Goal: Task Accomplishment & Management: Complete application form

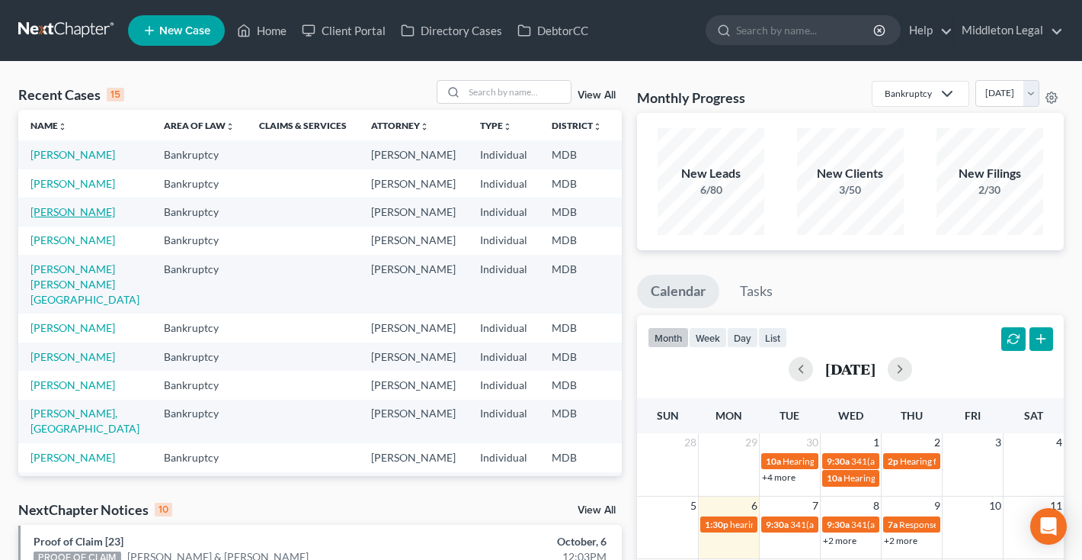
click at [38, 218] on link "[PERSON_NAME]" at bounding box center [72, 211] width 85 height 13
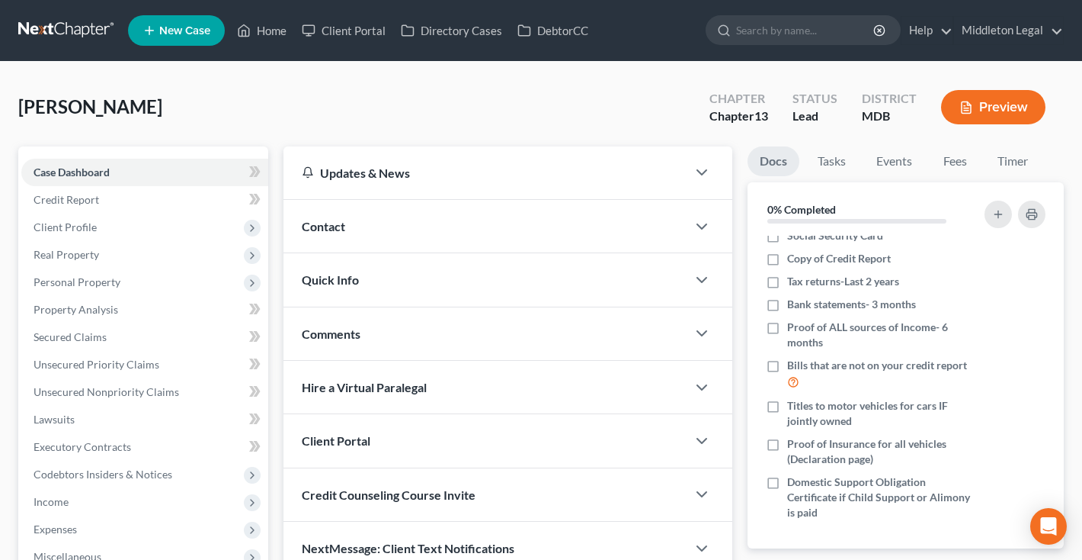
scroll to position [56, 0]
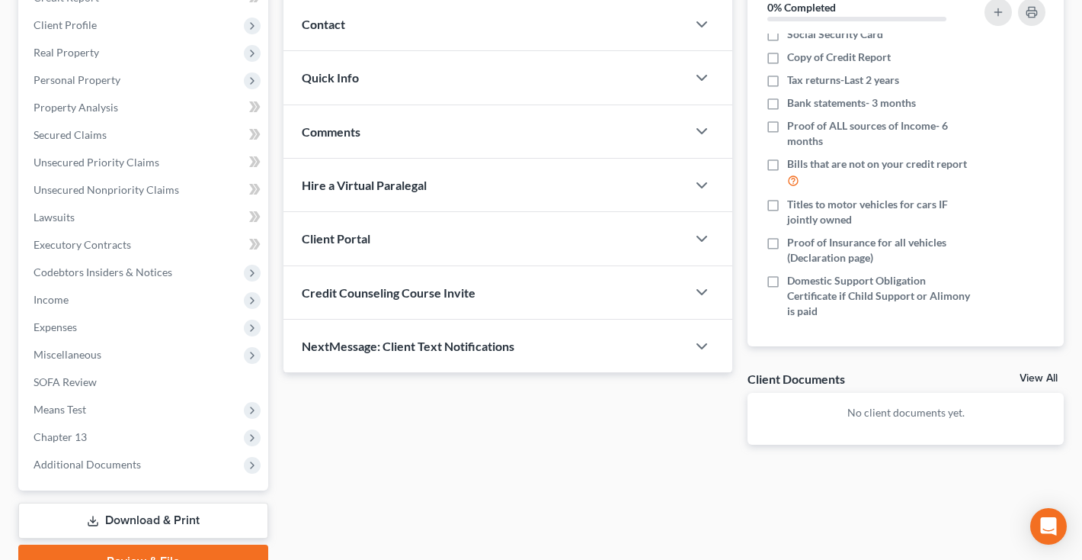
click at [1030, 375] on link "View All" at bounding box center [1039, 378] width 38 height 11
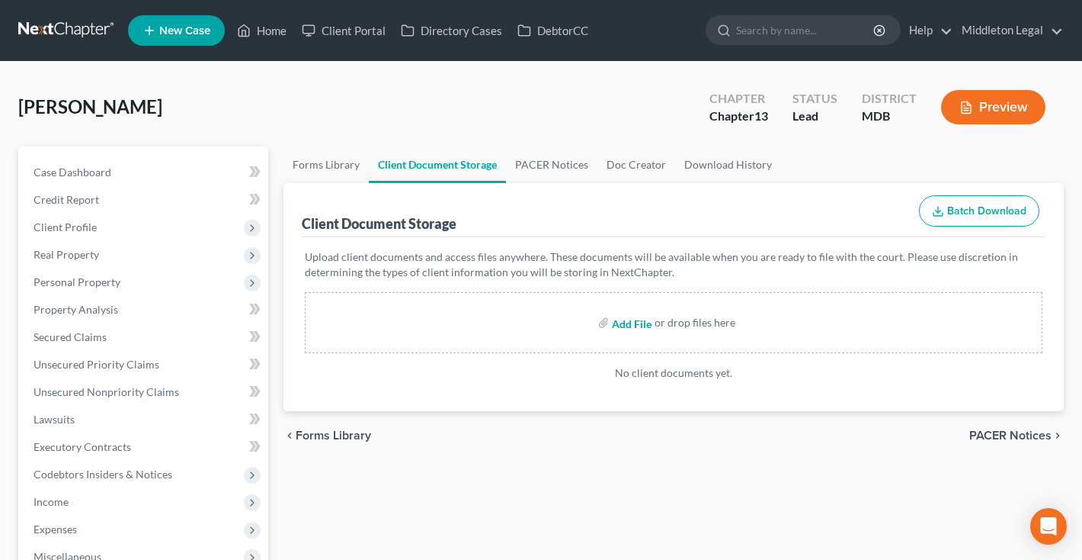
click at [614, 324] on input "file" at bounding box center [630, 322] width 37 height 27
type input "C:\fakepath\JDixon TransUnion Credit Report.pdf"
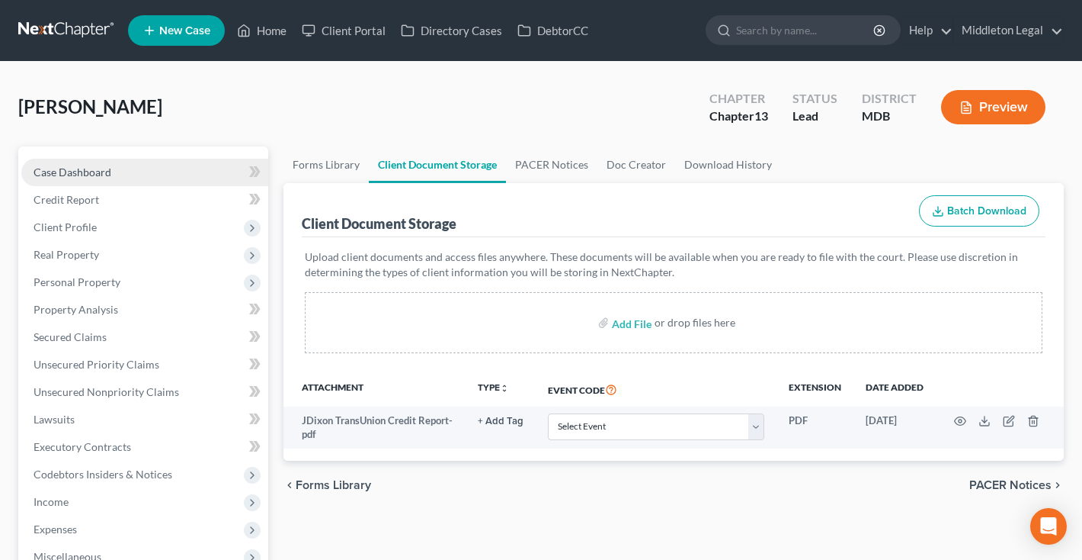
click at [46, 178] on link "Case Dashboard" at bounding box center [144, 172] width 247 height 27
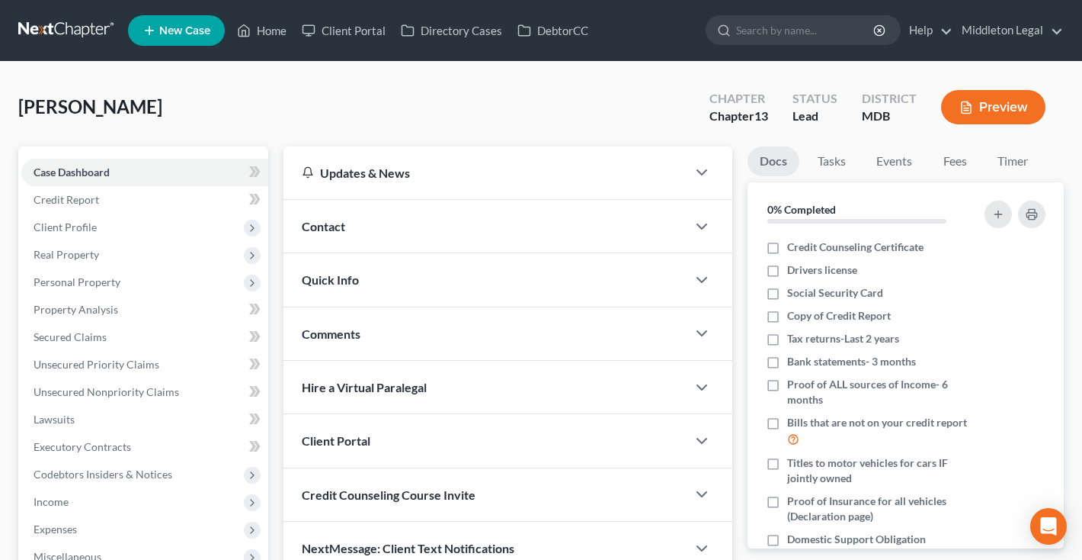
click at [447, 220] on div "Contact" at bounding box center [485, 226] width 403 height 53
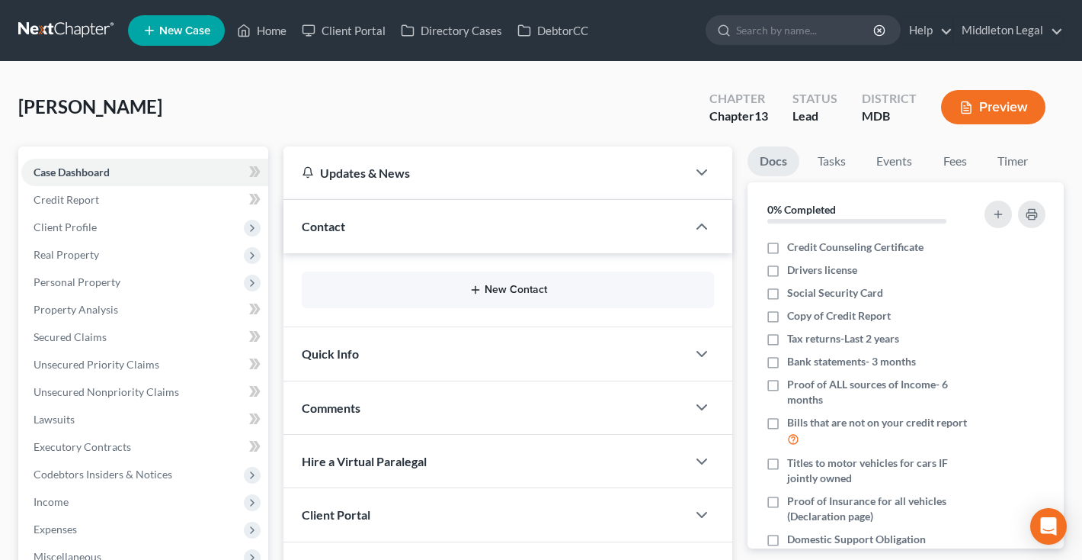
click at [495, 292] on button "New Contact" at bounding box center [508, 290] width 388 height 12
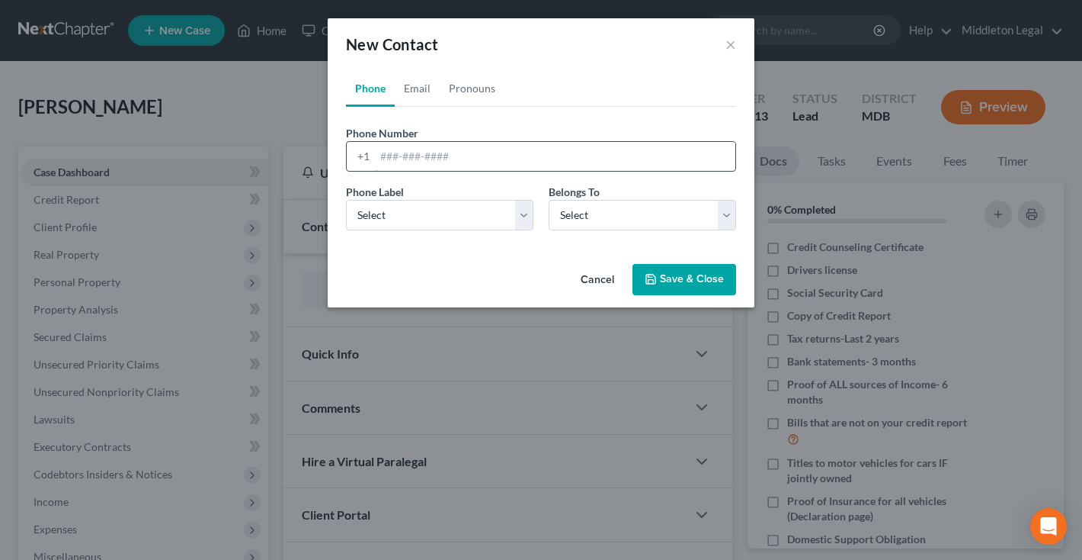
paste input "202.300.842"
type input "202.300.8425"
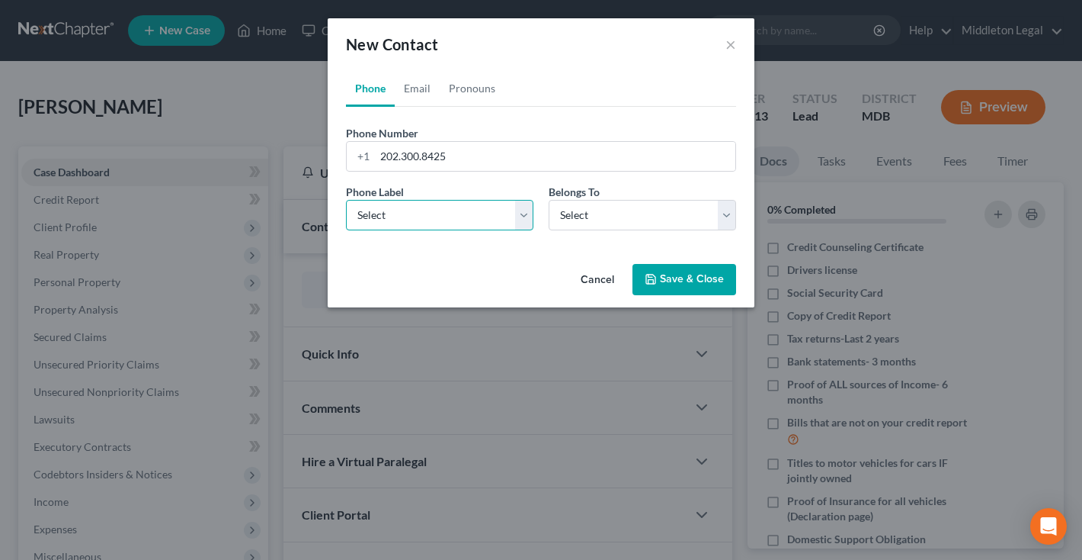
select select "0"
click at [422, 97] on link "Email" at bounding box center [417, 88] width 45 height 37
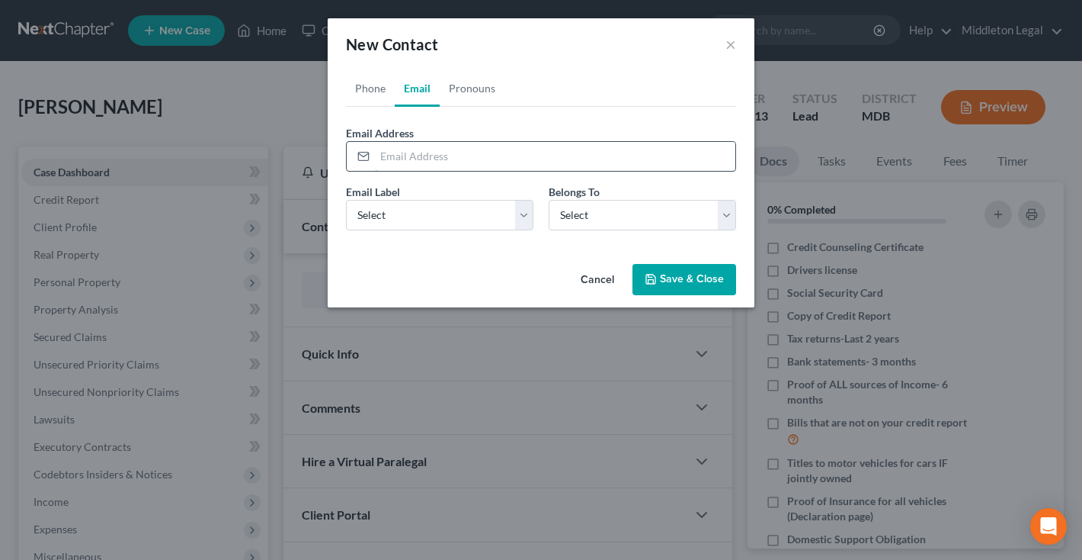
paste input "[EMAIL_ADDRESS][DOMAIN_NAME]"
type input "[EMAIL_ADDRESS][DOMAIN_NAME]"
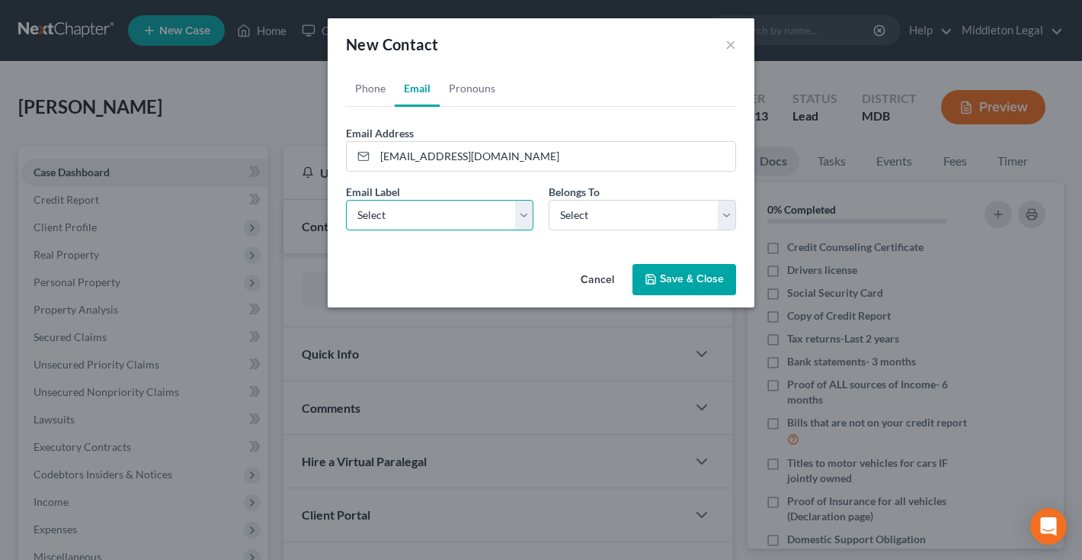
select select "0"
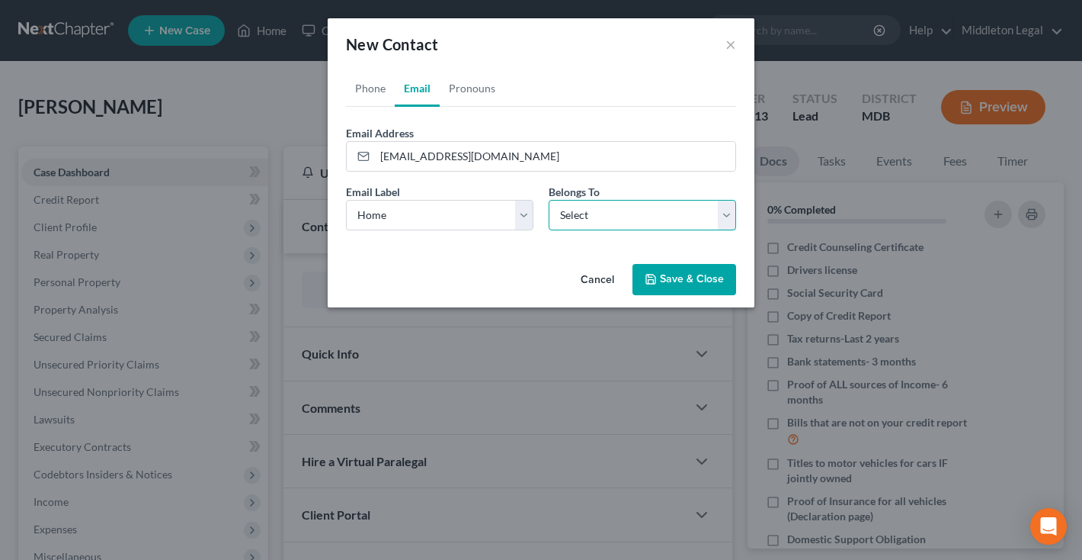
select select "0"
click at [686, 297] on div "Cancel Save & Close" at bounding box center [541, 283] width 427 height 50
click at [678, 282] on button "Save & Close" at bounding box center [685, 280] width 104 height 32
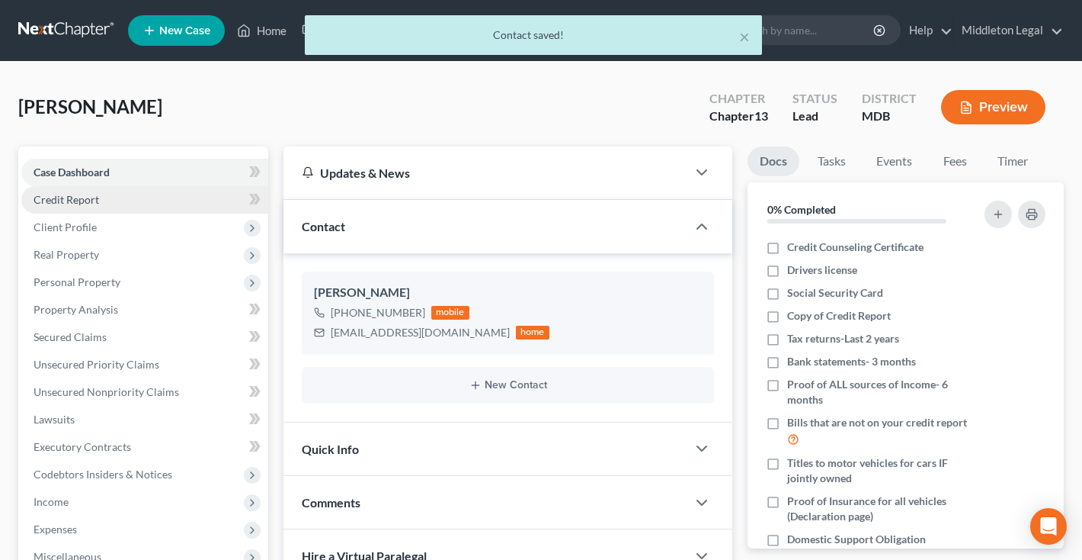
click at [109, 194] on link "Credit Report" at bounding box center [144, 199] width 247 height 27
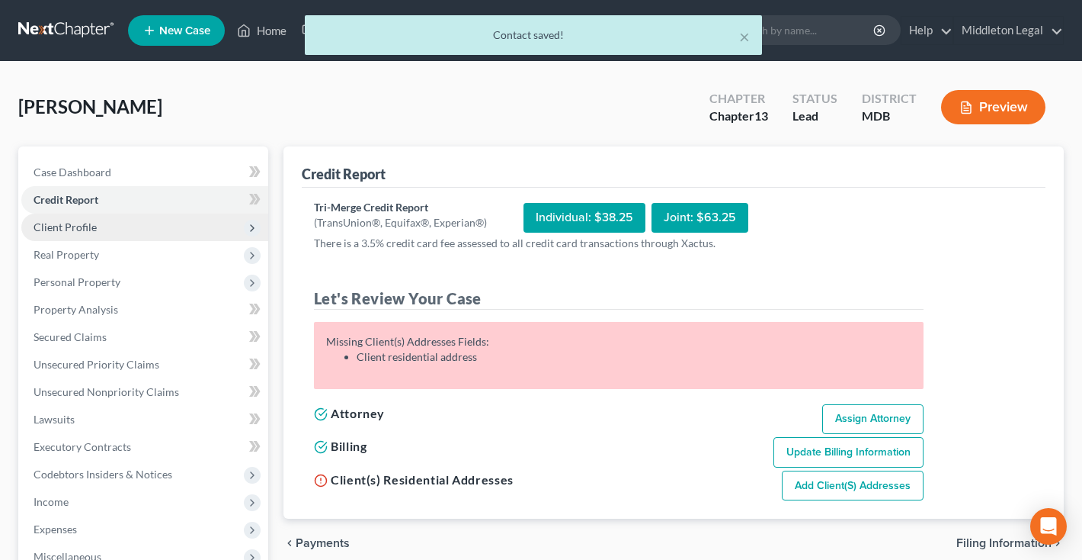
click at [107, 223] on span "Client Profile" at bounding box center [144, 226] width 247 height 27
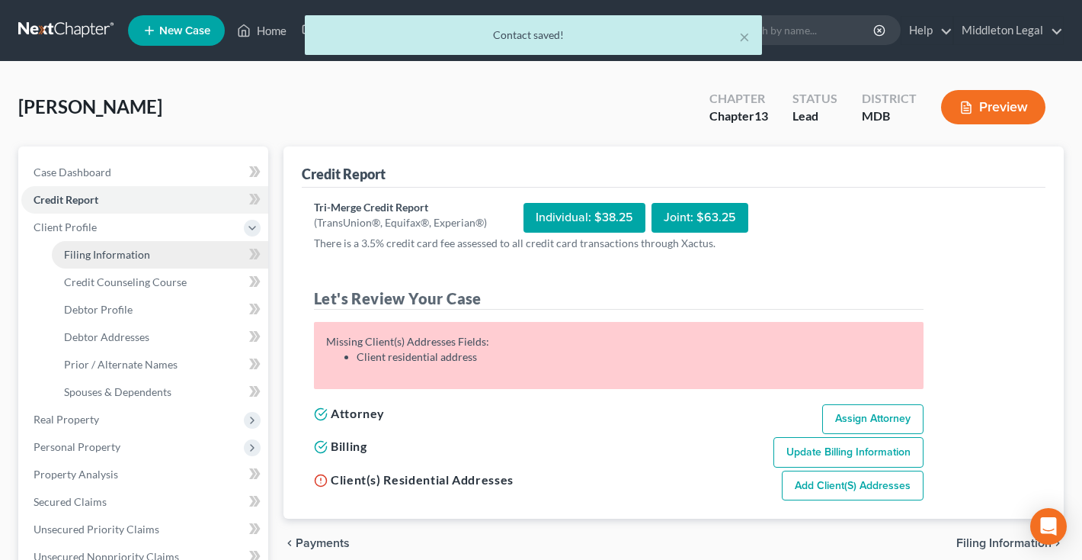
click at [111, 253] on span "Filing Information" at bounding box center [107, 254] width 86 height 13
select select "1"
select select "0"
select select "3"
select select "21"
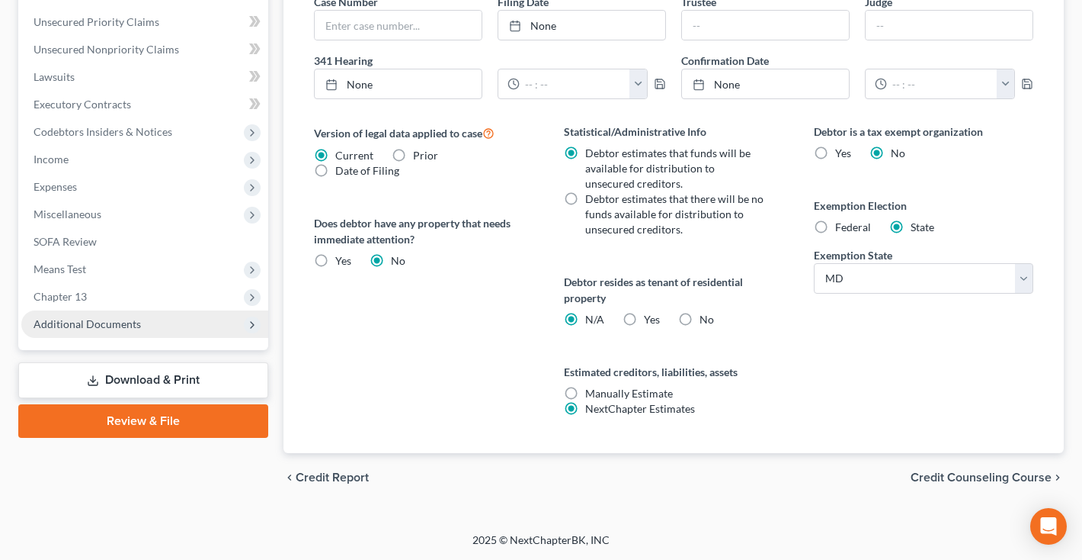
scroll to position [507, 0]
click at [127, 325] on span "Additional Documents" at bounding box center [87, 323] width 107 height 13
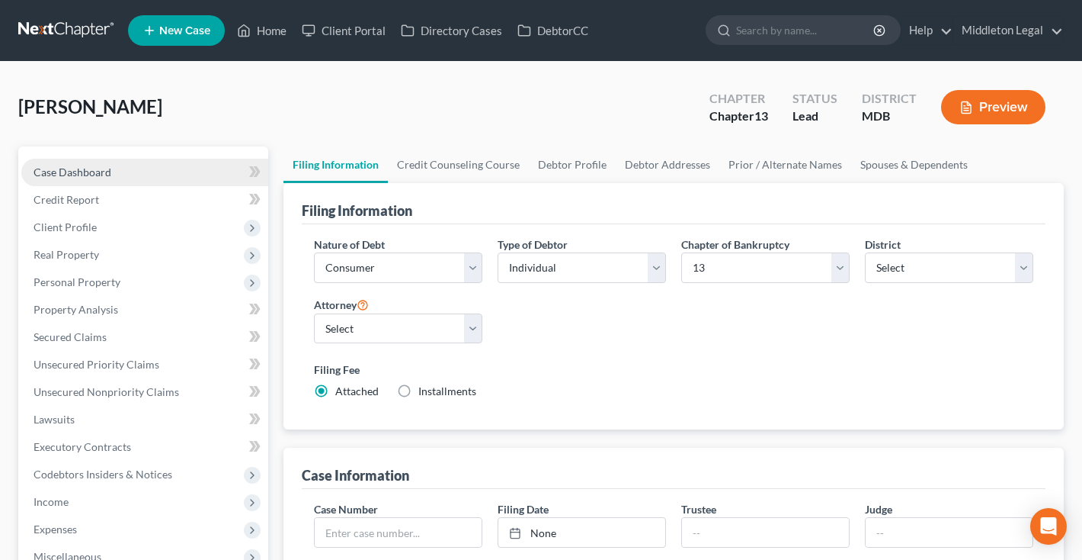
scroll to position [0, 0]
click at [78, 184] on link "Case Dashboard" at bounding box center [144, 172] width 247 height 27
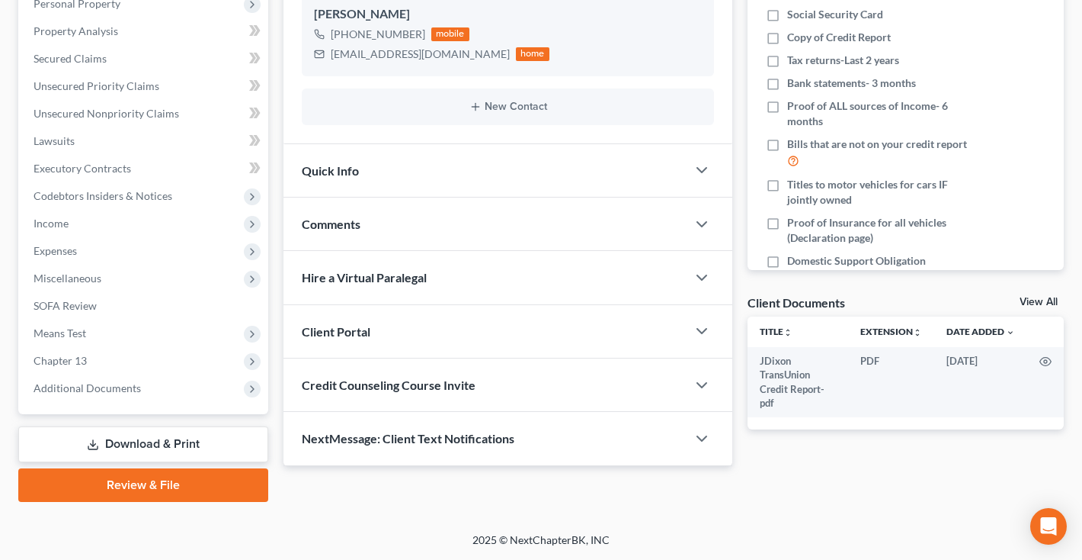
scroll to position [278, 0]
click at [694, 327] on icon "button" at bounding box center [702, 331] width 18 height 18
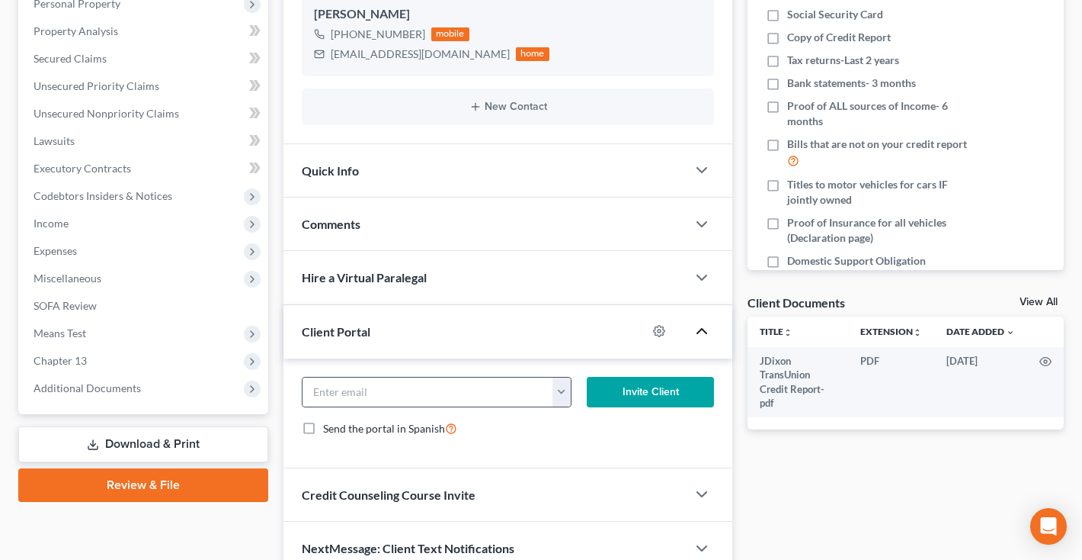
click at [571, 389] on div "[EMAIL_ADDRESS][DOMAIN_NAME]" at bounding box center [437, 392] width 270 height 30
click at [560, 399] on button "button" at bounding box center [562, 391] width 18 height 29
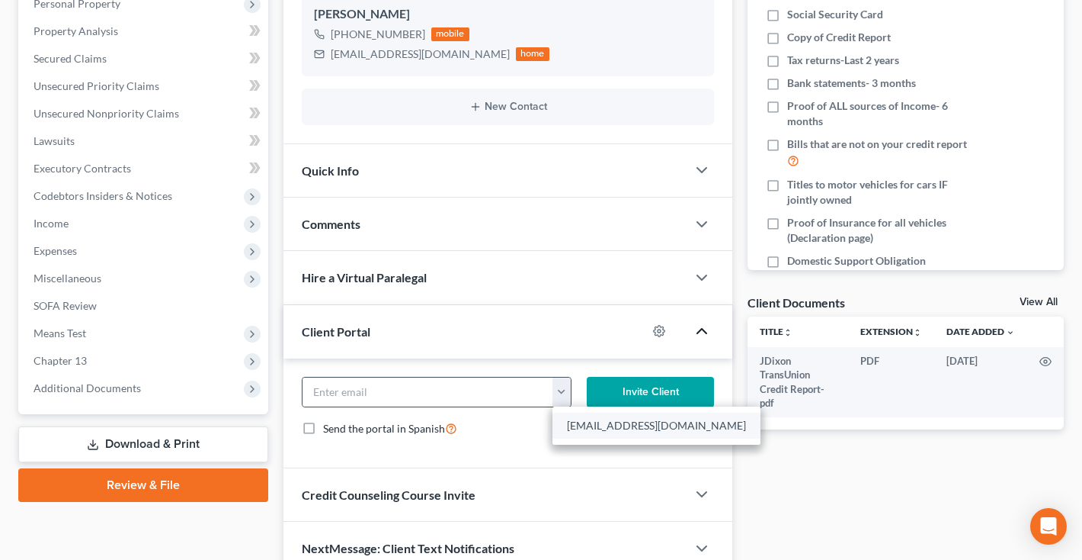
click at [567, 432] on link "[EMAIL_ADDRESS][DOMAIN_NAME]" at bounding box center [657, 425] width 208 height 26
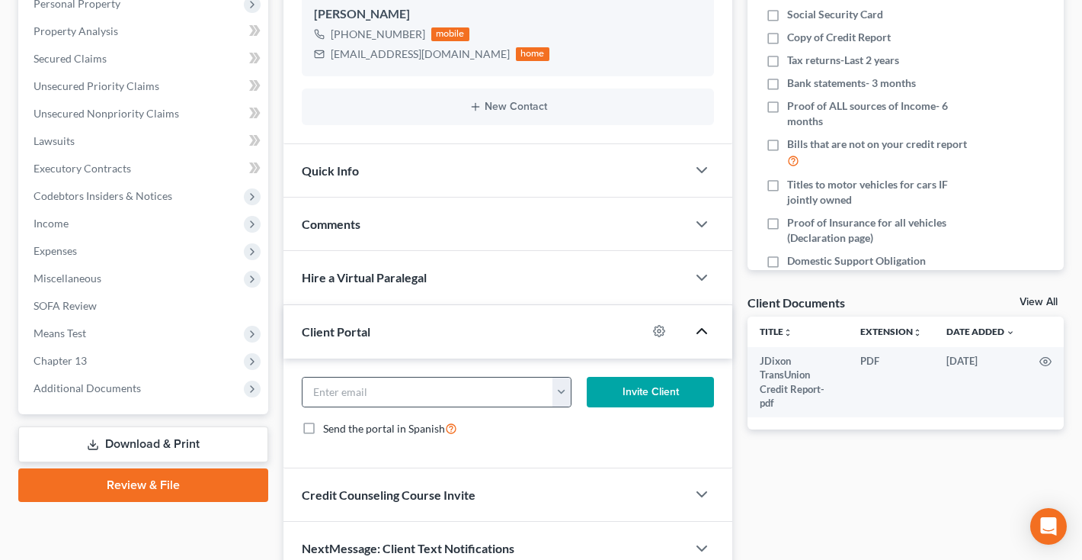
type input "[EMAIL_ADDRESS][DOMAIN_NAME]"
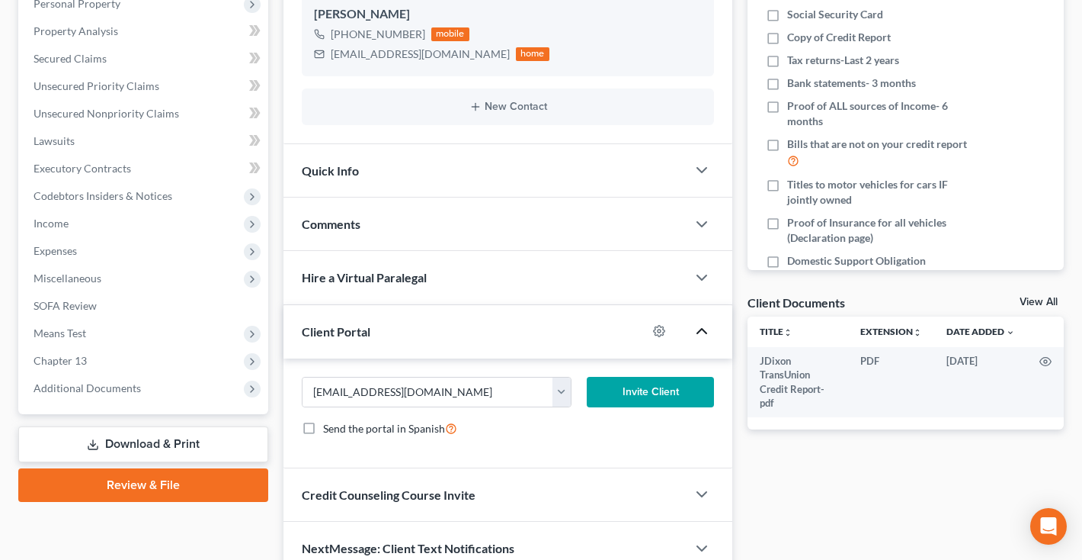
click at [646, 393] on button "Invite Client" at bounding box center [650, 392] width 127 height 30
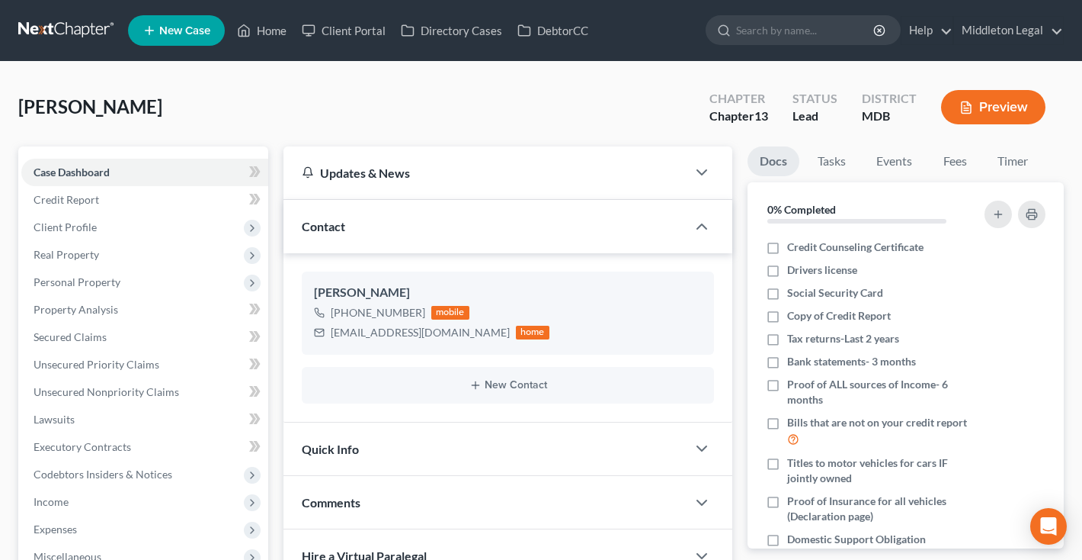
scroll to position [0, 0]
click at [351, 32] on link "Client Portal" at bounding box center [343, 30] width 99 height 27
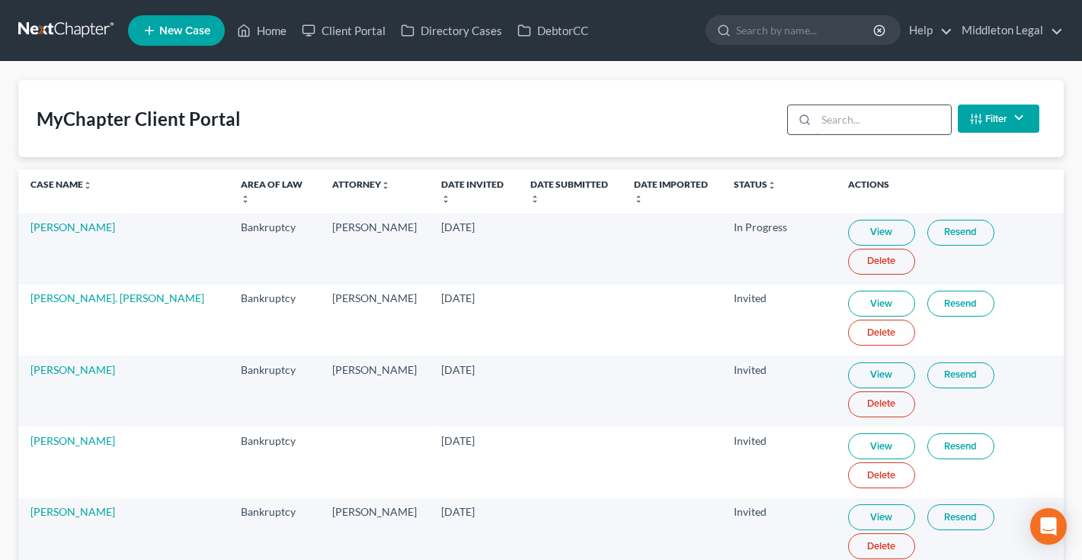
click at [883, 113] on input "search" at bounding box center [883, 119] width 135 height 29
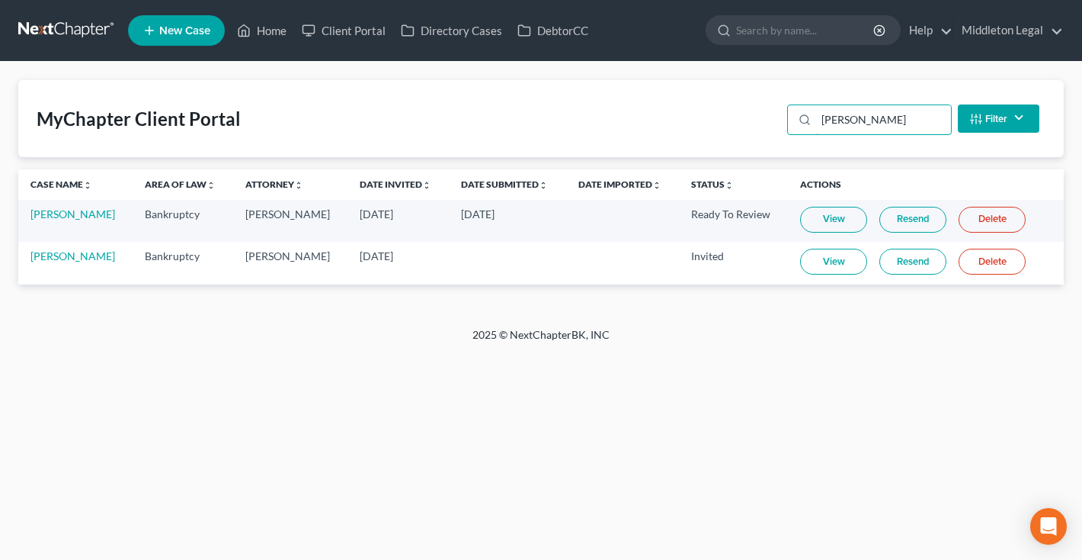
type input "dixon"
click at [837, 261] on link "View" at bounding box center [833, 262] width 67 height 26
click at [903, 268] on link "Resend" at bounding box center [913, 262] width 67 height 26
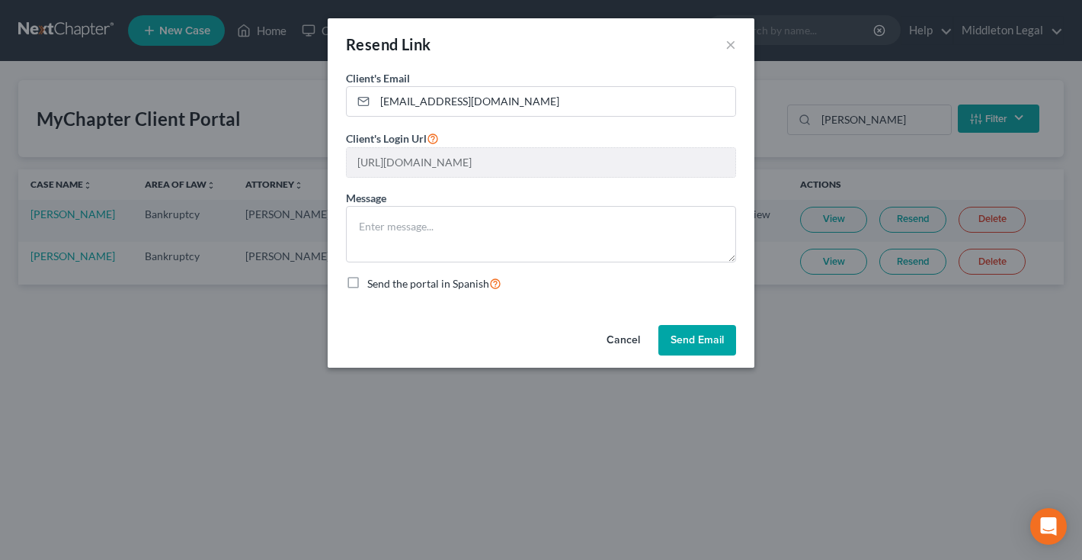
click at [899, 178] on div "Resend Link × Client's Email * jalisadixon0@gmail.com Client's Login Url https:…" at bounding box center [541, 280] width 1082 height 560
click at [632, 341] on button "Cancel" at bounding box center [624, 340] width 58 height 30
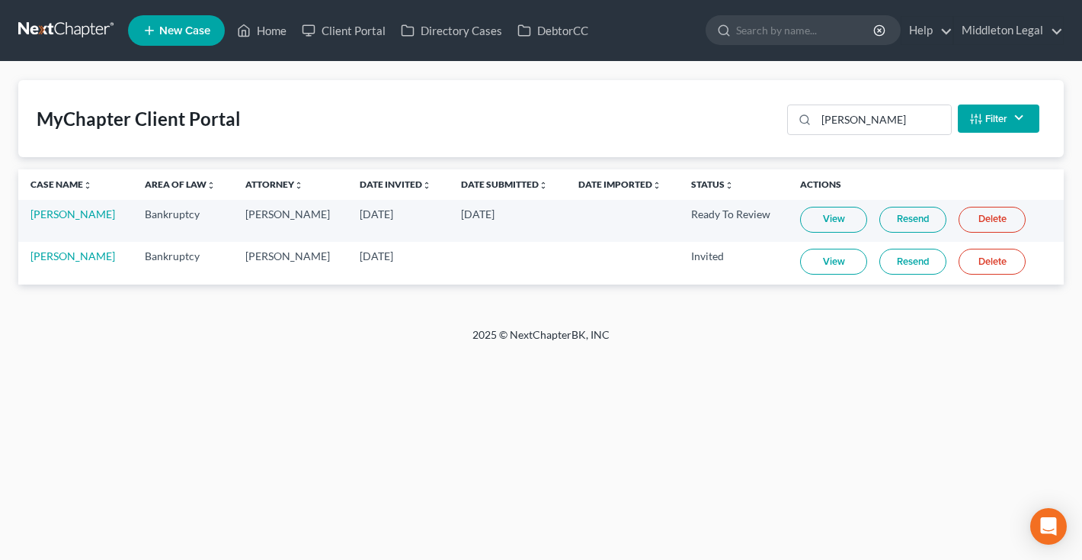
click at [74, 30] on link at bounding box center [67, 30] width 98 height 27
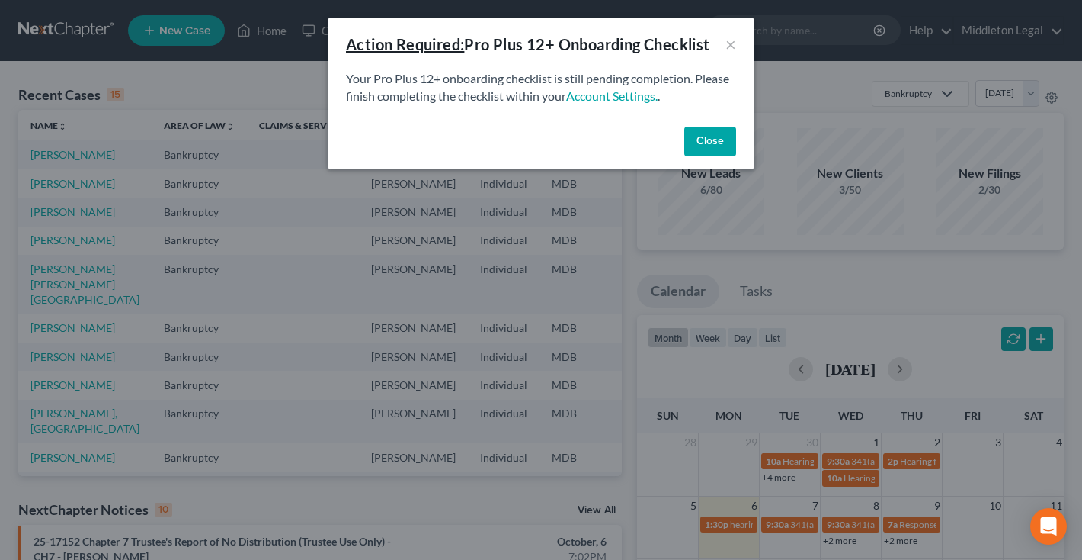
click at [720, 146] on button "Close" at bounding box center [711, 142] width 52 height 30
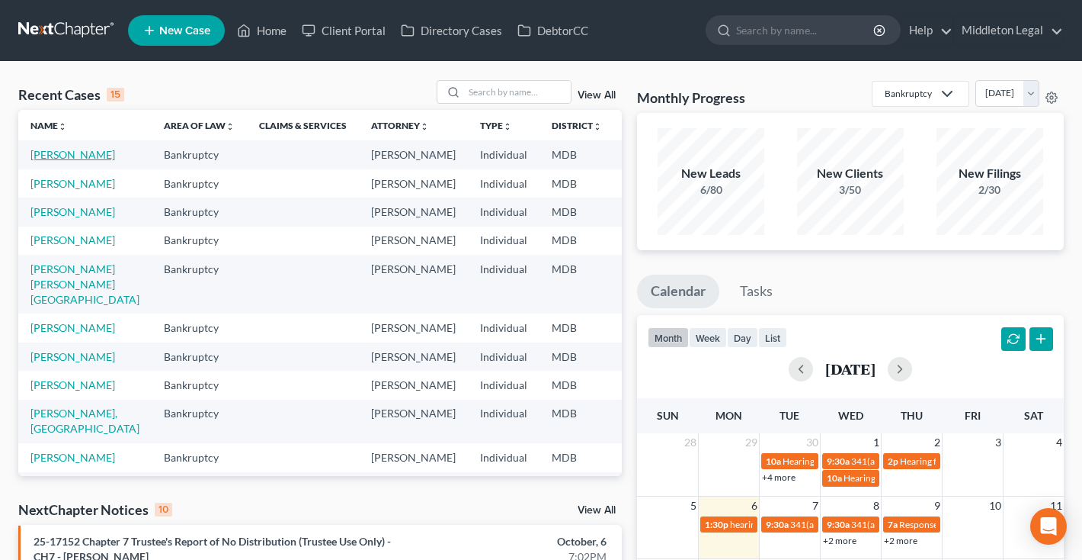
click at [50, 161] on link "[PERSON_NAME]" at bounding box center [72, 154] width 85 height 13
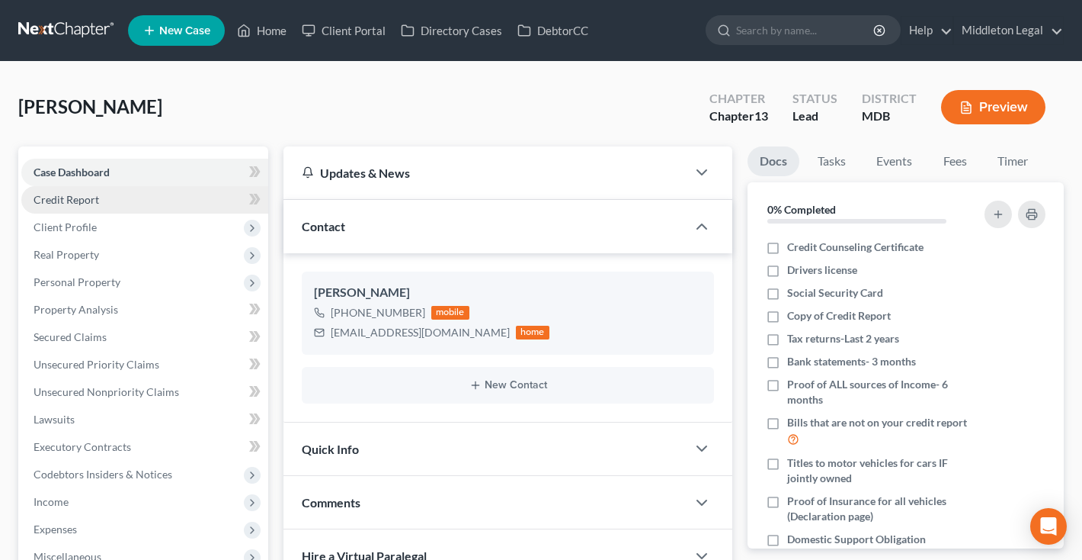
click at [84, 207] on link "Credit Report" at bounding box center [144, 199] width 247 height 27
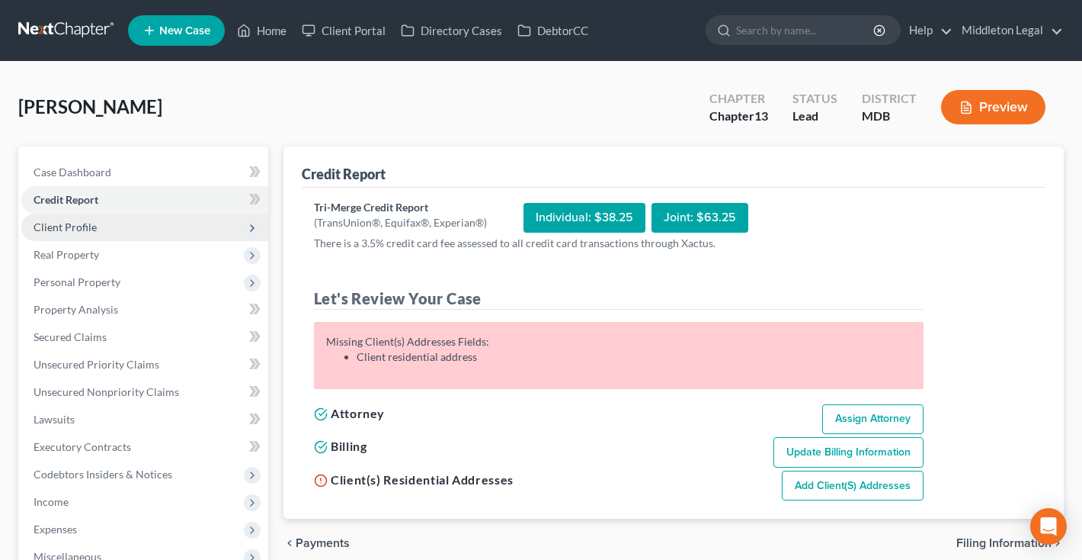
click at [77, 234] on span "Client Profile" at bounding box center [144, 226] width 247 height 27
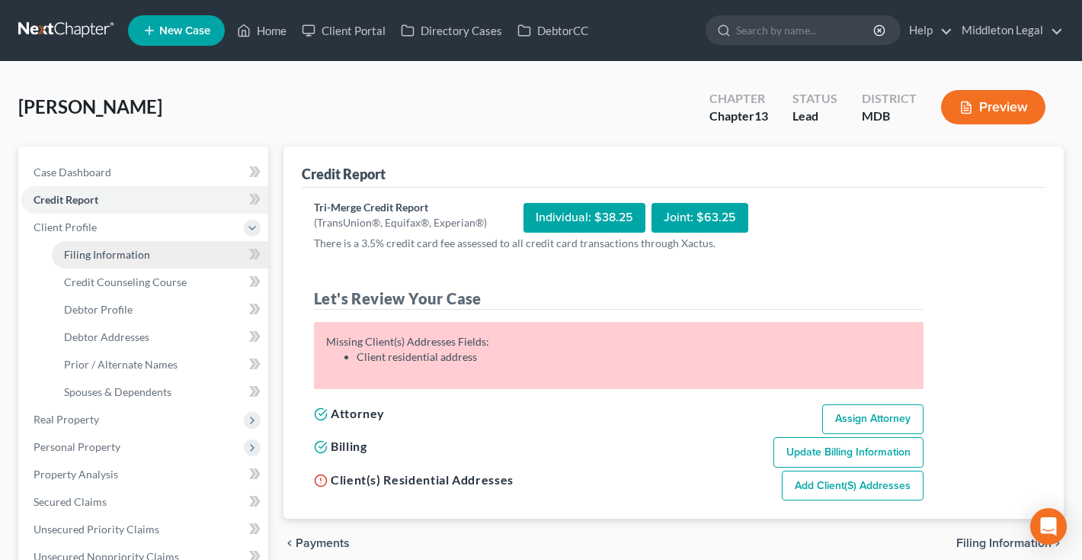
click at [82, 261] on link "Filing Information" at bounding box center [160, 254] width 216 height 27
select select "1"
select select "0"
select select "3"
select select "38"
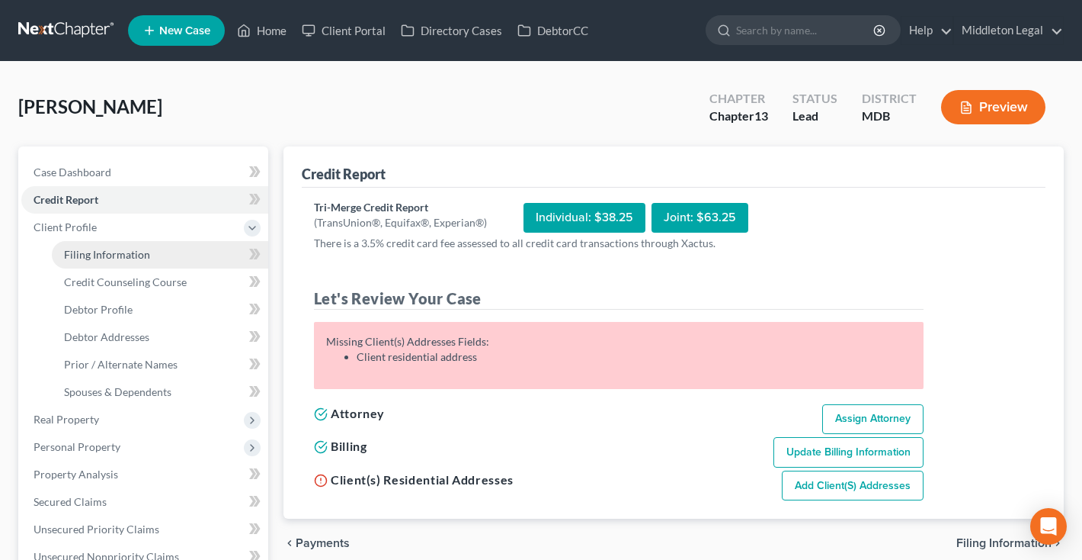
select select "0"
select select "21"
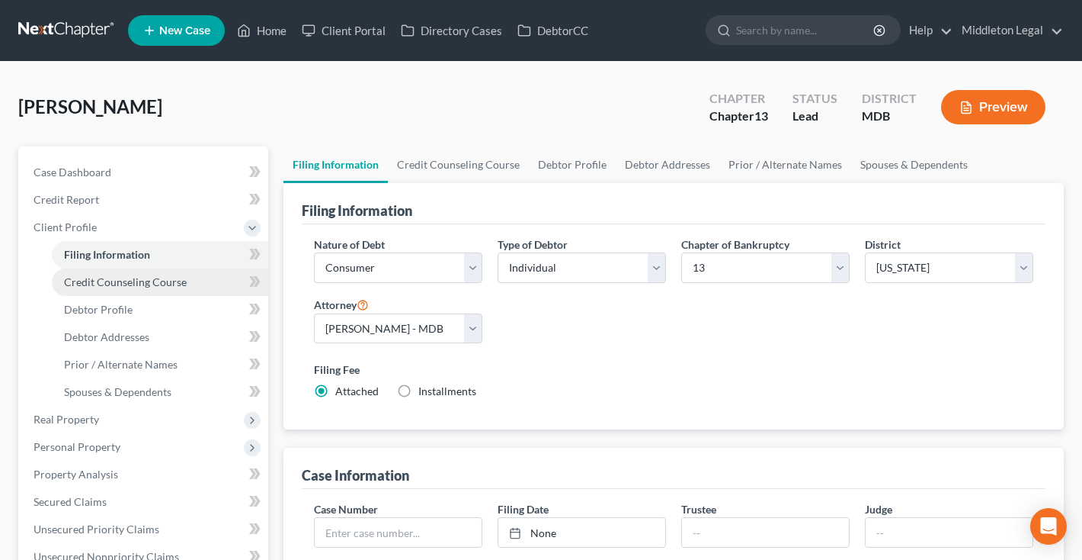
click at [89, 278] on span "Credit Counseling Course" at bounding box center [125, 281] width 123 height 13
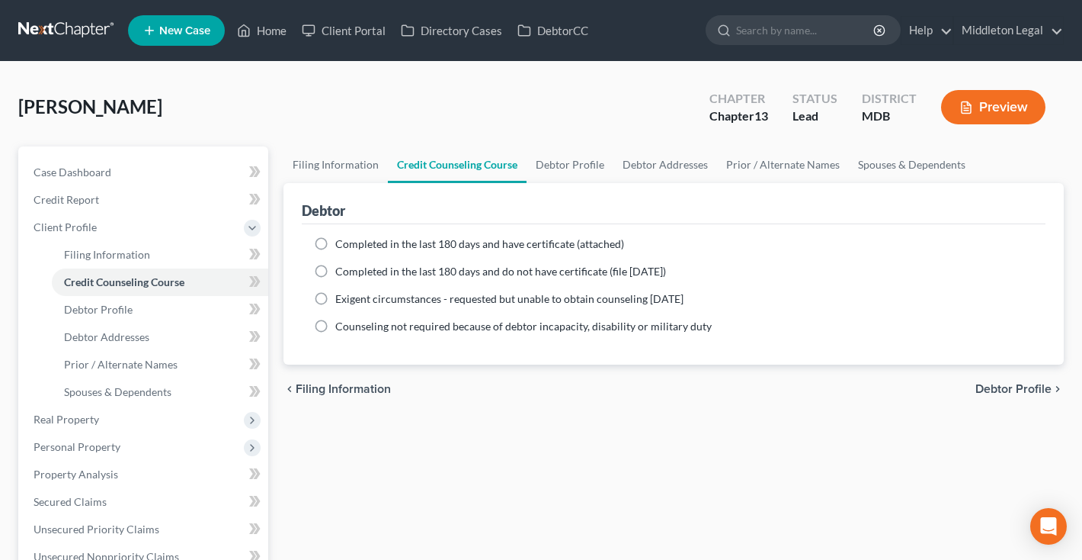
click at [335, 244] on label "Completed in the last 180 days and have certificate (attached)" at bounding box center [479, 243] width 289 height 15
click at [342, 244] on input "Completed in the last 180 days and have certificate (attached)" at bounding box center [347, 241] width 10 height 10
radio input "true"
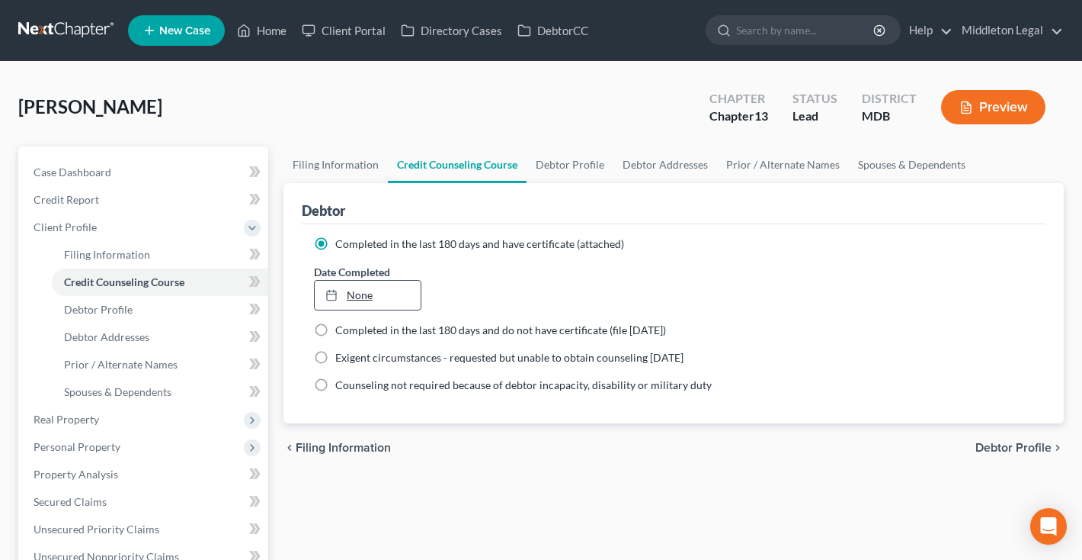
click at [352, 297] on link "None" at bounding box center [368, 295] width 106 height 29
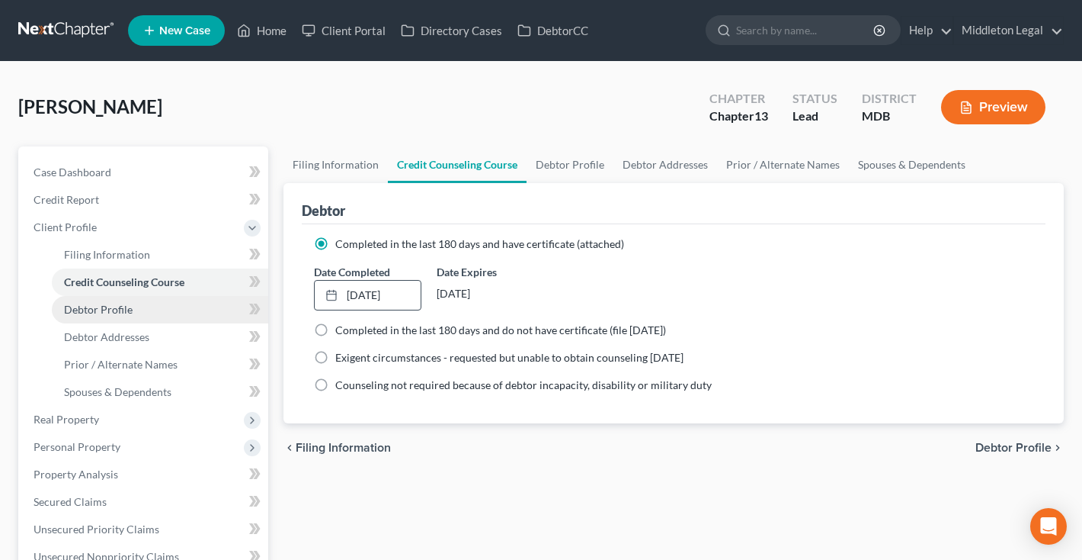
click at [121, 305] on span "Debtor Profile" at bounding box center [98, 309] width 69 height 13
select select "0"
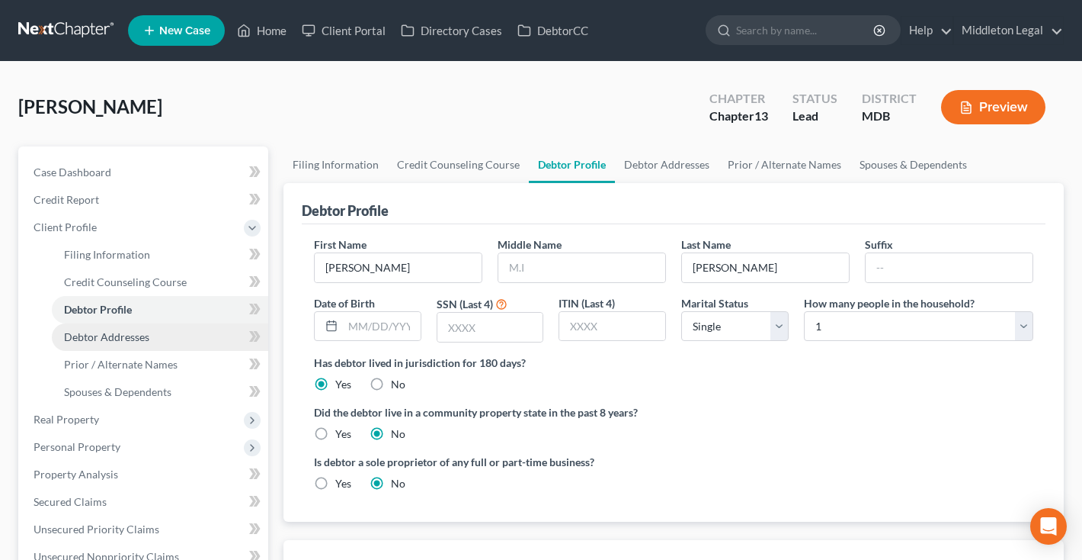
click at [127, 335] on span "Debtor Addresses" at bounding box center [106, 336] width 85 height 13
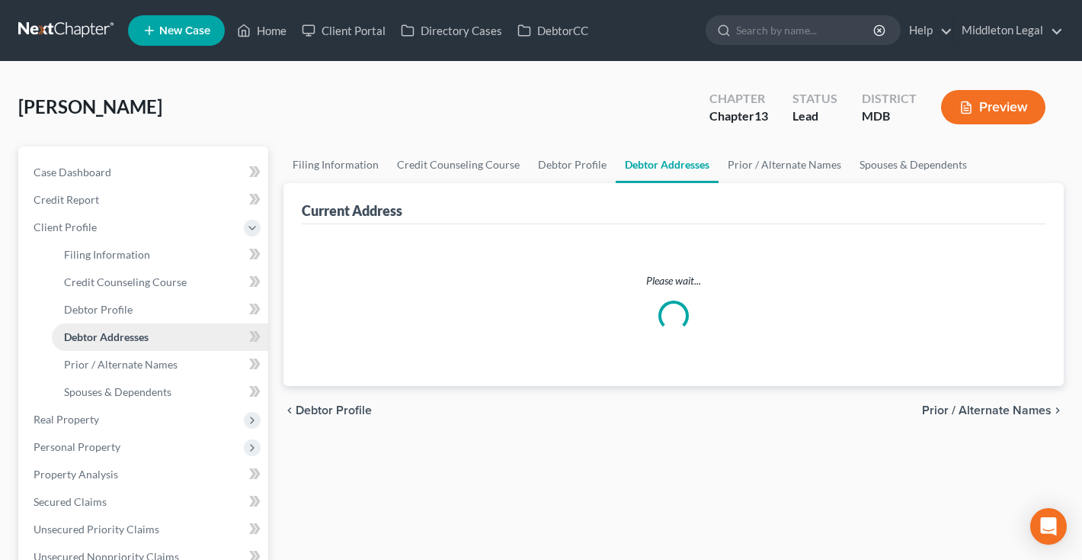
select select "0"
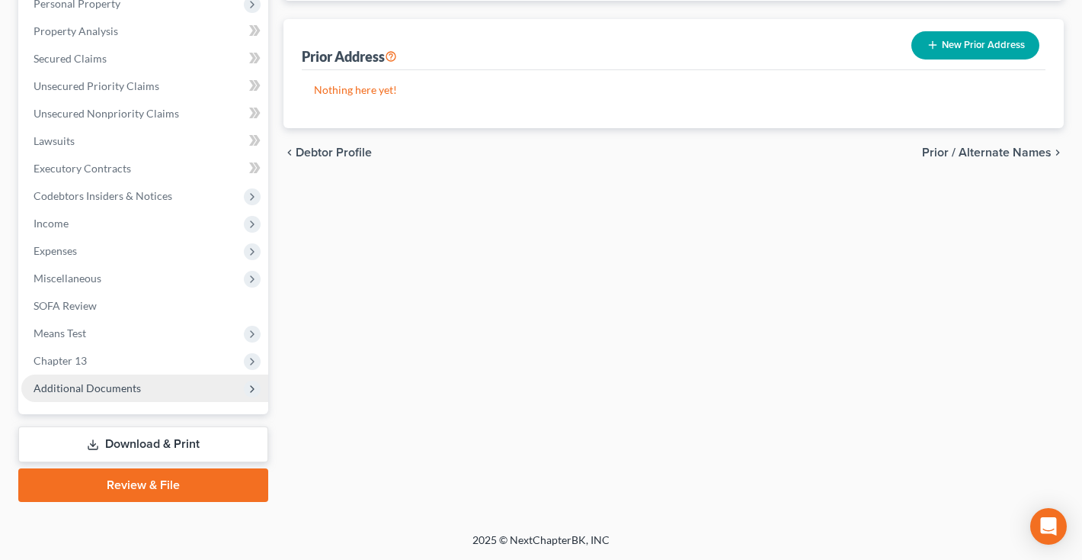
scroll to position [443, 0]
click at [94, 391] on span "Additional Documents" at bounding box center [87, 387] width 107 height 13
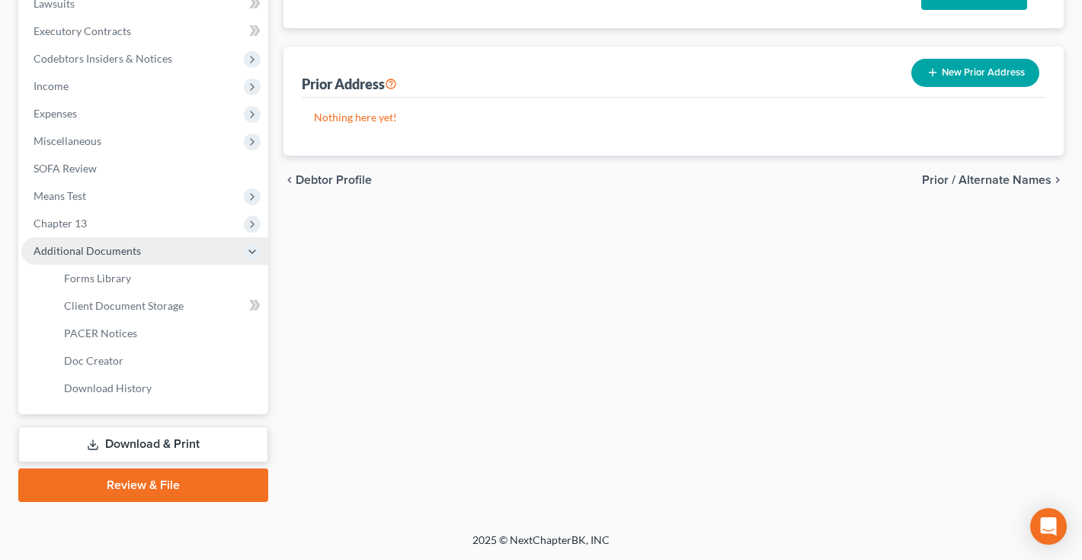
scroll to position [415, 0]
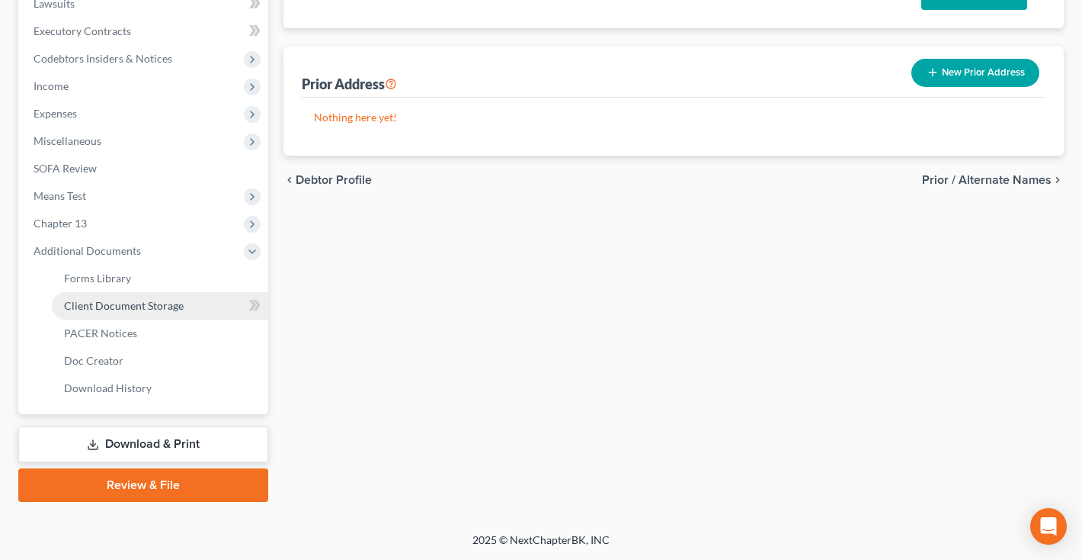
click at [143, 313] on link "Client Document Storage" at bounding box center [160, 305] width 216 height 27
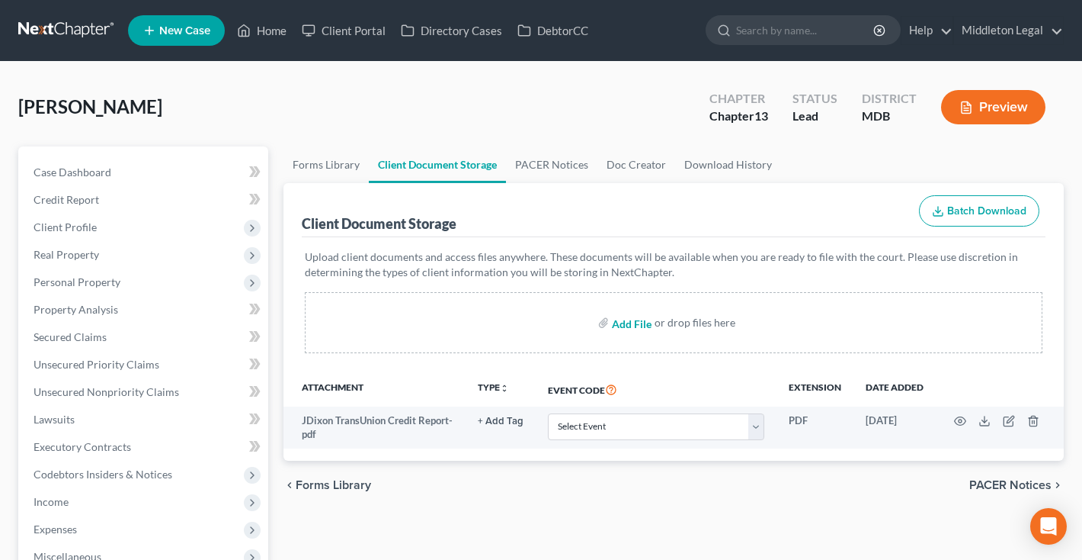
click at [627, 323] on input "file" at bounding box center [630, 322] width 37 height 27
type input "C:\fakepath\JaLisa_Dixon_Certificate.pdf"
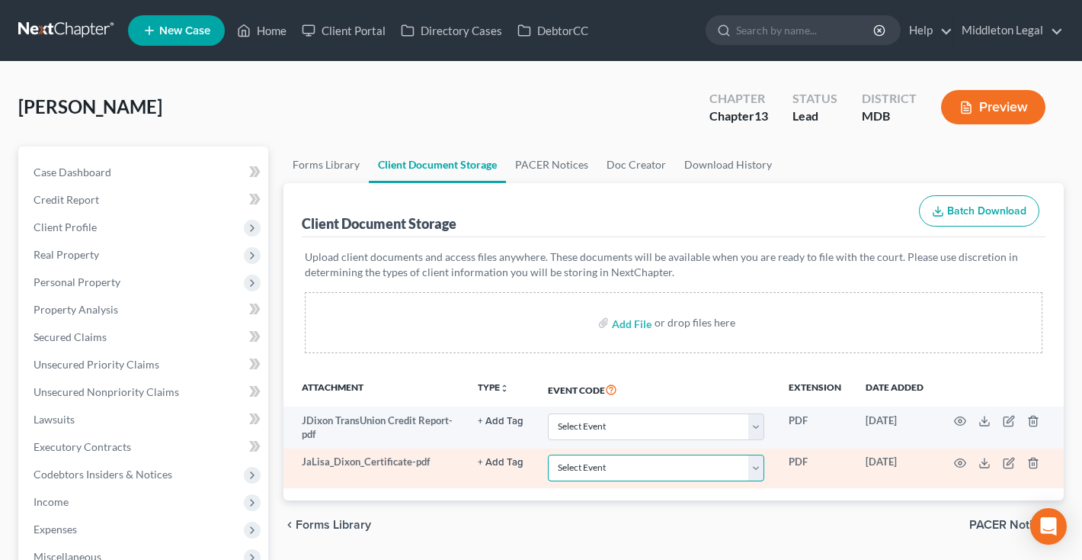
select select "14"
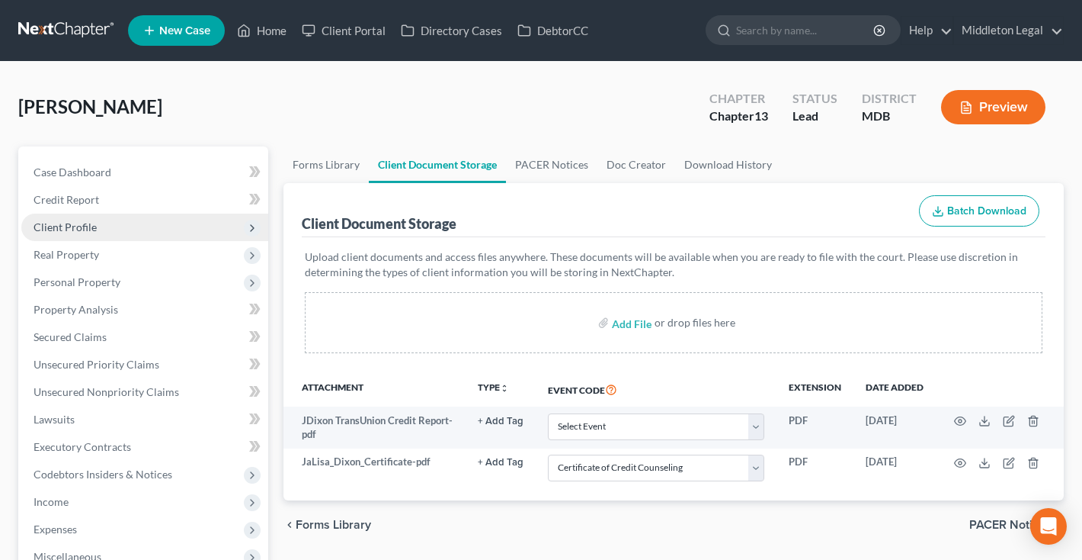
click at [73, 222] on span "Client Profile" at bounding box center [65, 226] width 63 height 13
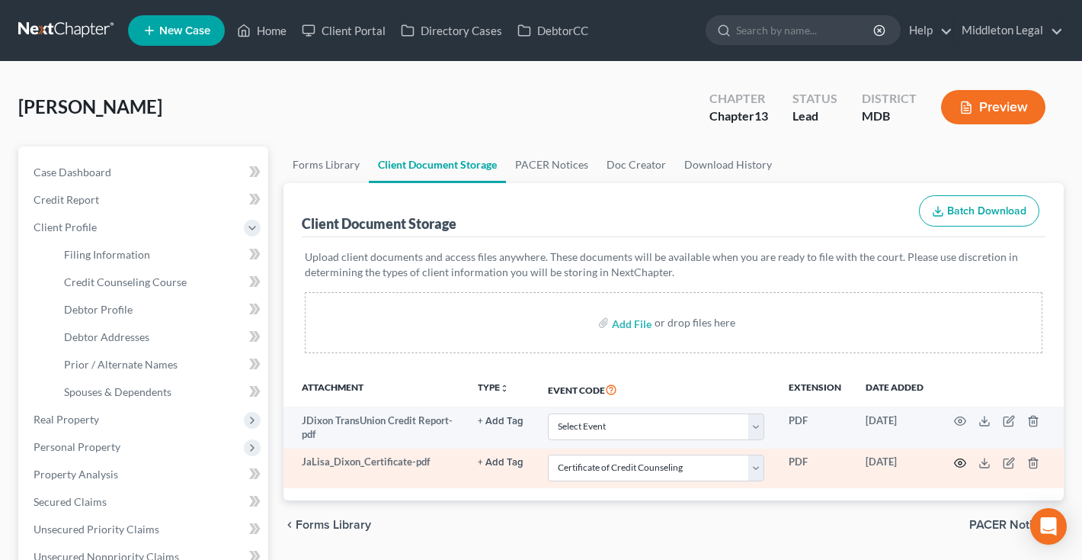
click at [961, 461] on circle "button" at bounding box center [960, 462] width 3 height 3
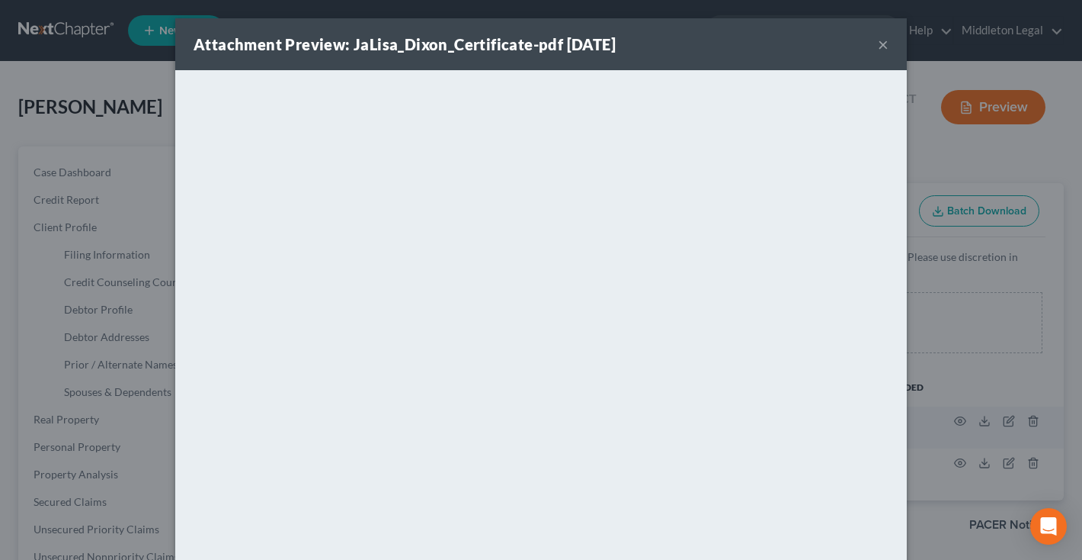
click at [885, 50] on button "×" at bounding box center [883, 44] width 11 height 18
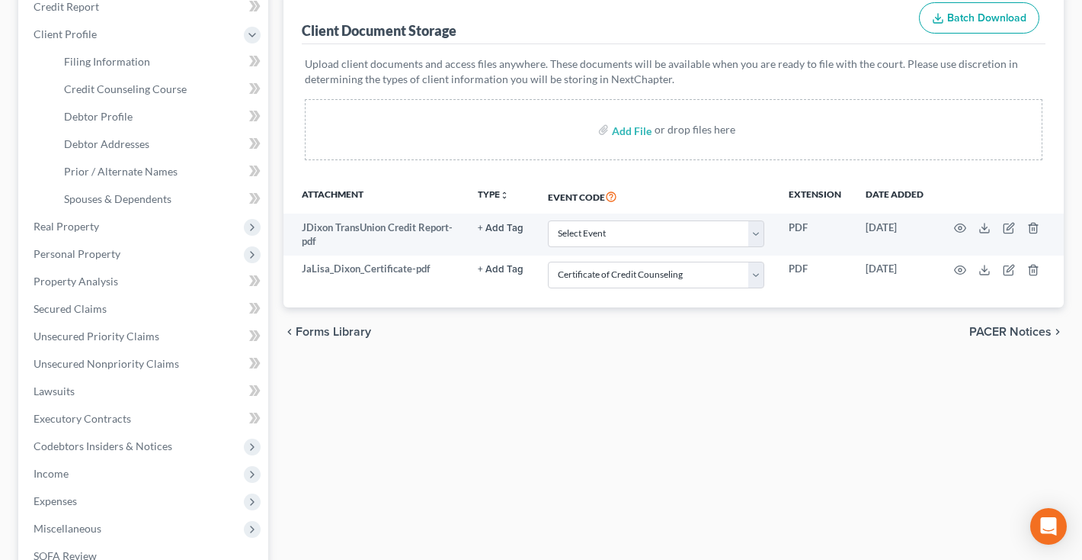
scroll to position [220, 0]
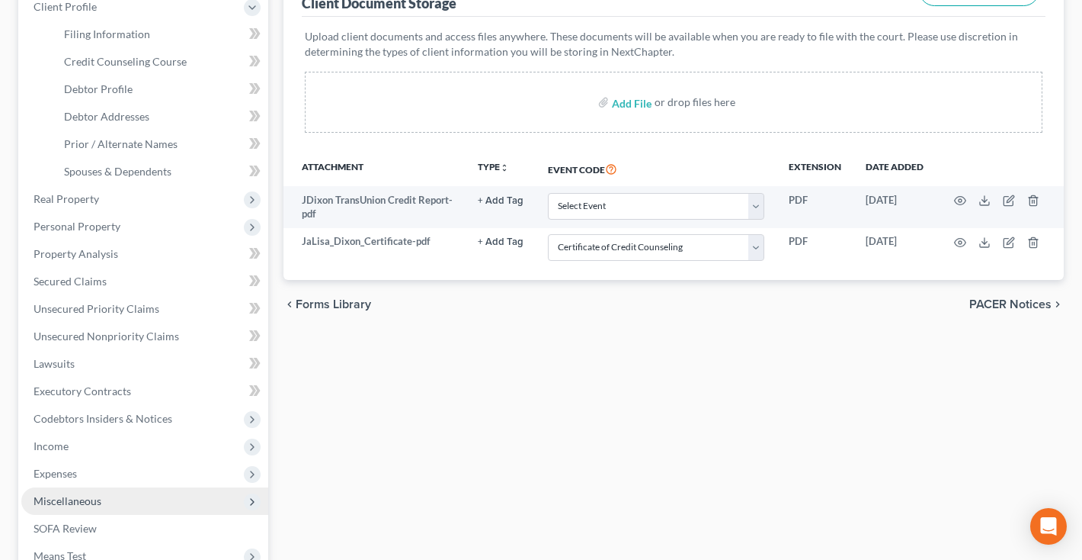
click at [50, 499] on span "Miscellaneous" at bounding box center [68, 500] width 68 height 13
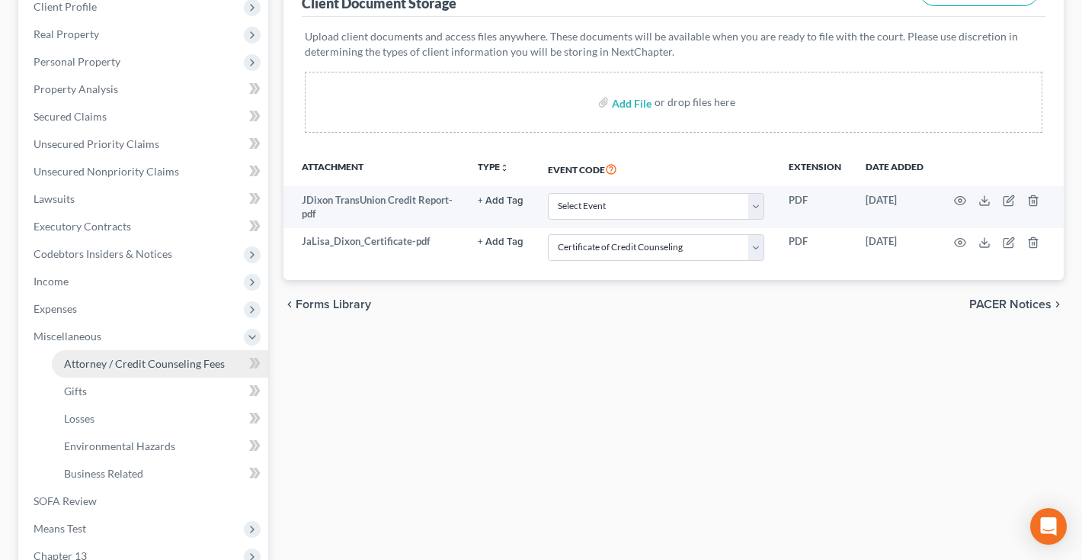
click at [145, 364] on span "Attorney / Credit Counseling Fees" at bounding box center [144, 363] width 161 height 13
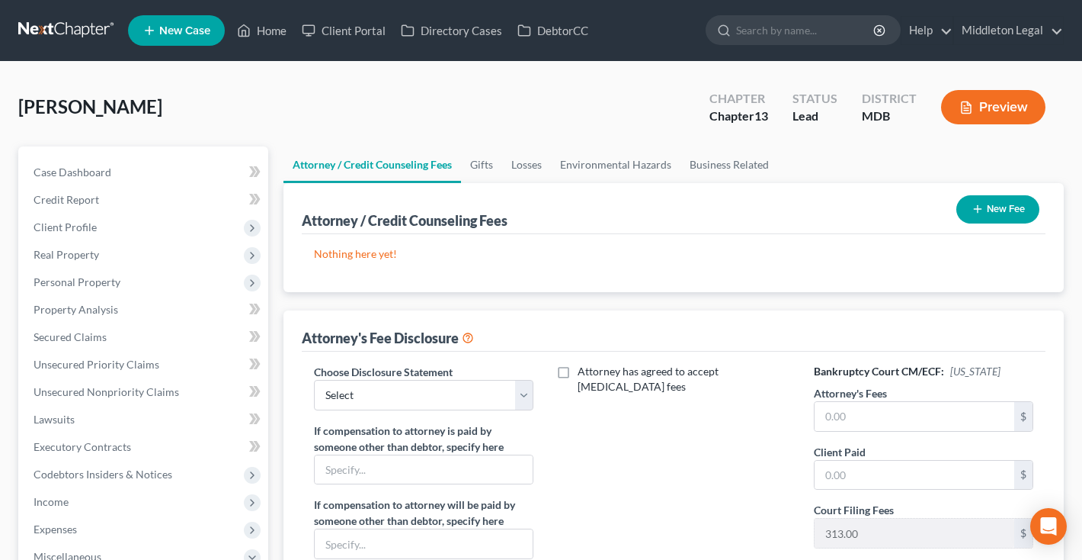
click at [998, 210] on button "New Fee" at bounding box center [998, 209] width 83 height 28
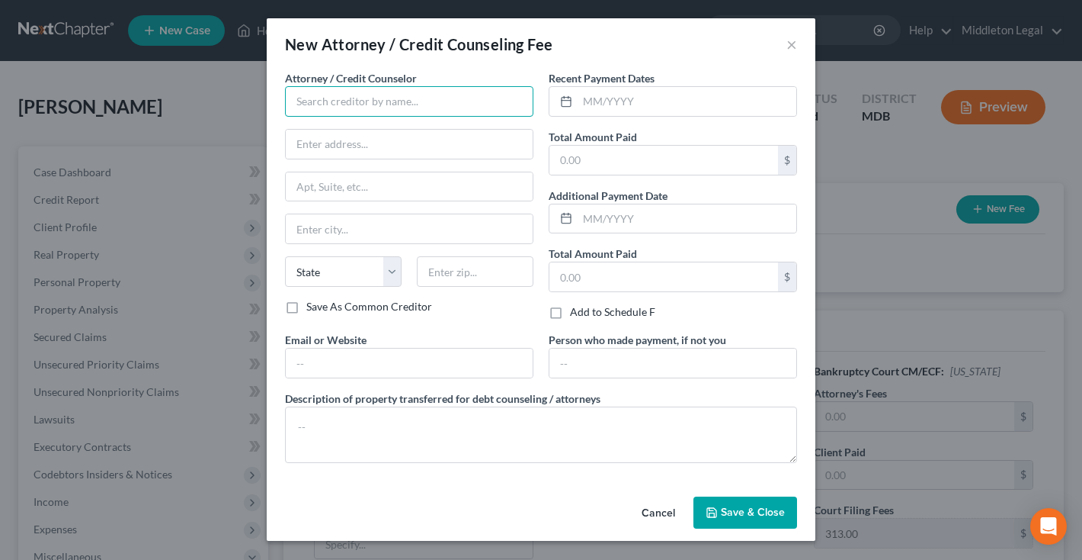
click at [423, 99] on input "text" at bounding box center [409, 101] width 249 height 30
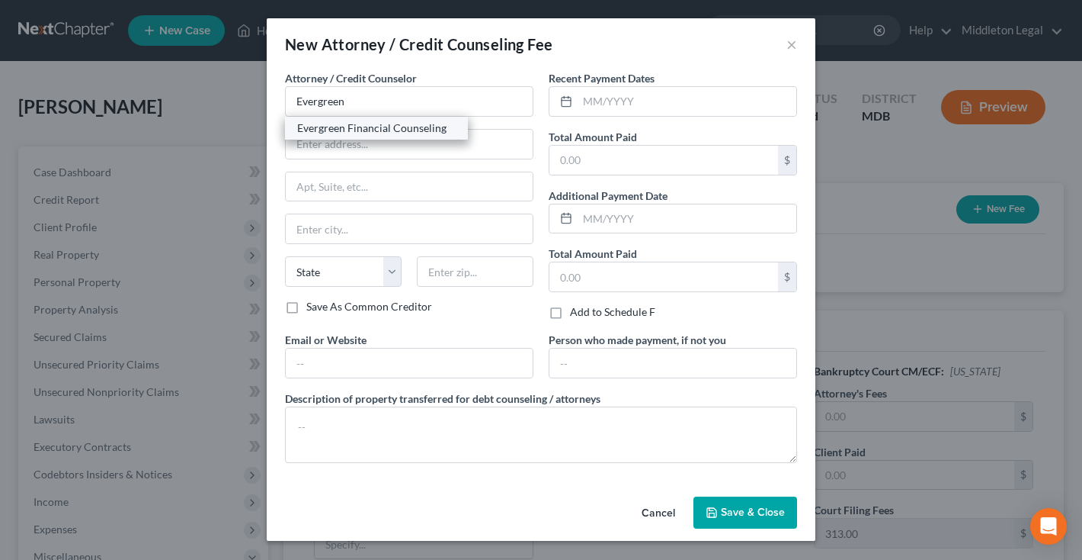
click at [393, 130] on div "Evergreen Financial Counseling" at bounding box center [376, 127] width 159 height 15
type input "Evergreen Financial Counseling"
type input "7137 E. Rancho Vista Drive, Suite B21"
type input "Scottsdale"
select select "3"
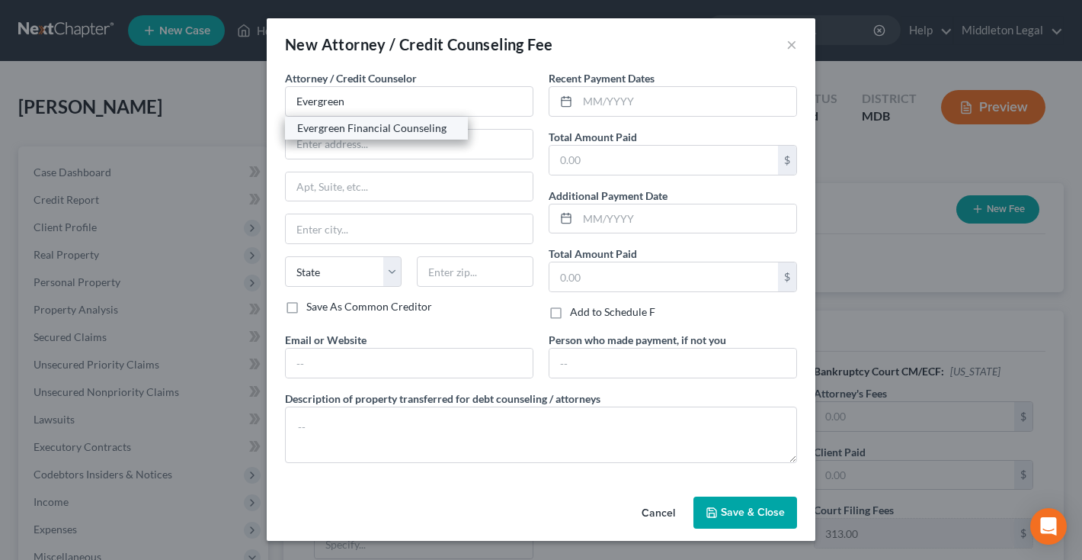
type input "85251"
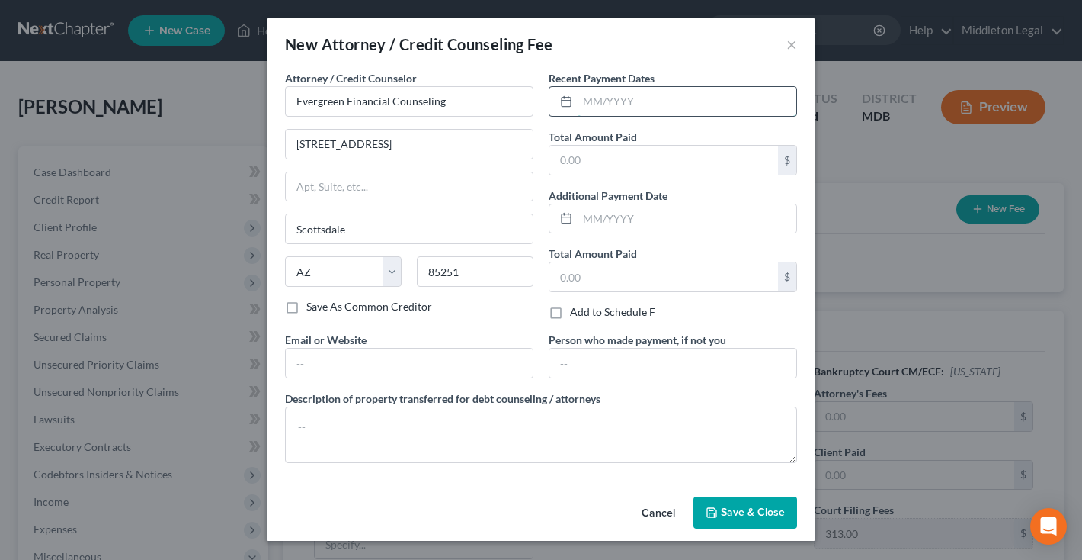
click at [597, 99] on input "text" at bounding box center [687, 101] width 219 height 29
type input "10/2025"
click at [610, 162] on input "text" at bounding box center [664, 160] width 229 height 29
type input "19.95"
click at [739, 516] on span "Save & Close" at bounding box center [753, 511] width 64 height 13
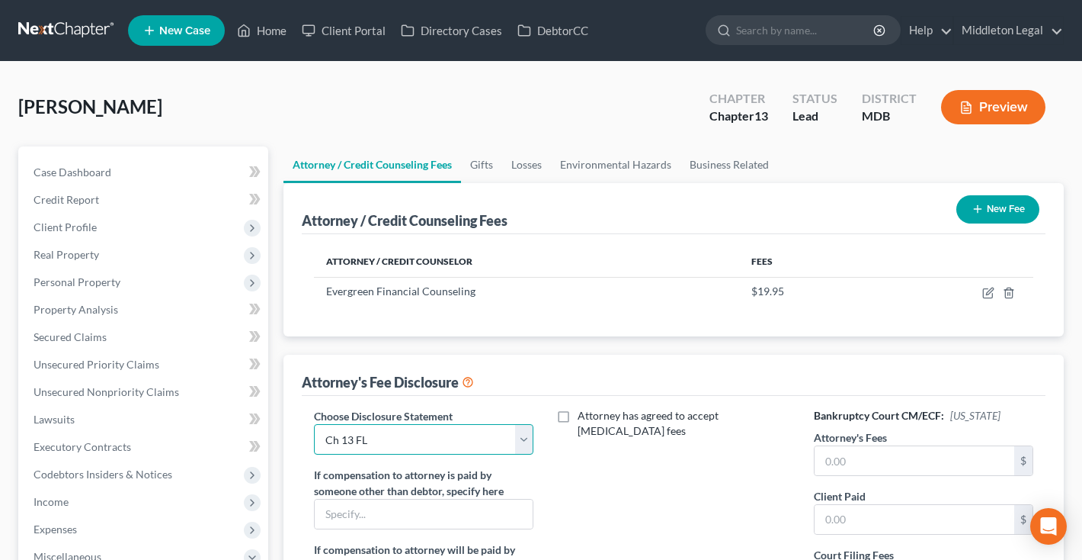
select select "3"
click at [883, 463] on input "text" at bounding box center [915, 460] width 200 height 29
type input "6,000"
click at [888, 524] on input "text" at bounding box center [915, 519] width 200 height 29
type input "1,000"
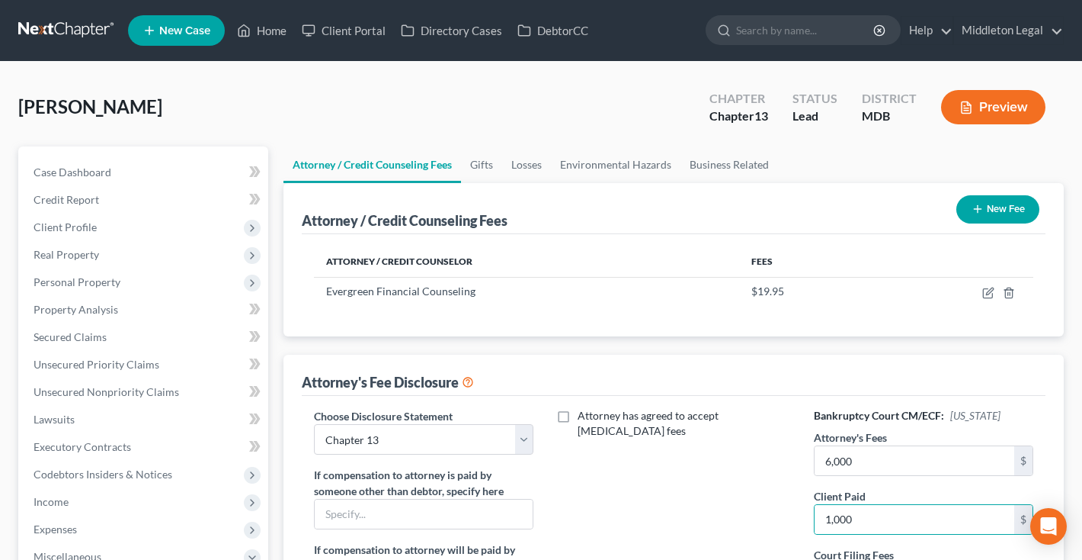
click at [1002, 220] on button "New Fee" at bounding box center [998, 209] width 83 height 28
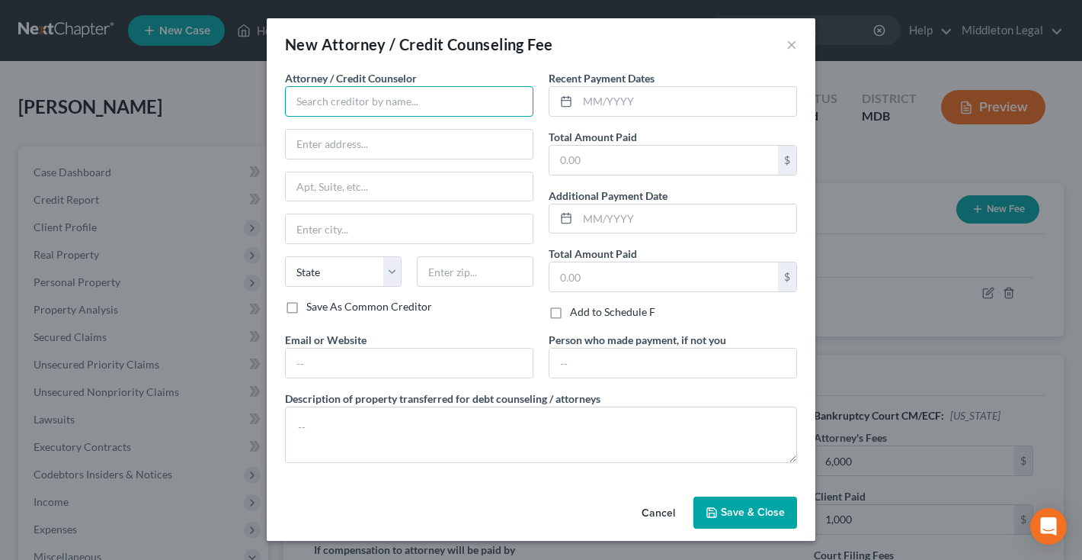
click at [407, 102] on input "text" at bounding box center [409, 101] width 249 height 30
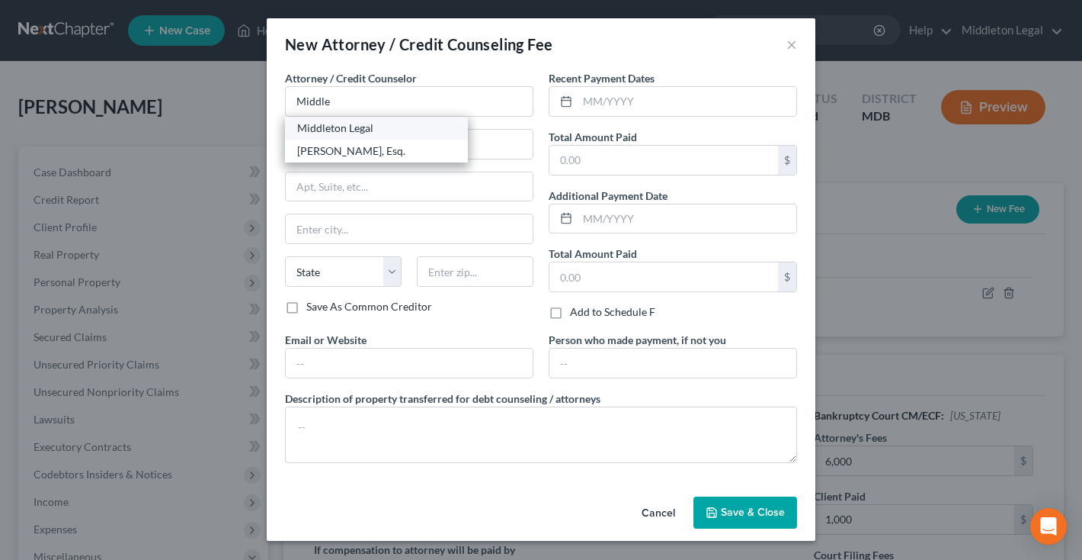
click at [382, 134] on div "Middleton Legal" at bounding box center [376, 127] width 159 height 15
type input "Middleton Legal"
type input "P.O. Box 10490"
type input "Silver Spring"
select select "21"
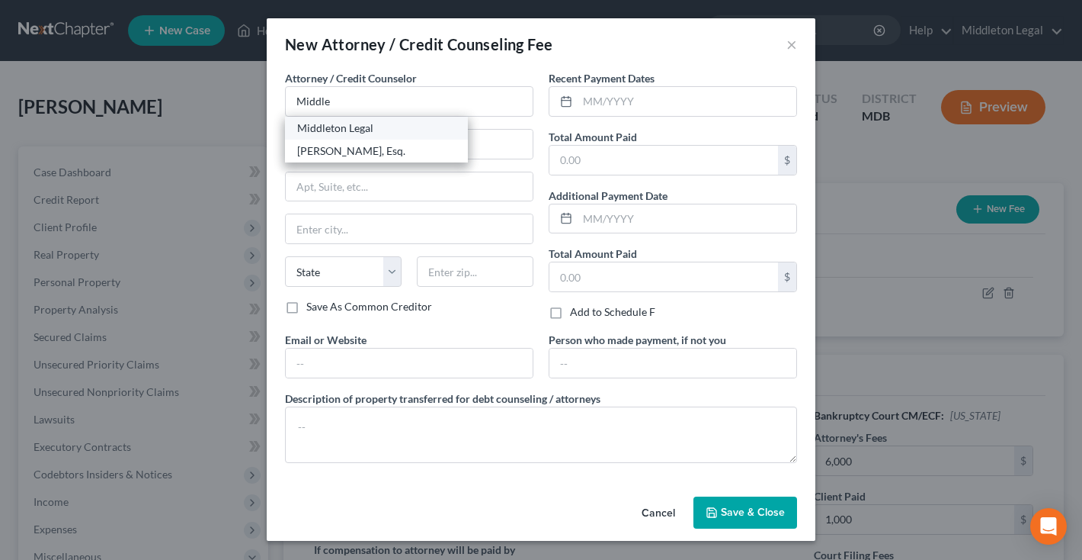
type input "20914"
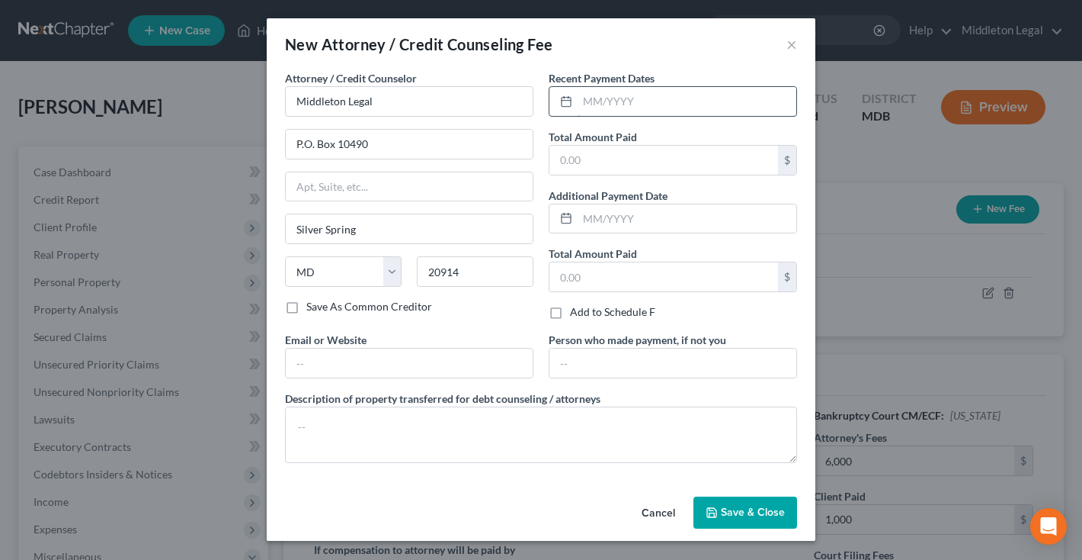
click at [594, 99] on input "text" at bounding box center [687, 101] width 219 height 29
type input "10/2025"
click at [588, 148] on input "text" at bounding box center [664, 160] width 229 height 29
type input "1,000"
click at [729, 521] on button "Save & Close" at bounding box center [746, 512] width 104 height 32
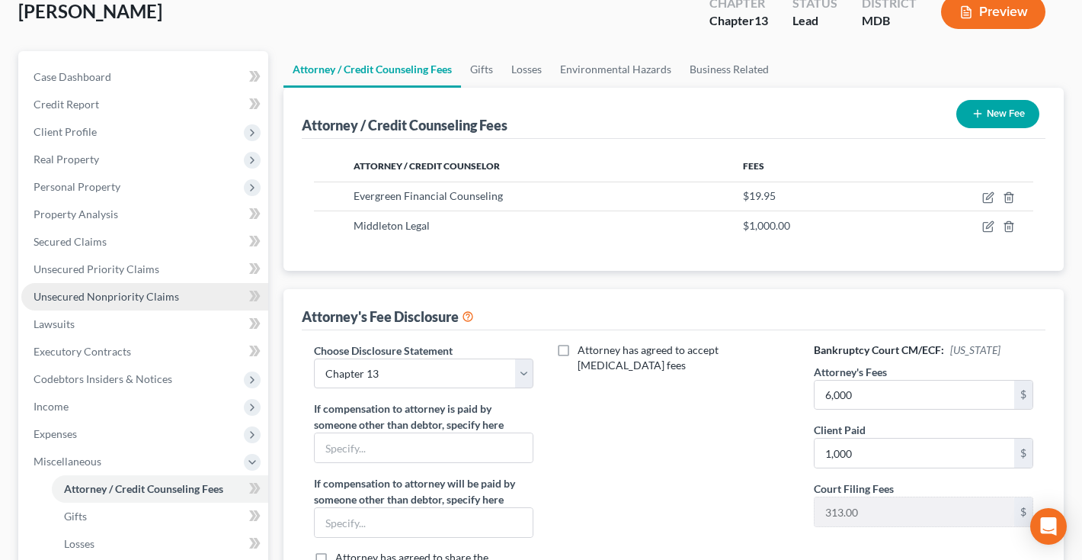
scroll to position [95, 0]
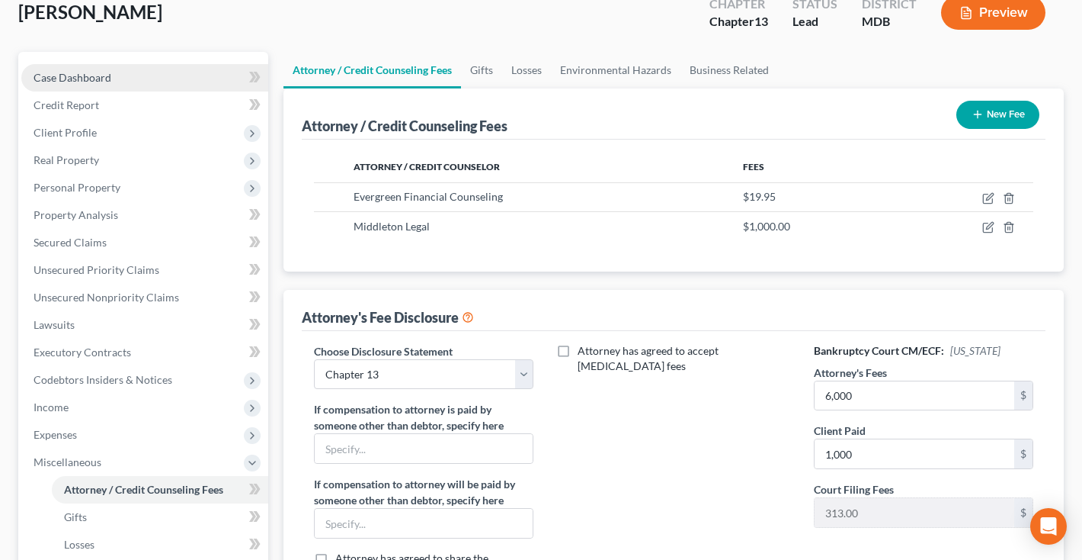
click at [156, 69] on link "Case Dashboard" at bounding box center [144, 77] width 247 height 27
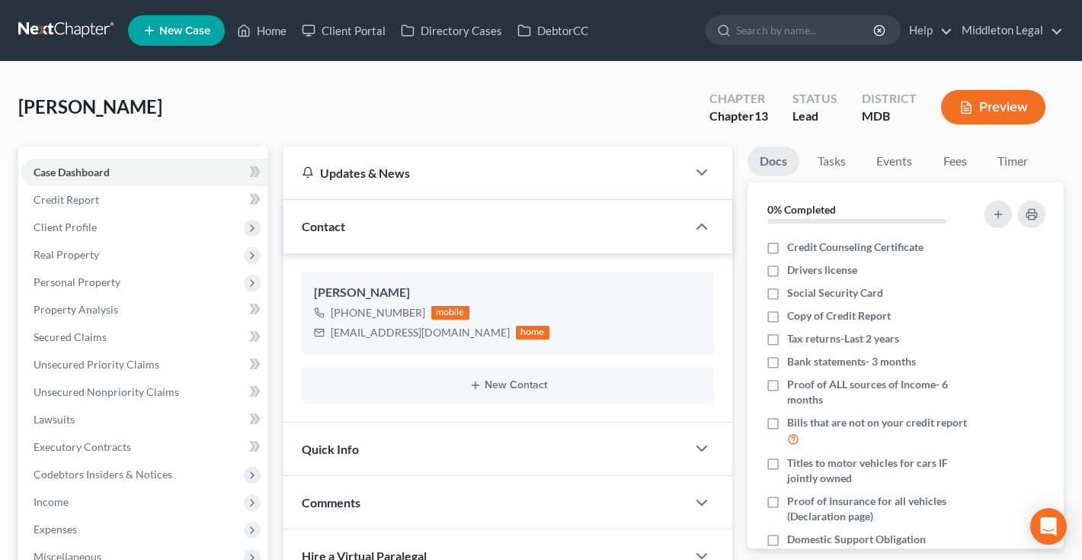
click at [156, 69] on div "Dixon, Jalisa Upgraded Chapter Chapter 13 Status Lead District MDB Preview Peti…" at bounding box center [541, 465] width 1082 height 807
click at [54, 229] on span "Client Profile" at bounding box center [65, 226] width 63 height 13
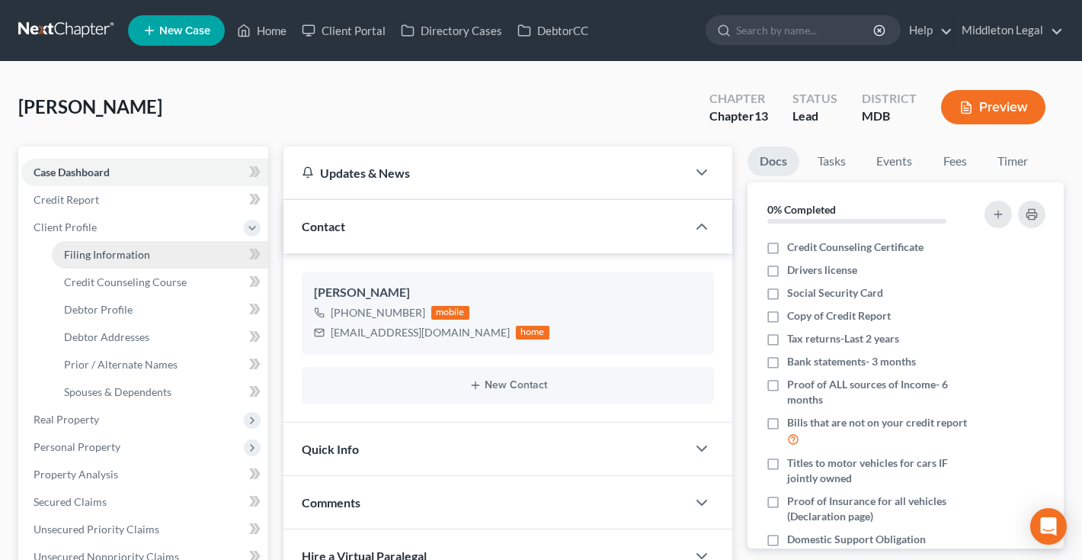
click at [79, 257] on span "Filing Information" at bounding box center [107, 254] width 86 height 13
select select "1"
select select "0"
select select "3"
select select "38"
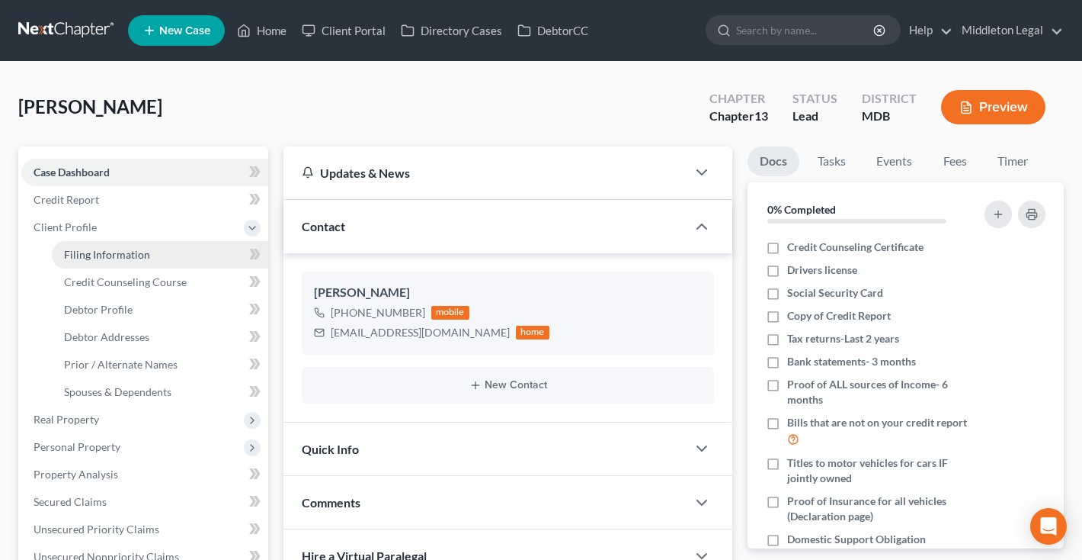
select select "0"
select select "21"
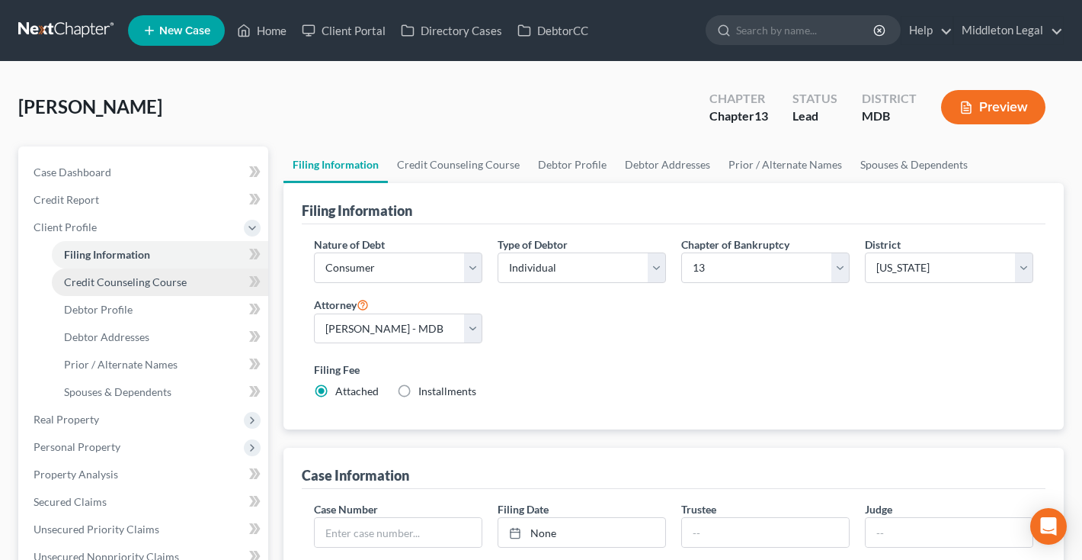
click at [85, 275] on span "Credit Counseling Course" at bounding box center [125, 281] width 123 height 13
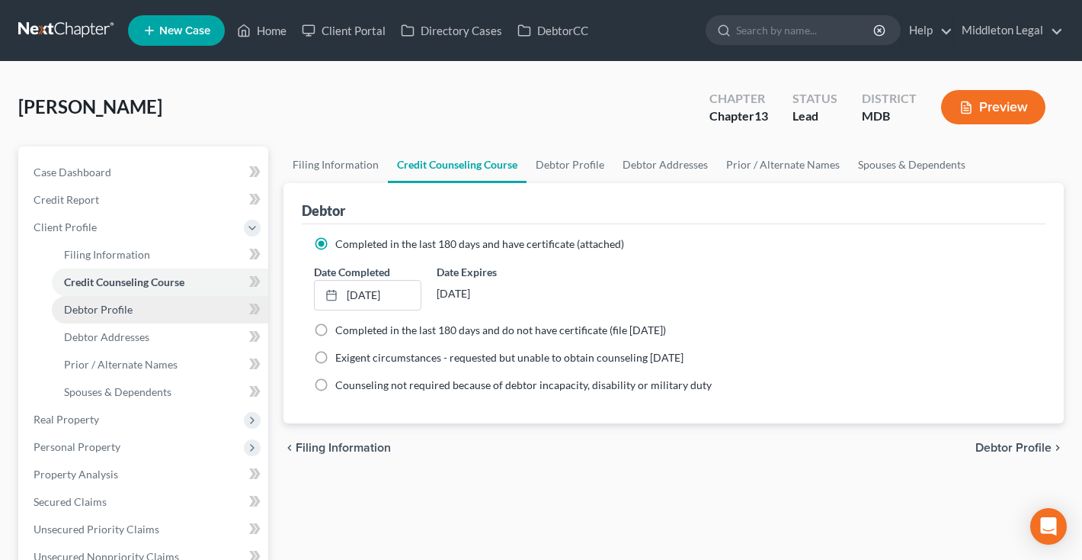
click at [75, 314] on span "Debtor Profile" at bounding box center [98, 309] width 69 height 13
select select "0"
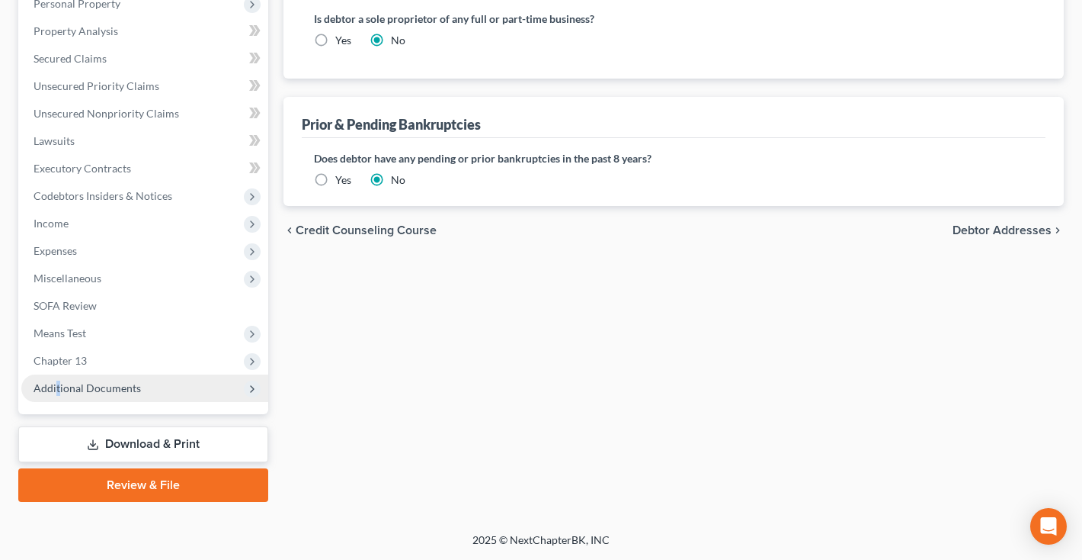
click at [58, 381] on span "Additional Documents" at bounding box center [87, 387] width 107 height 13
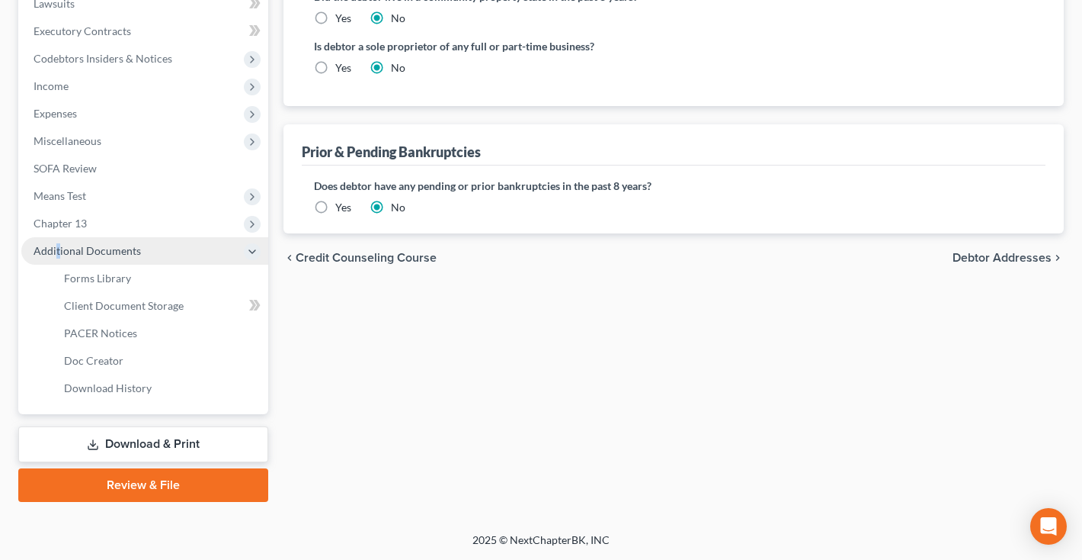
scroll to position [415, 0]
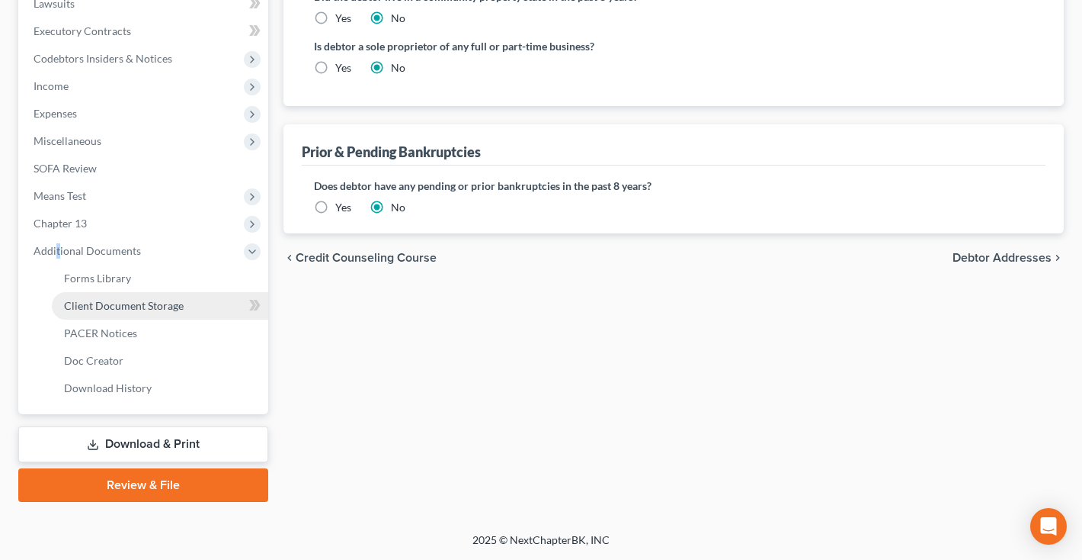
click at [146, 308] on span "Client Document Storage" at bounding box center [124, 305] width 120 height 13
select select "14"
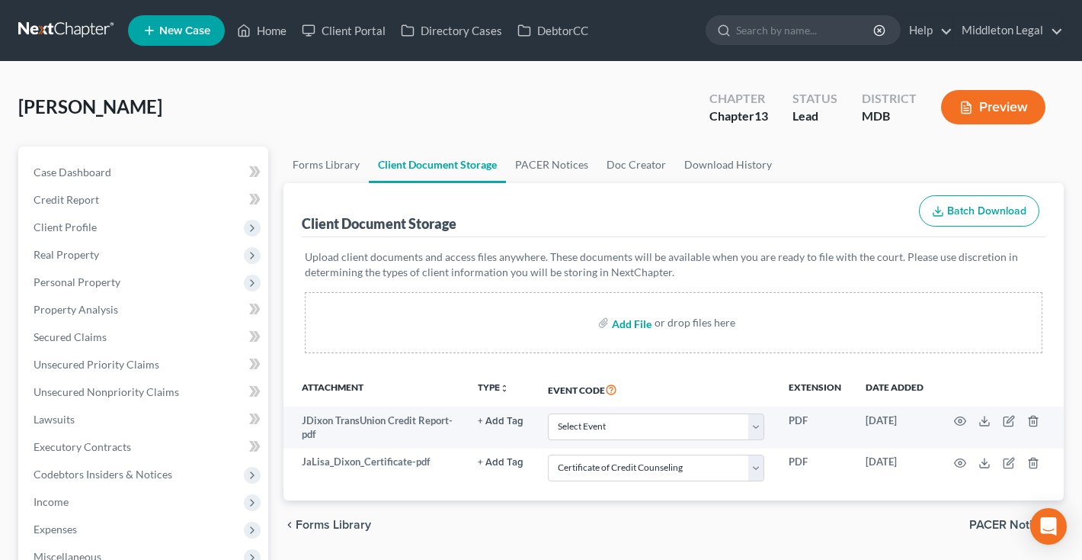
click at [638, 332] on input "file" at bounding box center [630, 322] width 37 height 27
type input "C:\fakepath\Review & Sign For Your Free Bankruptcy Consultation (Sheereen McNai…"
select select "14"
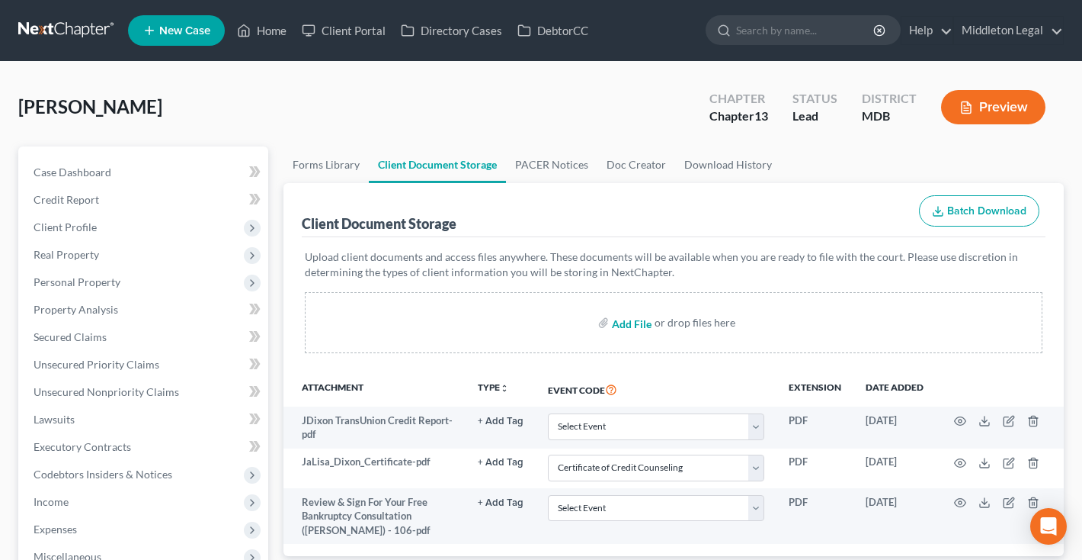
click at [639, 323] on input "file" at bounding box center [630, 322] width 37 height 27
type input "C:\fakepath\Review & Sign For Your Free Bankruptcy Consultation (Sheereen McNai…"
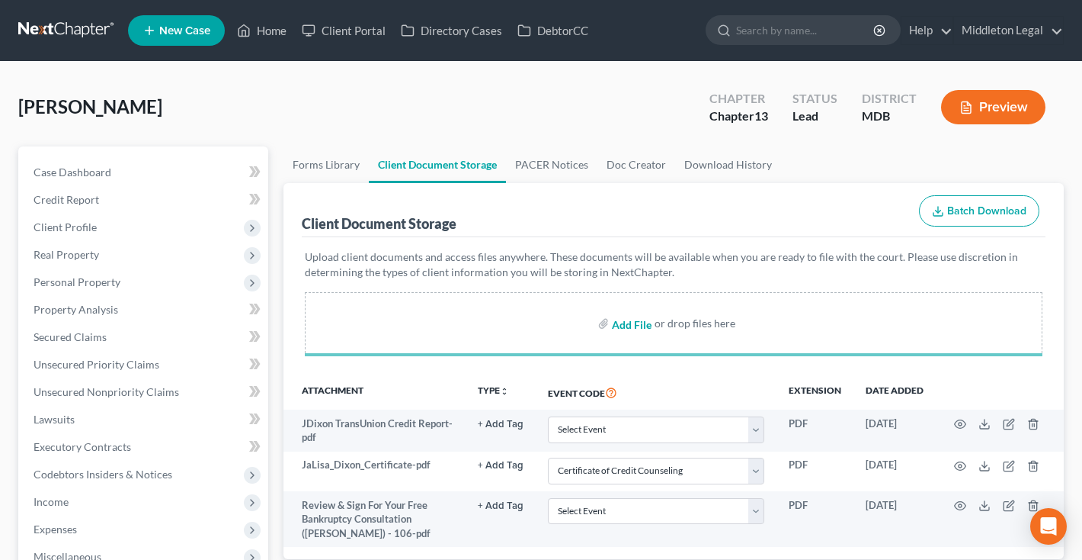
select select "14"
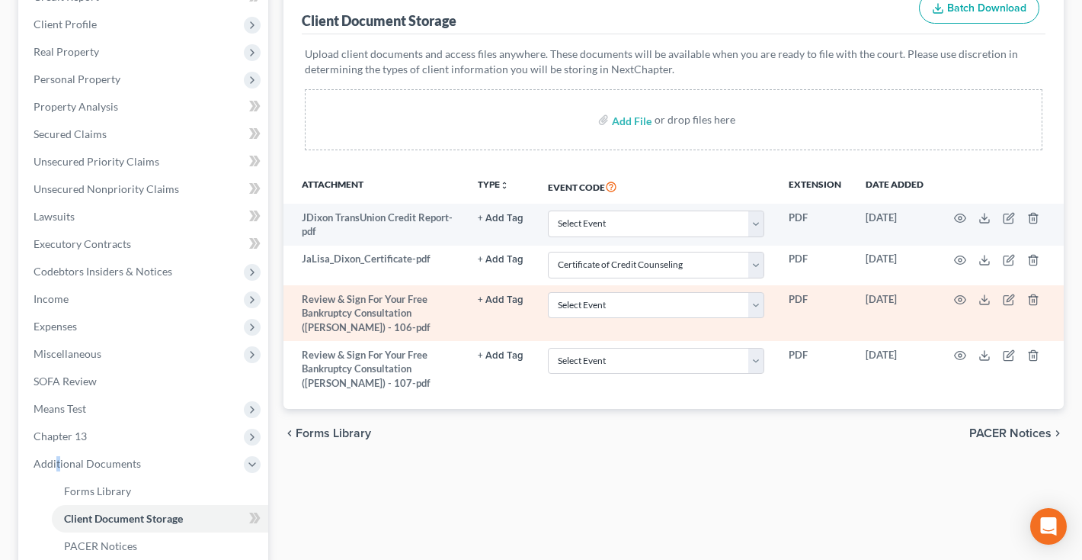
scroll to position [208, 0]
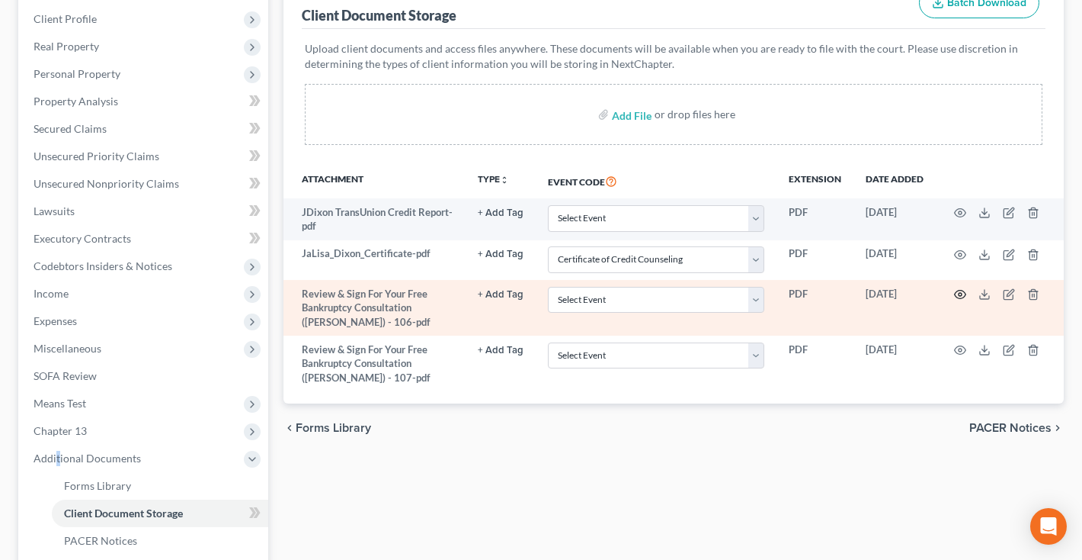
click at [955, 292] on icon "button" at bounding box center [960, 294] width 11 height 8
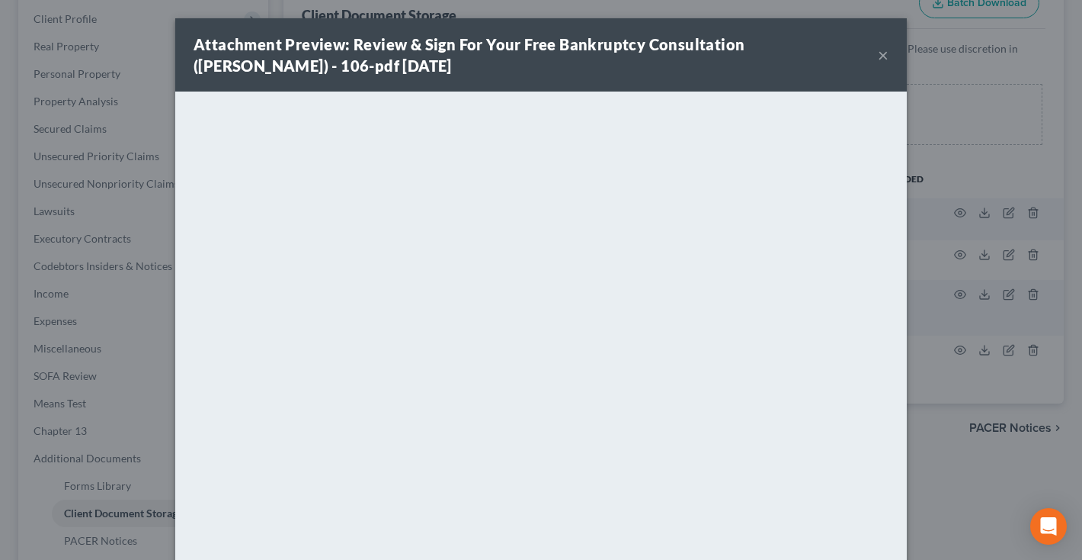
scroll to position [0, 0]
click at [886, 60] on button "×" at bounding box center [883, 55] width 11 height 18
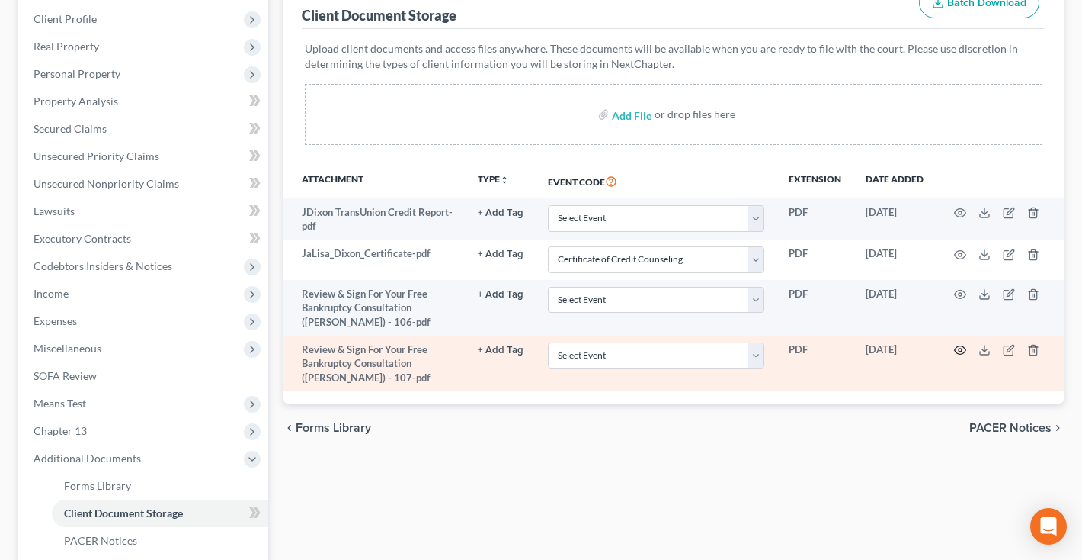
click at [962, 349] on icon "button" at bounding box center [960, 350] width 12 height 12
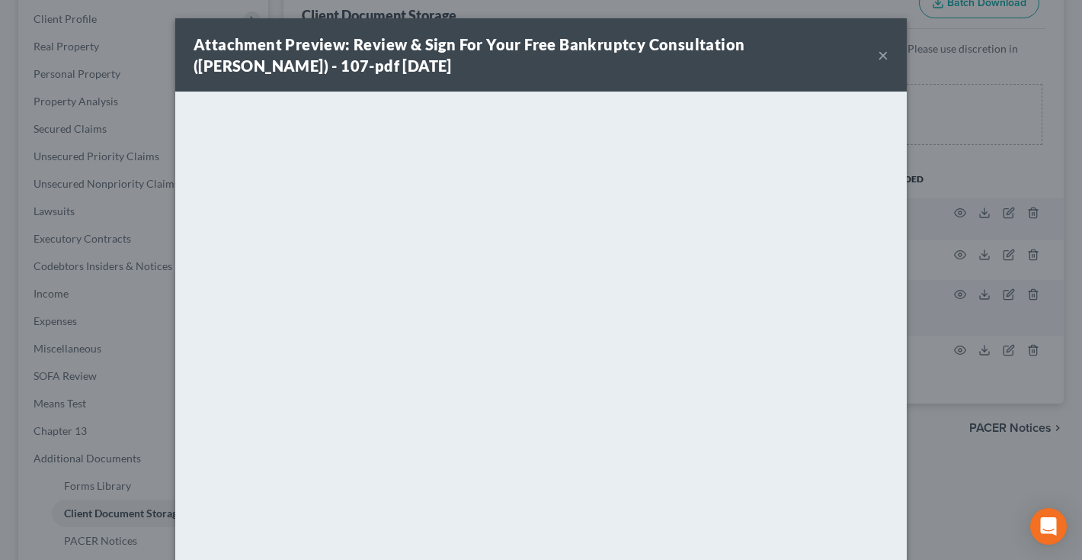
click at [885, 58] on button "×" at bounding box center [883, 55] width 11 height 18
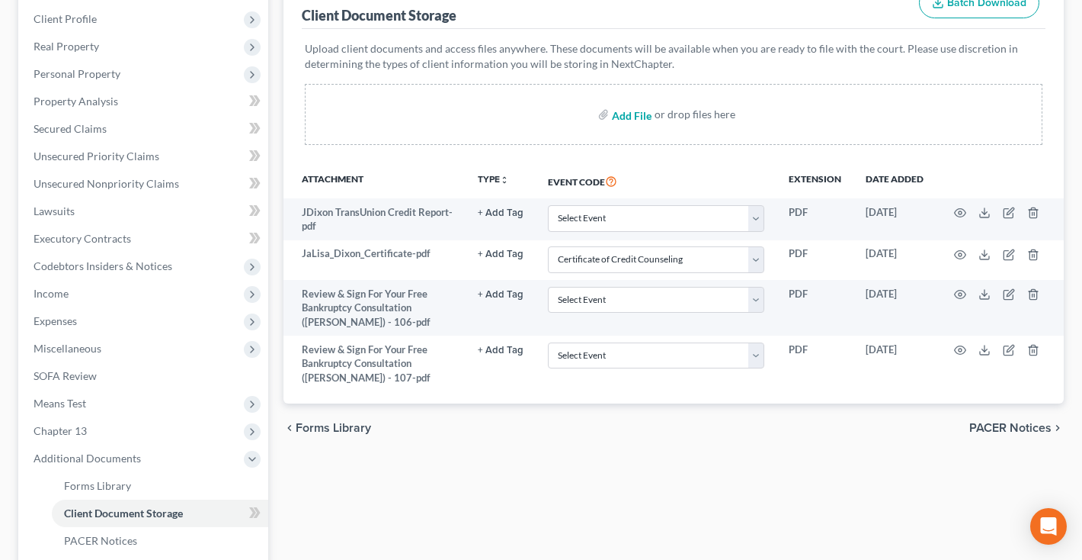
click at [628, 116] on input "file" at bounding box center [630, 114] width 37 height 27
type input "C:\fakepath\SDAT: Real Property Data Search.pdf"
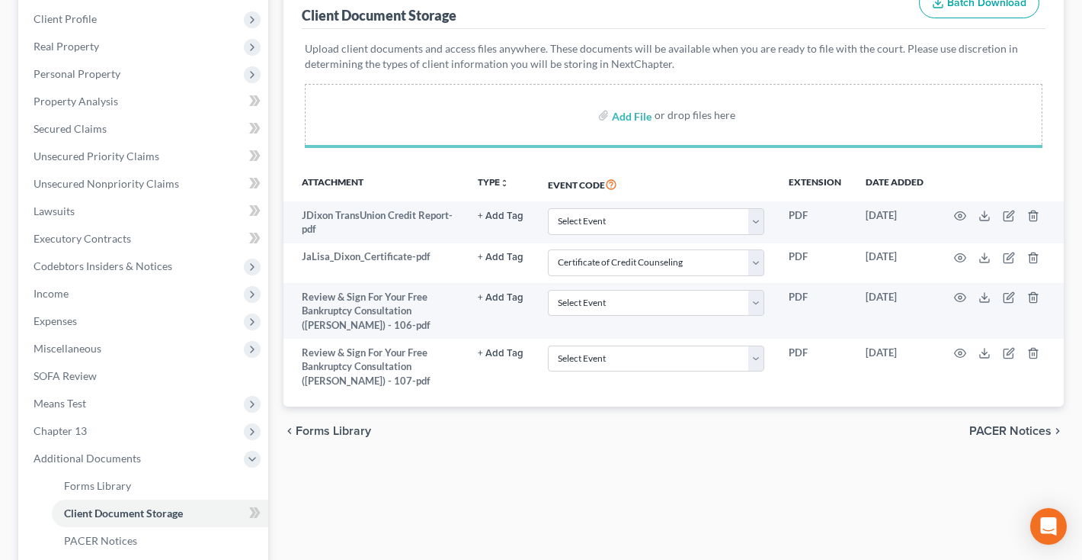
select select "14"
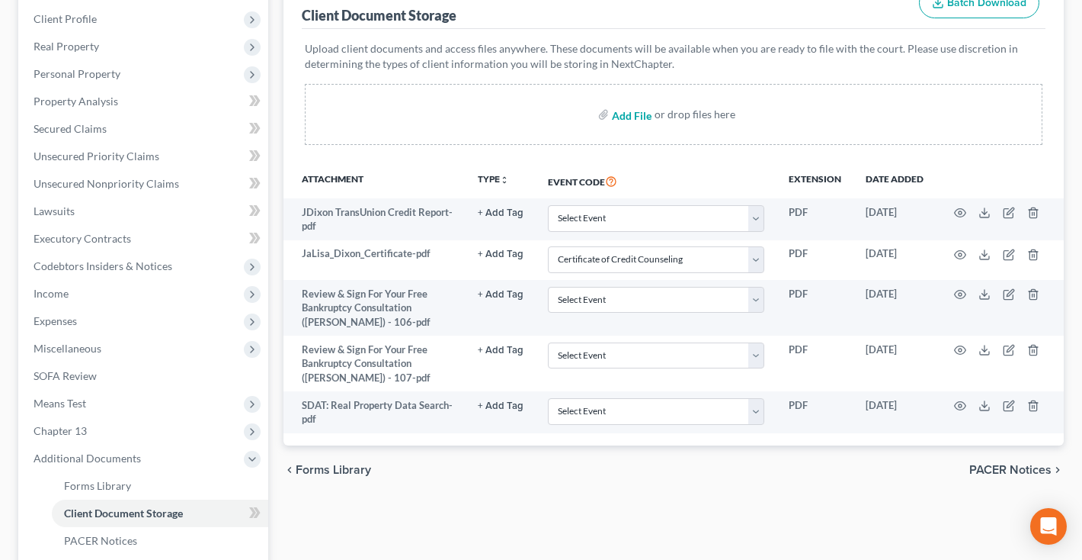
click at [633, 116] on input "file" at bounding box center [630, 114] width 37 height 27
type input "C:\fakepath\5701 Chesterfield Dr, Temple Hills, MD 20748 | Zillow.pdf"
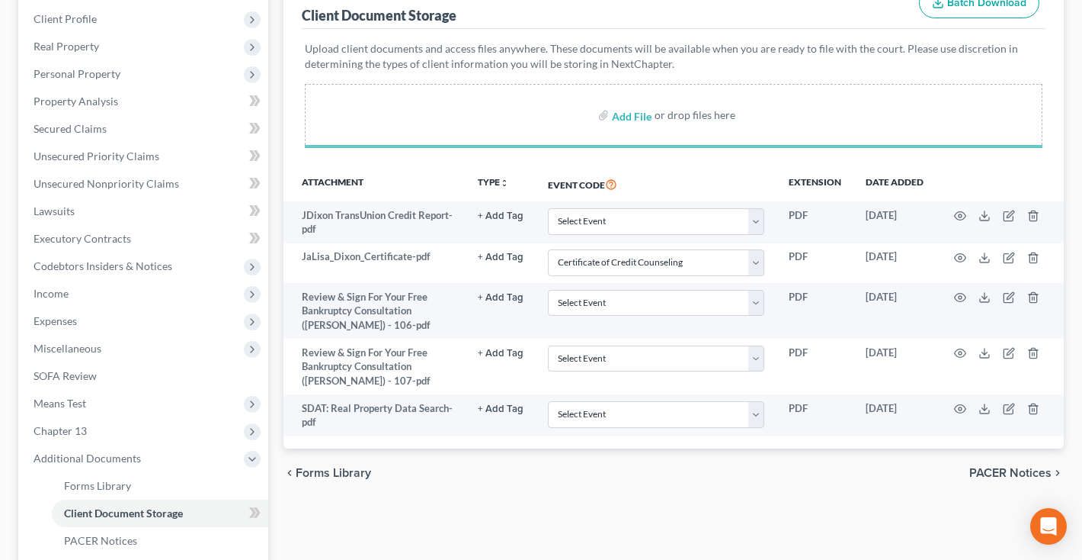
select select "14"
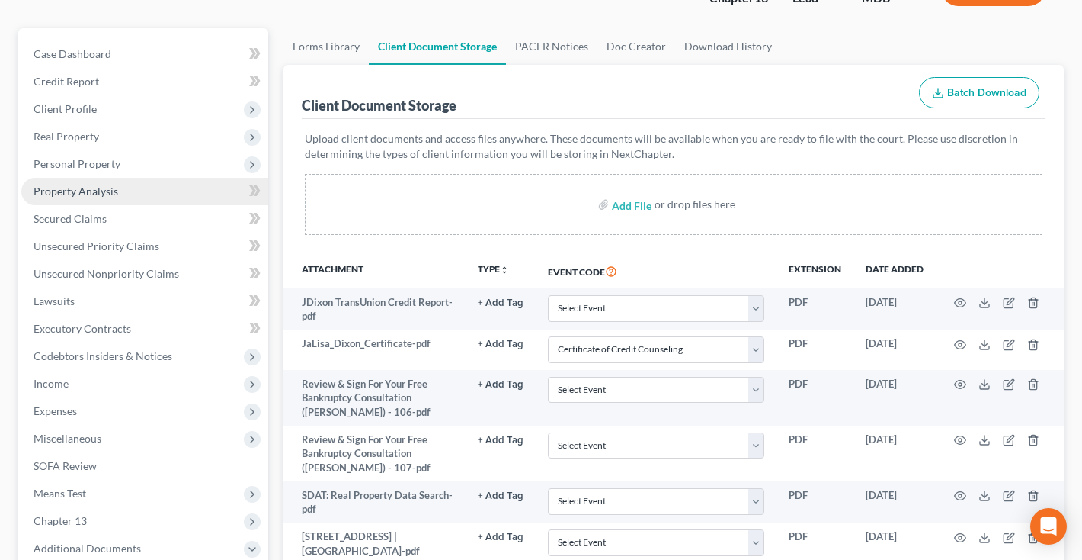
scroll to position [92, 0]
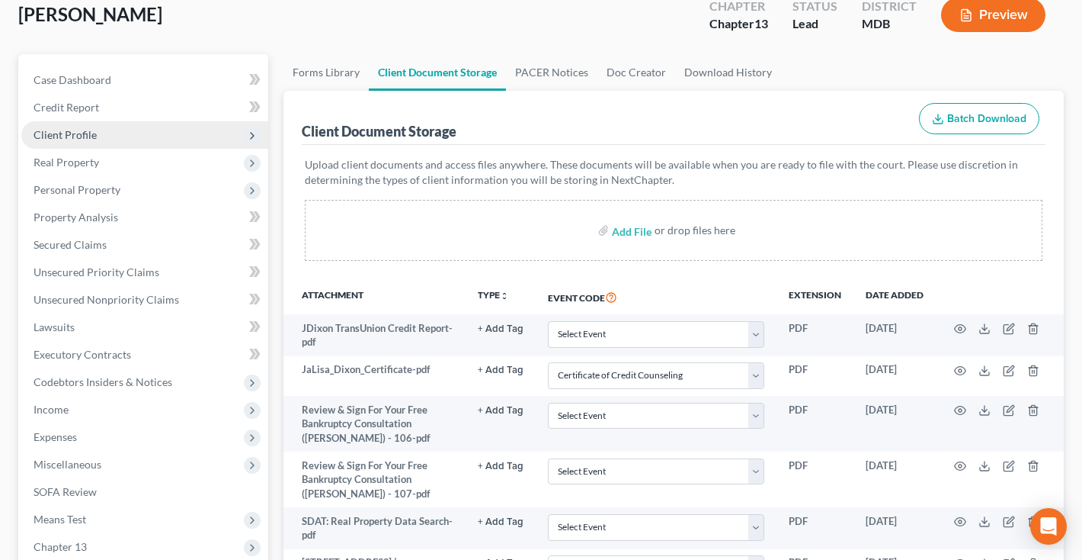
click at [73, 132] on span "Client Profile" at bounding box center [65, 134] width 63 height 13
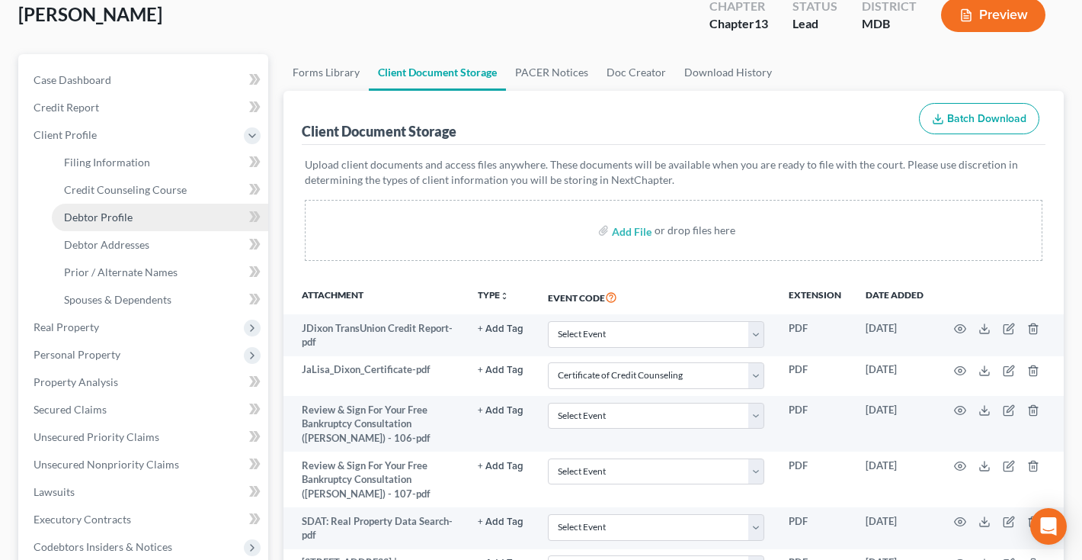
click at [125, 220] on span "Debtor Profile" at bounding box center [98, 216] width 69 height 13
select select "0"
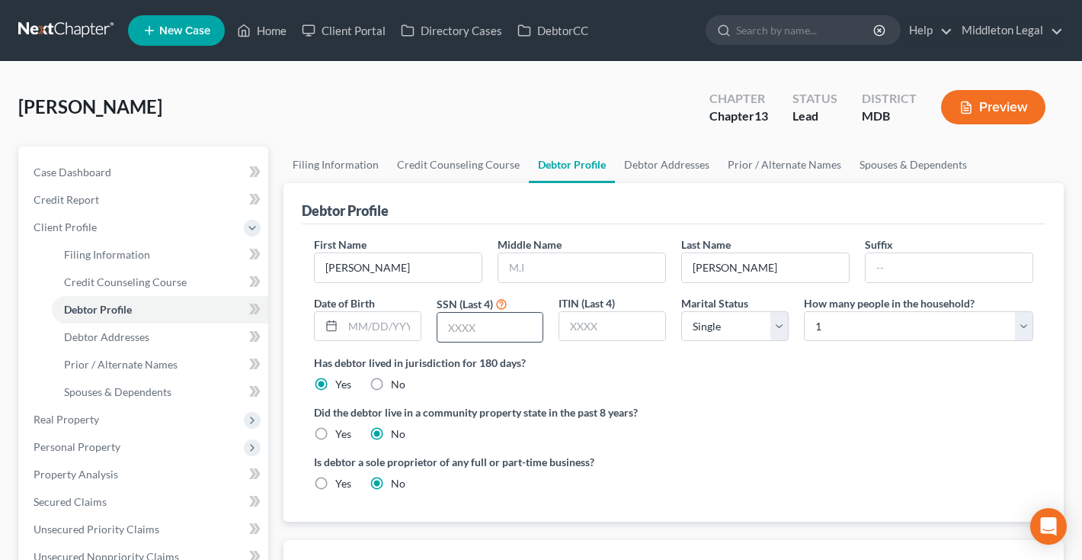
click at [470, 339] on input "text" at bounding box center [491, 327] width 106 height 29
type input "6070"
type input "05/12/1990"
drag, startPoint x: 360, startPoint y: 269, endPoint x: 334, endPoint y: 268, distance: 25.9
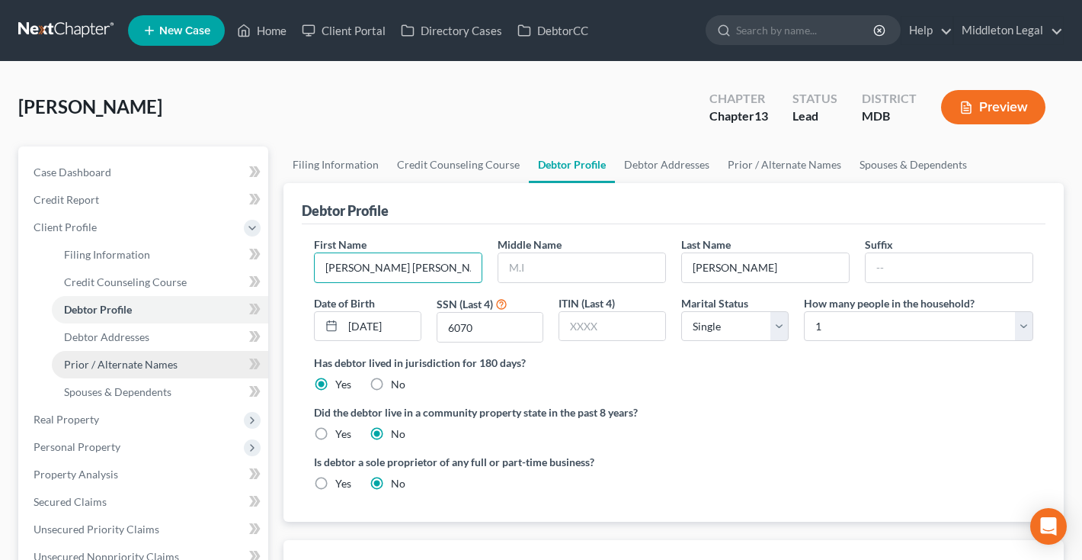
type input "Ja Lisa"
click at [153, 360] on span "Prior / Alternate Names" at bounding box center [121, 364] width 114 height 13
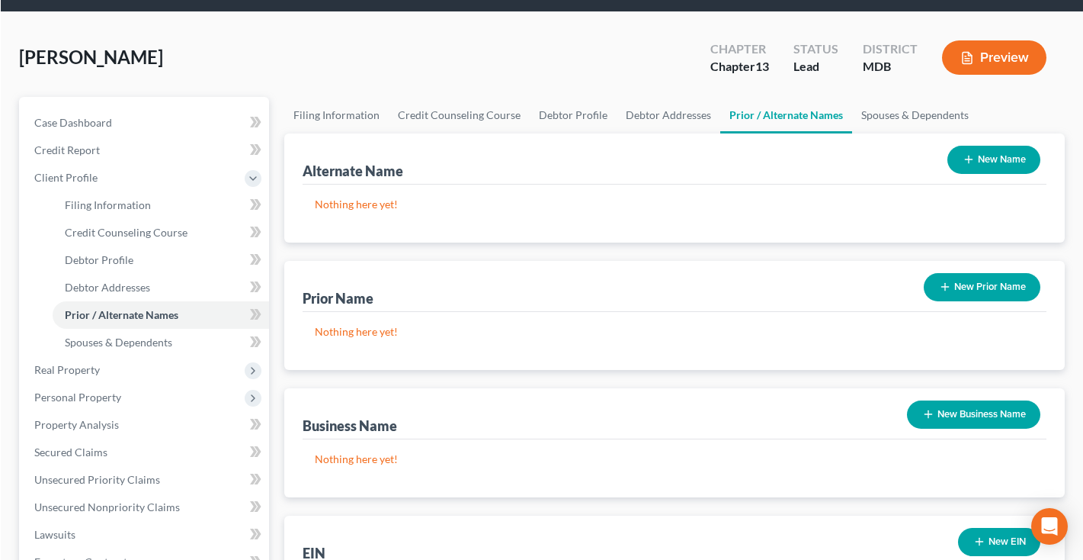
scroll to position [53, 0]
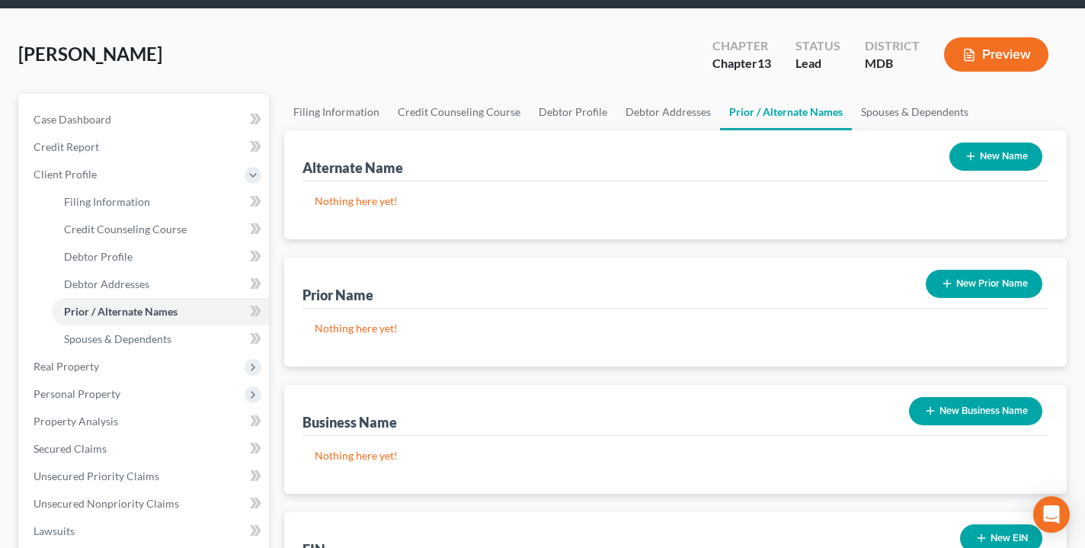
click at [984, 156] on button "New Name" at bounding box center [996, 157] width 93 height 28
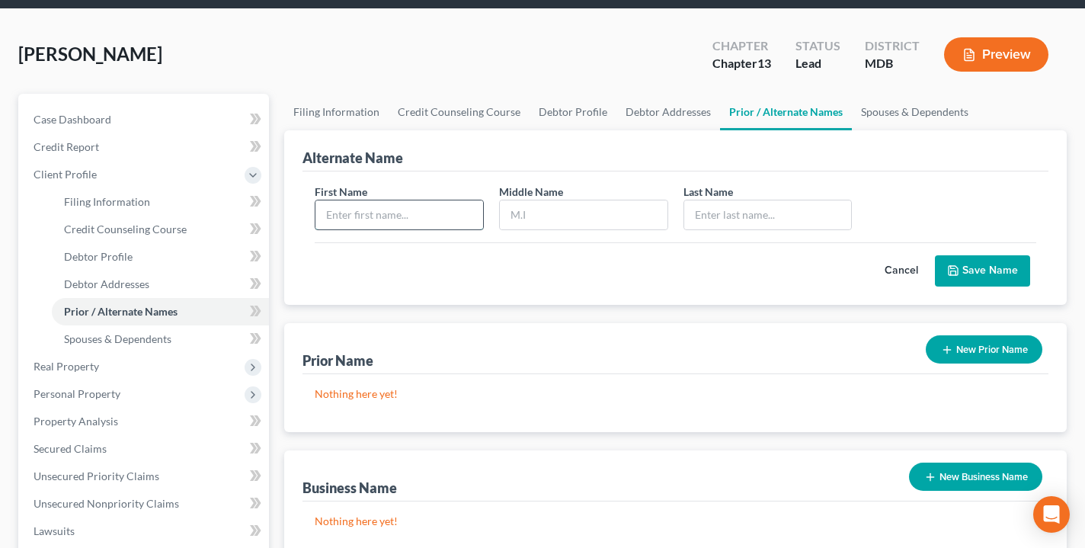
click at [482, 217] on input "text" at bounding box center [400, 214] width 168 height 29
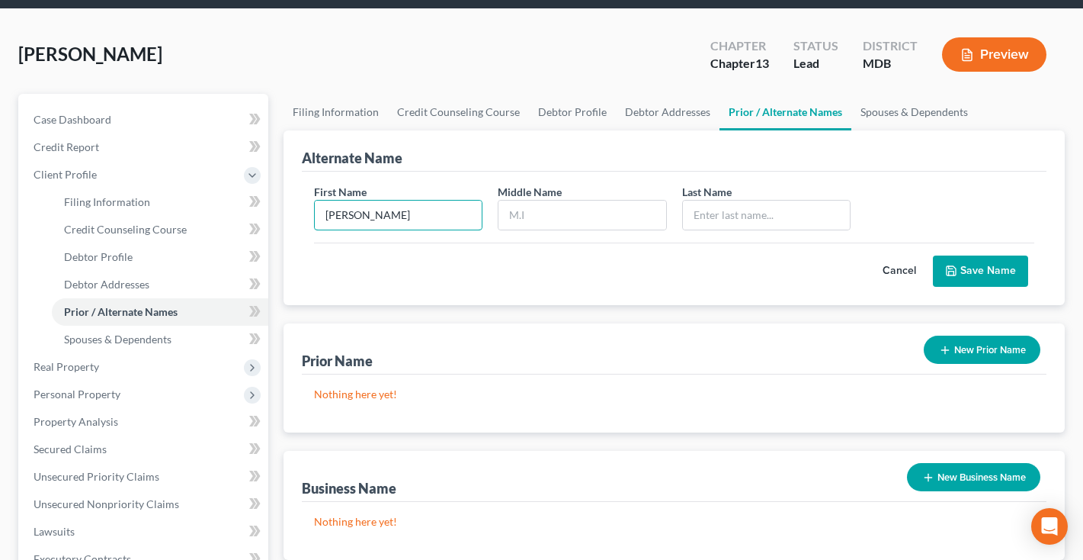
type input "Jalisa"
type input "H."
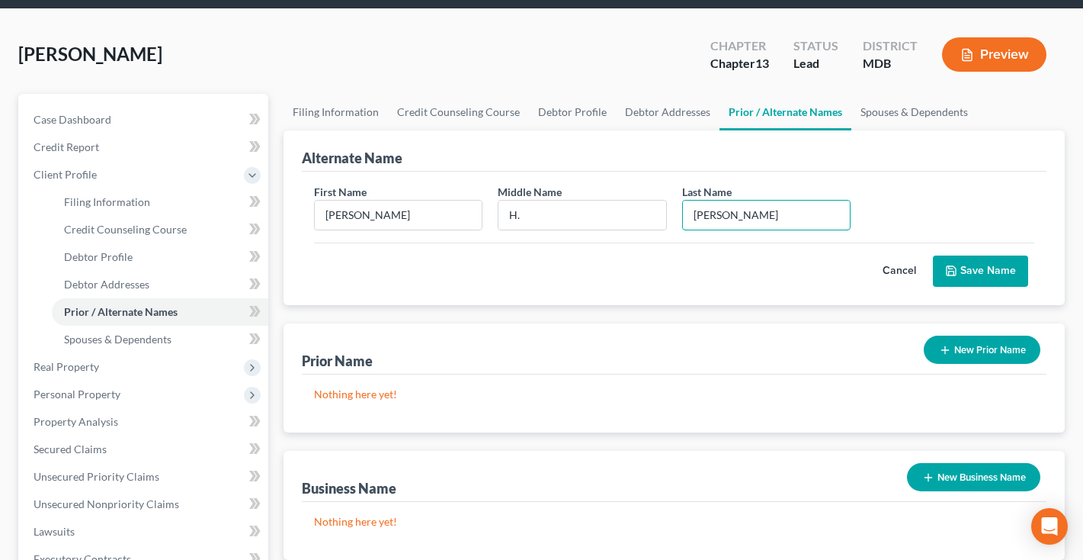
type input "Dixon"
click at [1002, 273] on button "Save Name" at bounding box center [980, 271] width 95 height 32
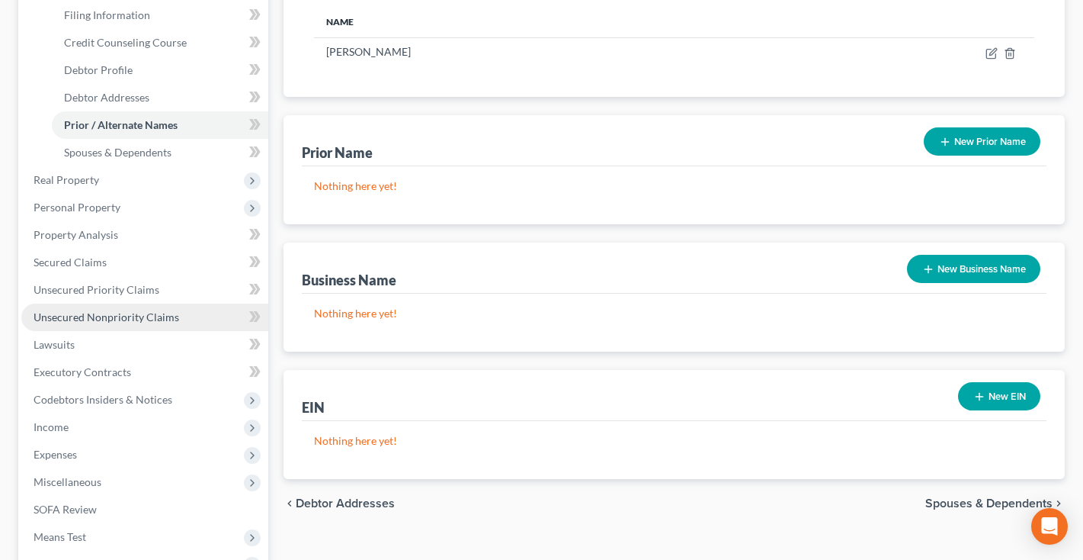
click at [114, 322] on span "Unsecured Nonpriority Claims" at bounding box center [107, 316] width 146 height 13
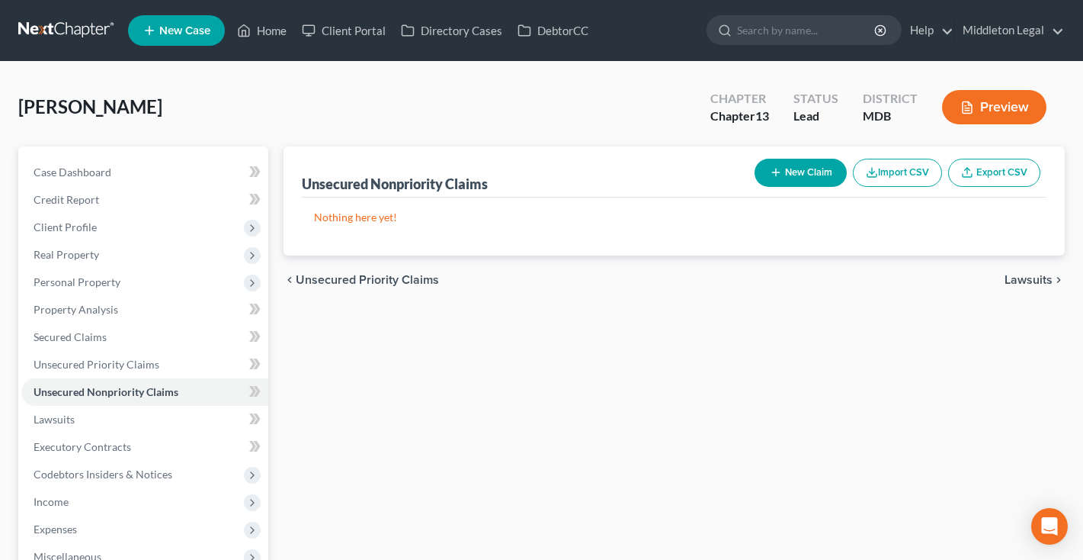
click at [787, 176] on button "New Claim" at bounding box center [801, 173] width 92 height 28
select select "0"
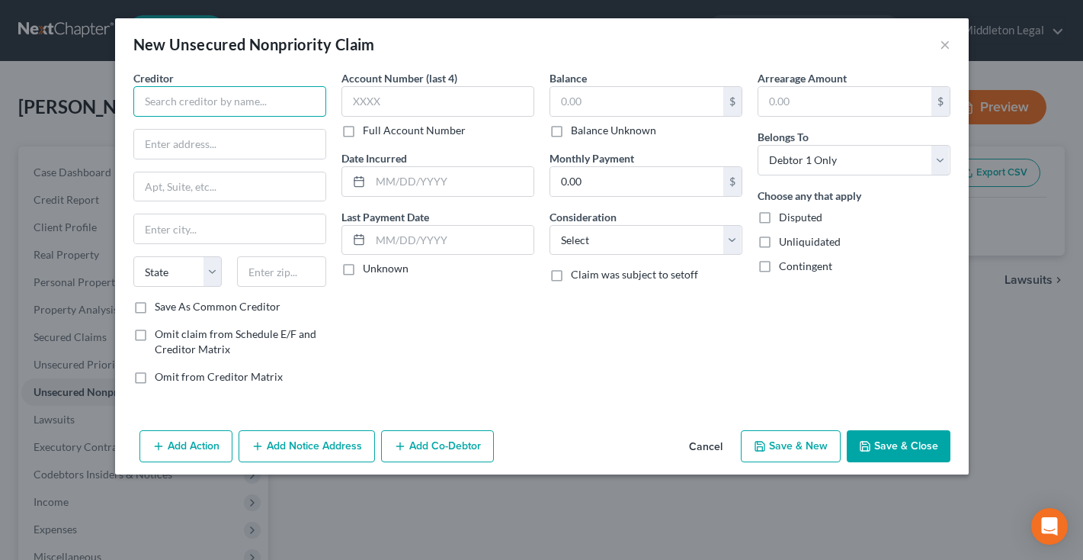
click at [277, 94] on input "text" at bounding box center [229, 101] width 193 height 30
type input "b"
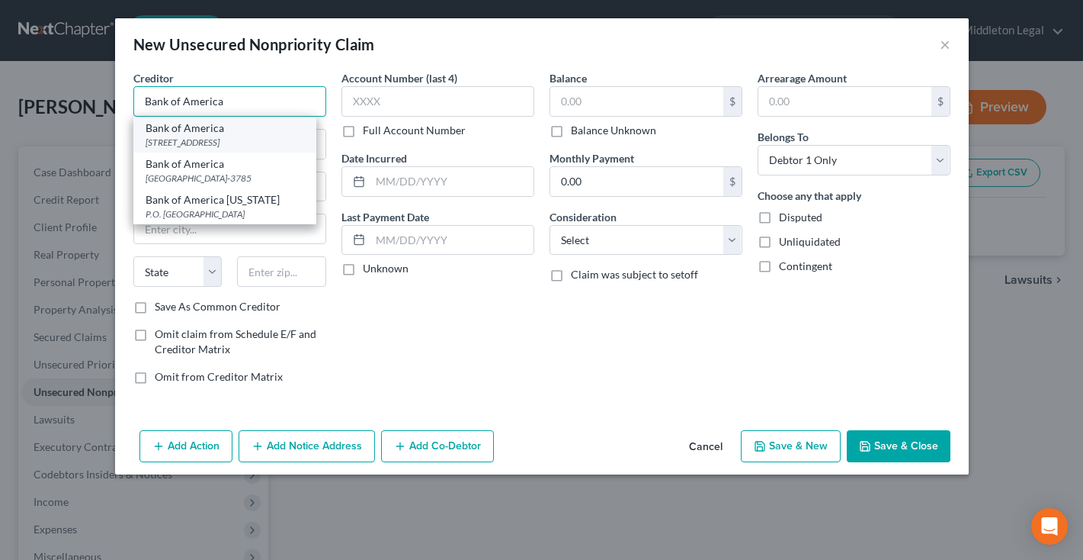
type input "Bank of America"
click at [268, 131] on div "Bank of America" at bounding box center [225, 127] width 159 height 15
type input "PO Box 982238"
type input "El Paso"
select select "45"
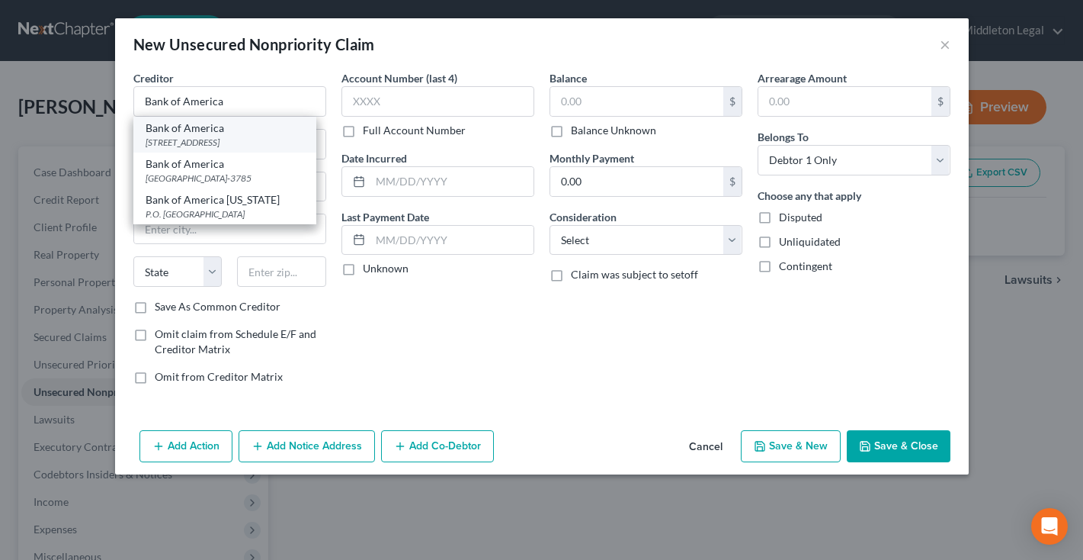
type input "79998"
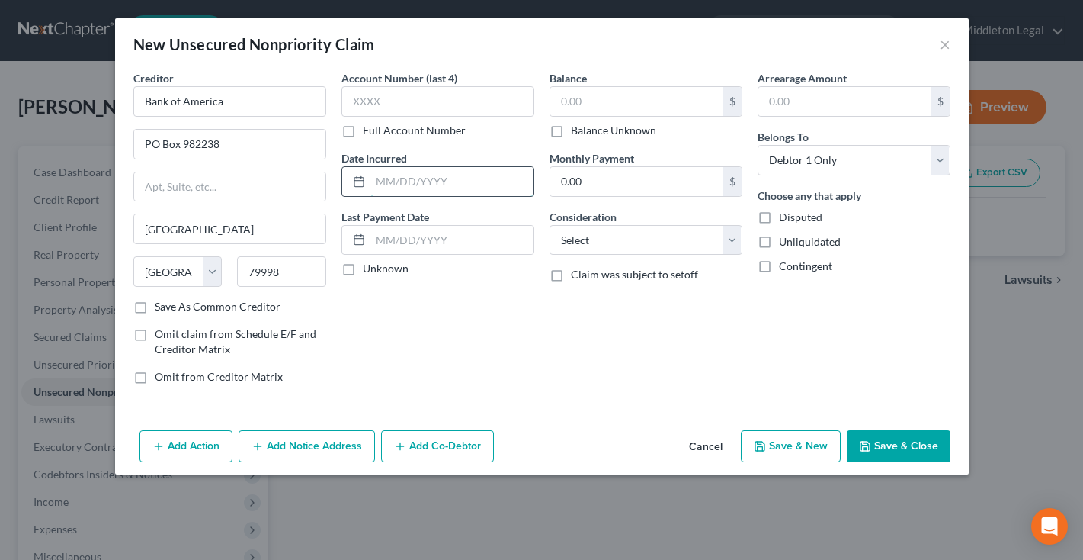
click at [457, 183] on input "text" at bounding box center [451, 181] width 163 height 29
type input "04/16/2019"
click at [596, 111] on input "text" at bounding box center [636, 101] width 173 height 29
type input "9,250"
select select "2"
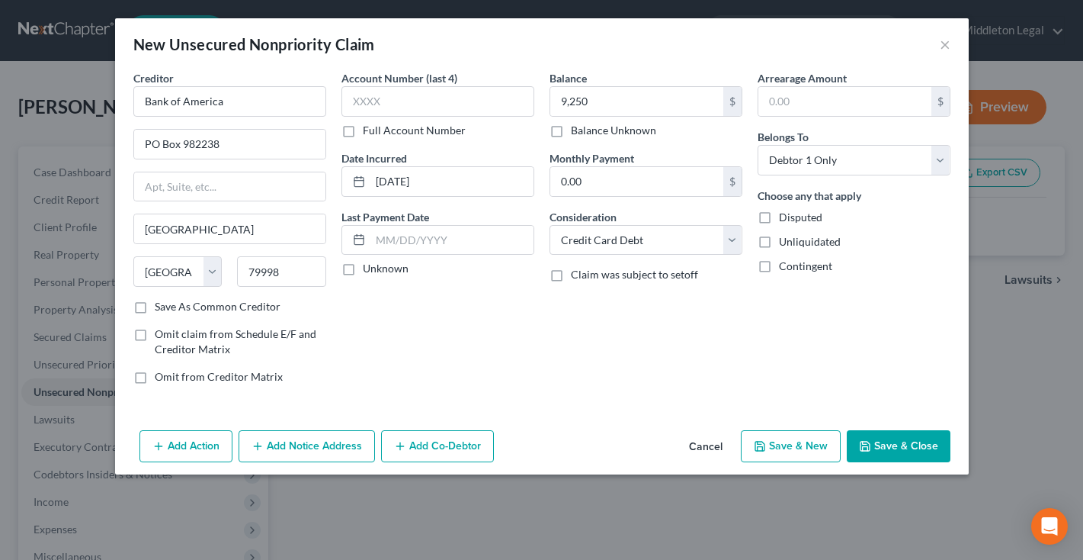
click at [882, 451] on button "Save & Close" at bounding box center [899, 446] width 104 height 32
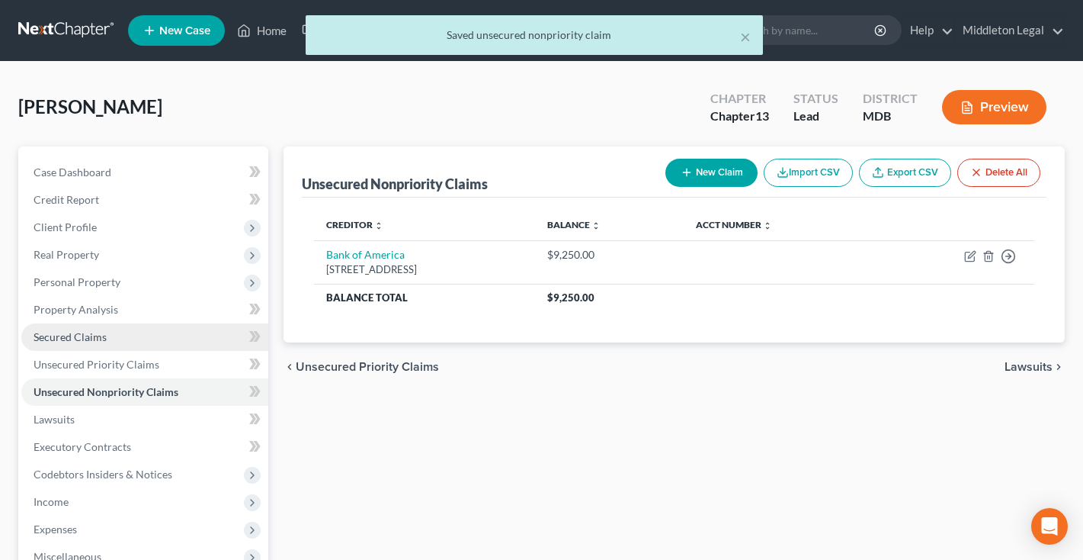
click at [98, 338] on span "Secured Claims" at bounding box center [70, 336] width 73 height 13
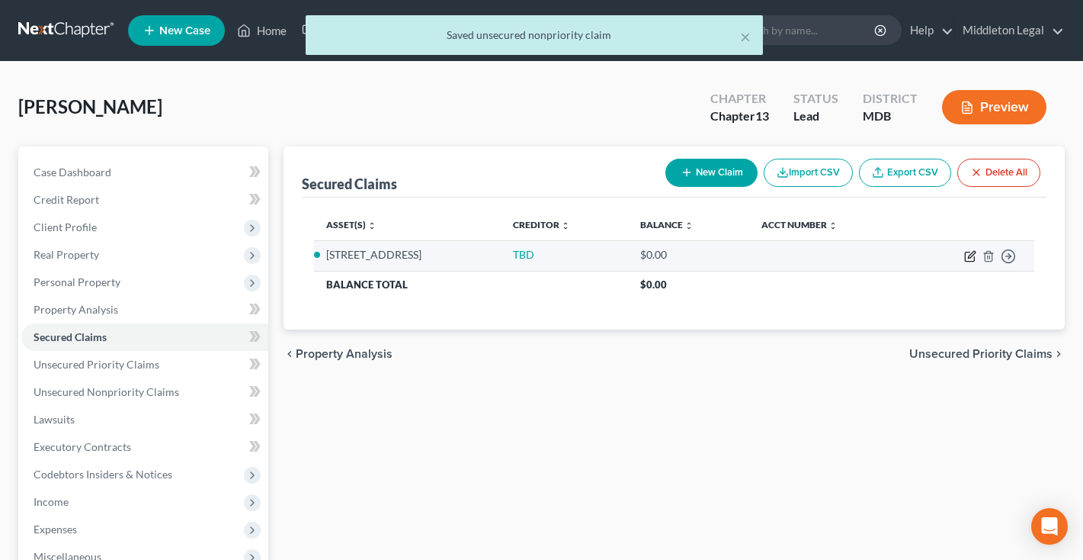
click at [973, 261] on icon "button" at bounding box center [969, 256] width 9 height 9
select select "2"
select select "0"
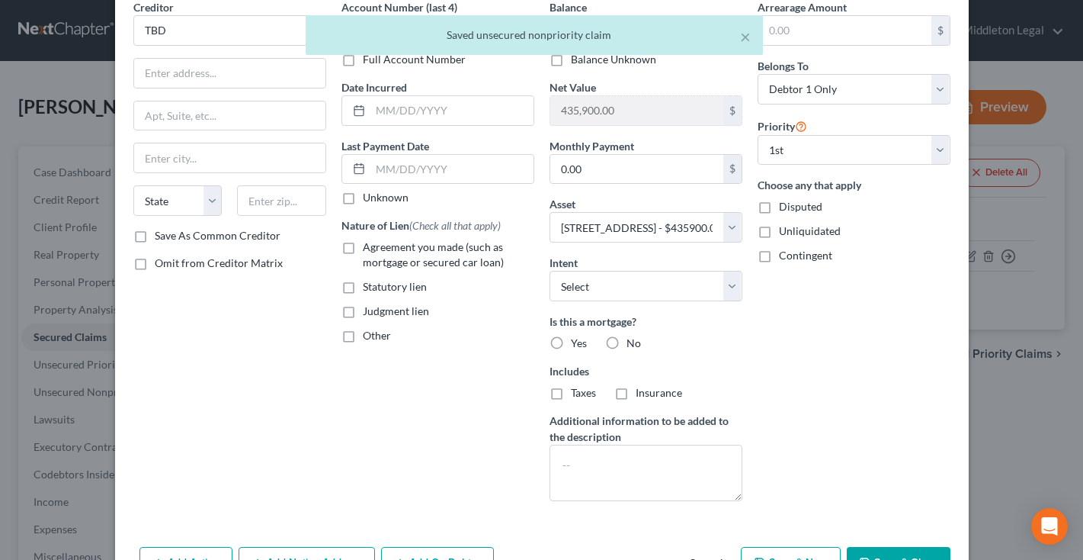
scroll to position [85, 0]
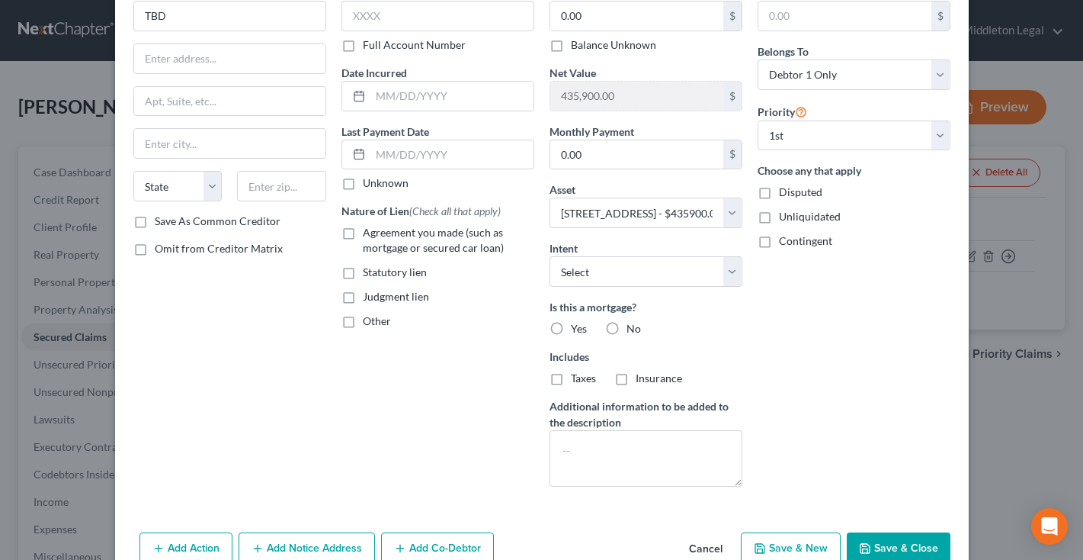
click at [571, 329] on label "Yes" at bounding box center [579, 328] width 16 height 15
click at [577, 329] on input "Yes" at bounding box center [582, 326] width 10 height 10
radio input "true"
click at [363, 236] on label "Agreement you made (such as mortgage or secured car loan)" at bounding box center [449, 240] width 172 height 30
click at [369, 235] on input "Agreement you made (such as mortgage or secured car loan)" at bounding box center [374, 230] width 10 height 10
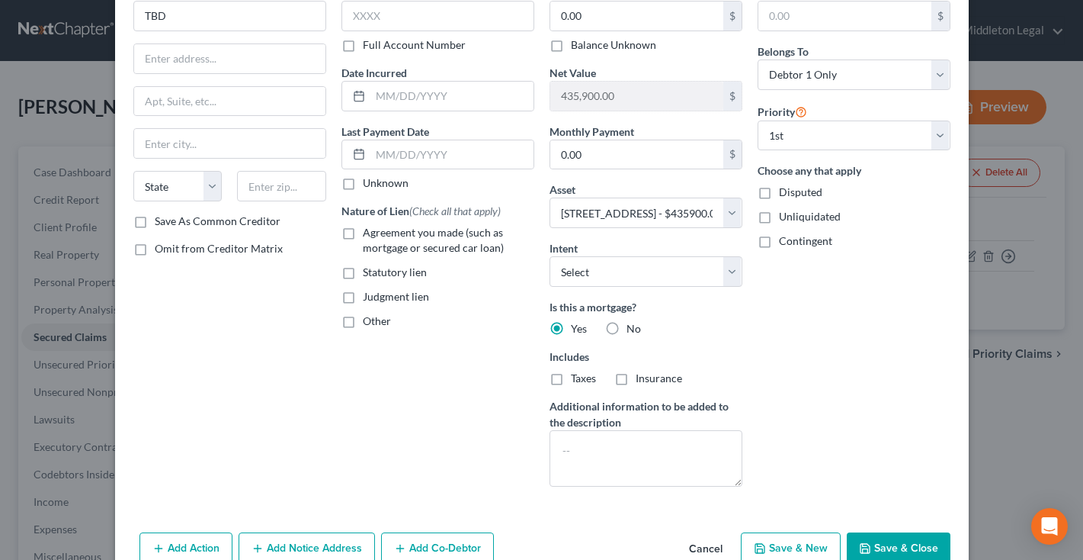
checkbox input "true"
click at [571, 375] on label "Taxes" at bounding box center [583, 377] width 25 height 15
click at [577, 375] on input "Taxes" at bounding box center [582, 375] width 10 height 10
checkbox input "true"
click at [636, 380] on label "Insurance" at bounding box center [659, 377] width 46 height 15
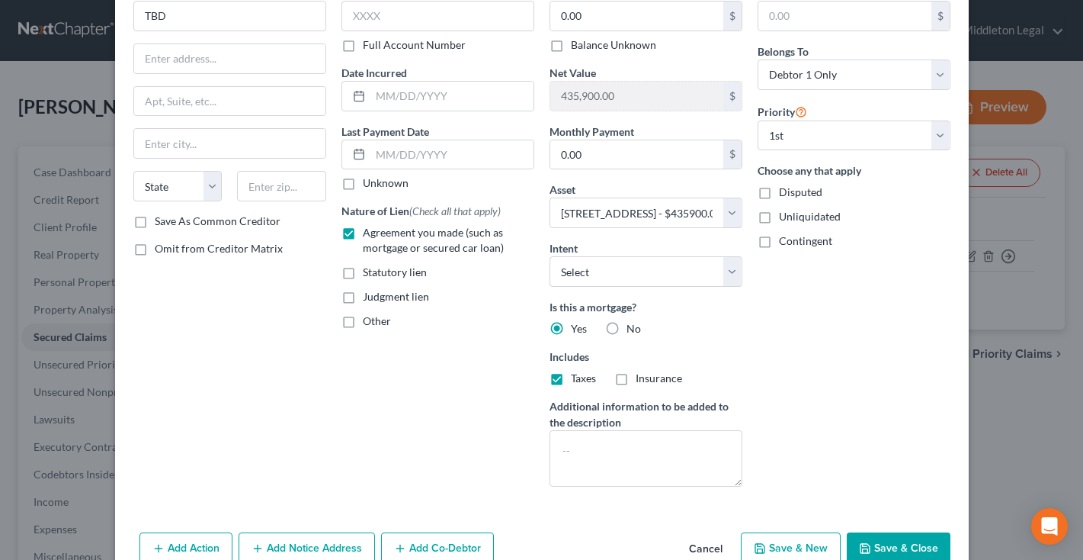
click at [642, 380] on input "Insurance" at bounding box center [647, 375] width 10 height 10
checkbox input "true"
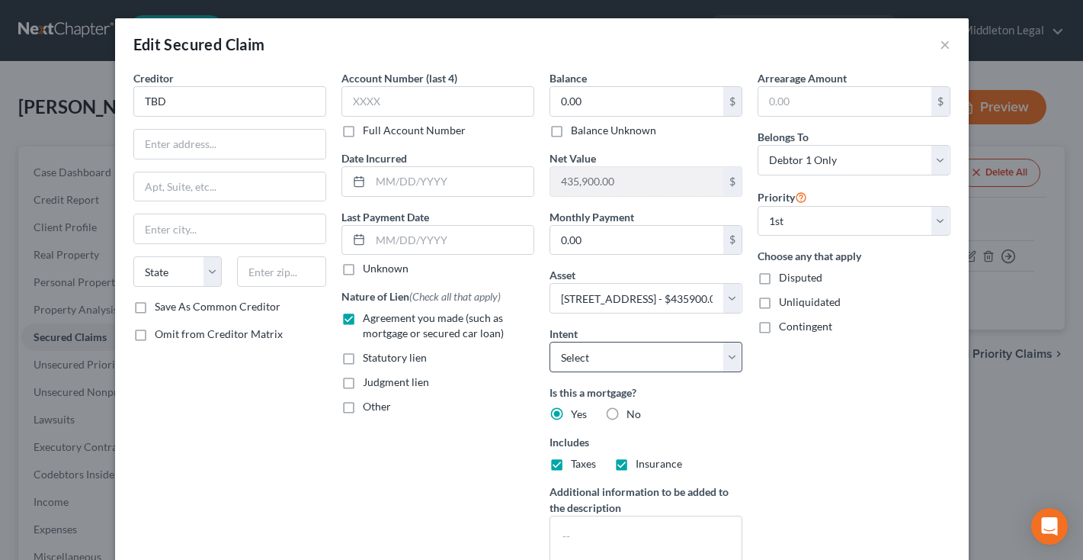
scroll to position [0, 0]
click at [211, 102] on input "TBD" at bounding box center [229, 101] width 193 height 30
click at [224, 104] on input "New Rez" at bounding box center [229, 101] width 193 height 30
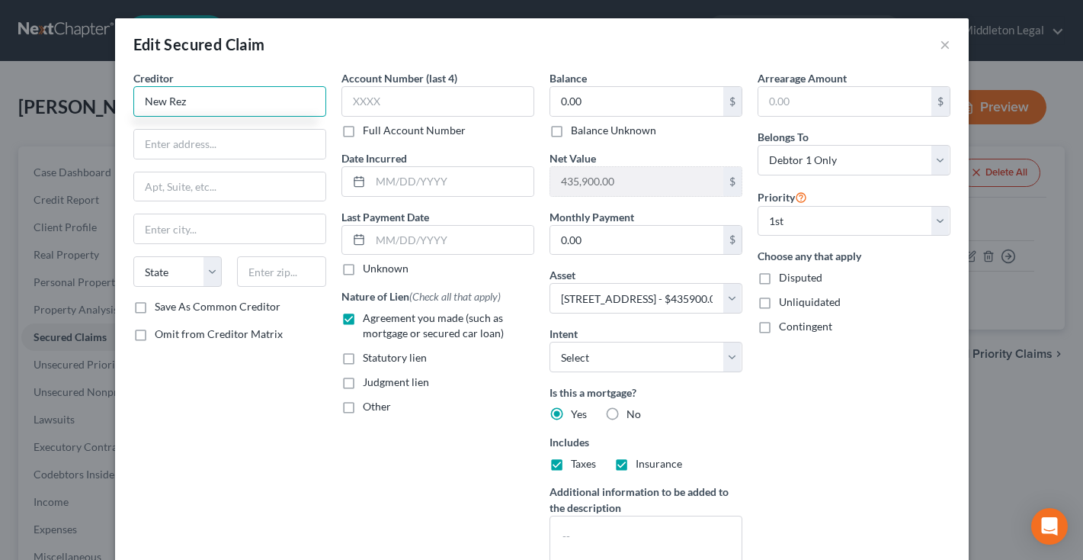
click at [224, 104] on input "New Rez" at bounding box center [229, 101] width 193 height 30
type input "Shellpoint"
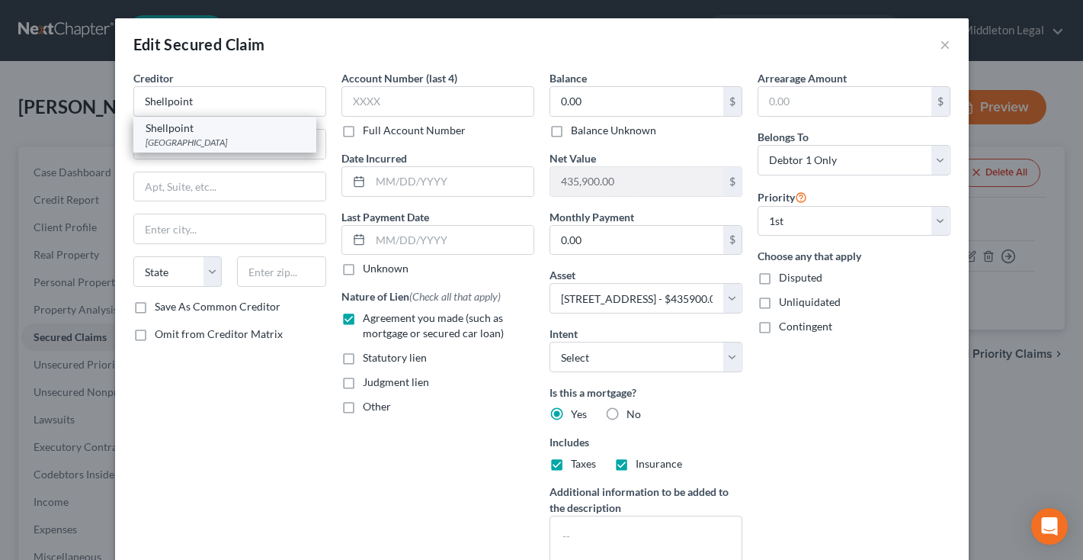
click at [229, 147] on div "PO Box 619063, Dallas, TX 75261" at bounding box center [225, 142] width 159 height 13
type input "PO Box 619063"
type input "Dallas"
select select "45"
type input "75261"
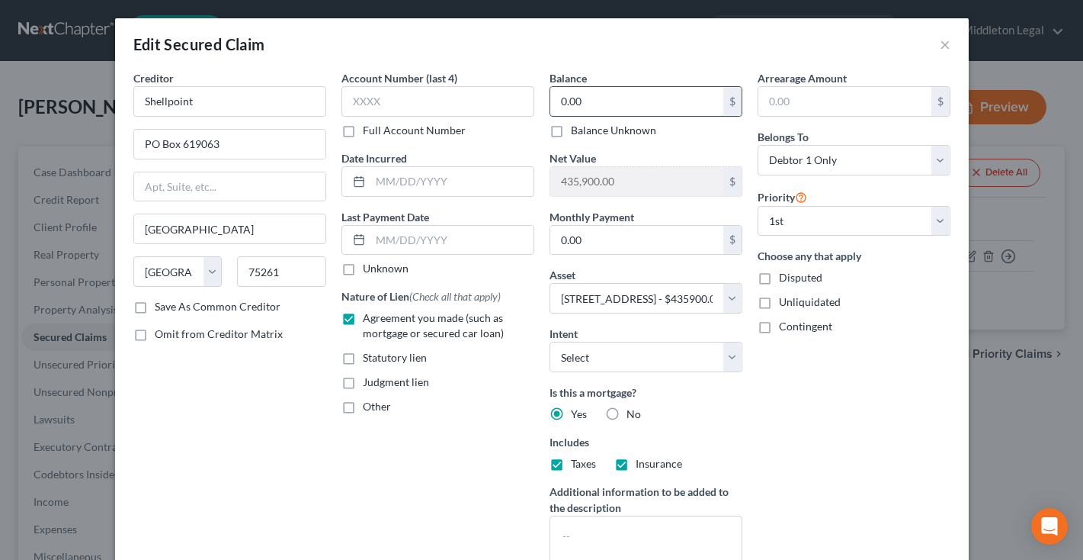
click at [587, 100] on input "0.00" at bounding box center [636, 101] width 173 height 29
type input "0"
type input "360,579"
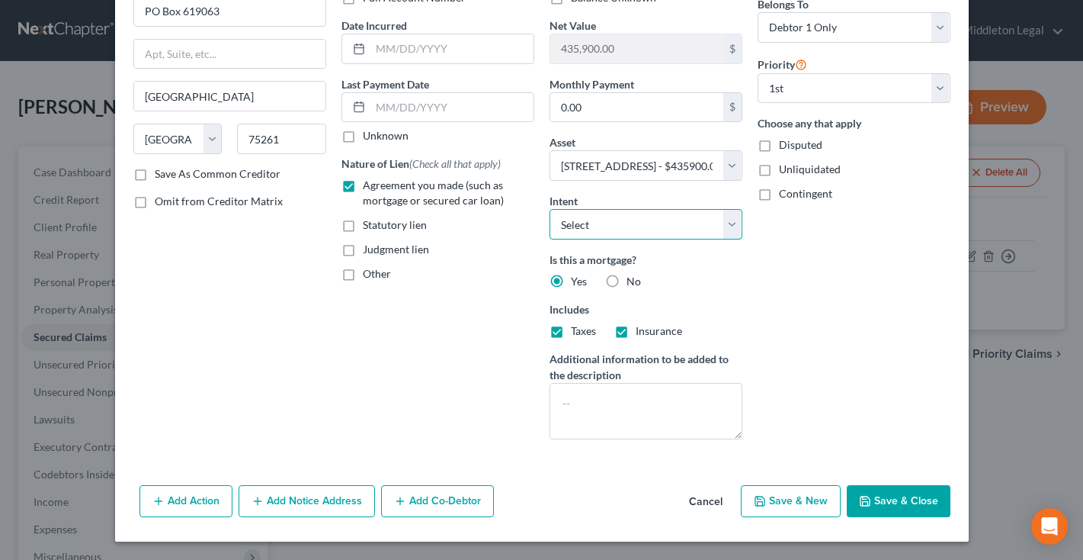
scroll to position [133, 0]
click at [873, 492] on button "Save & Close" at bounding box center [899, 501] width 104 height 32
select select
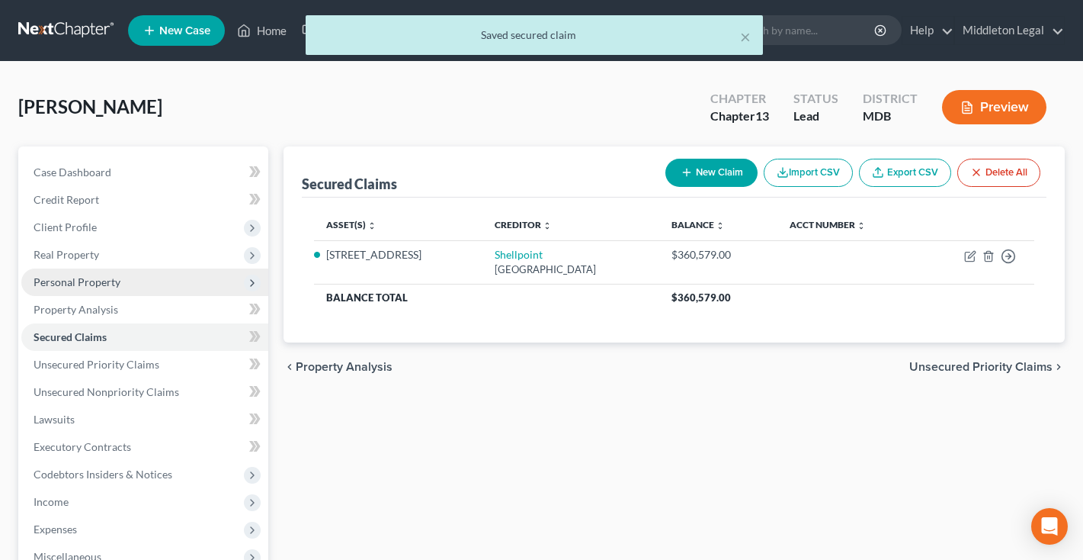
click at [102, 278] on span "Personal Property" at bounding box center [77, 281] width 87 height 13
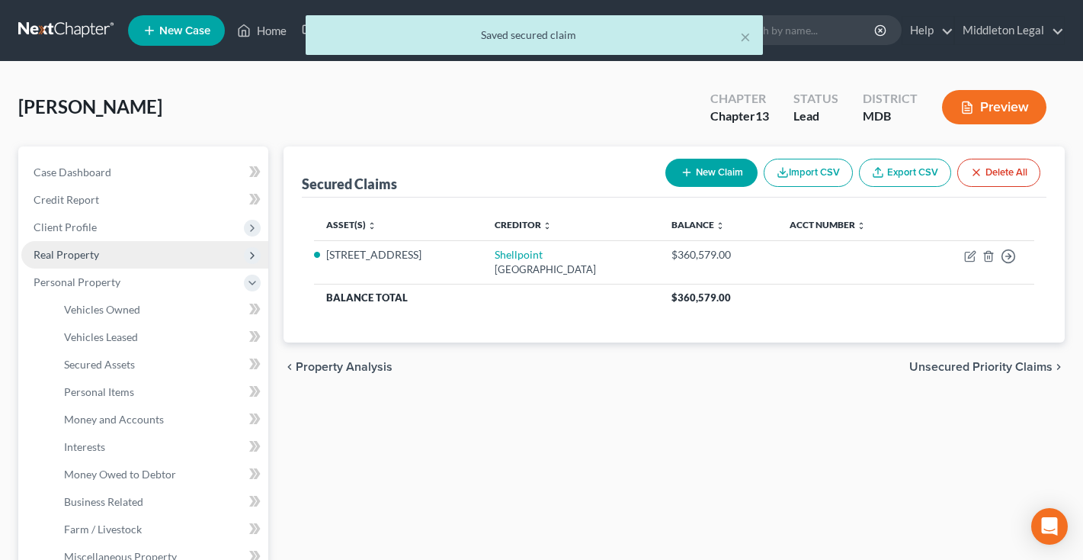
click at [95, 261] on span "Real Property" at bounding box center [144, 254] width 247 height 27
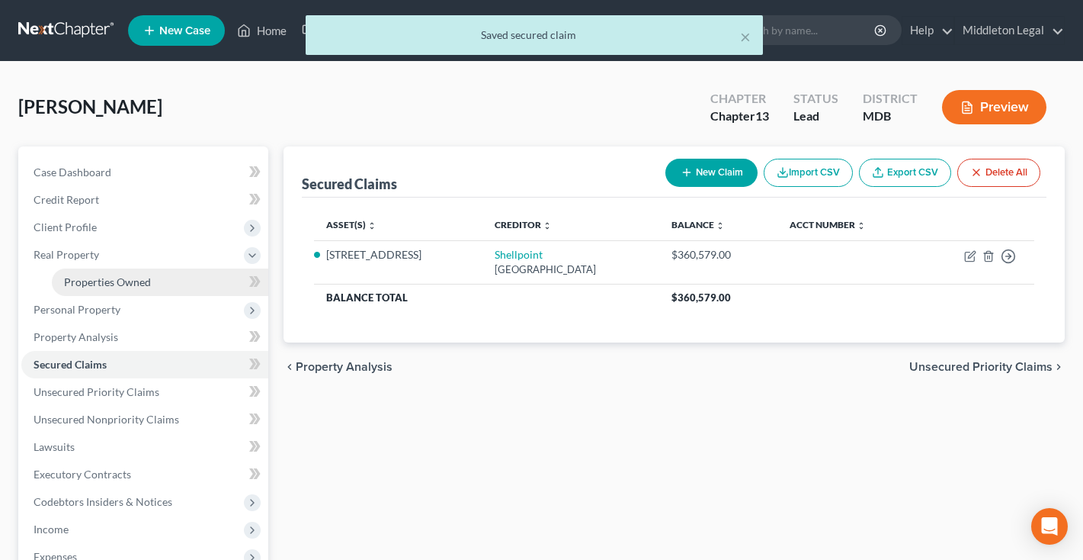
click at [98, 282] on span "Properties Owned" at bounding box center [107, 281] width 87 height 13
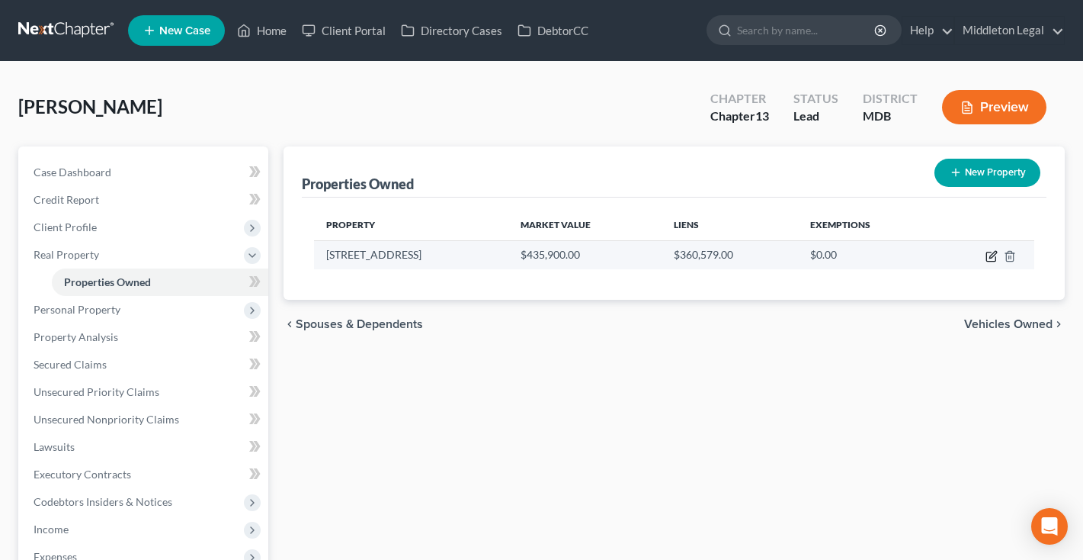
click at [990, 260] on icon "button" at bounding box center [992, 256] width 12 height 12
select select "21"
select select "0"
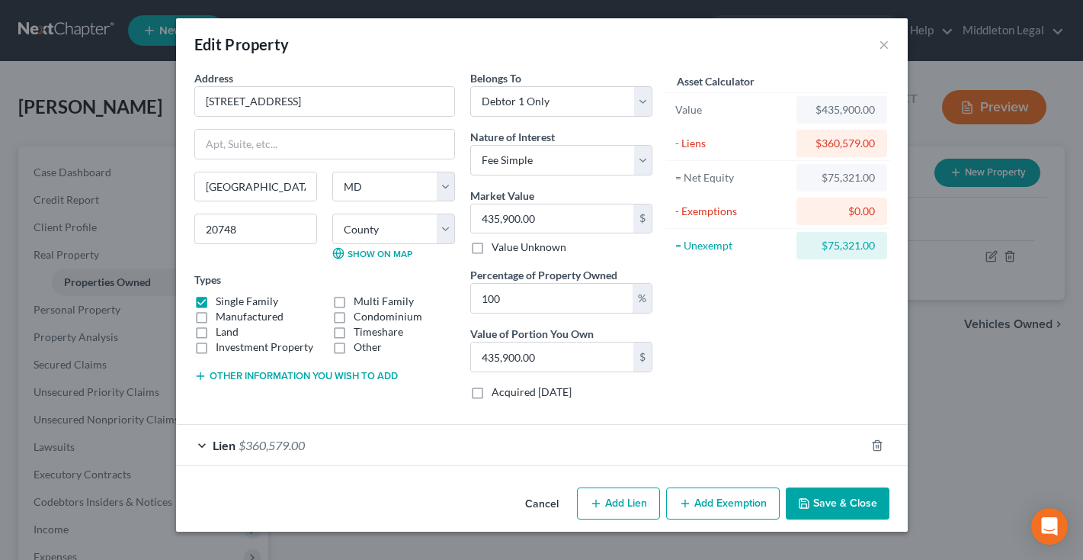
click at [695, 494] on button "Add Exemption" at bounding box center [723, 503] width 114 height 32
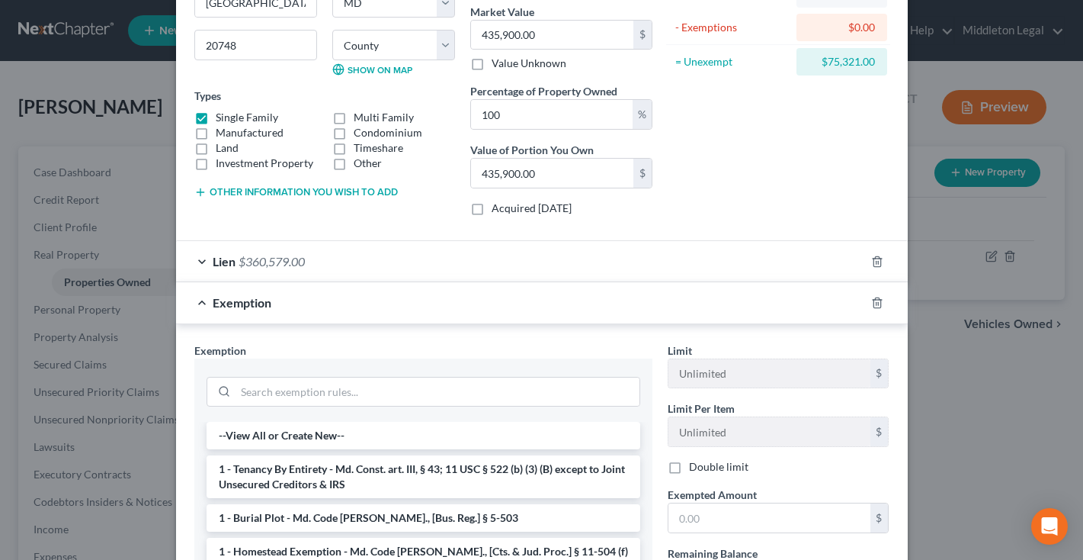
scroll to position [216, 0]
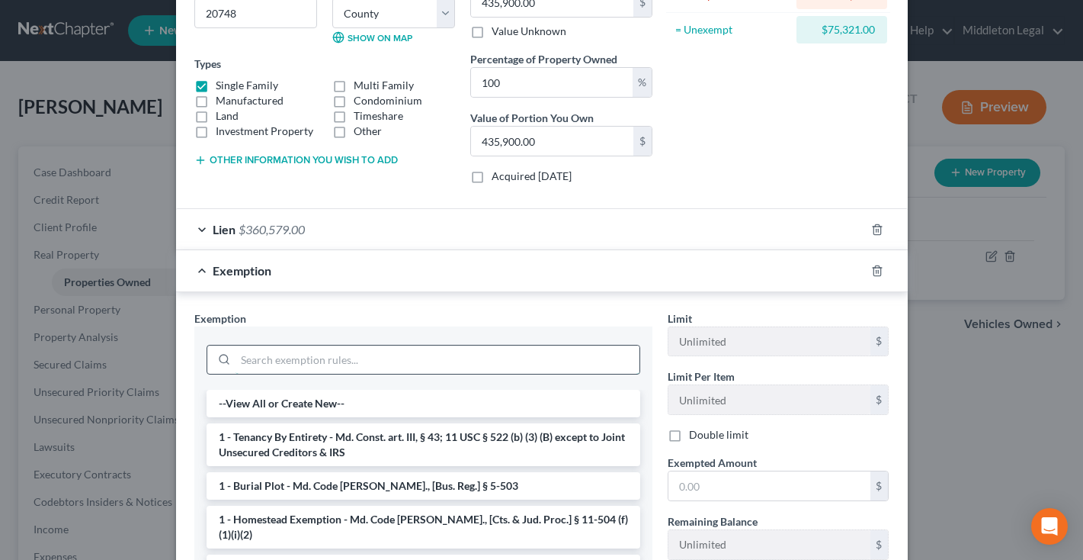
click at [288, 360] on input "search" at bounding box center [438, 359] width 404 height 29
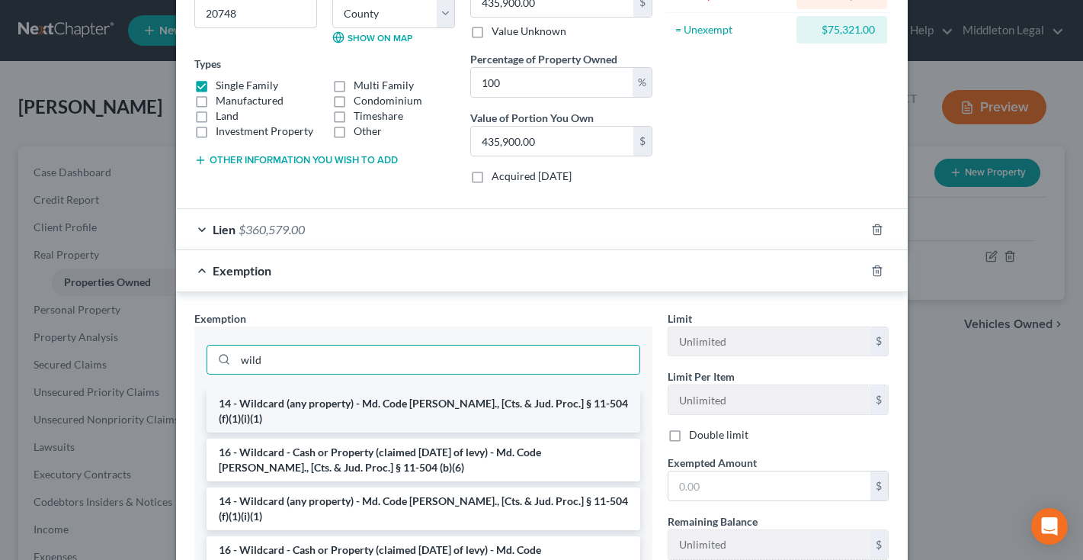
click at [334, 402] on li "14 - Wildcard (any property) - Md. Code Ann., [Cts. & Jud. Proc.] § 11-504 (f)(…" at bounding box center [424, 411] width 434 height 43
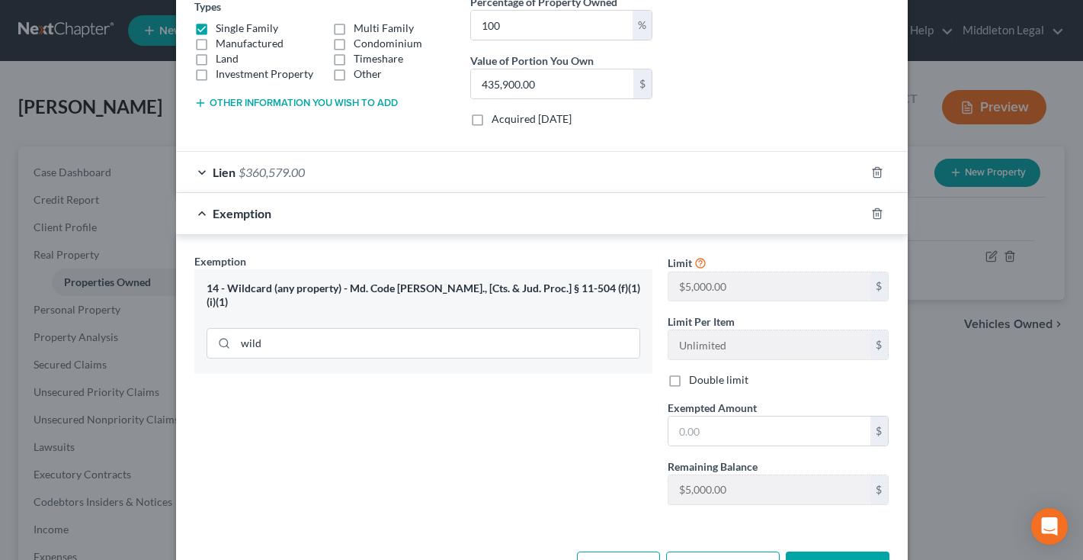
scroll to position [278, 0]
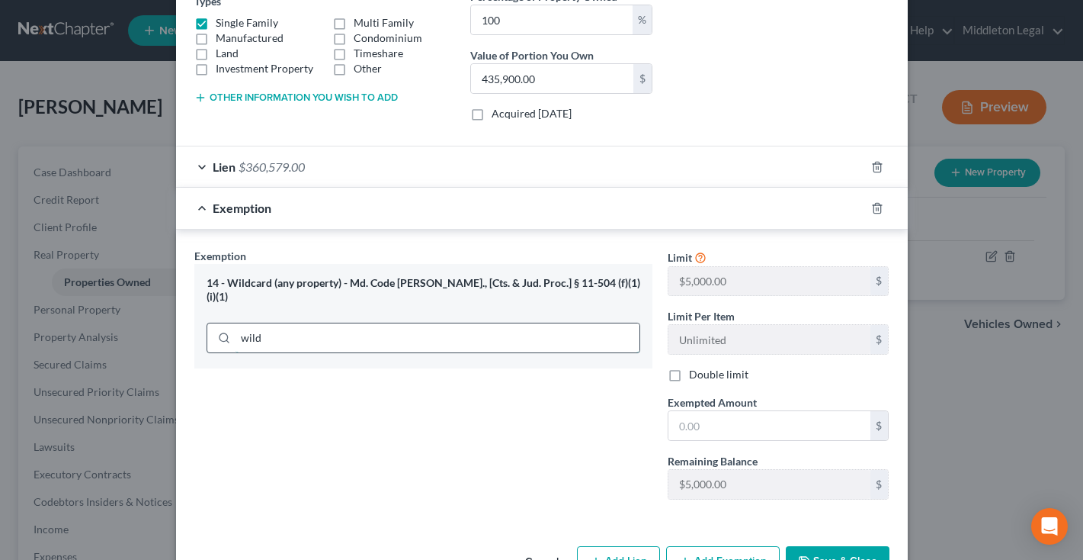
click at [556, 324] on input "wild" at bounding box center [438, 337] width 404 height 29
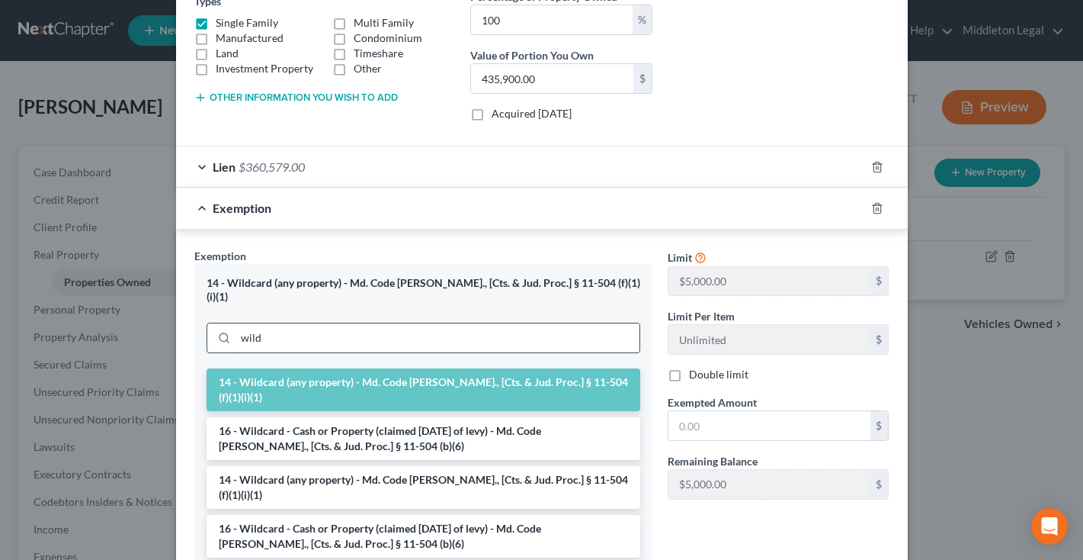
click at [556, 324] on input "wild" at bounding box center [438, 337] width 404 height 29
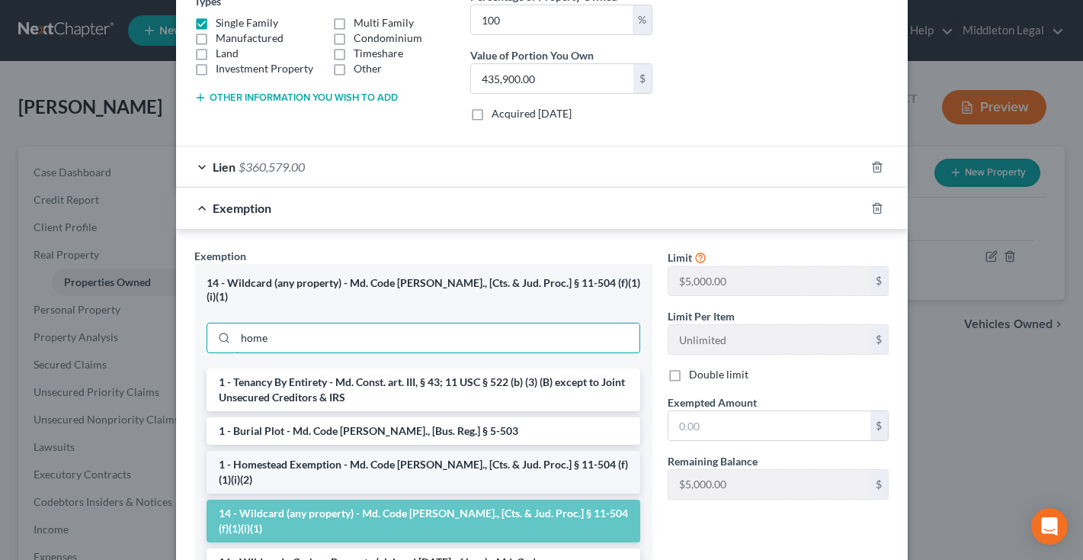
type input "home"
click at [546, 451] on li "1 - Homestead Exemption - Md. Code Ann., [Cts. & Jud. Proc.] § 11-504 (f)(1)(i)…" at bounding box center [424, 472] width 434 height 43
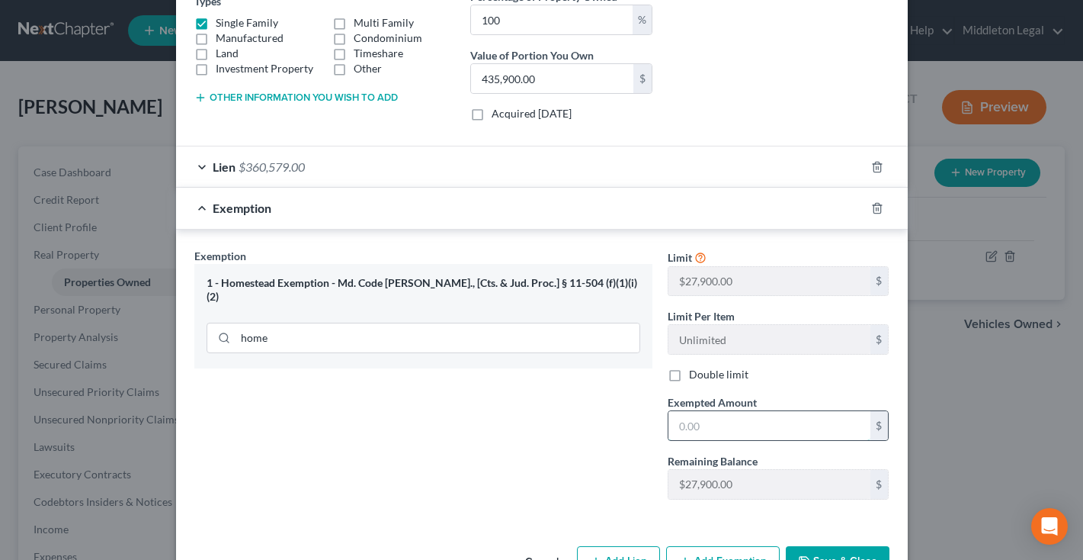
click at [717, 431] on input "text" at bounding box center [770, 425] width 202 height 29
type input "27,900"
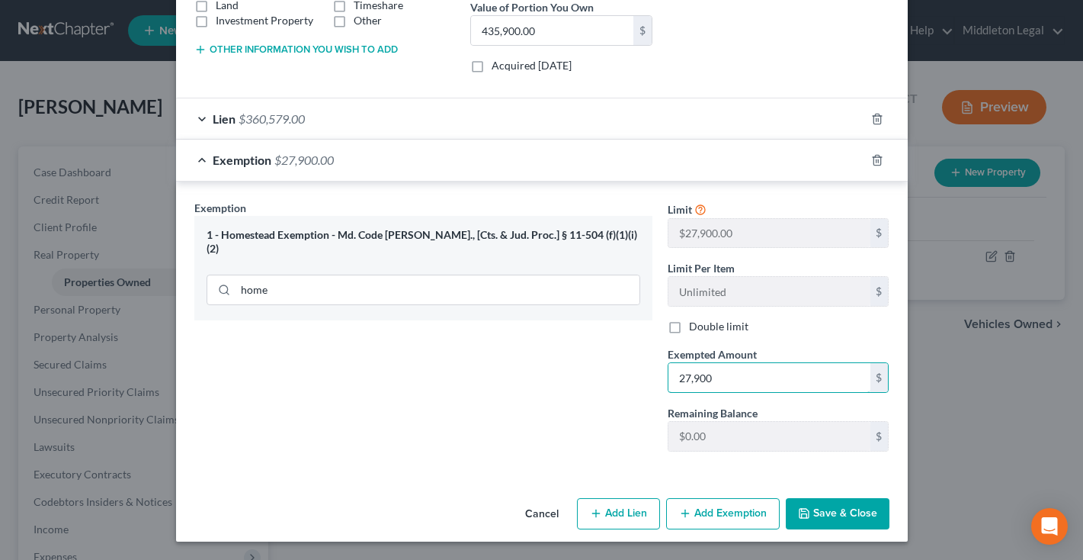
scroll to position [326, 0]
click at [855, 508] on button "Save & Close" at bounding box center [838, 514] width 104 height 32
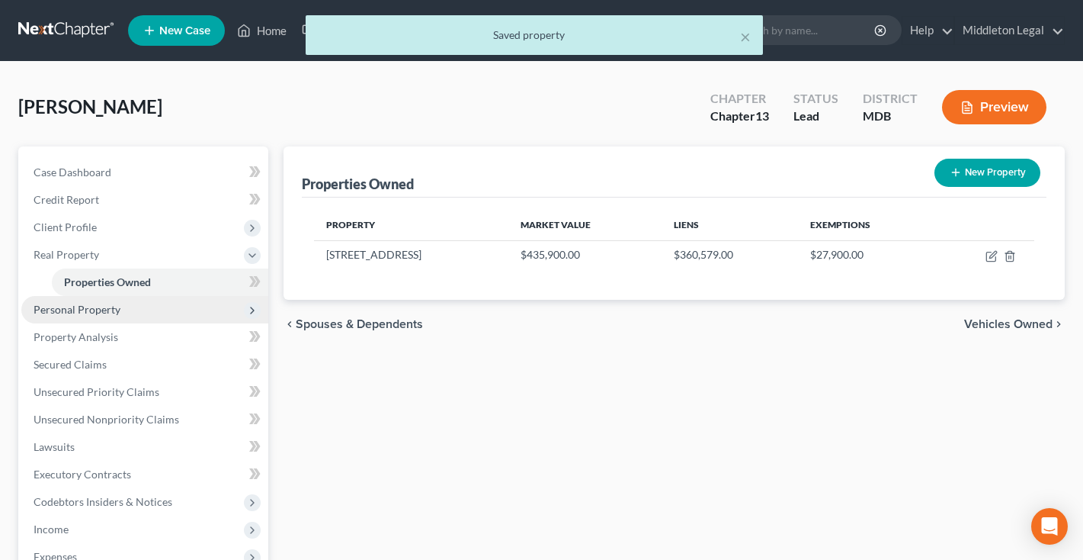
click at [118, 313] on span "Personal Property" at bounding box center [77, 309] width 87 height 13
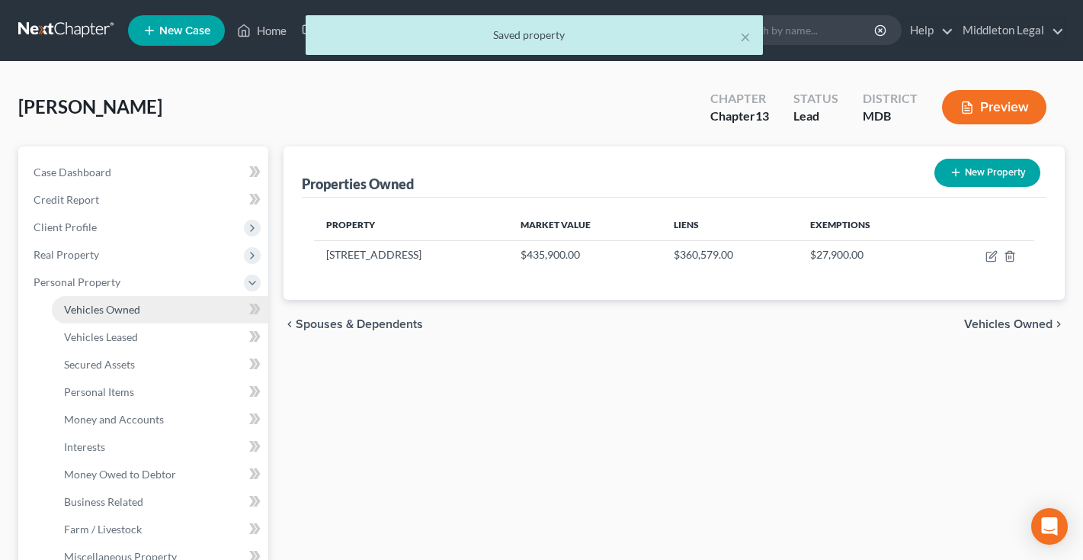
click at [114, 316] on link "Vehicles Owned" at bounding box center [160, 309] width 216 height 27
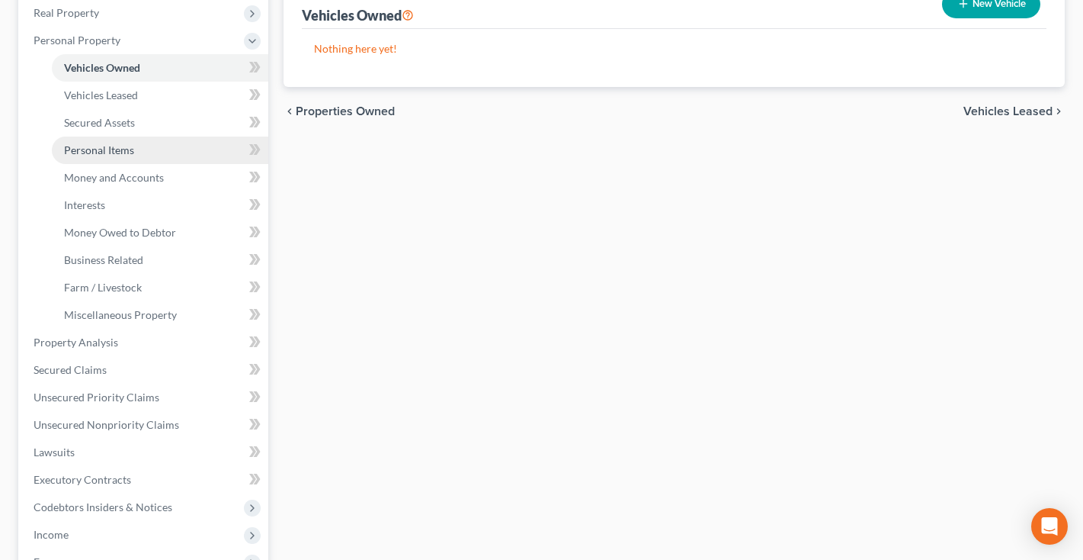
scroll to position [257, 0]
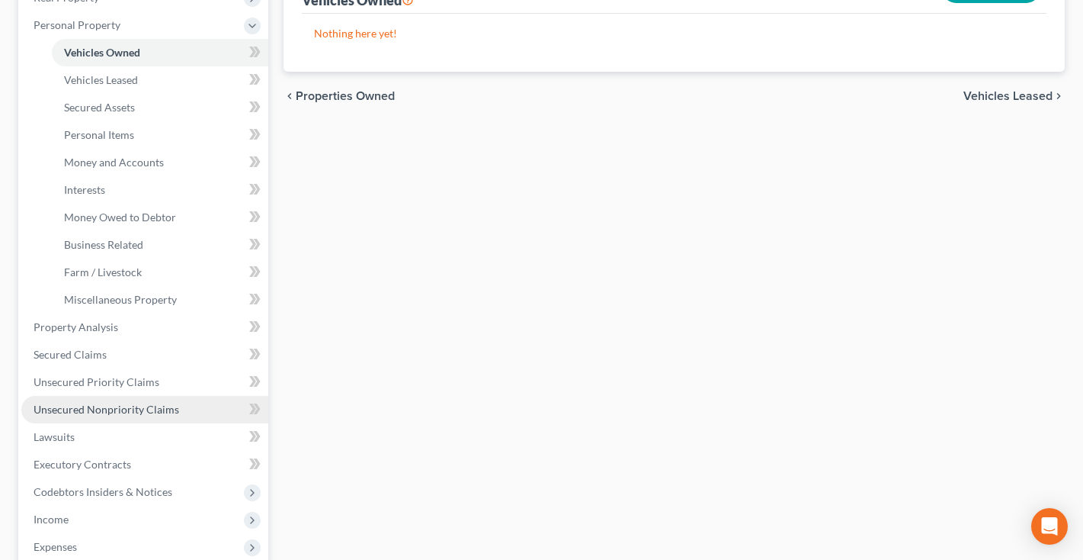
click at [104, 409] on span "Unsecured Nonpriority Claims" at bounding box center [107, 408] width 146 height 13
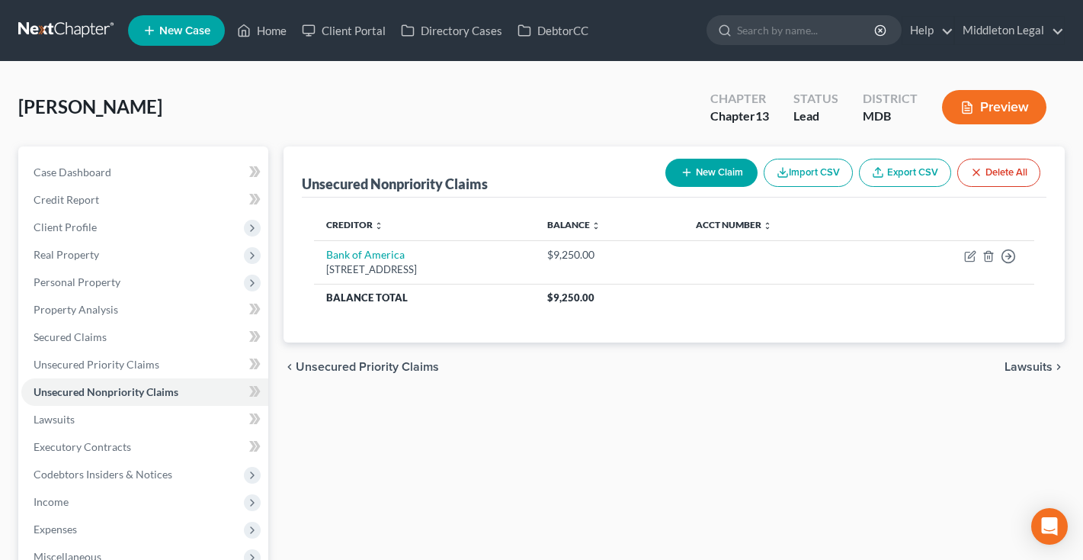
click at [709, 180] on button "New Claim" at bounding box center [711, 173] width 92 height 28
select select "0"
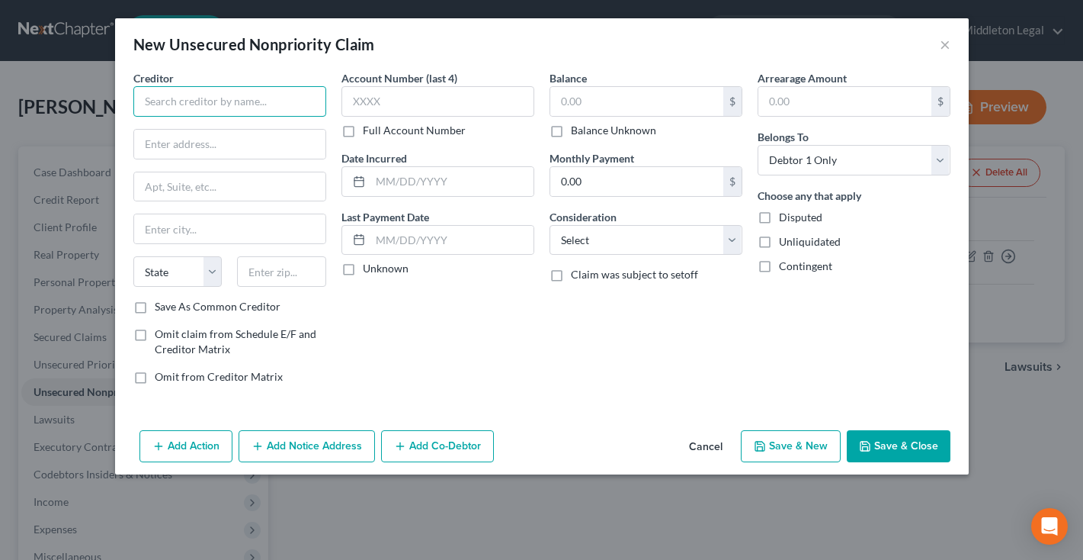
click at [277, 94] on input "text" at bounding box center [229, 101] width 193 height 30
type input "L"
drag, startPoint x: 143, startPoint y: 102, endPoint x: 182, endPoint y: 102, distance: 38.9
click at [182, 102] on input "syNCB/Lowes" at bounding box center [229, 101] width 193 height 30
type input "Syncb/Lowes"
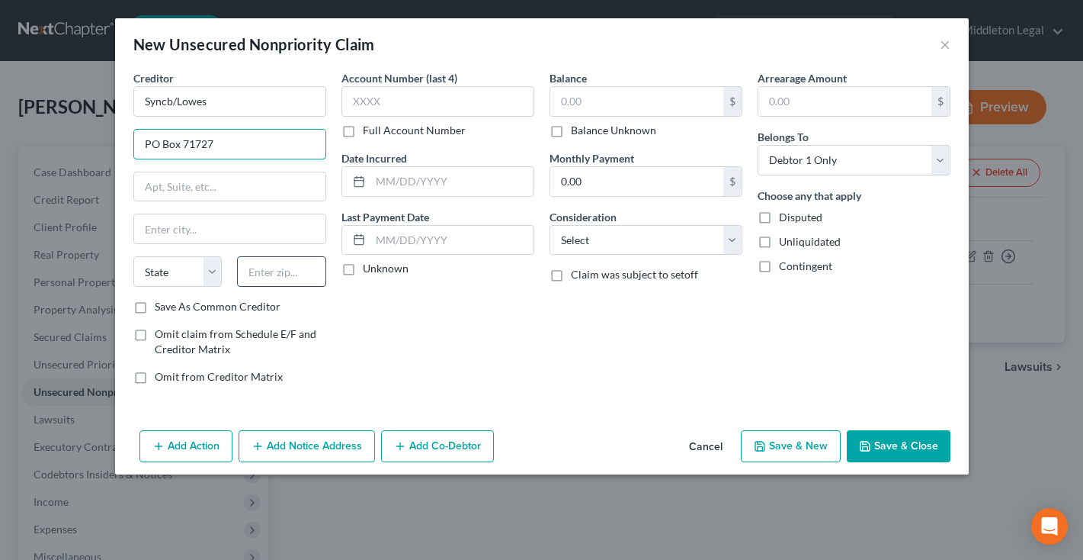
type input "PO Box 71727"
type input "19176"
click at [607, 102] on input "text" at bounding box center [636, 101] width 173 height 29
type input "6,327"
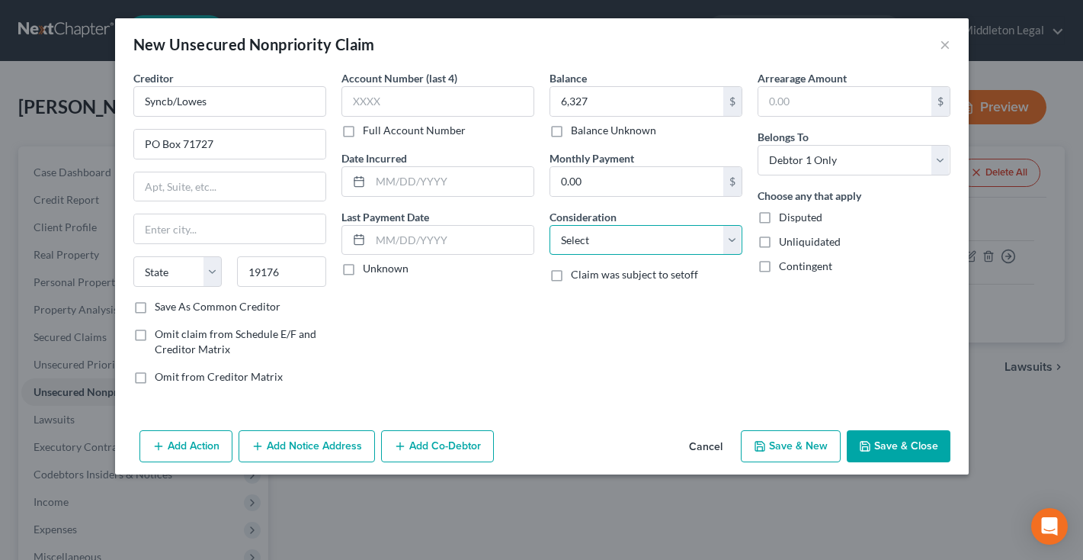
select select "2"
click at [873, 447] on button "Save & Close" at bounding box center [899, 446] width 104 height 32
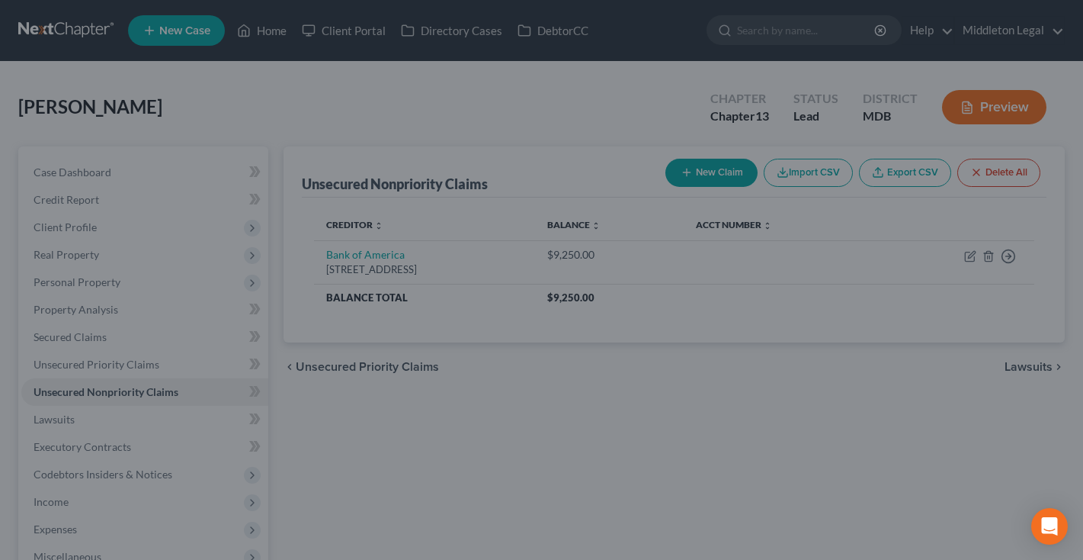
type input "6,327.00"
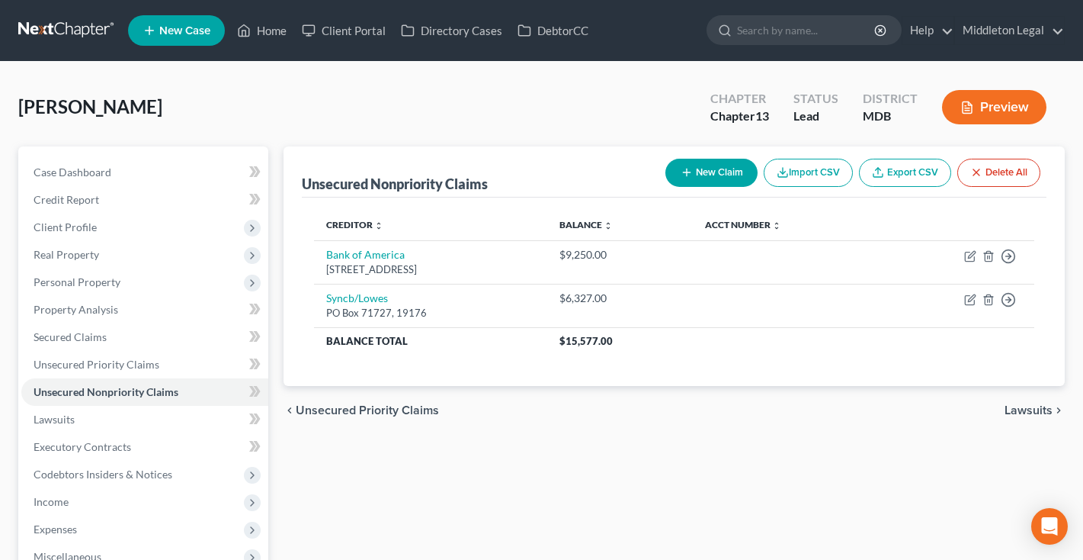
click at [697, 176] on button "New Claim" at bounding box center [711, 173] width 92 height 28
select select "0"
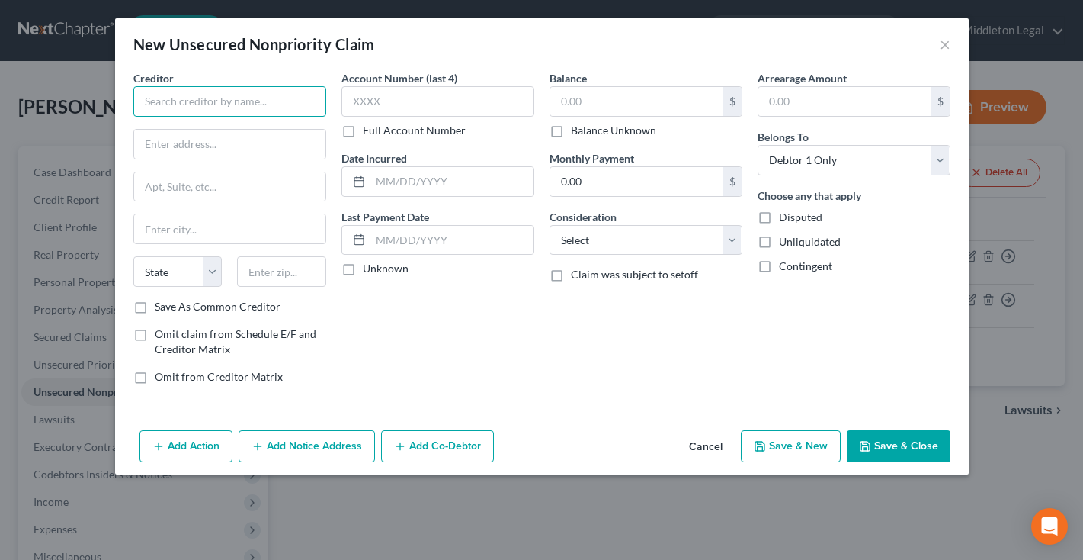
click at [270, 99] on input "text" at bounding box center [229, 101] width 193 height 30
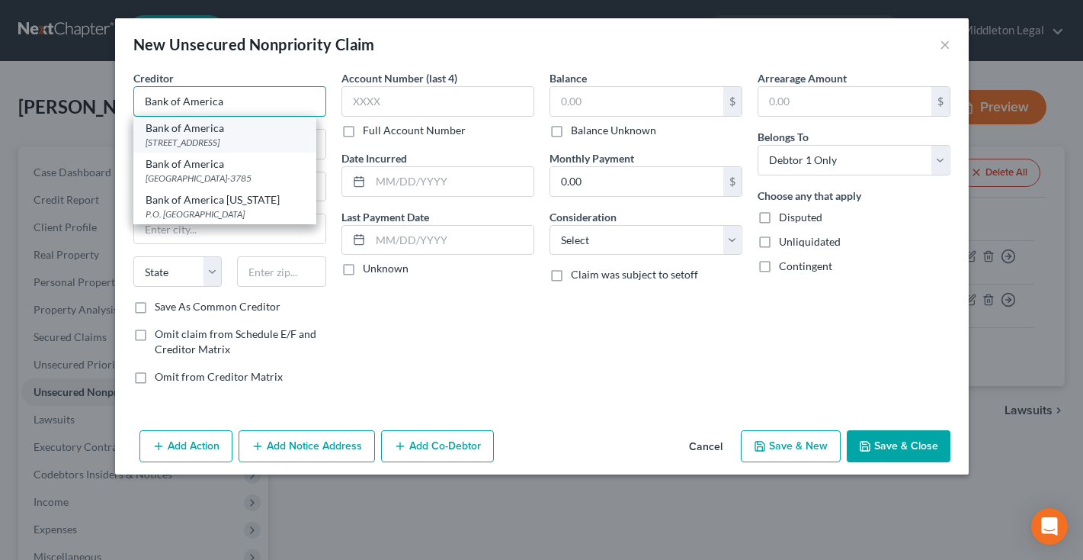
type input "Bank of America"
click at [199, 123] on div "Bank of America" at bounding box center [225, 127] width 159 height 15
type input "PO Box 982238"
type input "El Paso"
select select "45"
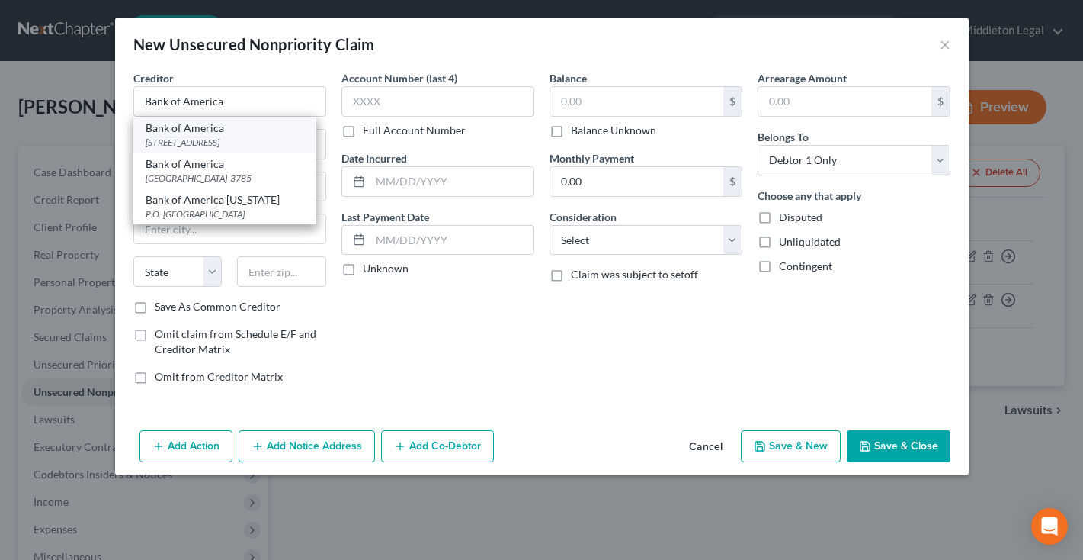
type input "79998"
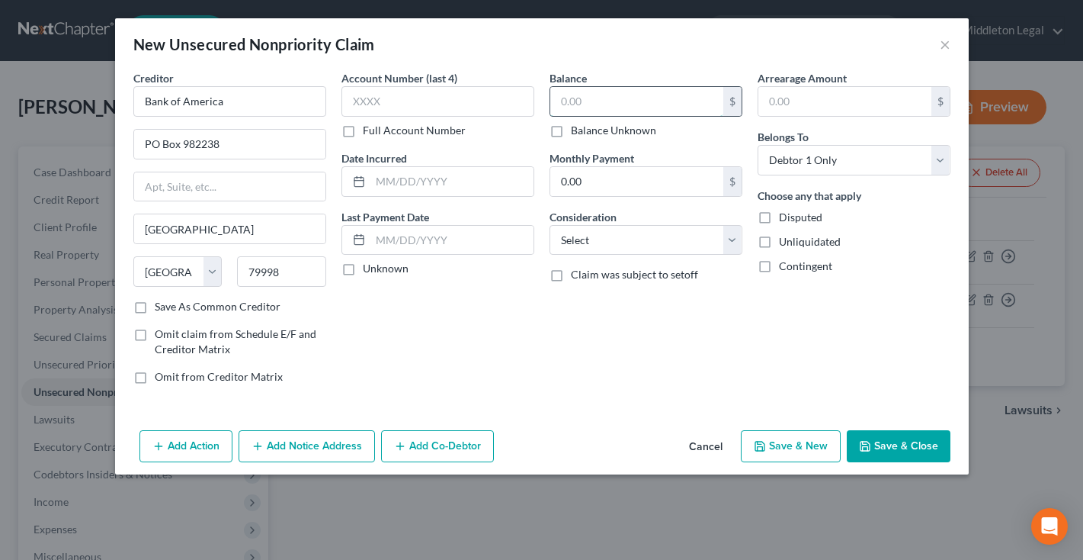
click at [591, 98] on input "text" at bounding box center [636, 101] width 173 height 29
type input "9,966"
select select "2"
click at [911, 461] on button "Save & Close" at bounding box center [899, 446] width 104 height 32
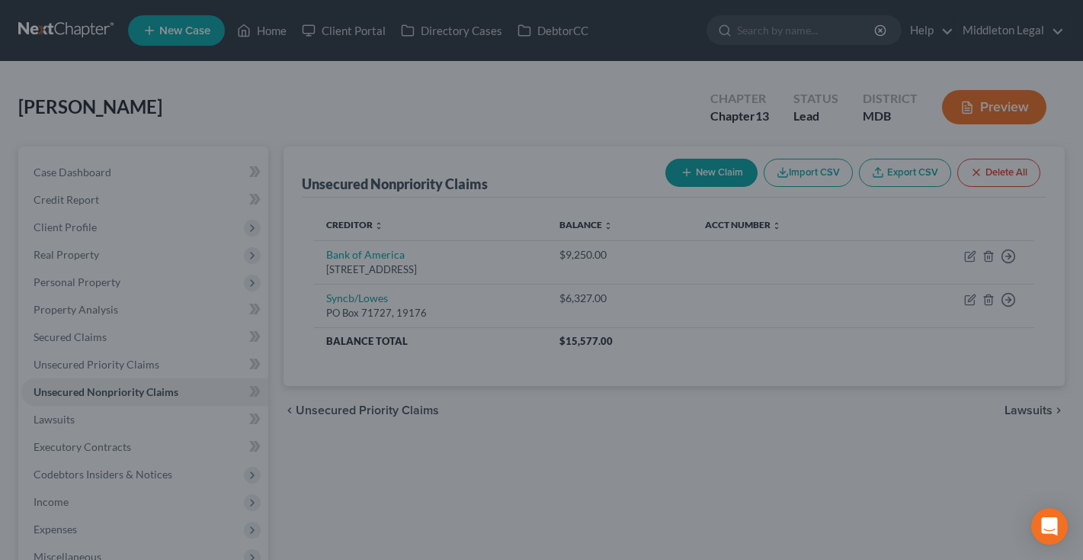
type input "9,966.00"
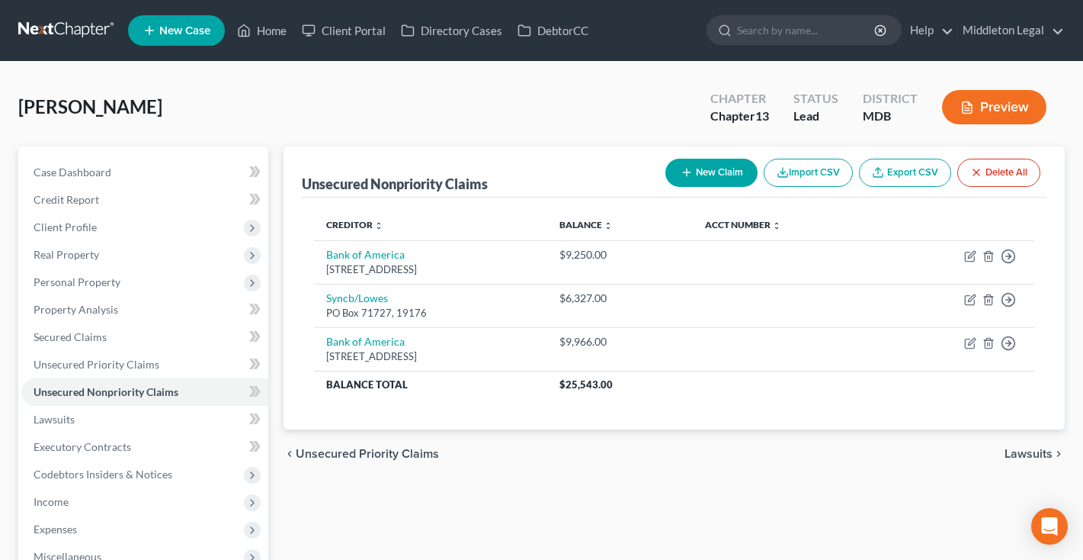
click at [712, 184] on button "New Claim" at bounding box center [711, 173] width 92 height 28
select select "0"
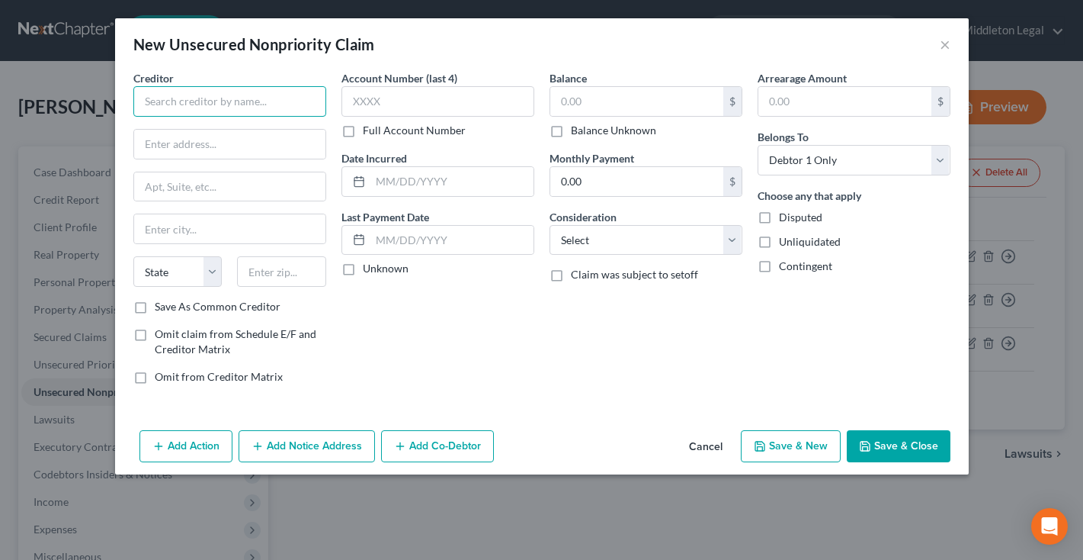
click at [256, 104] on input "text" at bounding box center [229, 101] width 193 height 30
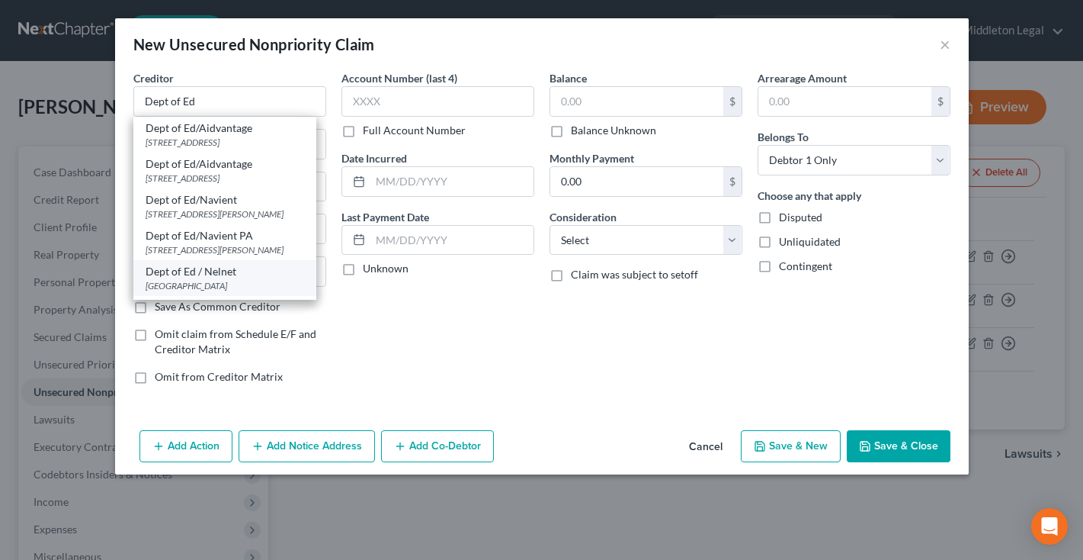
click at [202, 279] on div "Dept of Ed / Nelnet" at bounding box center [225, 271] width 159 height 15
type input "Dept of Ed / Nelnet"
type input "PO Box 82561"
type input "Lincoln"
select select "30"
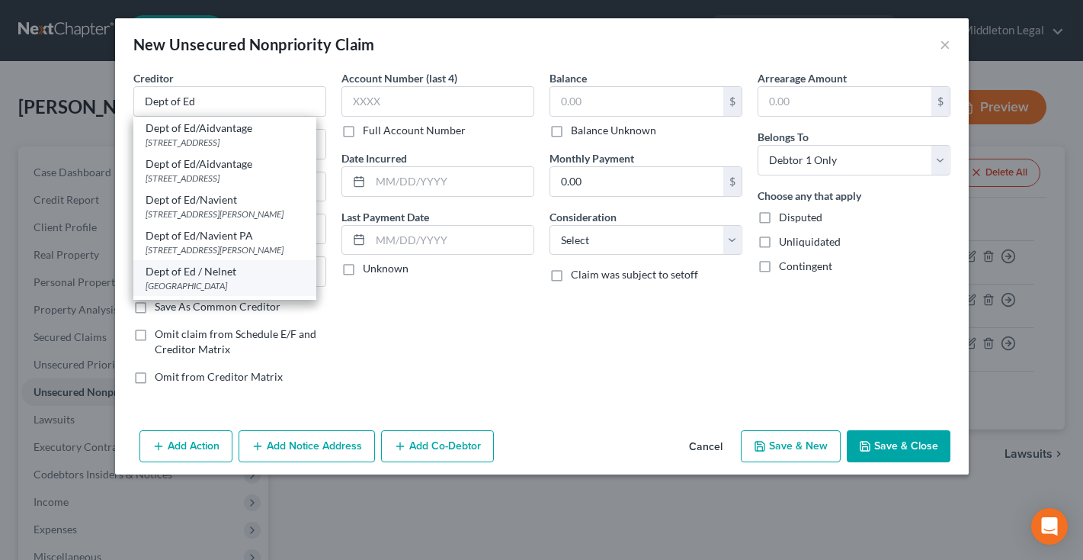
type input "68501"
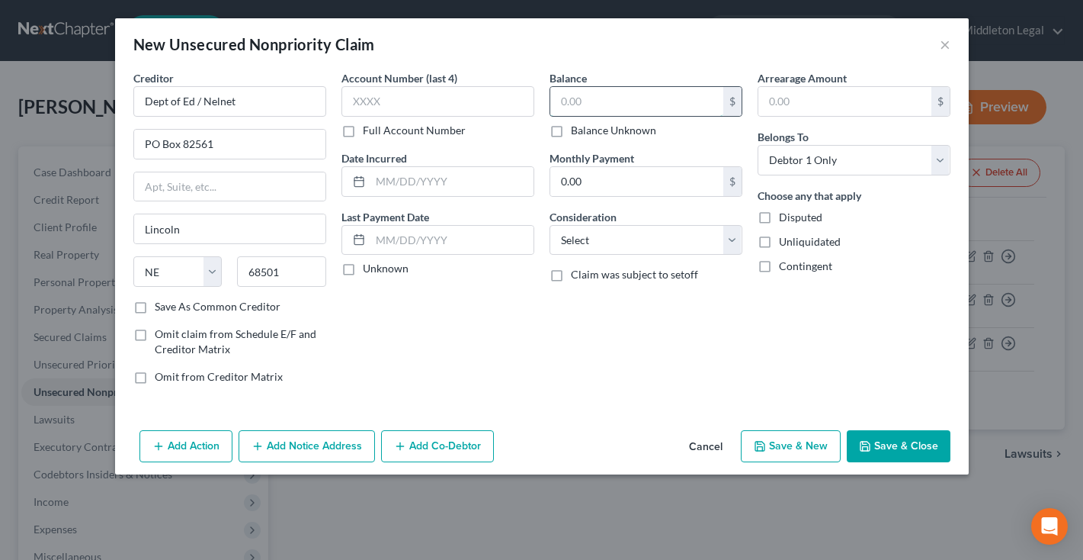
click at [559, 91] on input "text" at bounding box center [636, 101] width 173 height 29
type input "1,397"
select select "17"
click at [901, 447] on button "Save & Close" at bounding box center [899, 446] width 104 height 32
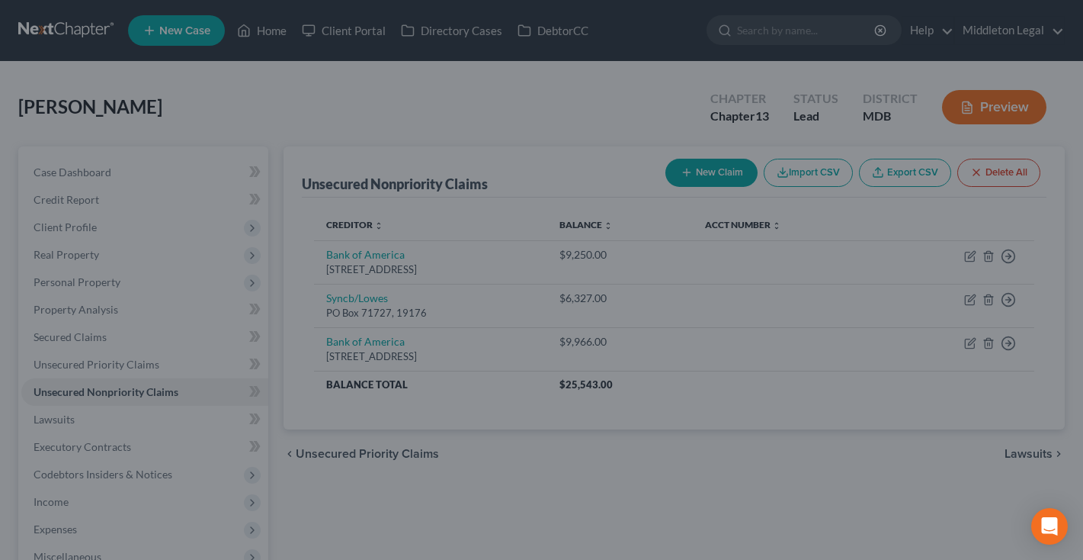
type input "1,397.00"
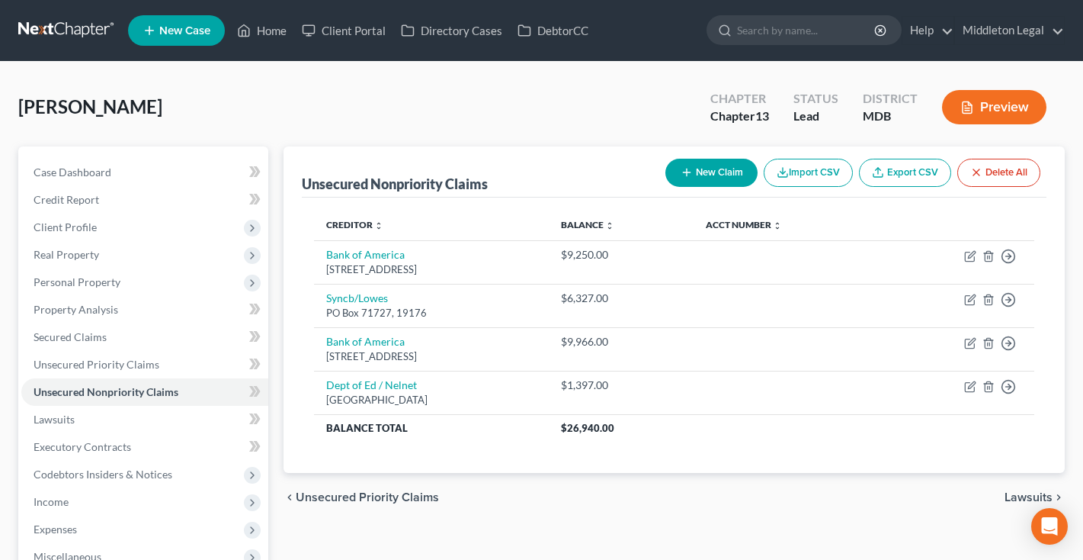
click at [718, 183] on button "New Claim" at bounding box center [711, 173] width 92 height 28
select select "0"
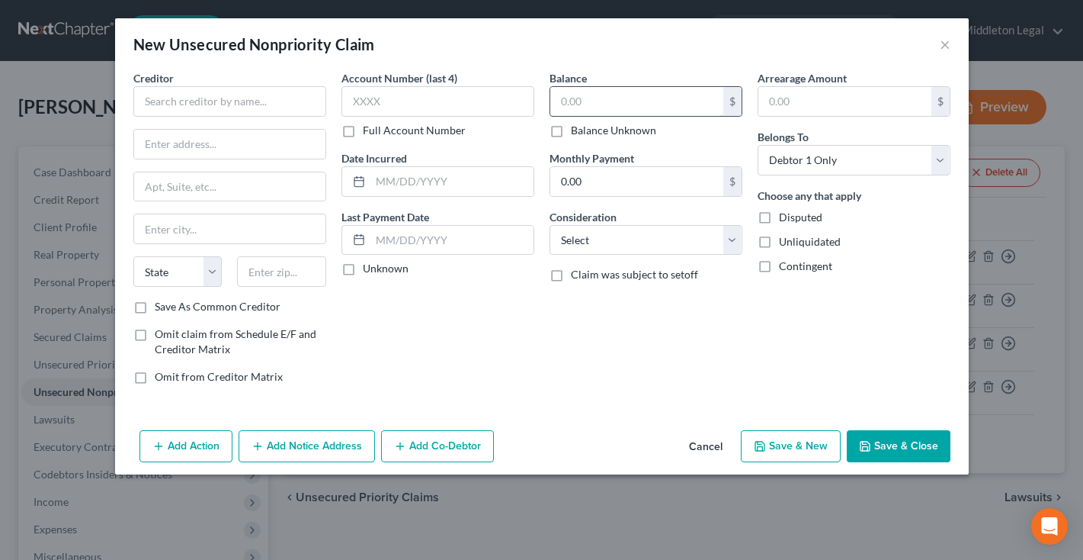
click at [586, 104] on input "text" at bounding box center [636, 101] width 173 height 29
type input "4,697"
select select "17"
click at [215, 104] on input "text" at bounding box center [229, 101] width 193 height 30
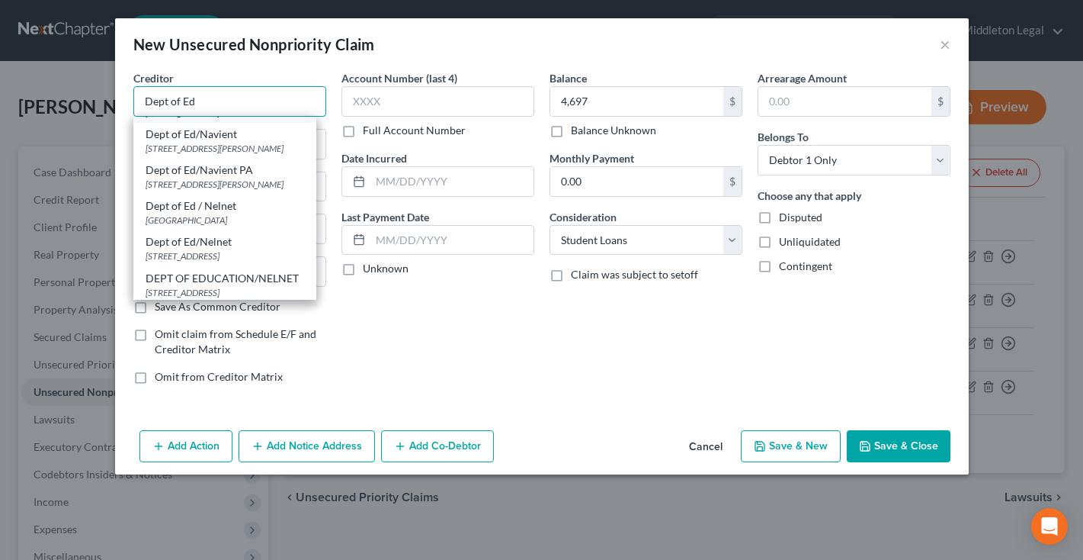
scroll to position [68, 0]
click at [213, 211] on div "Dept of Ed / Nelnet" at bounding box center [225, 203] width 159 height 15
type input "Dept of Ed / Nelnet"
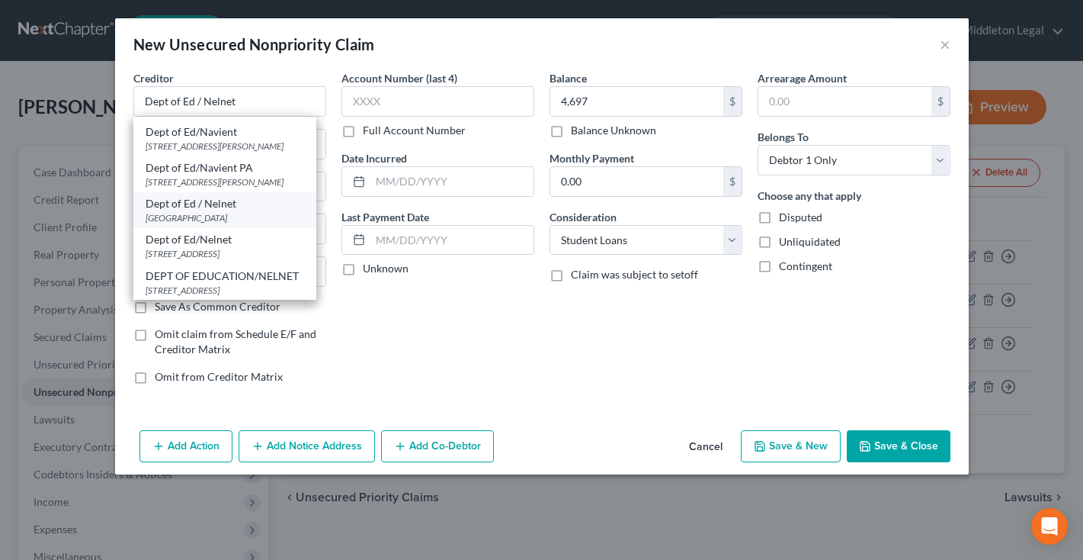
type input "PO Box 82561"
type input "Lincoln"
select select "30"
type input "68501"
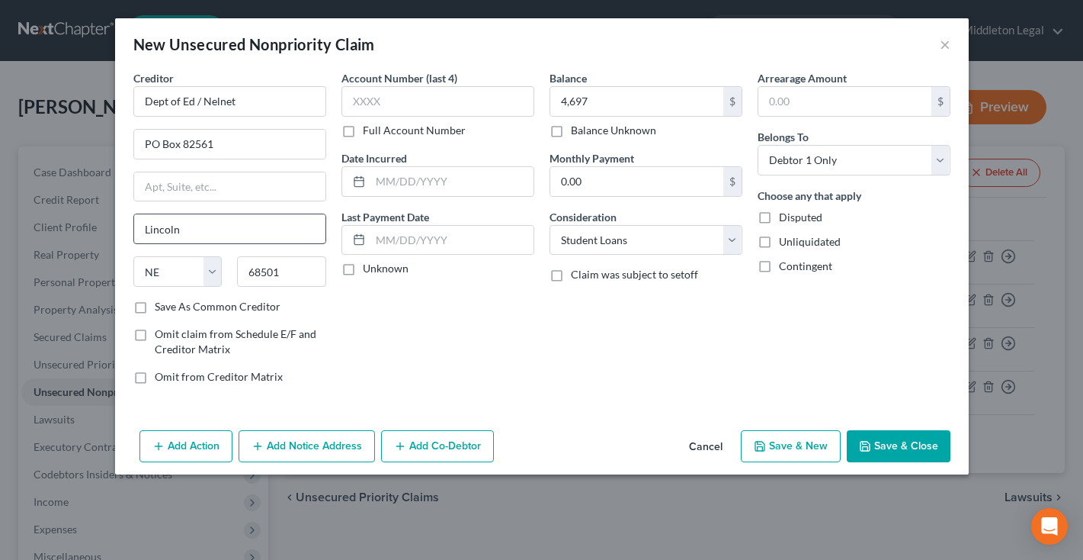
scroll to position [0, 0]
click at [914, 449] on button "Save & Close" at bounding box center [899, 446] width 104 height 32
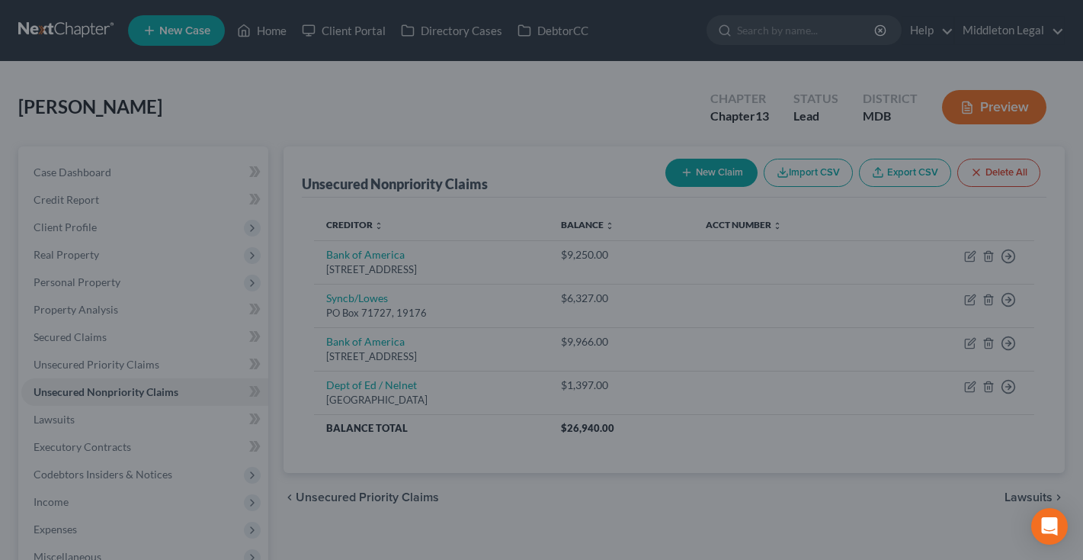
type input "4,697.00"
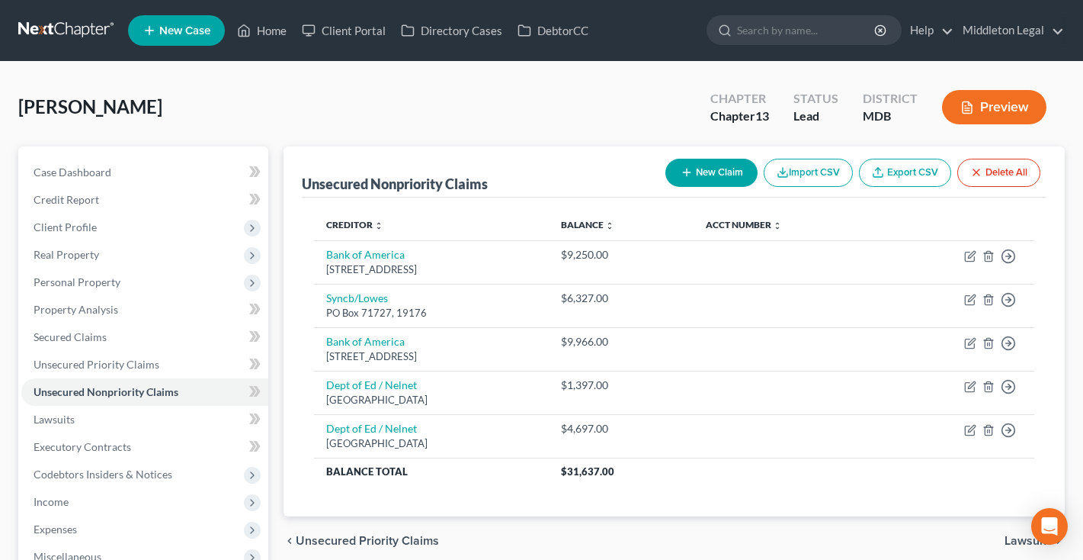
click at [714, 171] on button "New Claim" at bounding box center [711, 173] width 92 height 28
select select "0"
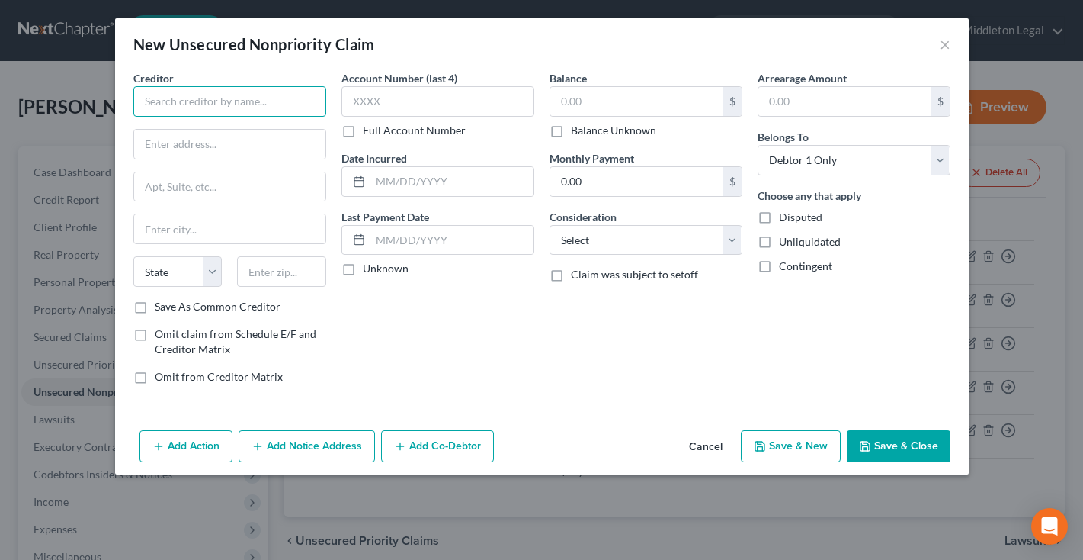
click at [273, 104] on input "text" at bounding box center [229, 101] width 193 height 30
type input "Dept of Ed"
click at [647, 91] on input "text" at bounding box center [636, 101] width 173 height 29
type input "1,058"
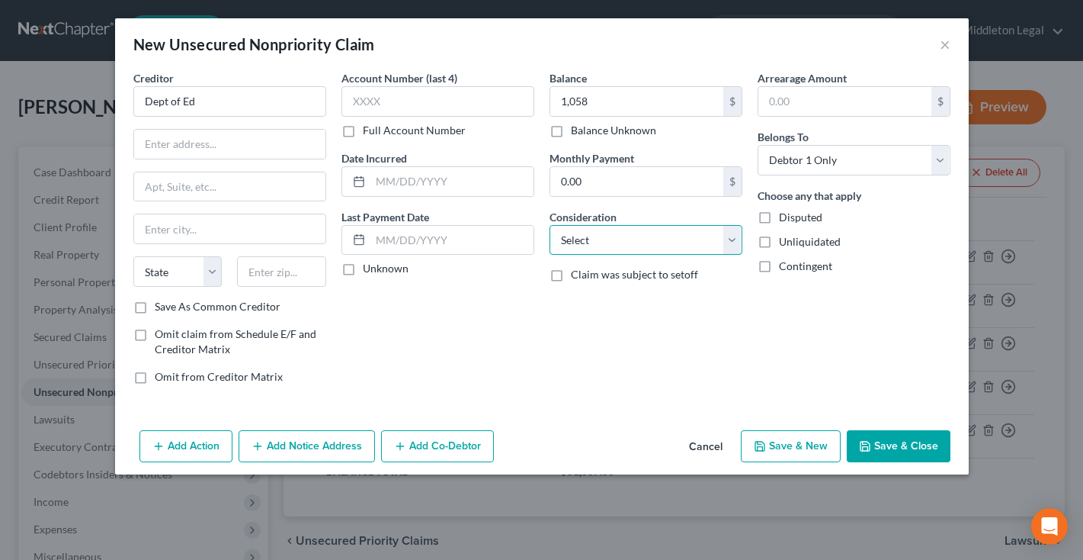
select select "17"
click at [277, 107] on input "Dept of Ed" at bounding box center [229, 101] width 193 height 30
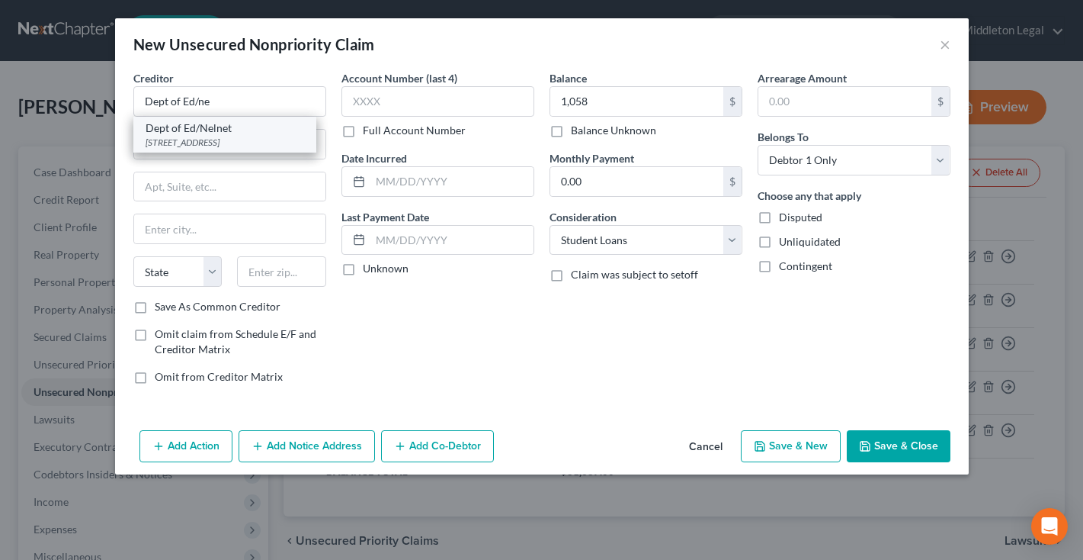
click at [262, 130] on div "Dept of Ed/Nelnet" at bounding box center [225, 127] width 159 height 15
type input "Dept of Ed/Nelnet"
type input "121 S 13th Street"
type input "Lincoln"
select select "30"
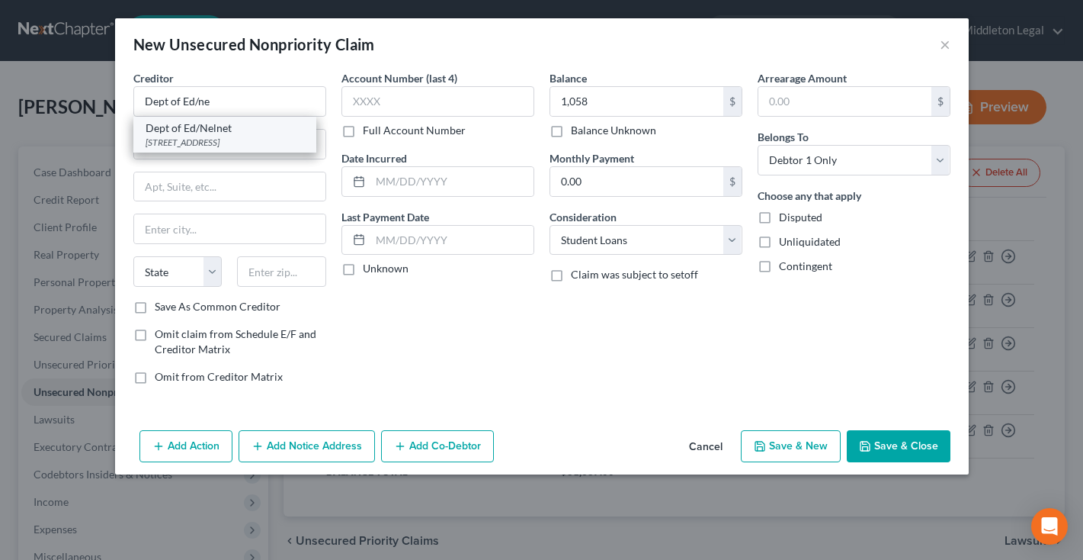
type input "68508"
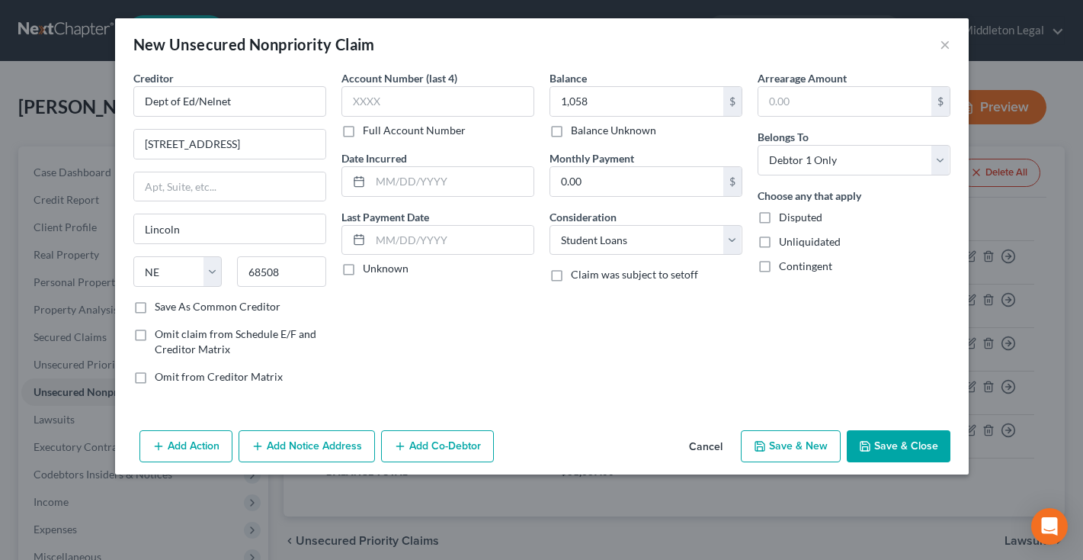
click at [919, 435] on button "Save & Close" at bounding box center [899, 446] width 104 height 32
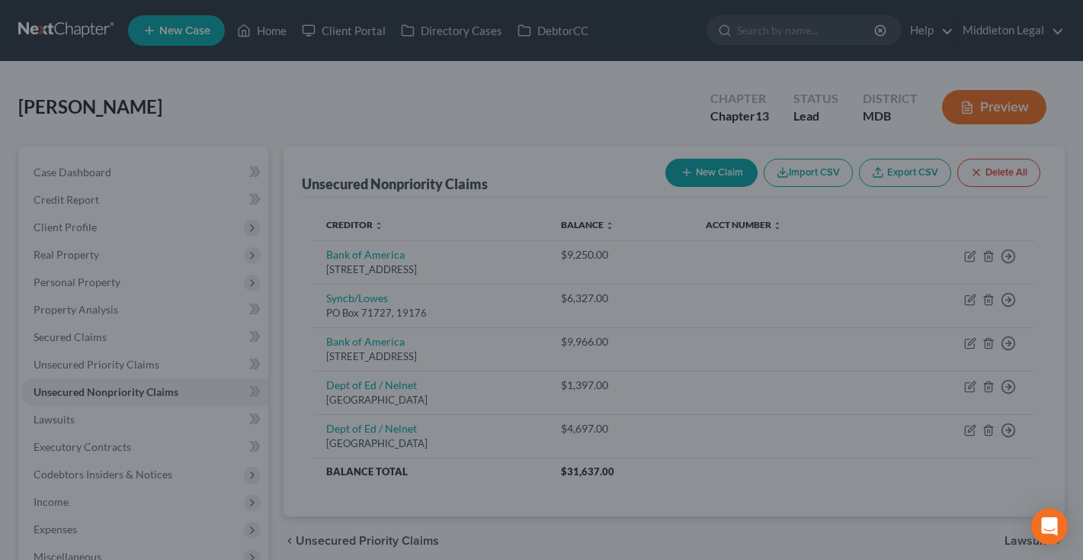
type input "1,058.00"
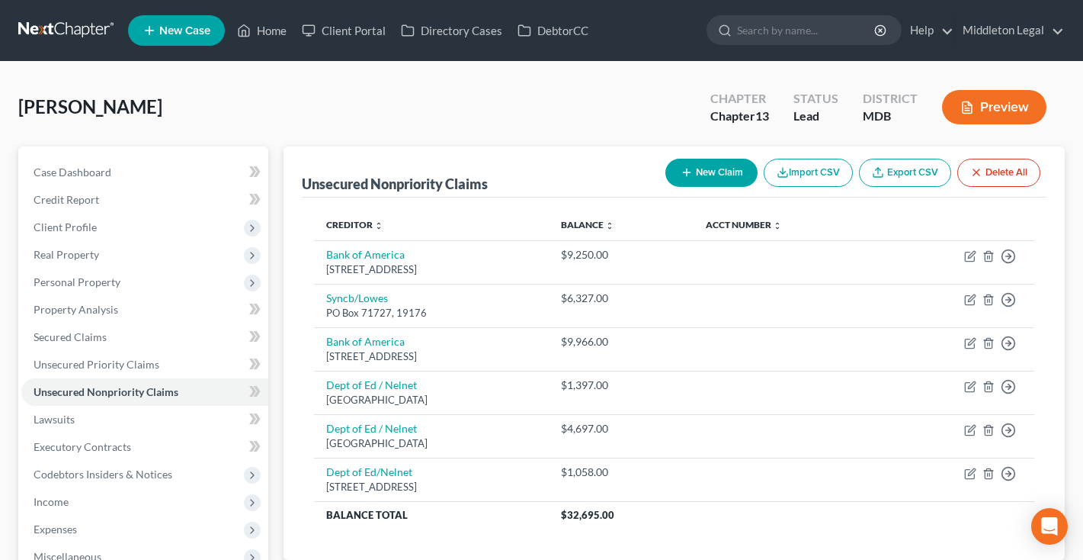
click at [706, 175] on button "New Claim" at bounding box center [711, 173] width 92 height 28
select select "0"
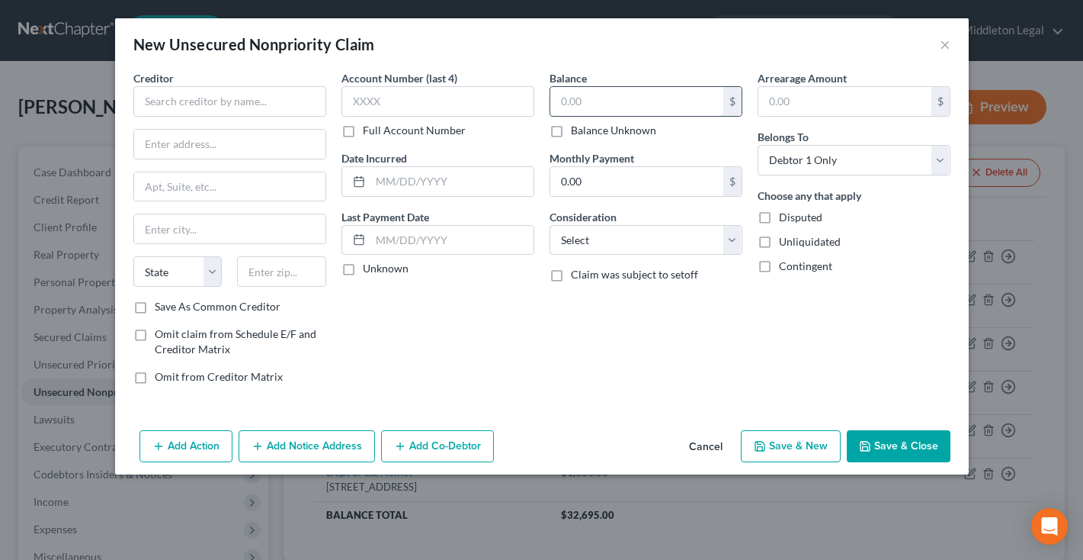
click at [592, 91] on input "text" at bounding box center [636, 101] width 173 height 29
type input "8,991"
click at [226, 101] on input "text" at bounding box center [229, 101] width 193 height 30
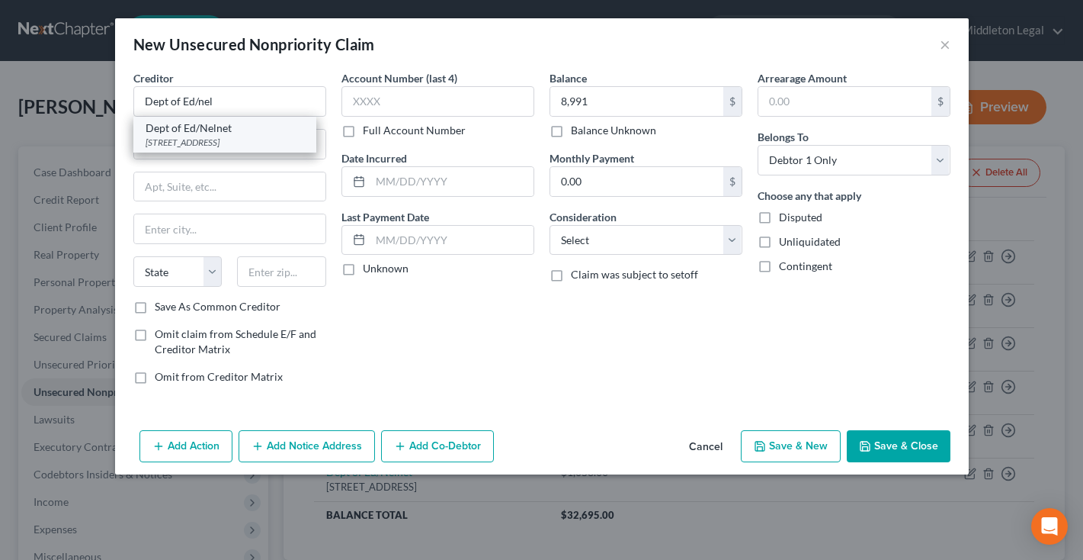
click at [233, 126] on div "Dept of Ed/Nelnet" at bounding box center [225, 127] width 159 height 15
type input "Dept of Ed/Nelnet"
type input "121 S 13th Street"
type input "Lincoln"
select select "30"
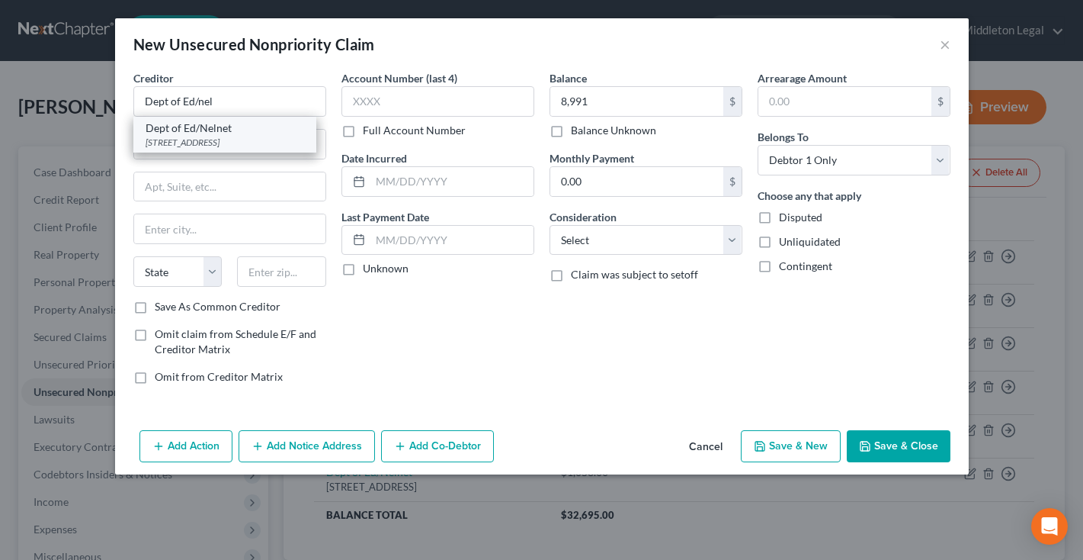
type input "68508"
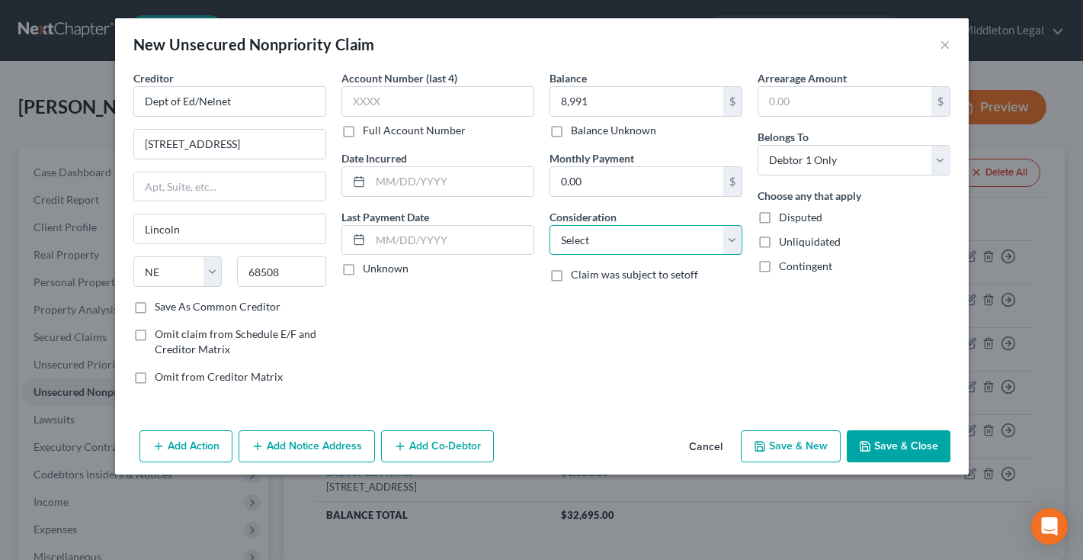
select select "17"
click at [926, 430] on button "Save & Close" at bounding box center [899, 446] width 104 height 32
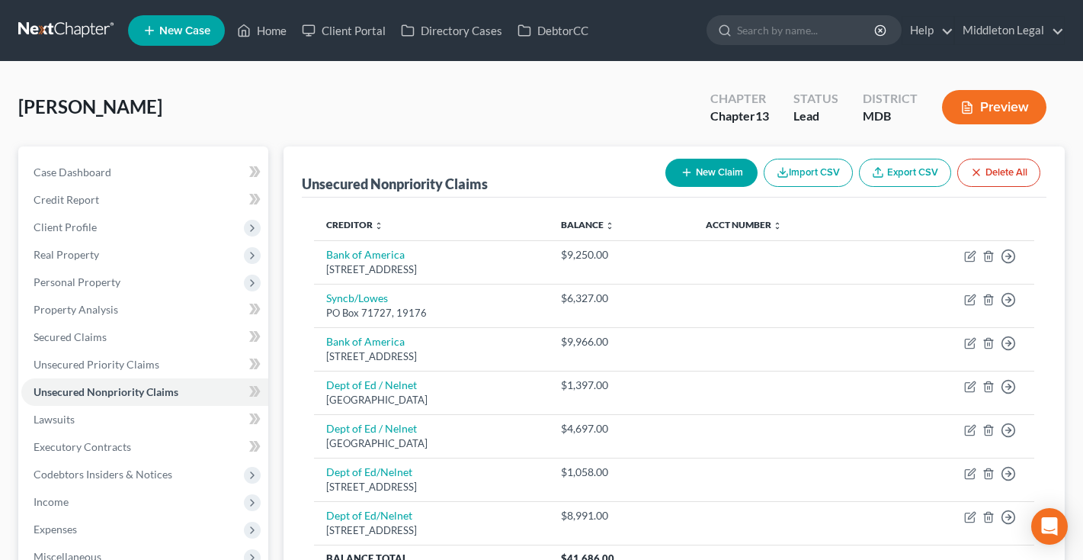
click at [681, 170] on icon "button" at bounding box center [687, 172] width 12 height 12
select select "0"
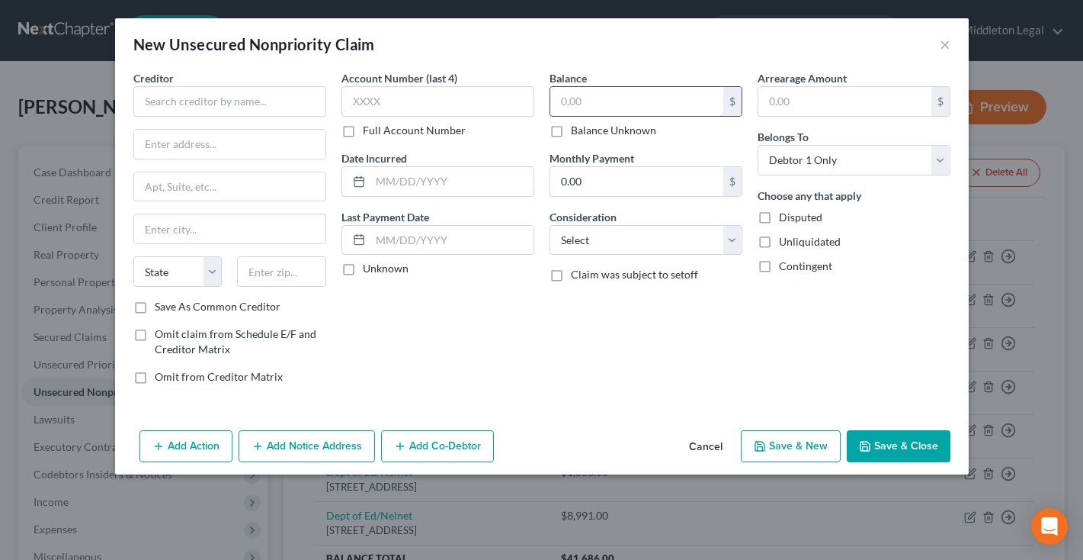
click at [572, 101] on input "text" at bounding box center [636, 101] width 173 height 29
type input "10,654"
click at [293, 107] on input "text" at bounding box center [229, 101] width 193 height 30
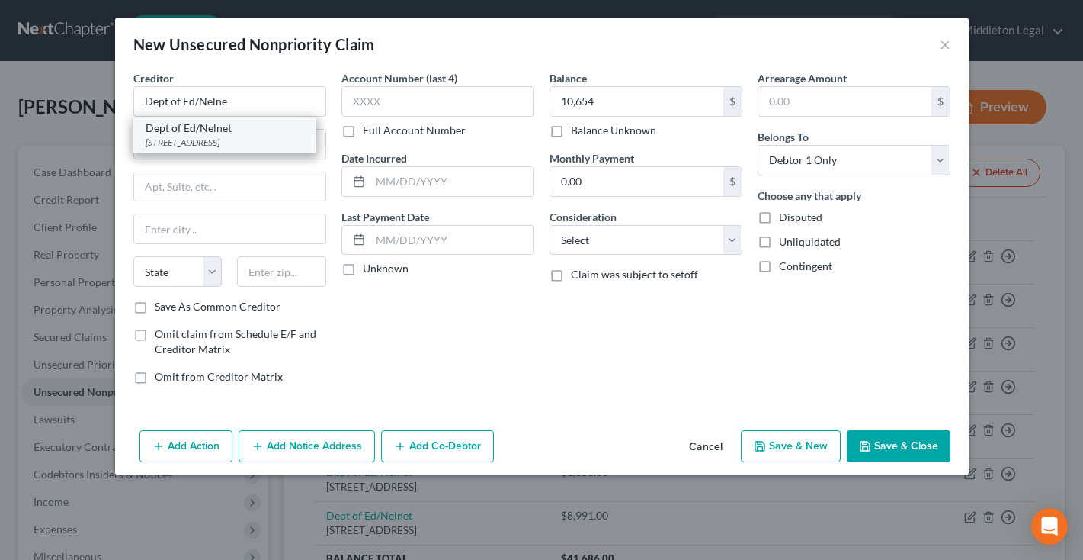
click at [236, 139] on div "121 S 13th Street, Lincoln, NE 68508" at bounding box center [225, 142] width 159 height 13
type input "Dept of Ed/Nelnet"
type input "121 S 13th Street"
type input "Lincoln"
select select "30"
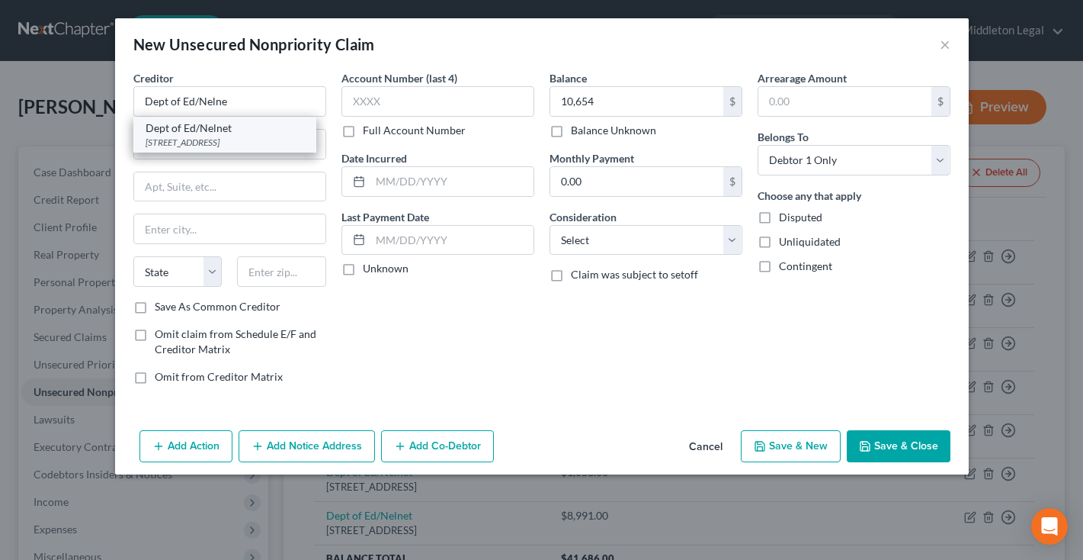
type input "68508"
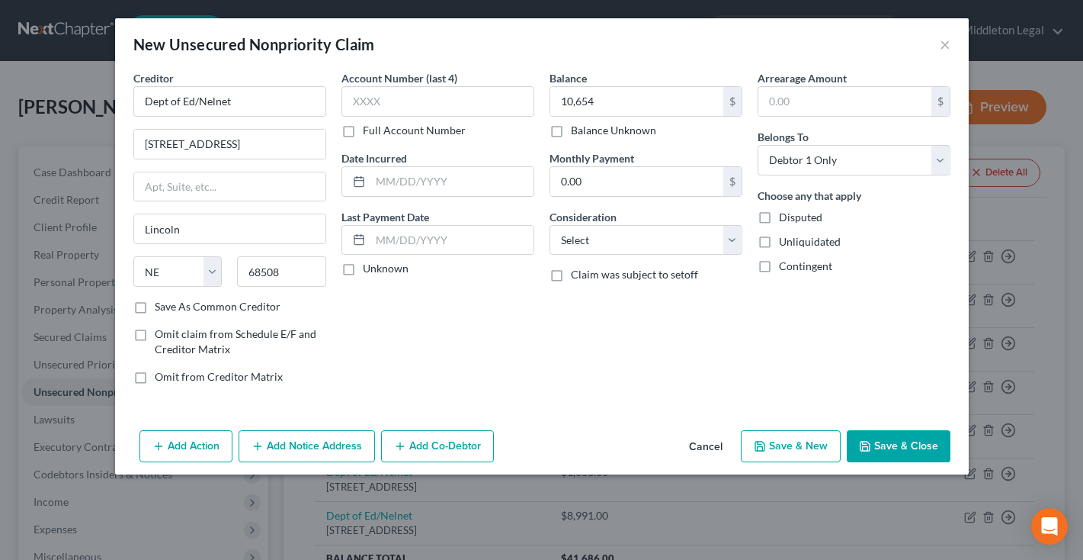
click at [630, 260] on div "Balance 10,654.00 $ Balance Unknown Balance Undetermined 10,654 $ Balance Unkno…" at bounding box center [646, 233] width 208 height 326
select select "17"
click at [890, 446] on button "Save & Close" at bounding box center [899, 446] width 104 height 32
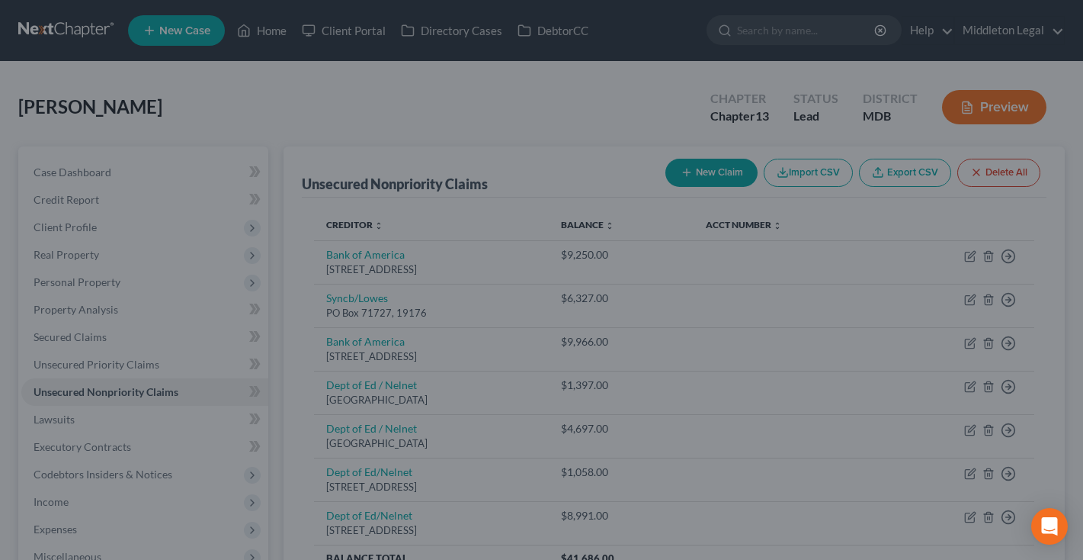
type input "10,654.00"
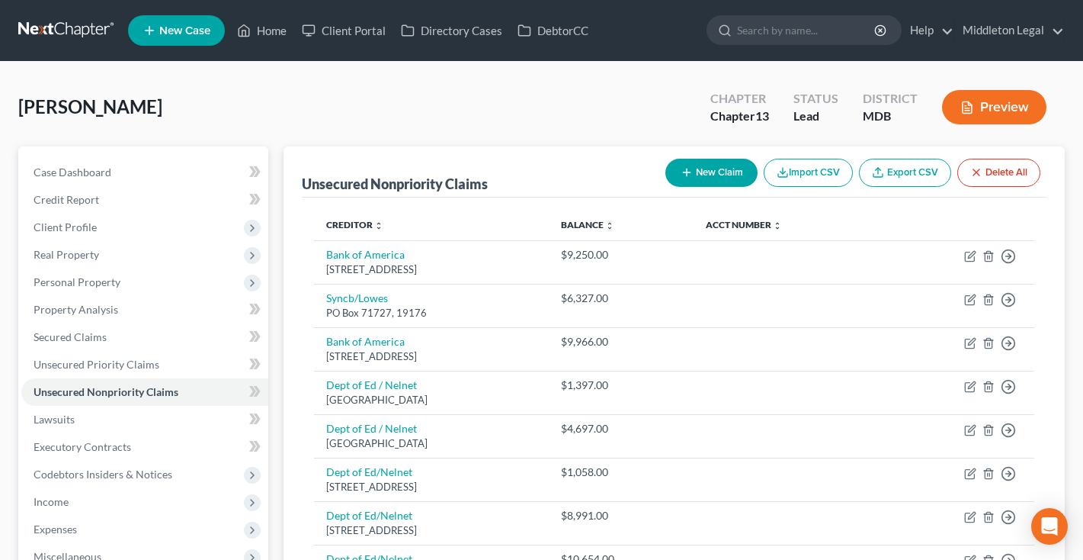
click at [694, 175] on button "New Claim" at bounding box center [711, 173] width 92 height 28
select select "0"
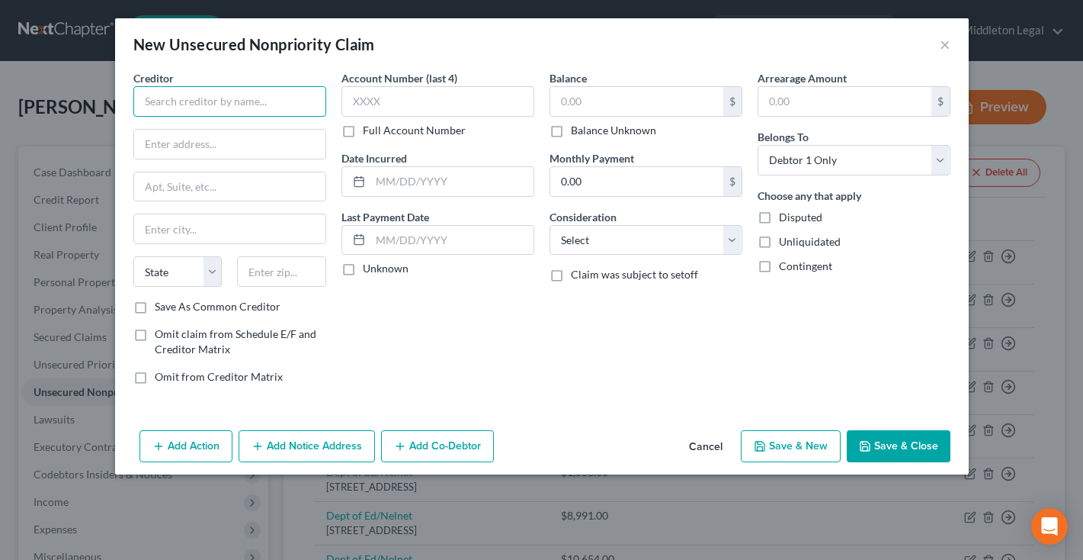
click at [258, 108] on input "text" at bounding box center [229, 101] width 193 height 30
type input "Educ Systems Empl FCU"
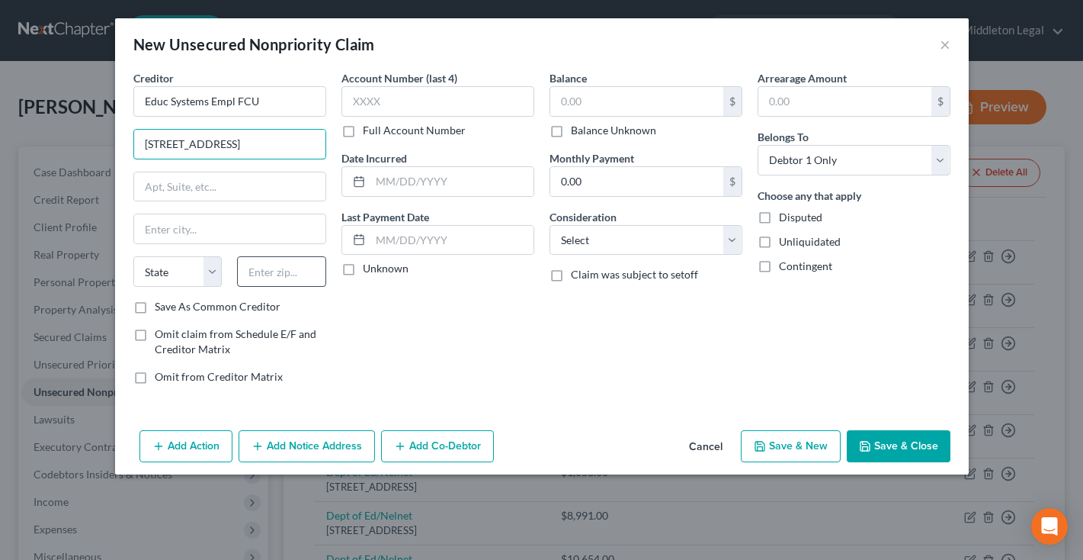
type input "7500 Greenway Center Dr, Ste. 1300"
type input "20770"
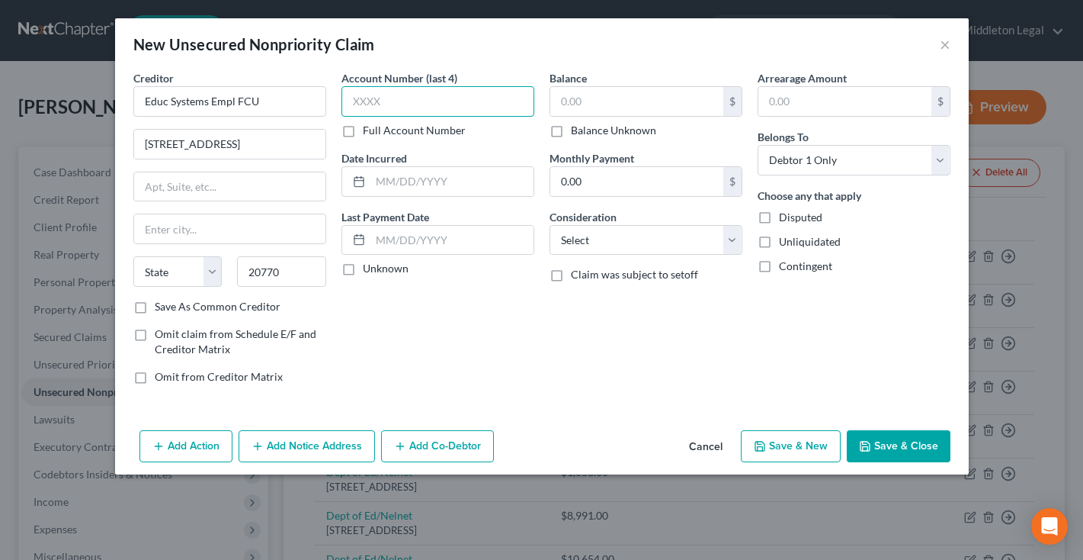
type input "Greenbelt"
select select "21"
click at [576, 113] on input "text" at bounding box center [636, 101] width 173 height 29
type input "16,944"
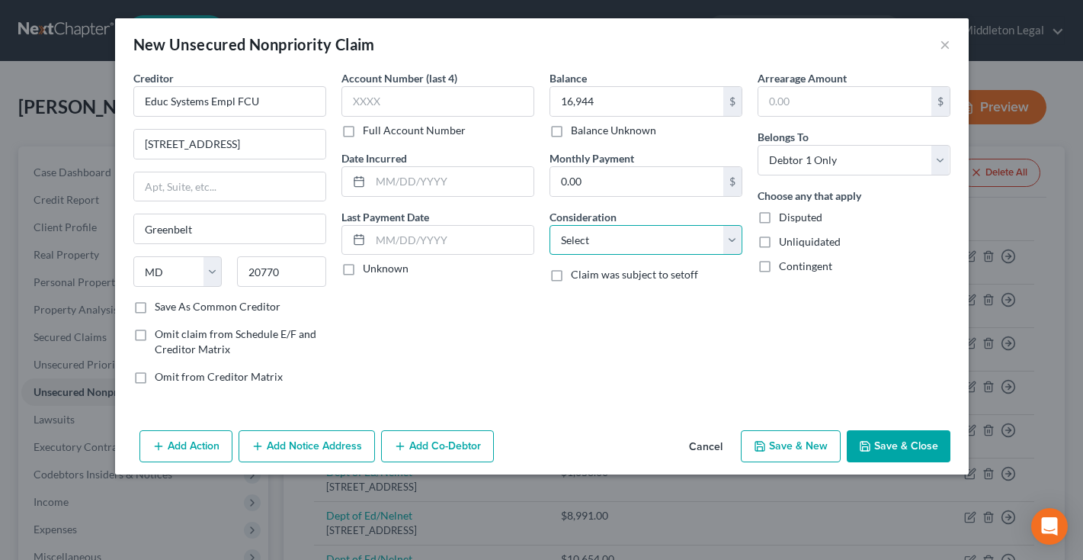
select select "2"
click at [879, 444] on button "Save & Close" at bounding box center [899, 446] width 104 height 32
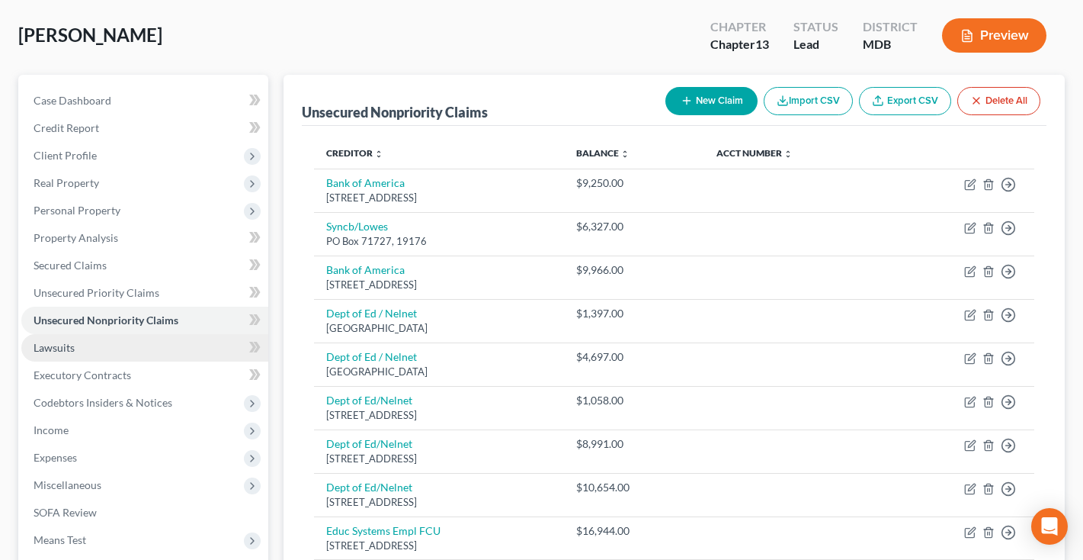
click at [75, 350] on link "Lawsuits" at bounding box center [144, 347] width 247 height 27
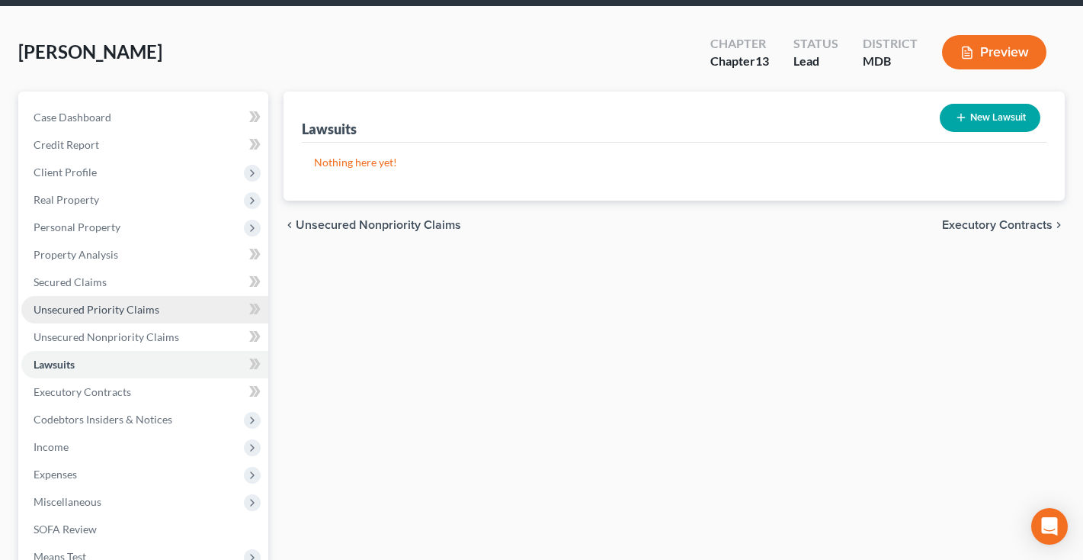
scroll to position [92, 0]
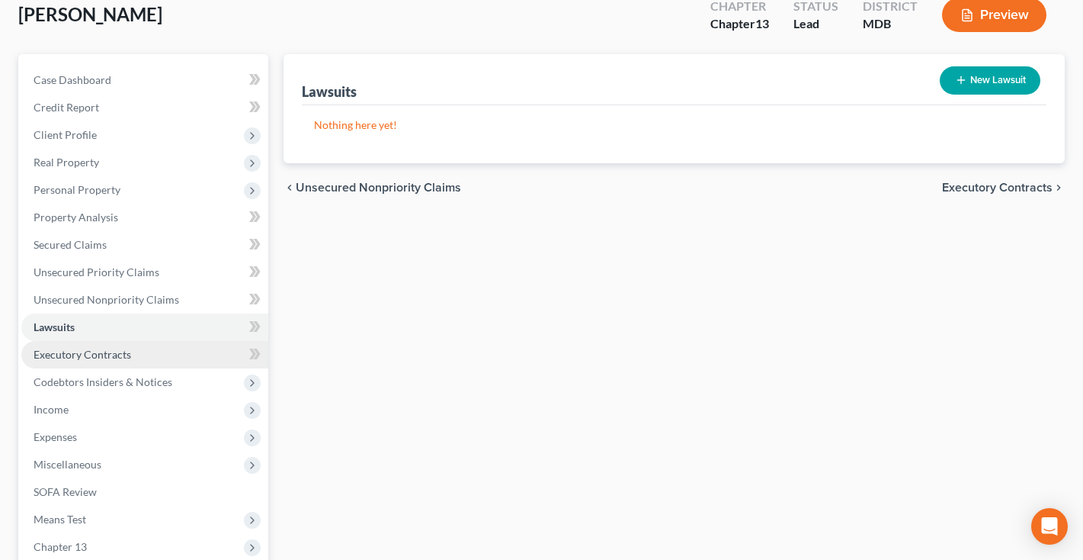
click at [70, 363] on link "Executory Contracts" at bounding box center [144, 354] width 247 height 27
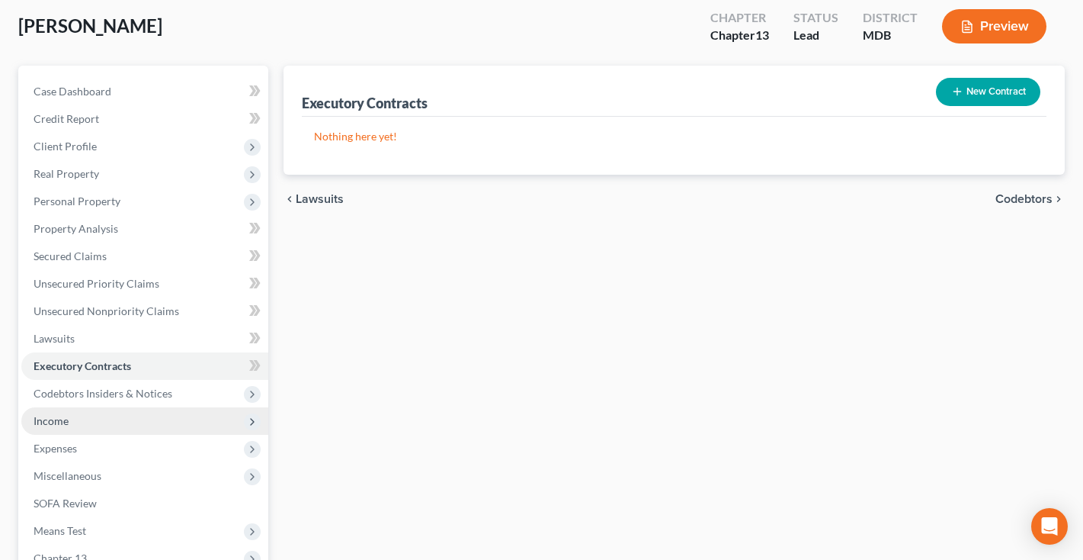
scroll to position [89, 0]
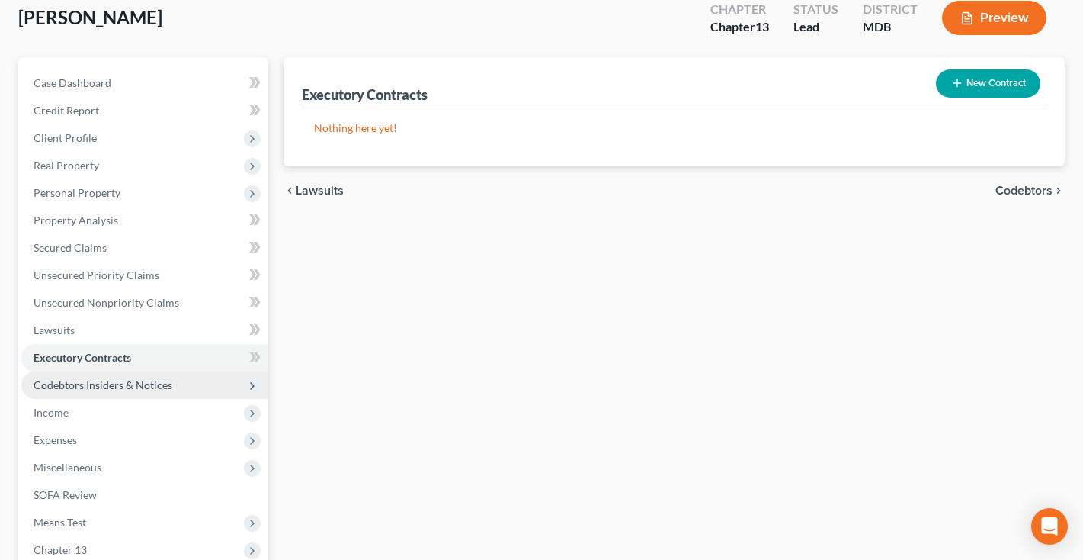
click at [58, 392] on span "Codebtors Insiders & Notices" at bounding box center [144, 384] width 247 height 27
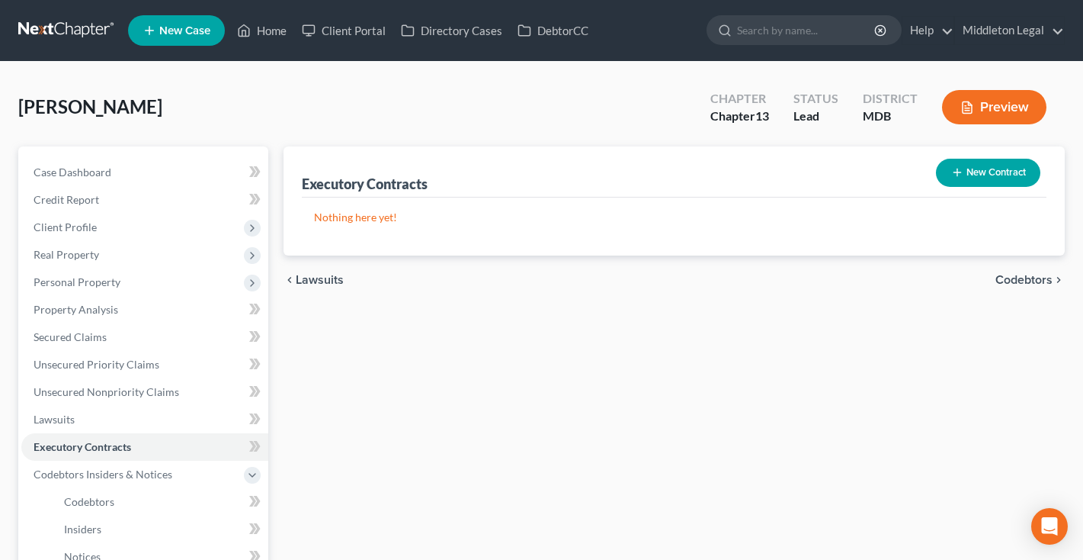
scroll to position [0, 0]
click at [69, 35] on link at bounding box center [67, 30] width 98 height 27
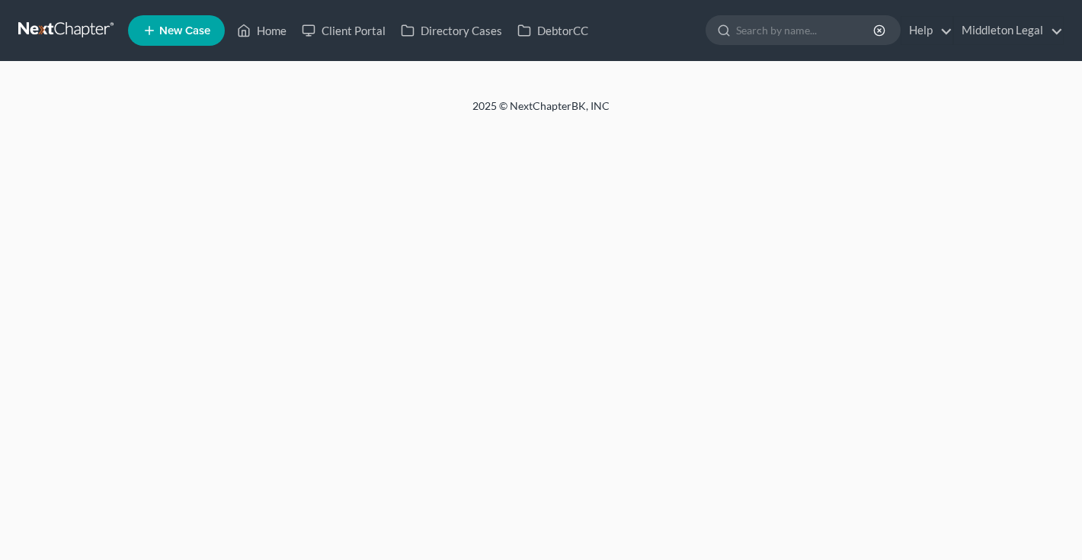
select select "14"
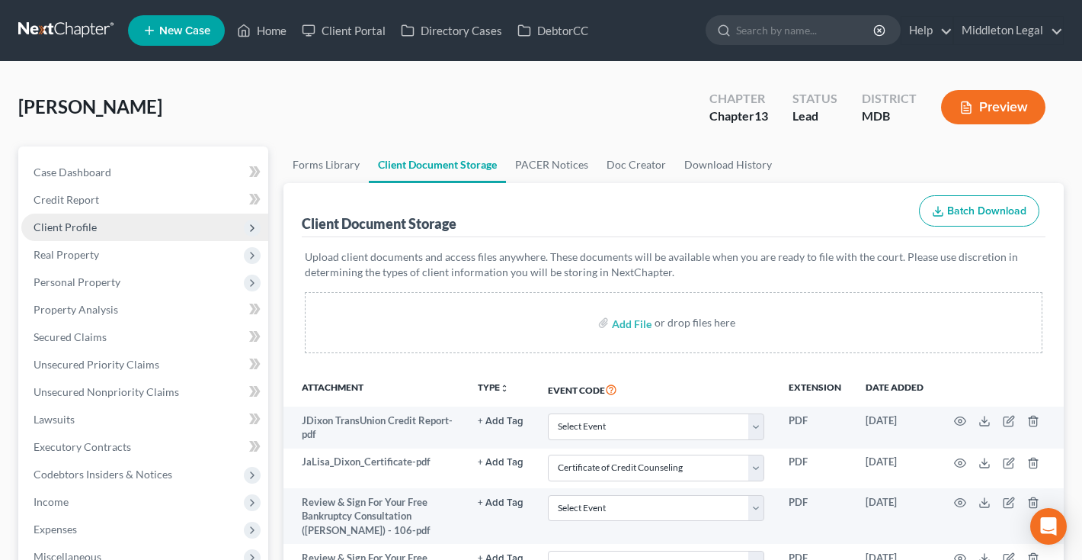
click at [46, 233] on span "Client Profile" at bounding box center [144, 226] width 247 height 27
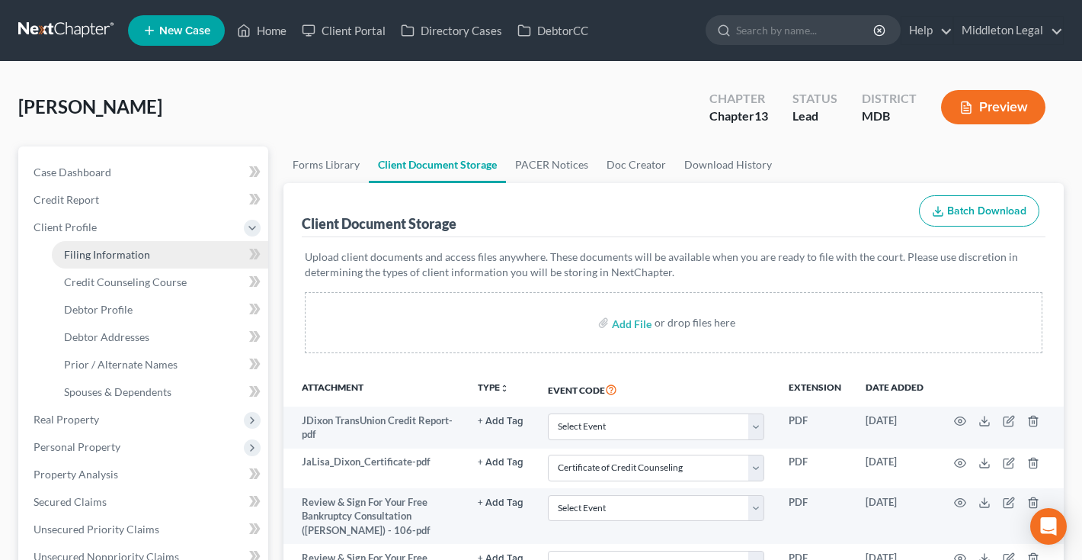
click at [63, 260] on link "Filing Information" at bounding box center [160, 254] width 216 height 27
select select "1"
select select "0"
select select "3"
select select "38"
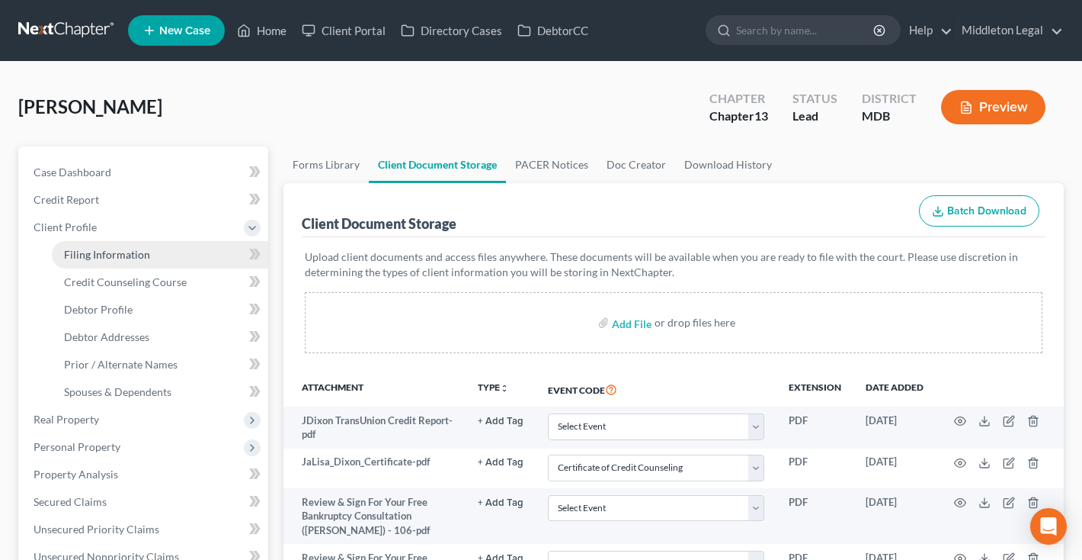
select select "0"
select select "21"
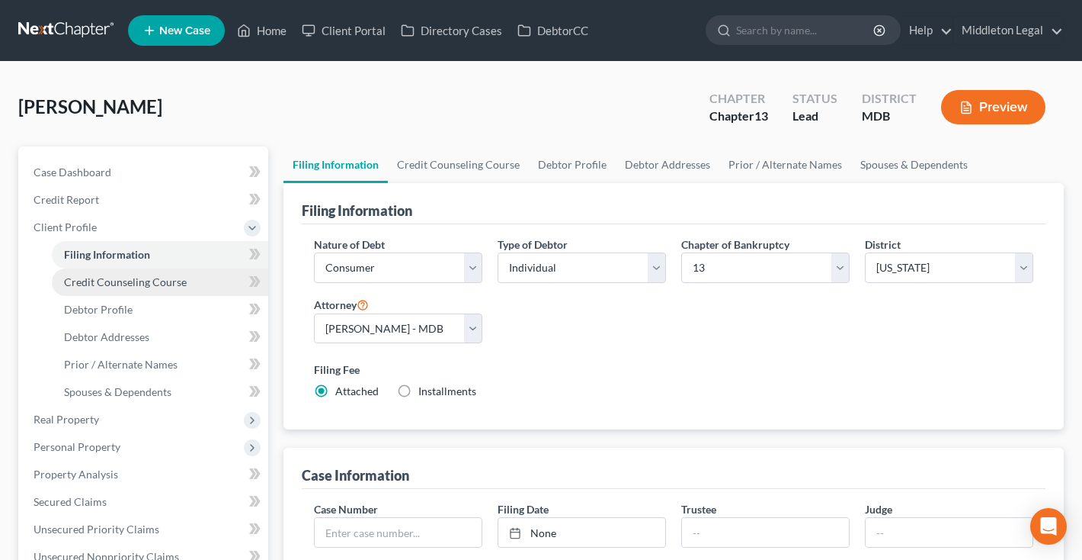
click at [82, 278] on span "Credit Counseling Course" at bounding box center [125, 281] width 123 height 13
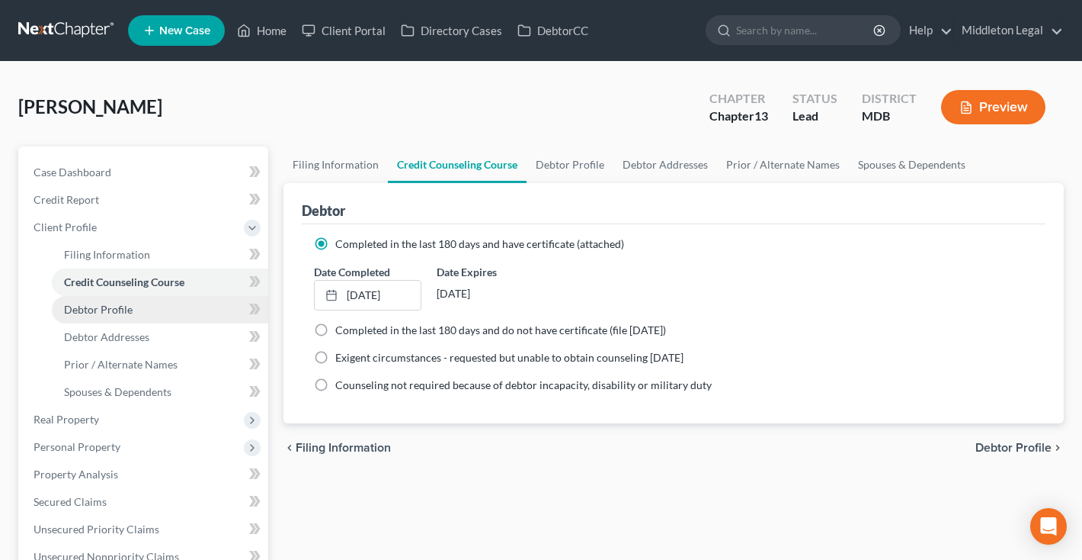
click at [165, 305] on link "Debtor Profile" at bounding box center [160, 309] width 216 height 27
select select "0"
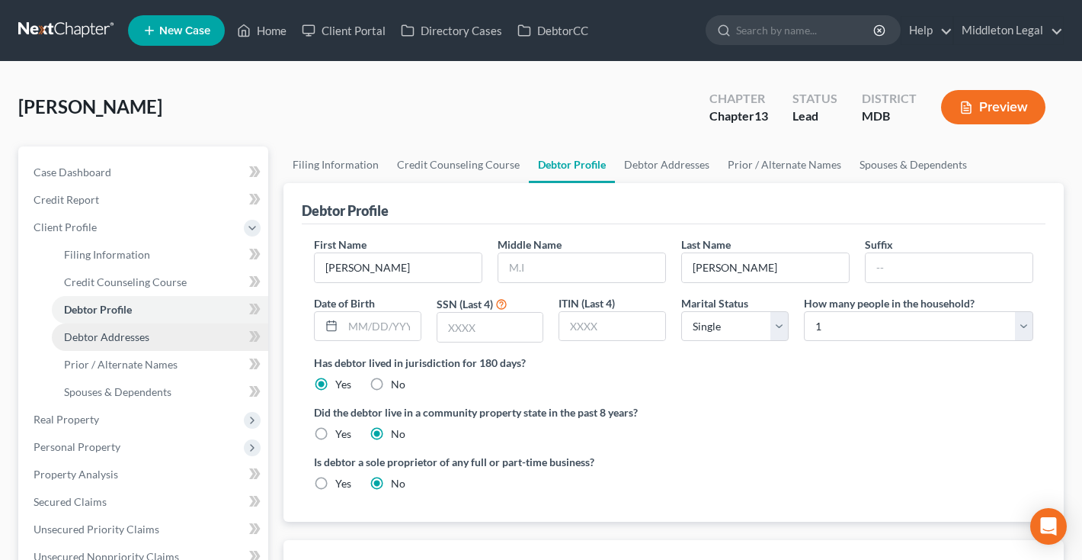
click at [150, 325] on link "Debtor Addresses" at bounding box center [160, 336] width 216 height 27
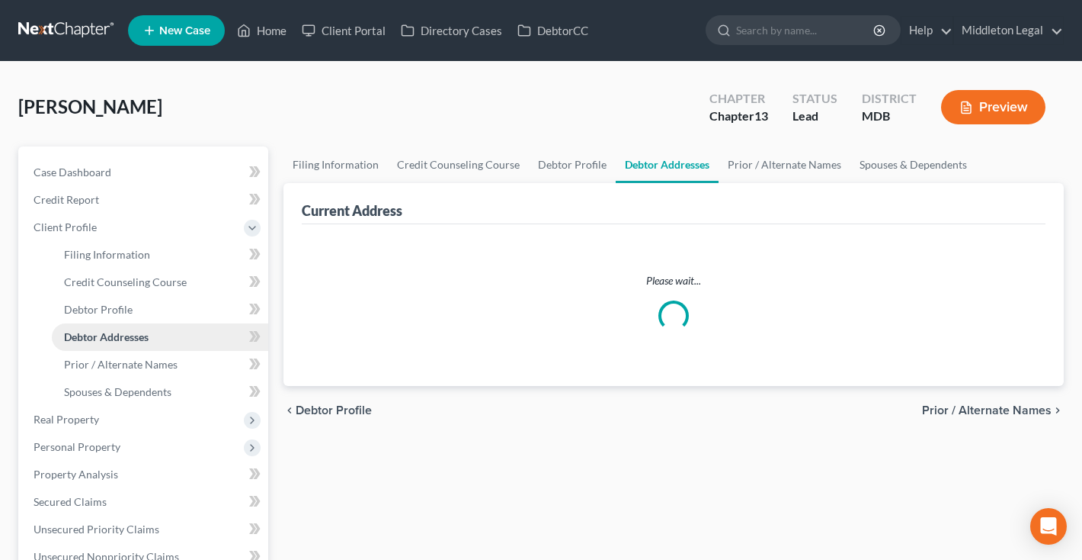
select select "0"
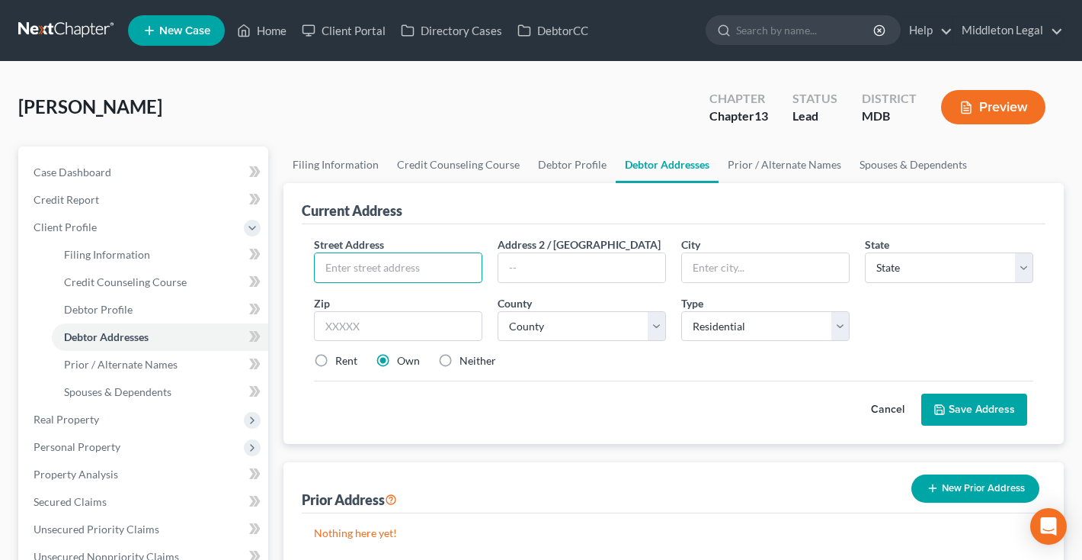
paste input "5701 Chesterfield Dr"
type input "[STREET_ADDRESS]"
type input "20748"
type input "Temple Hills"
select select "21"
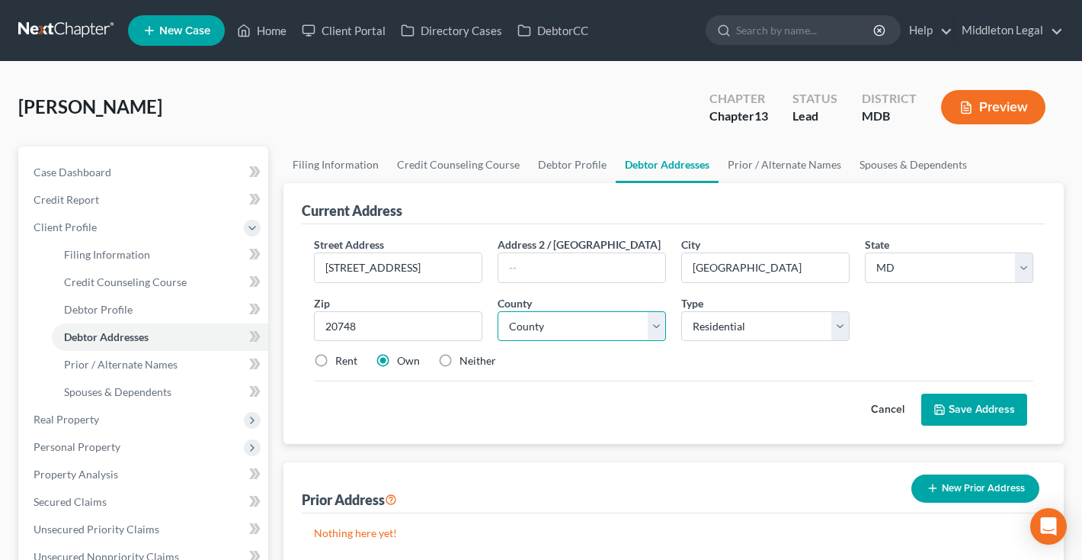
select select "16"
click at [996, 413] on button "Save Address" at bounding box center [975, 409] width 106 height 32
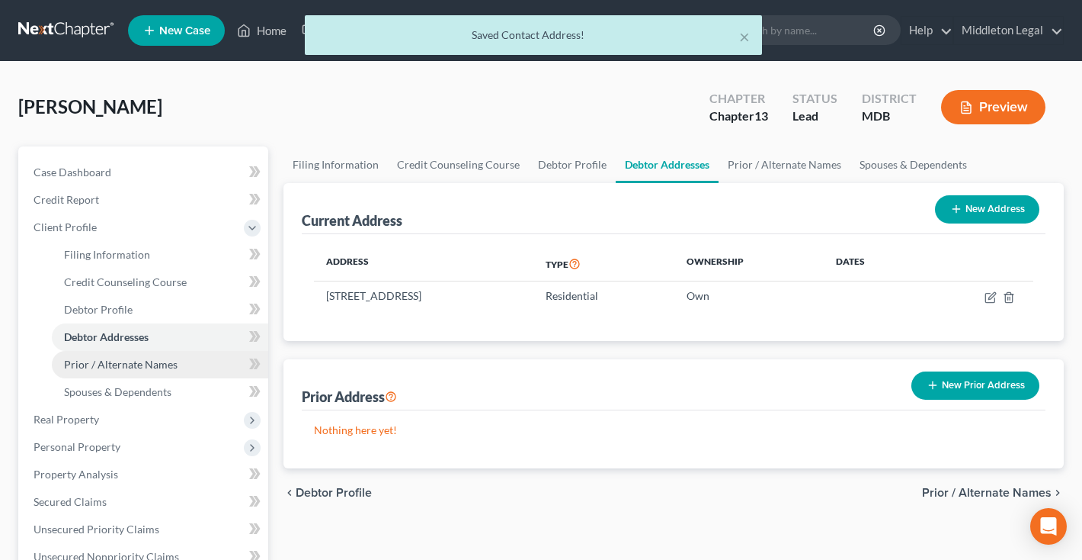
click at [103, 367] on span "Prior / Alternate Names" at bounding box center [121, 364] width 114 height 13
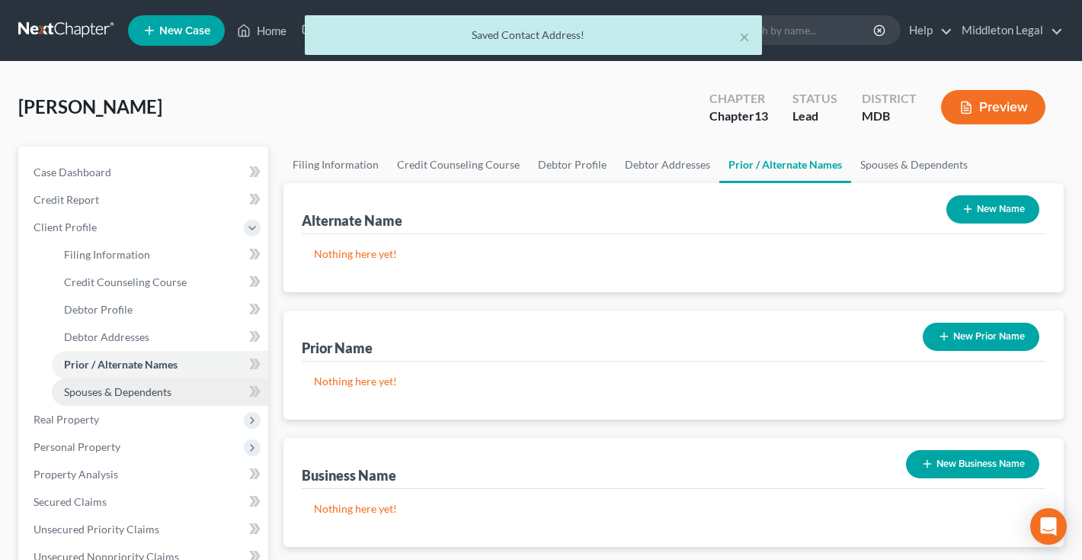
click at [109, 390] on span "Spouses & Dependents" at bounding box center [117, 391] width 107 height 13
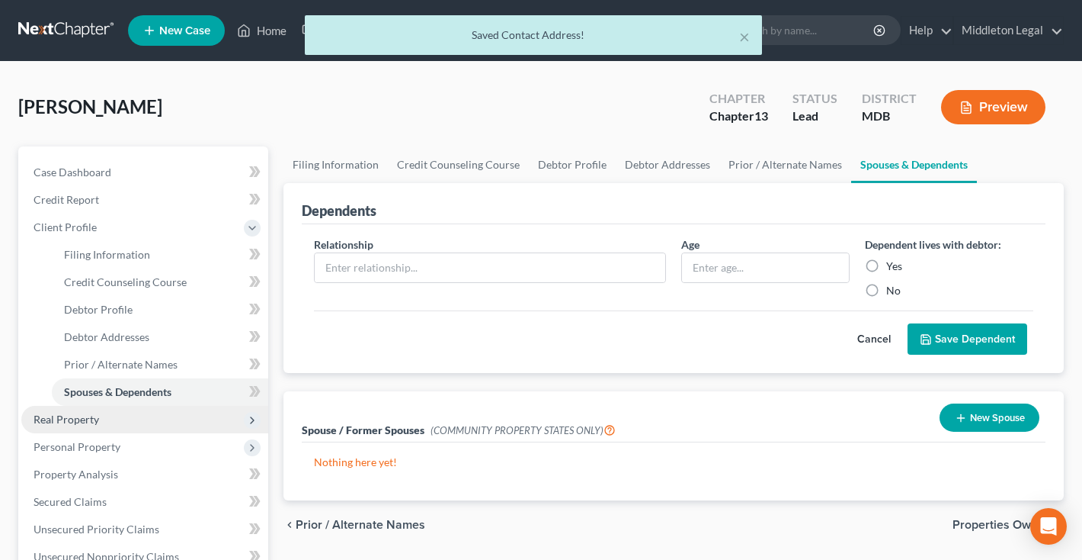
click at [93, 420] on span "Real Property" at bounding box center [67, 418] width 66 height 13
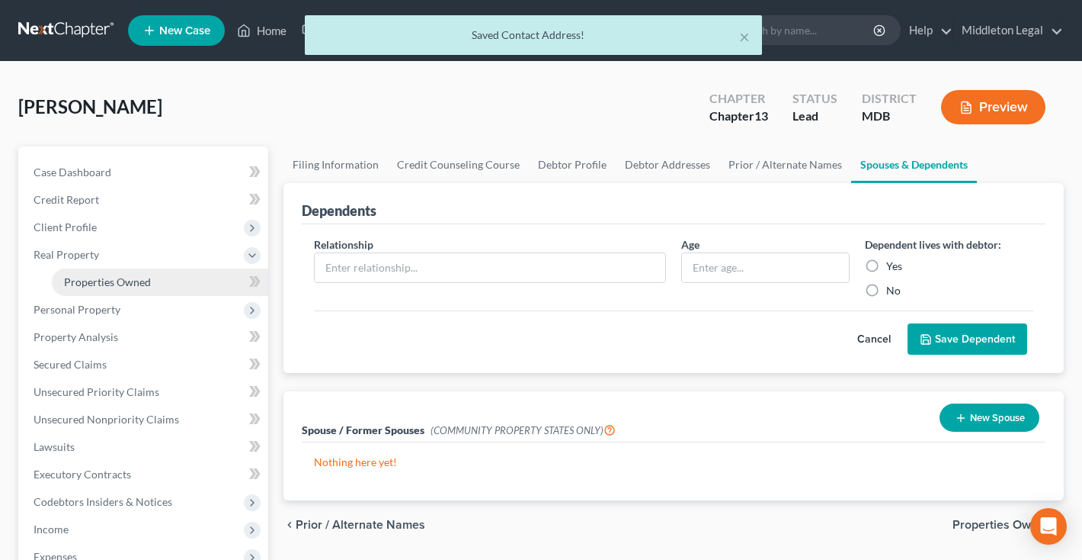
click at [139, 287] on span "Properties Owned" at bounding box center [107, 281] width 87 height 13
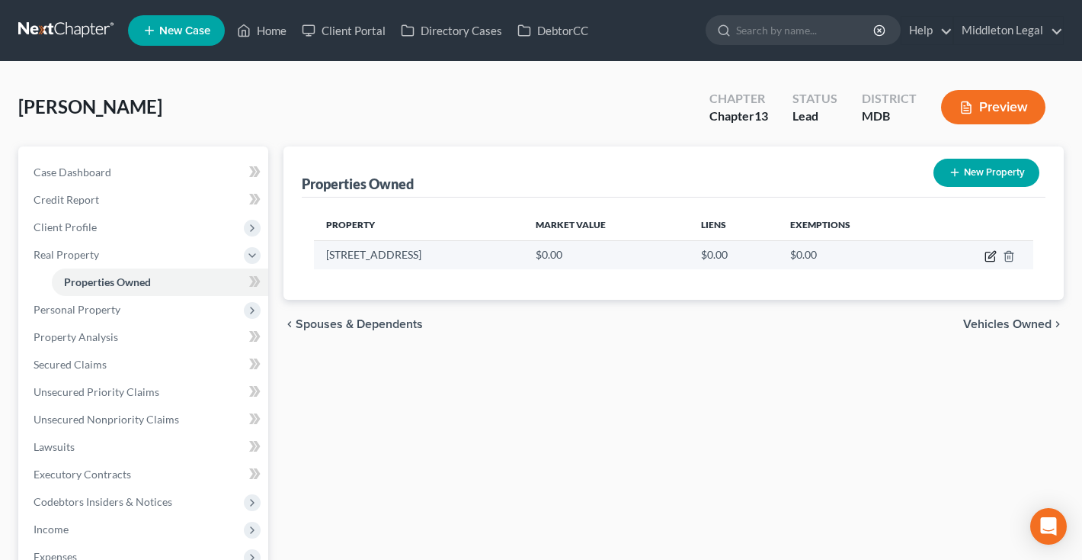
click at [989, 255] on icon "button" at bounding box center [991, 256] width 12 height 12
select select "21"
select select "16"
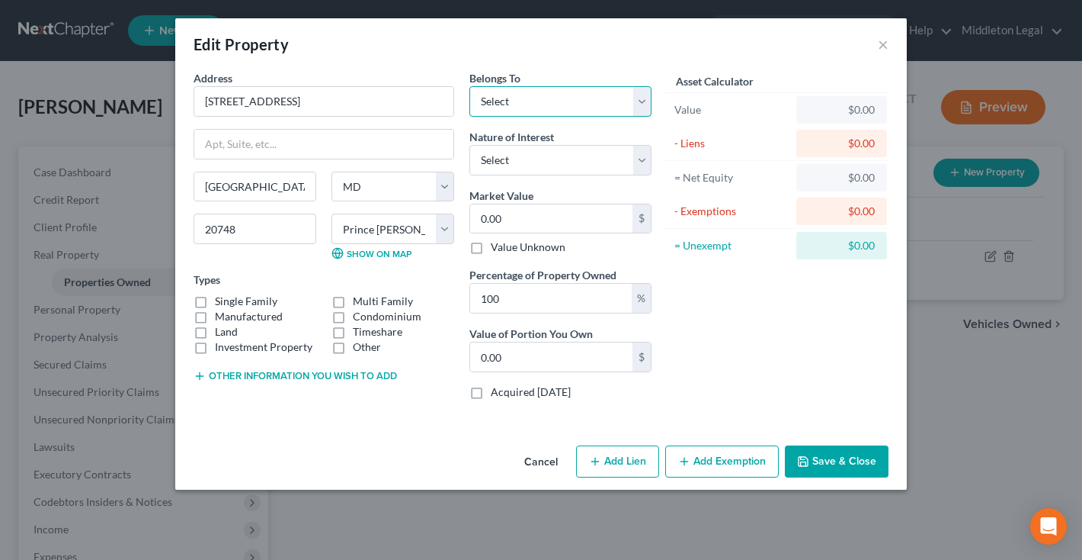
select select "0"
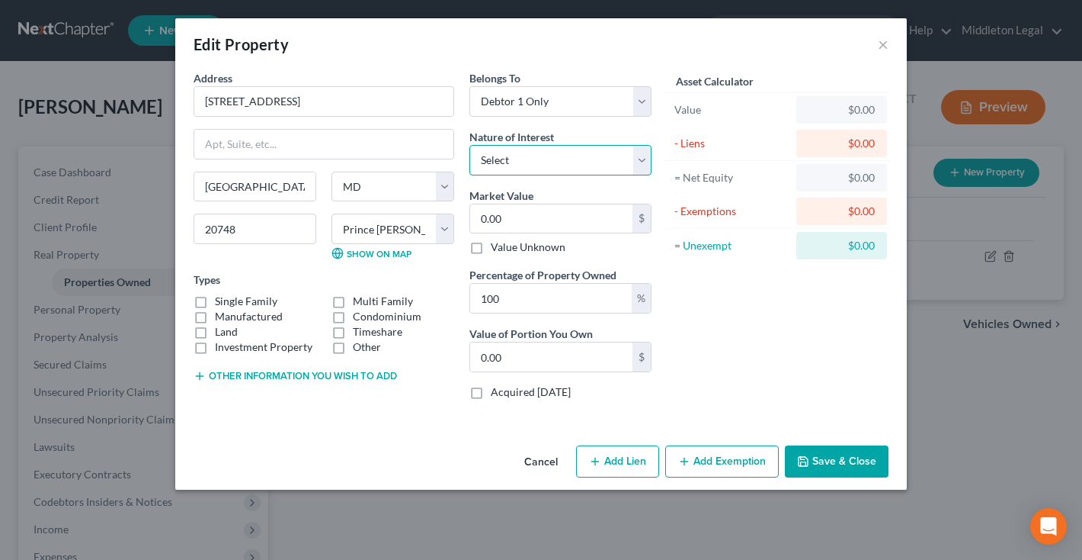
select select "0"
click at [215, 309] on label "Manufactured" at bounding box center [249, 316] width 68 height 15
click at [221, 309] on input "Manufactured" at bounding box center [226, 314] width 10 height 10
click at [215, 309] on label "Manufactured" at bounding box center [249, 316] width 68 height 15
click at [221, 309] on input "Manufactured" at bounding box center [226, 314] width 10 height 10
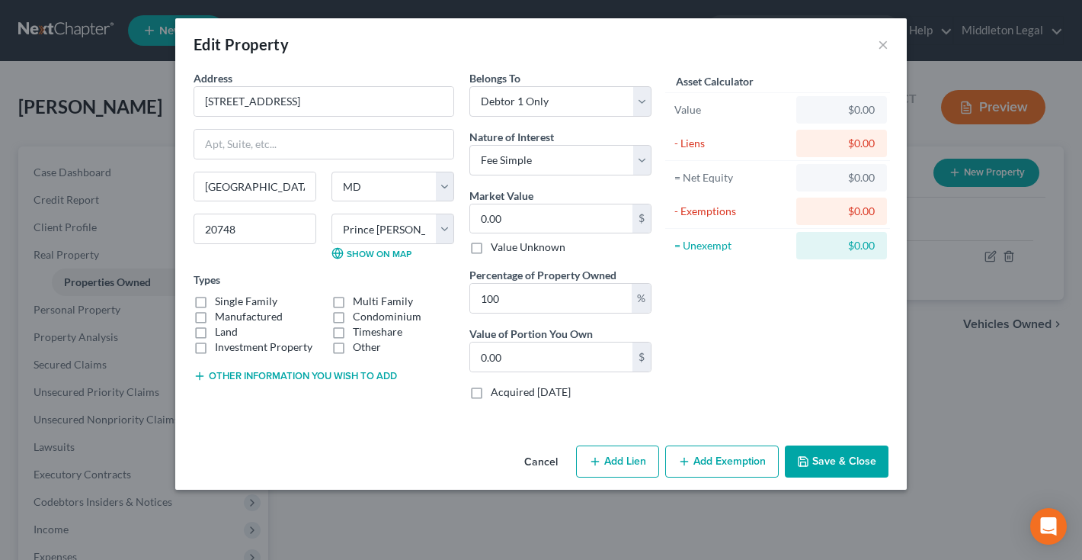
click at [215, 317] on label "Manufactured" at bounding box center [249, 316] width 68 height 15
click at [221, 317] on input "Manufactured" at bounding box center [226, 314] width 10 height 10
click at [215, 317] on label "Manufactured" at bounding box center [249, 316] width 68 height 15
click at [221, 317] on input "Manufactured" at bounding box center [226, 314] width 10 height 10
checkbox input "false"
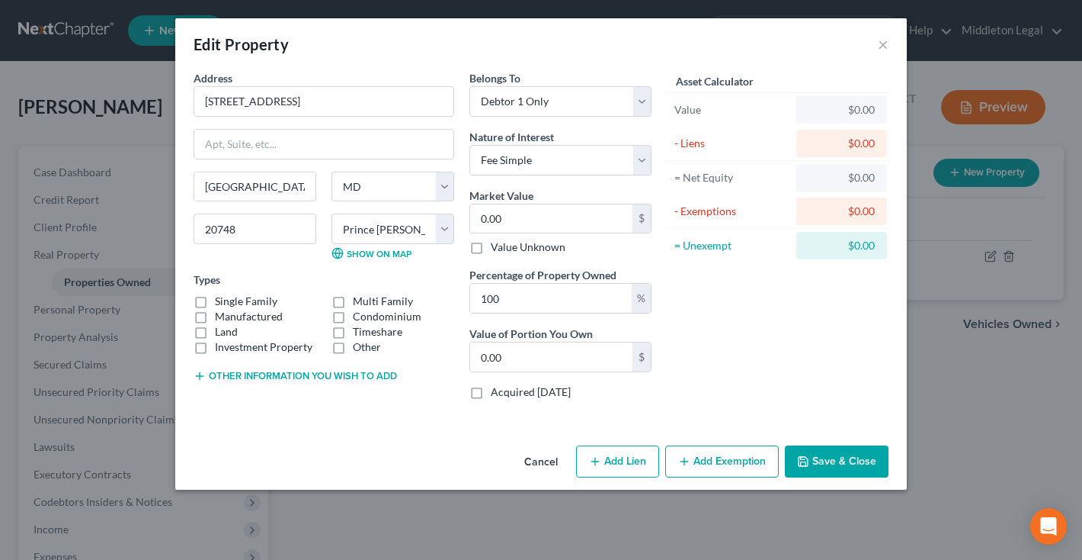
click at [215, 302] on label "Single Family" at bounding box center [246, 300] width 63 height 15
click at [221, 302] on input "Single Family" at bounding box center [226, 298] width 10 height 10
checkbox input "true"
click at [536, 240] on label "Value Unknown" at bounding box center [528, 246] width 75 height 15
click at [507, 240] on input "Value Unknown" at bounding box center [502, 244] width 10 height 10
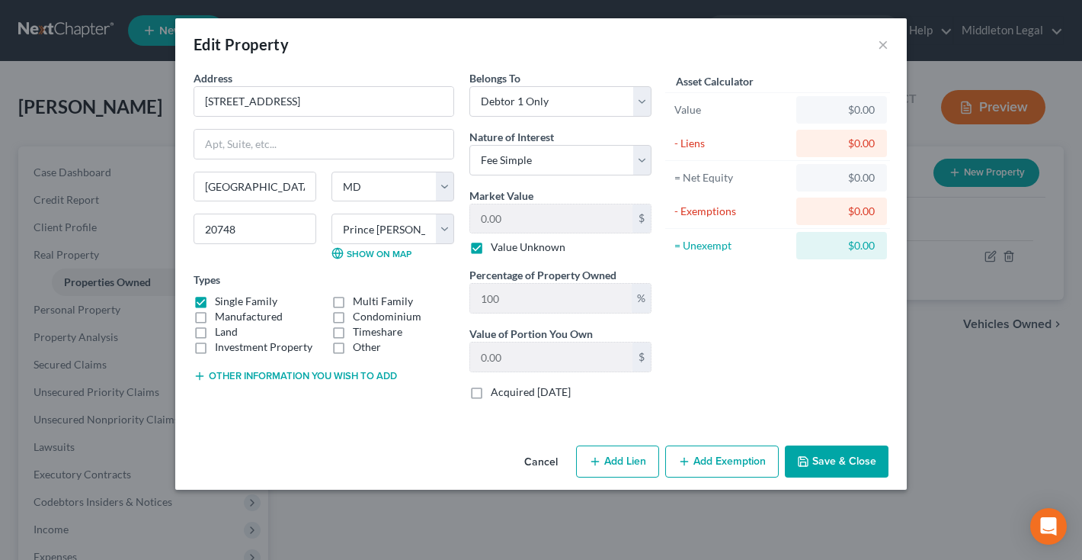
click at [491, 245] on label "Value Unknown" at bounding box center [528, 246] width 75 height 15
click at [497, 245] on input "Value Unknown" at bounding box center [502, 244] width 10 height 10
checkbox input "false"
click at [524, 217] on input "0.00" at bounding box center [551, 218] width 162 height 29
click at [524, 218] on input "0.00" at bounding box center [551, 218] width 162 height 29
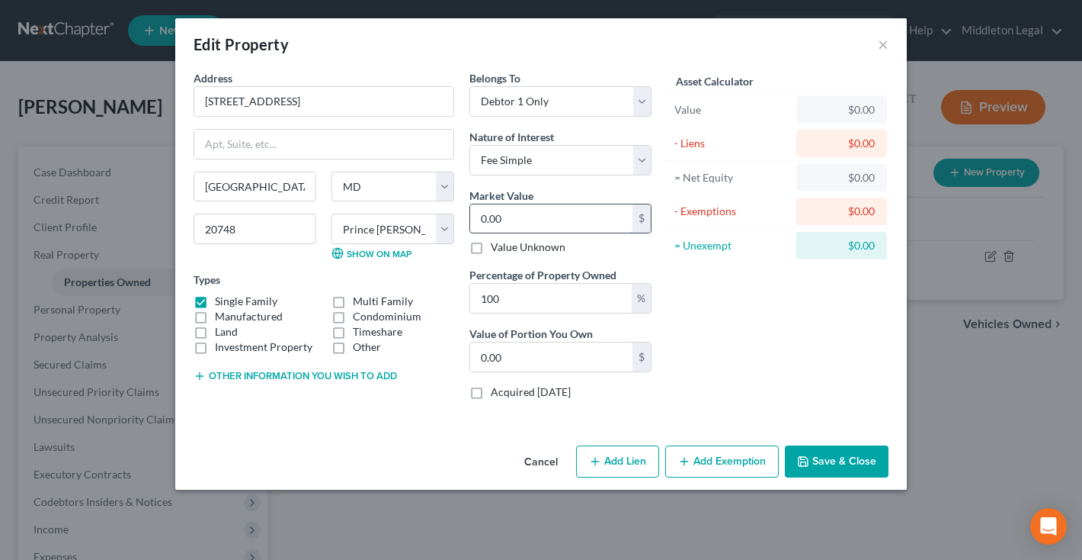
type input "4"
type input "4.00"
type input "43"
type input "43.00"
type input "435"
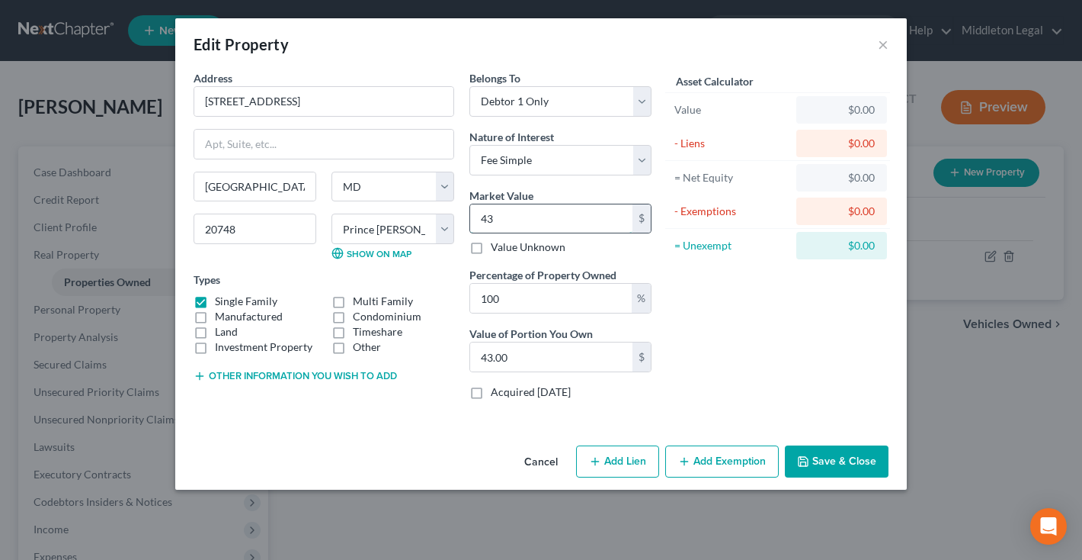
type input "435.00"
type input "4359"
type input "4,359.00"
type input "4,3590"
type input "43,590.00"
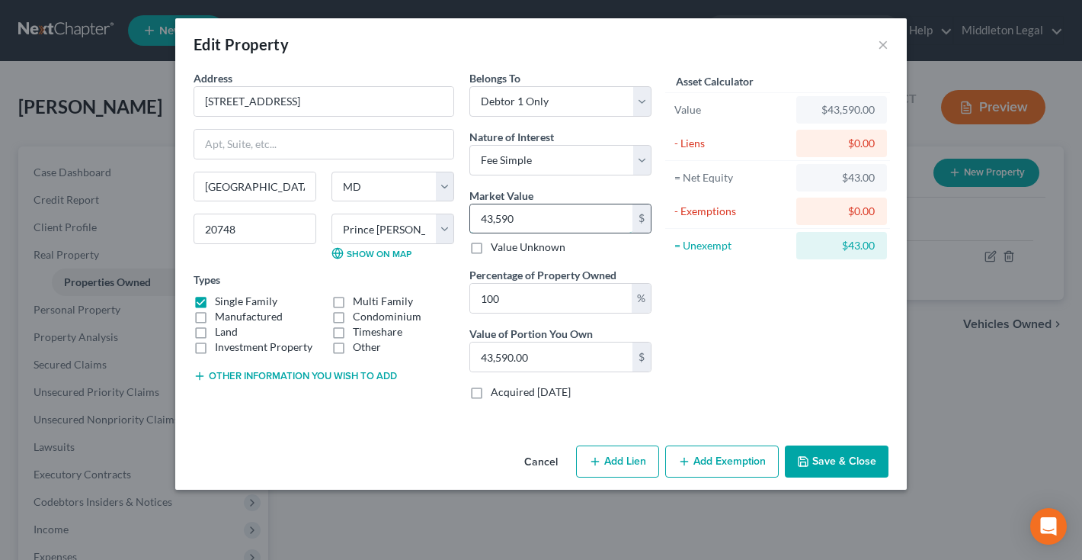
type input "43,5900"
type input "435,900.00"
type input "435,900"
click at [835, 463] on button "Save & Close" at bounding box center [837, 461] width 104 height 32
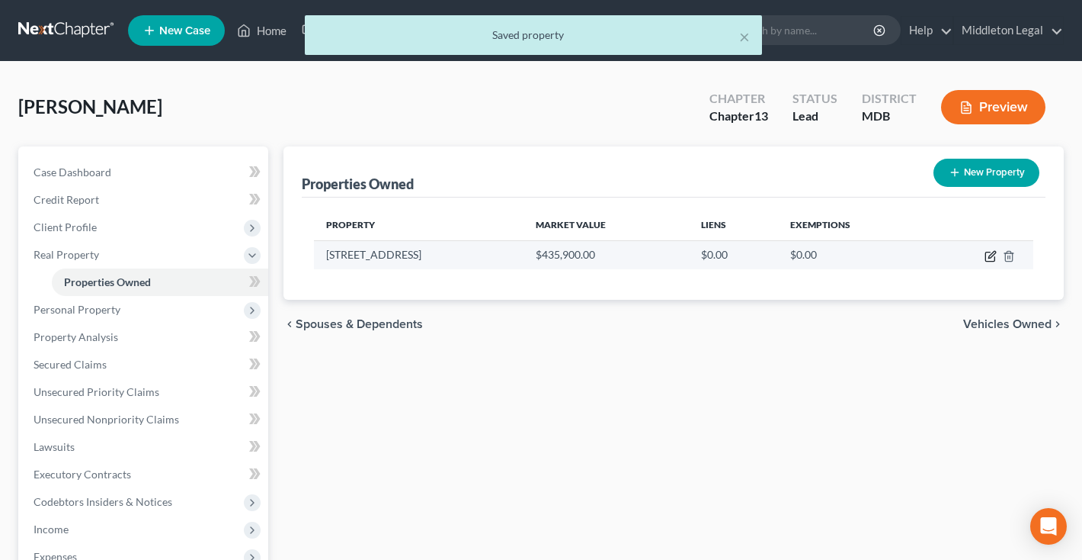
click at [996, 256] on icon "button" at bounding box center [991, 256] width 12 height 12
select select "21"
select select "16"
select select "0"
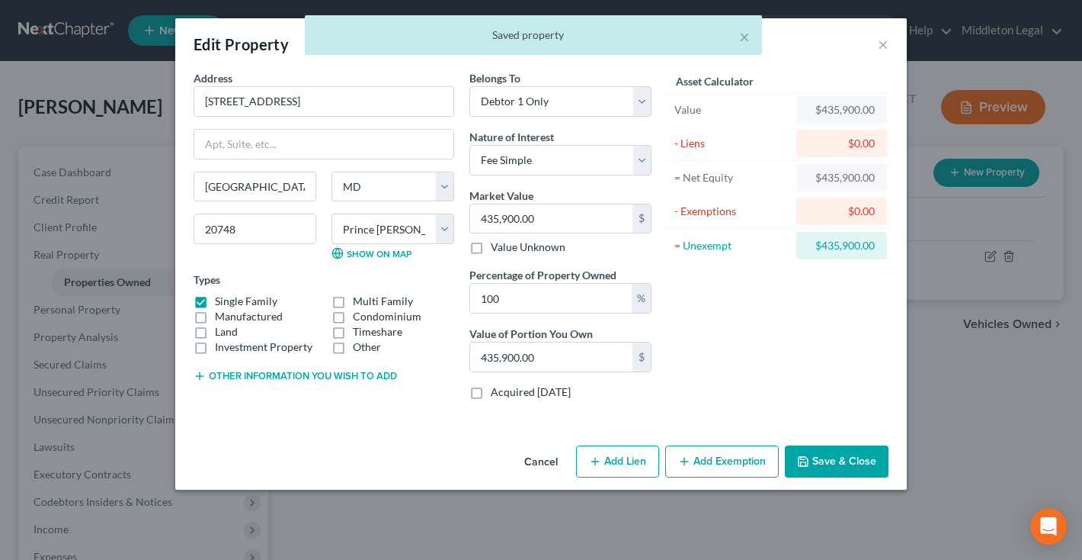
click at [604, 463] on button "Add Lien" at bounding box center [617, 461] width 83 height 32
select select "0"
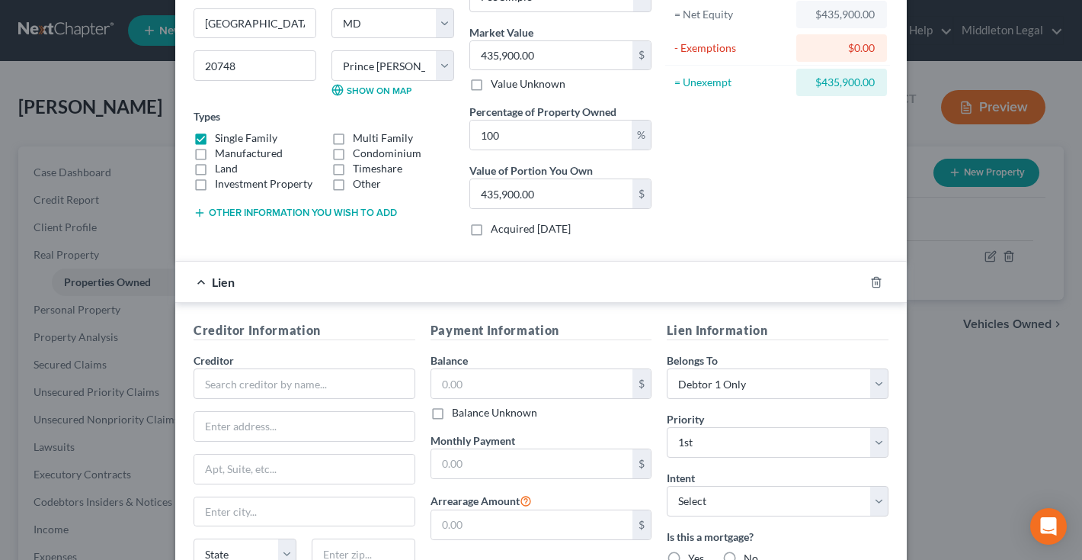
scroll to position [254, 0]
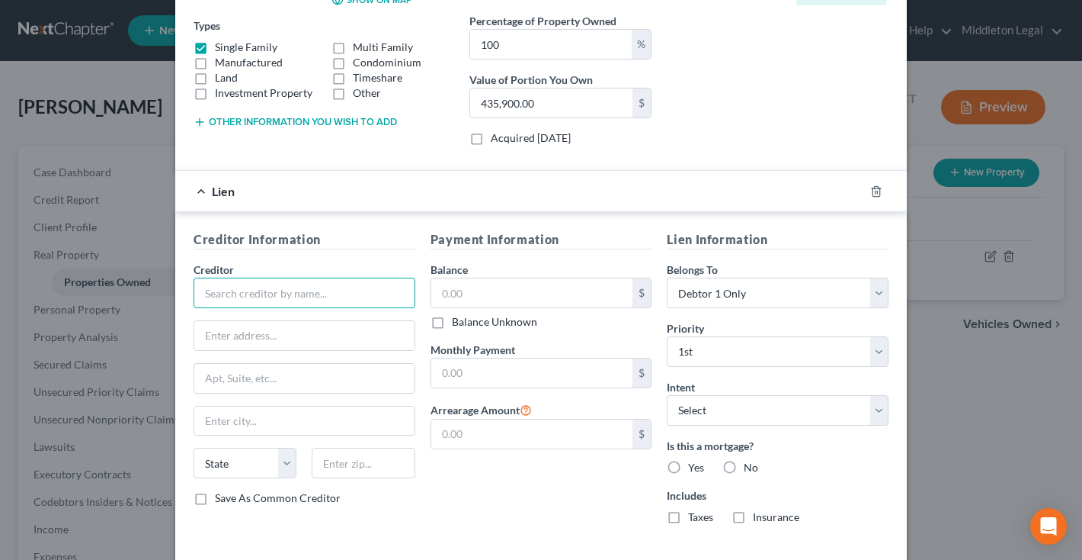
click at [337, 294] on input "text" at bounding box center [305, 292] width 222 height 30
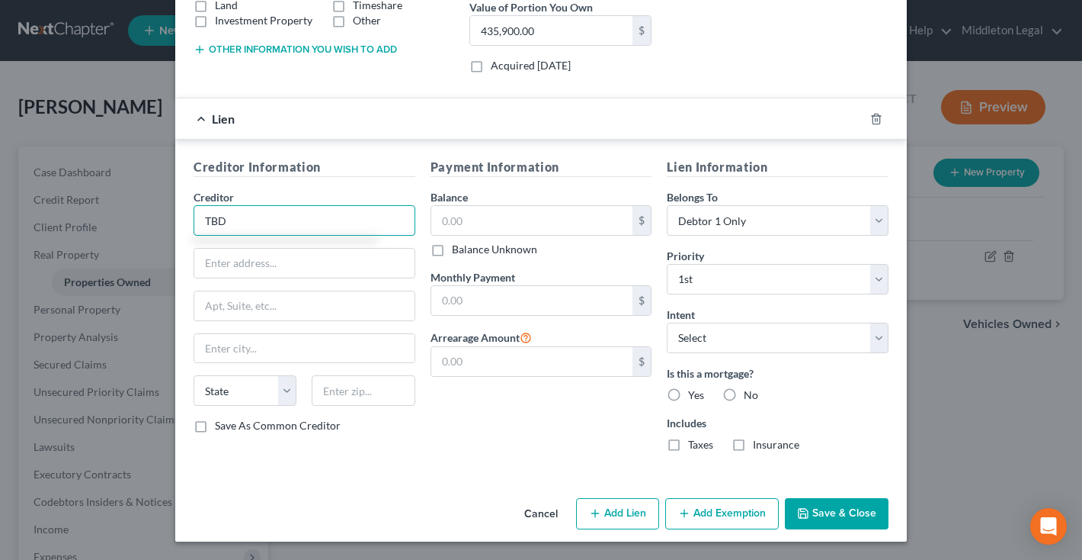
scroll to position [326, 0]
type input "TBD"
click at [834, 515] on button "Save & Close" at bounding box center [837, 514] width 104 height 32
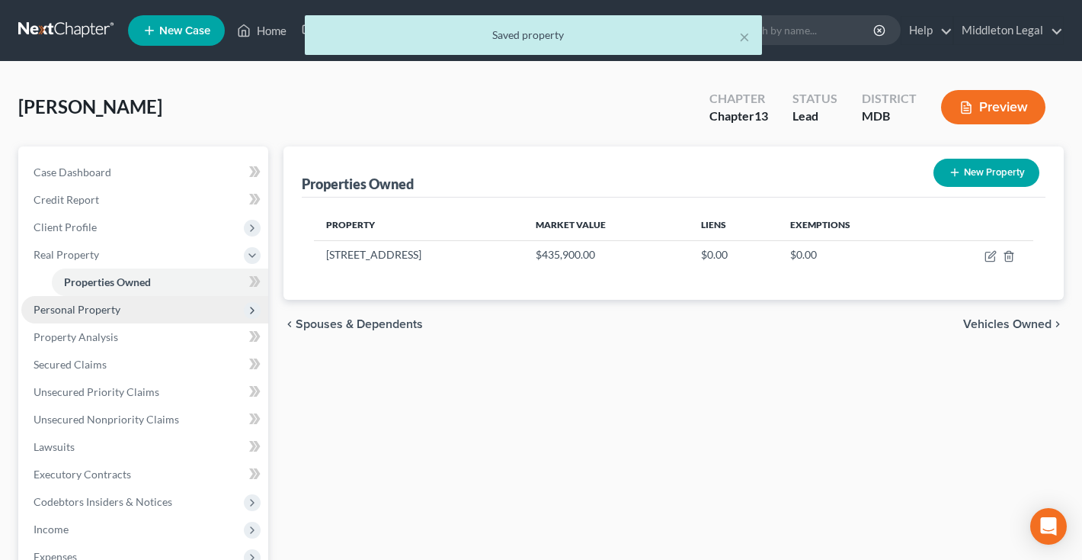
click at [127, 297] on span "Personal Property" at bounding box center [144, 309] width 247 height 27
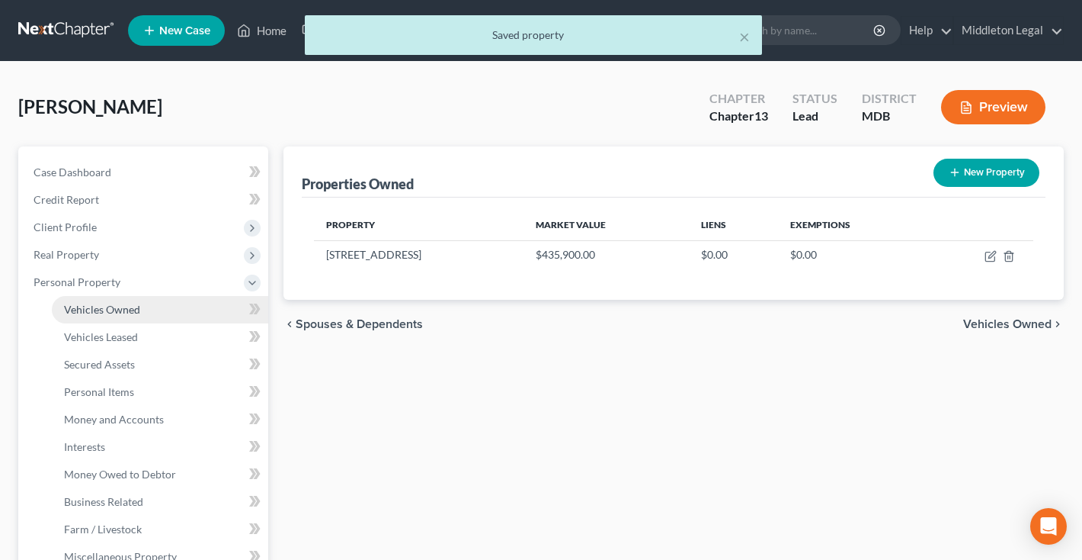
click at [123, 312] on span "Vehicles Owned" at bounding box center [102, 309] width 76 height 13
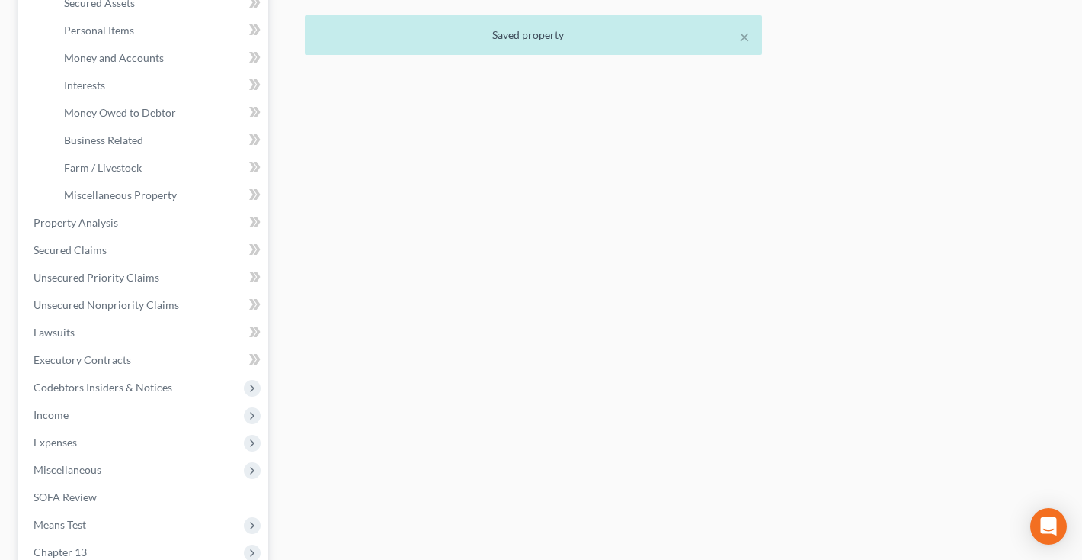
scroll to position [369, 0]
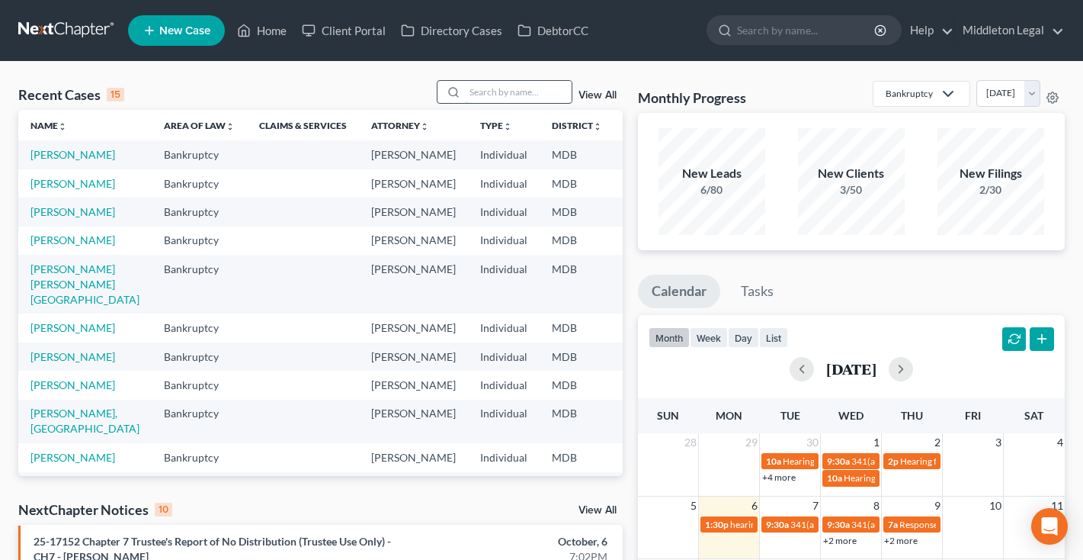
click at [518, 95] on input "search" at bounding box center [518, 92] width 107 height 22
type input "judd"
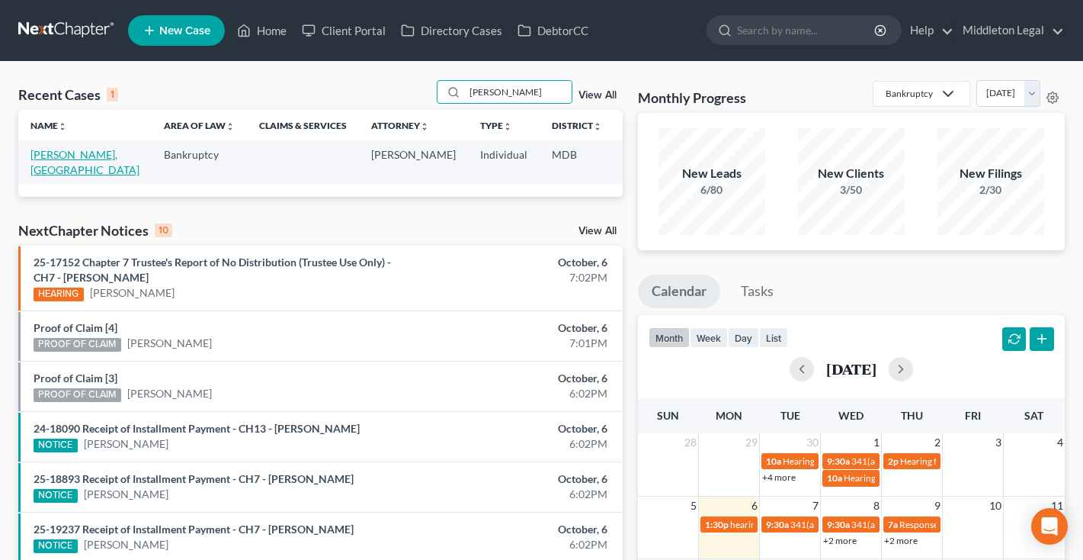
click at [42, 173] on link "[PERSON_NAME], [GEOGRAPHIC_DATA]" at bounding box center [84, 162] width 109 height 28
select select "3"
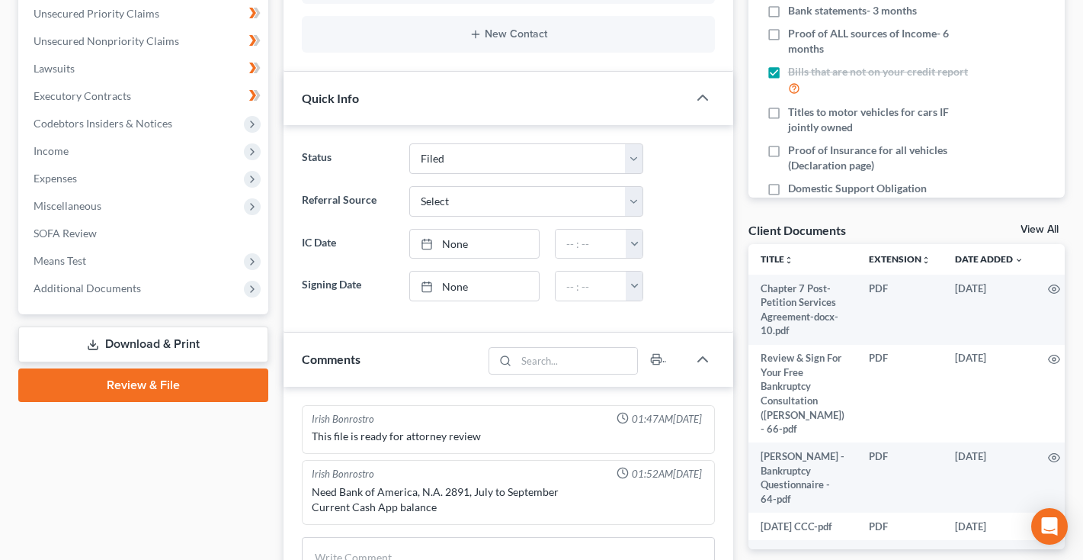
scroll to position [358, 0]
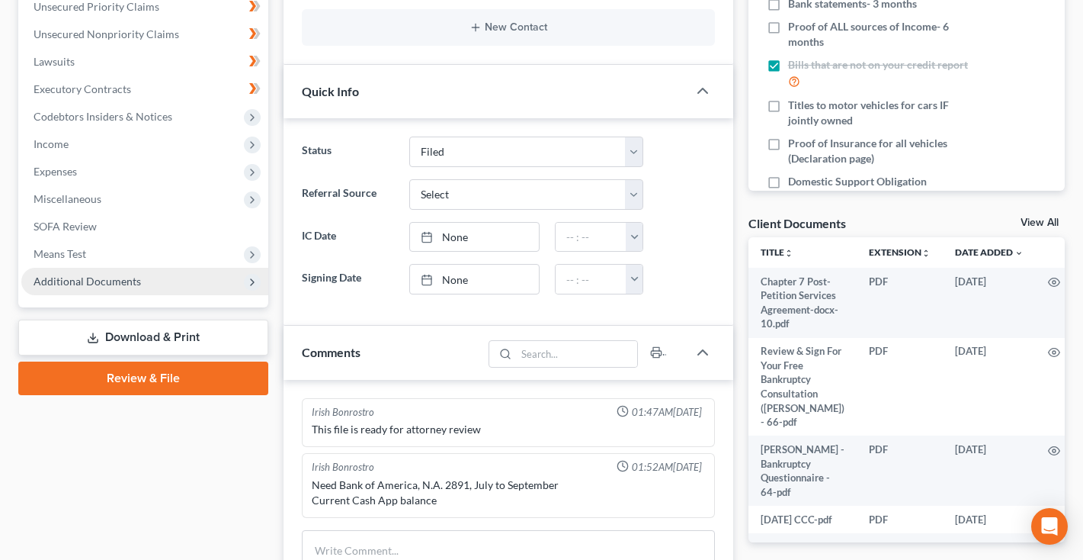
click at [115, 288] on span "Additional Documents" at bounding box center [144, 281] width 247 height 27
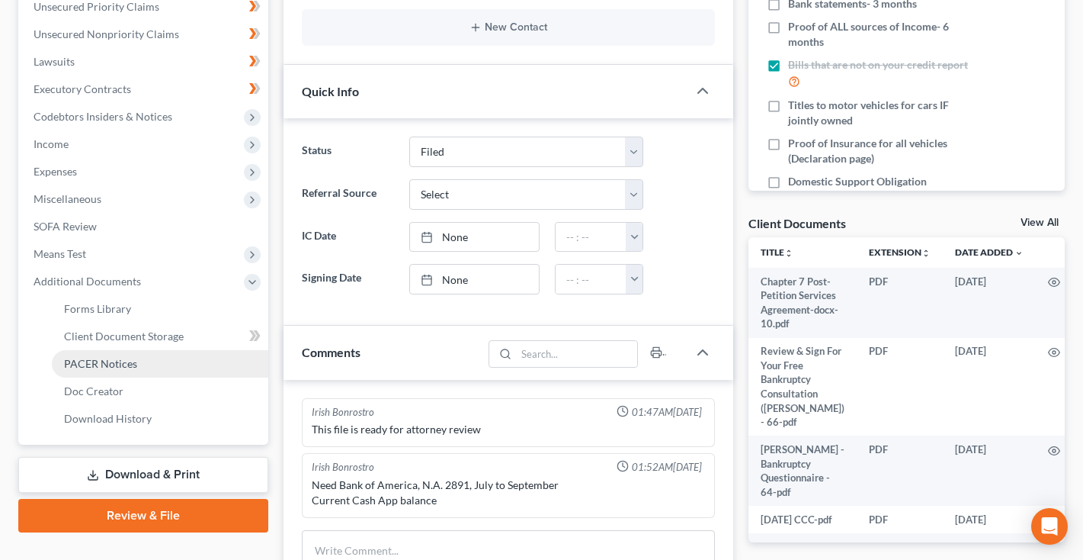
click at [103, 367] on span "PACER Notices" at bounding box center [100, 363] width 73 height 13
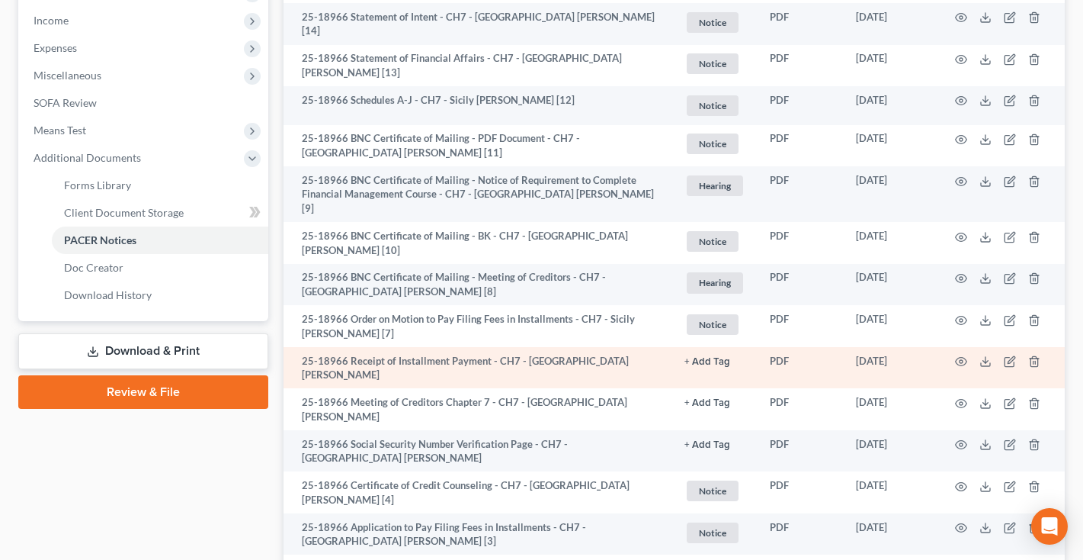
scroll to position [484, 0]
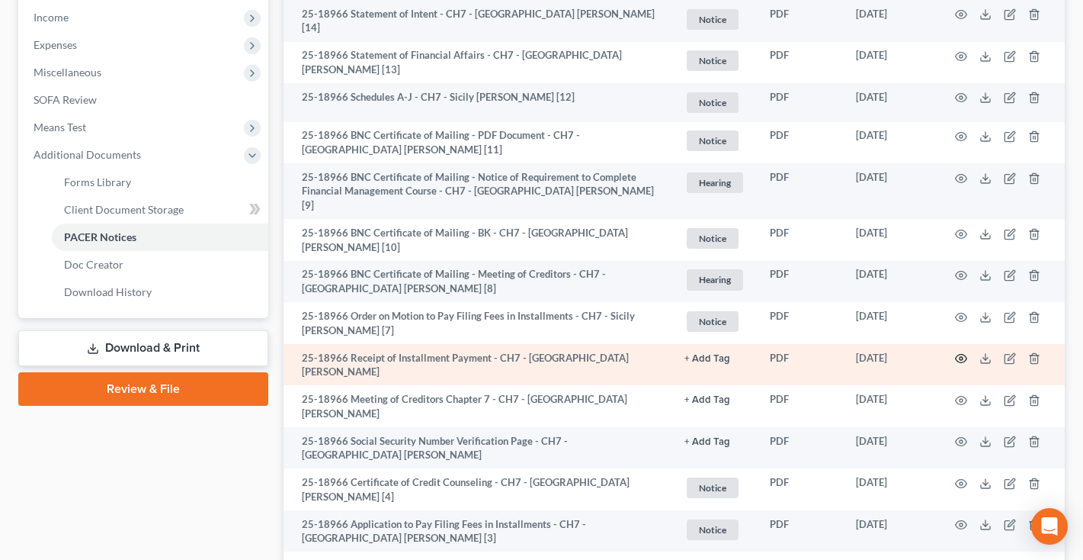
click at [960, 352] on icon "button" at bounding box center [961, 358] width 12 height 12
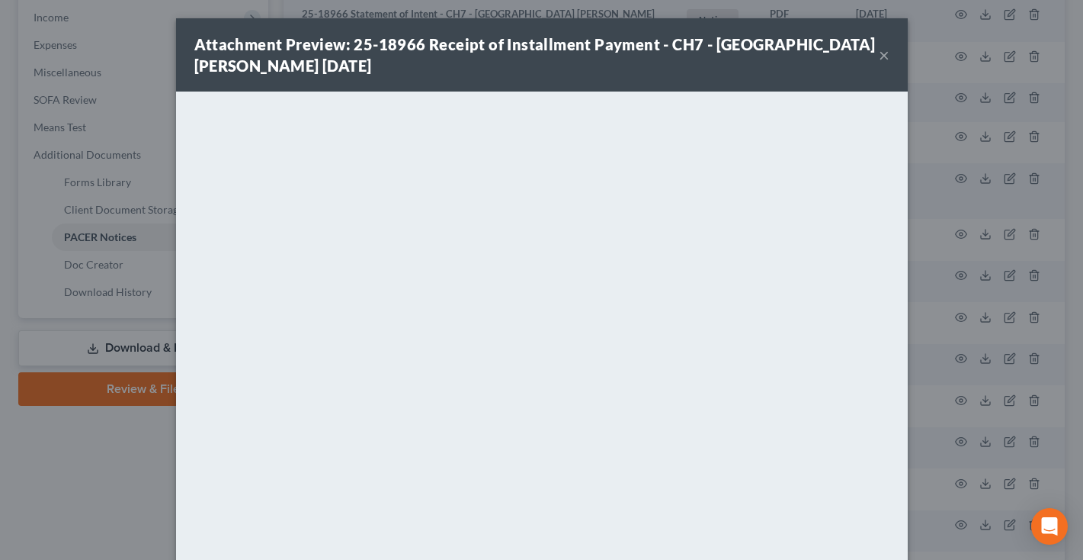
click at [882, 57] on button "×" at bounding box center [884, 55] width 11 height 18
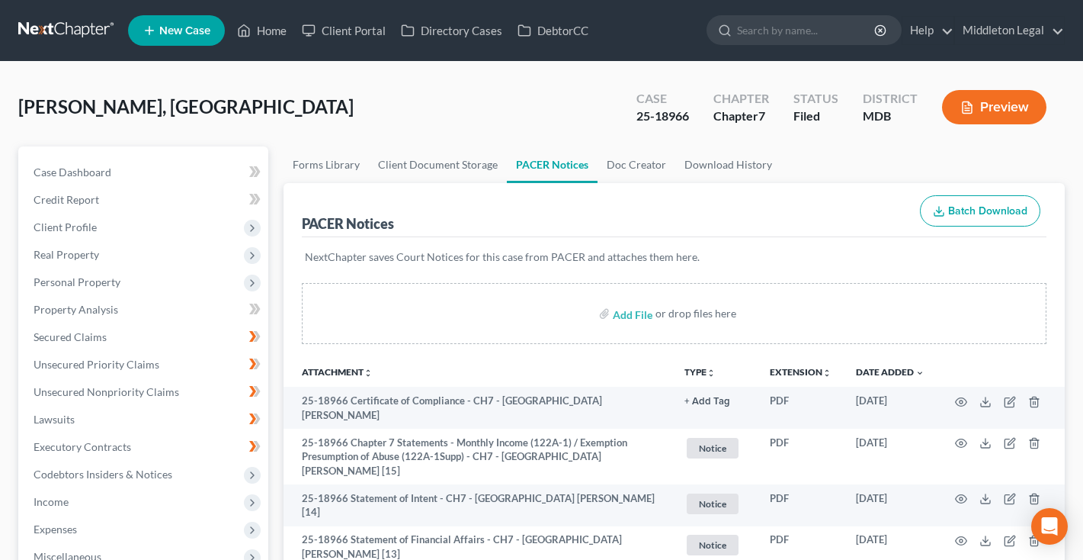
scroll to position [0, 0]
click at [53, 22] on link at bounding box center [67, 30] width 98 height 27
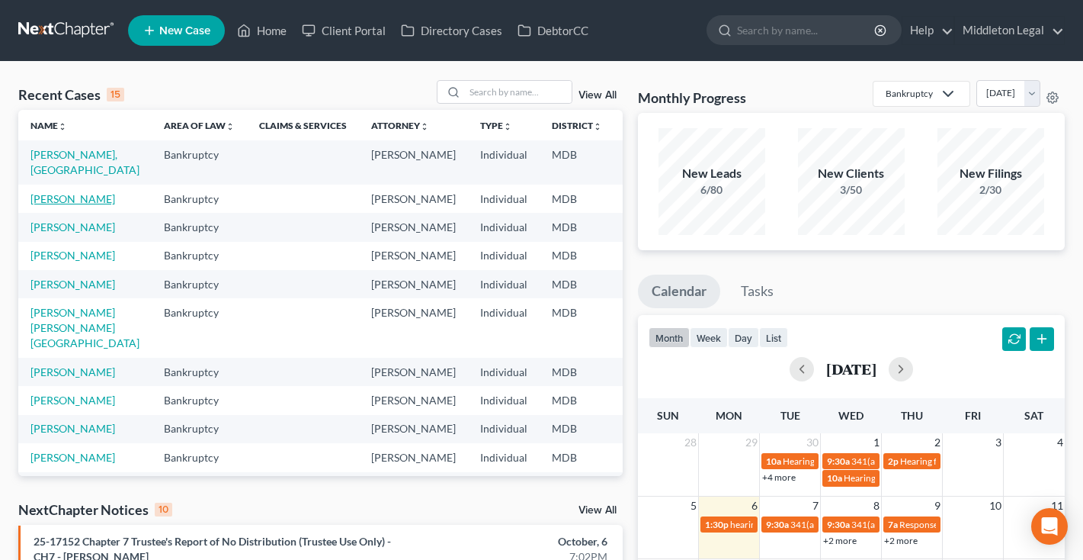
click at [63, 203] on link "[PERSON_NAME]" at bounding box center [72, 198] width 85 height 13
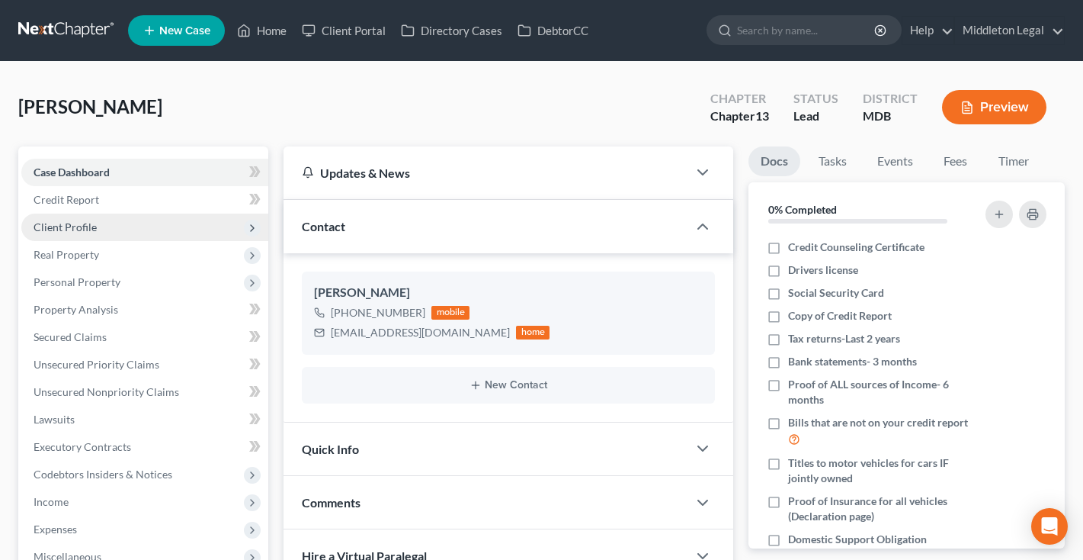
click at [72, 229] on span "Client Profile" at bounding box center [65, 226] width 63 height 13
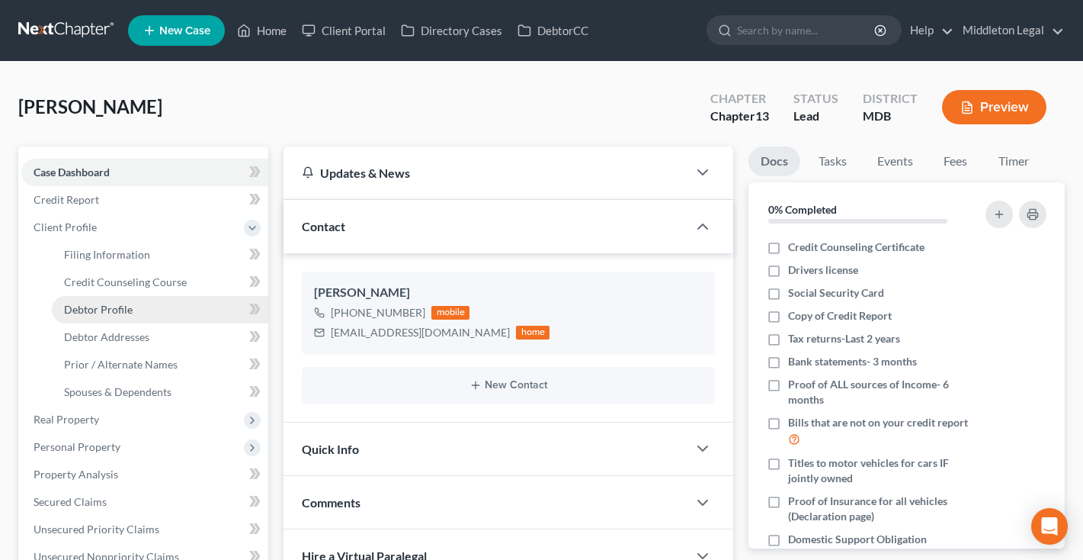
click at [88, 305] on span "Debtor Profile" at bounding box center [98, 309] width 69 height 13
select select "0"
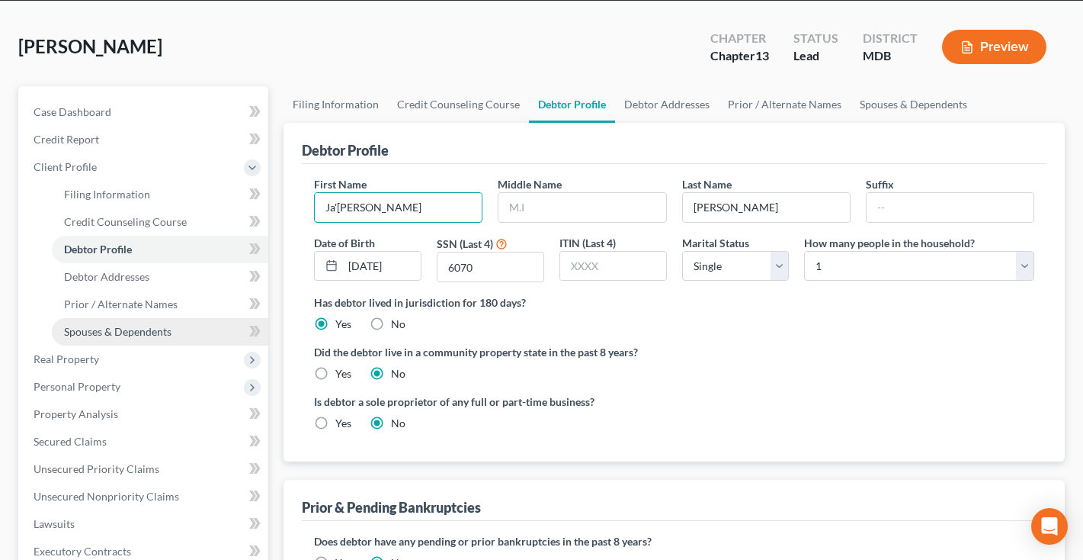
scroll to position [66, 0]
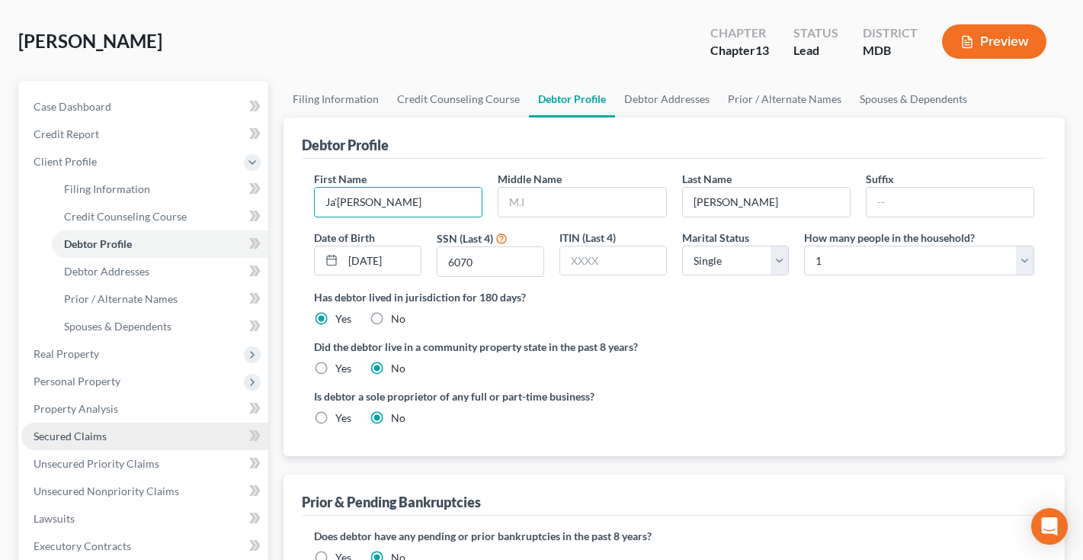
type input "Ja'[PERSON_NAME]"
click at [71, 430] on span "Secured Claims" at bounding box center [70, 435] width 73 height 13
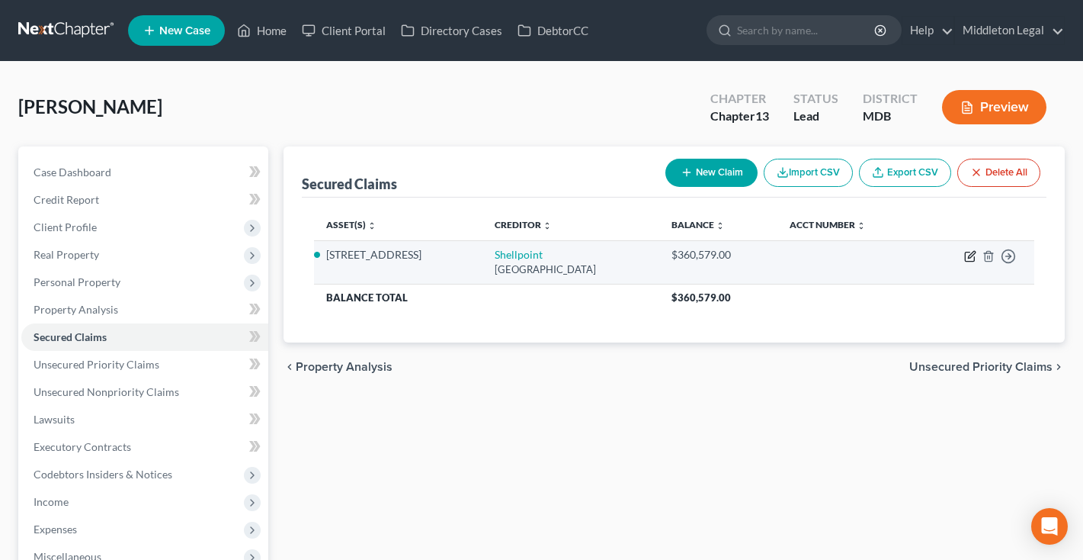
click at [970, 258] on icon "button" at bounding box center [971, 254] width 7 height 7
select select "45"
select select "2"
select select "0"
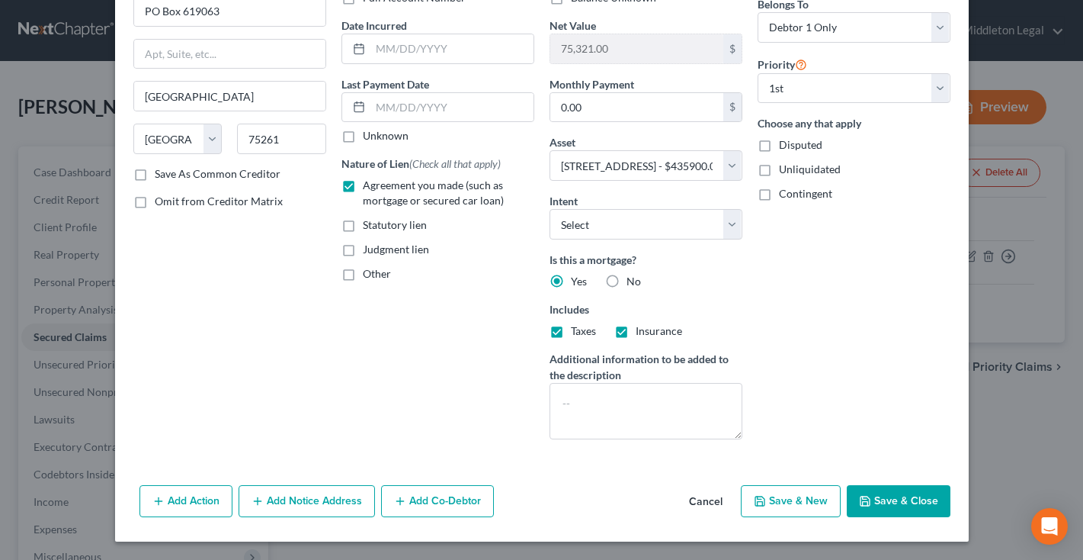
scroll to position [133, 0]
click at [336, 505] on button "Add Notice Address" at bounding box center [307, 501] width 136 height 32
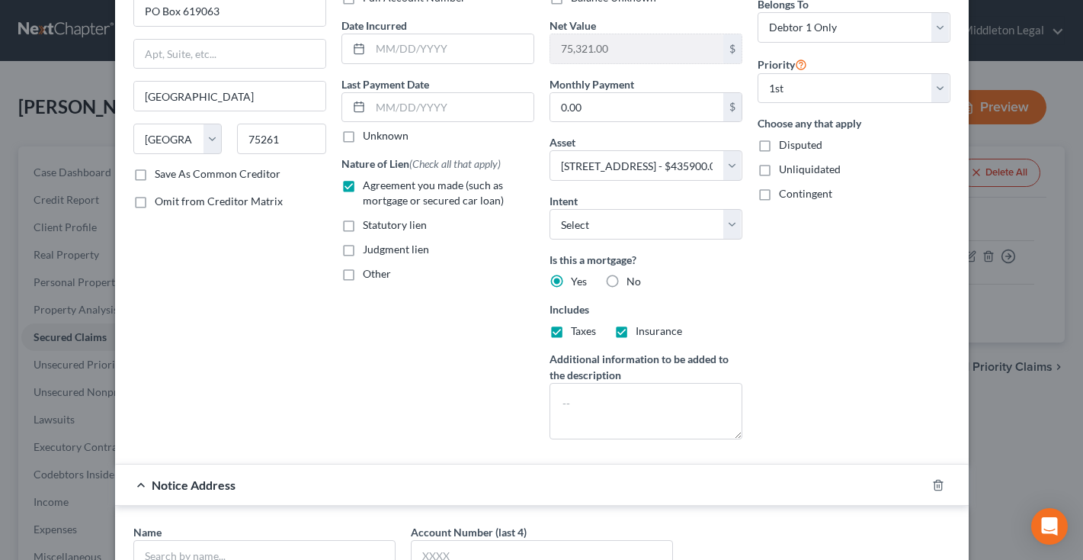
scroll to position [315, 0]
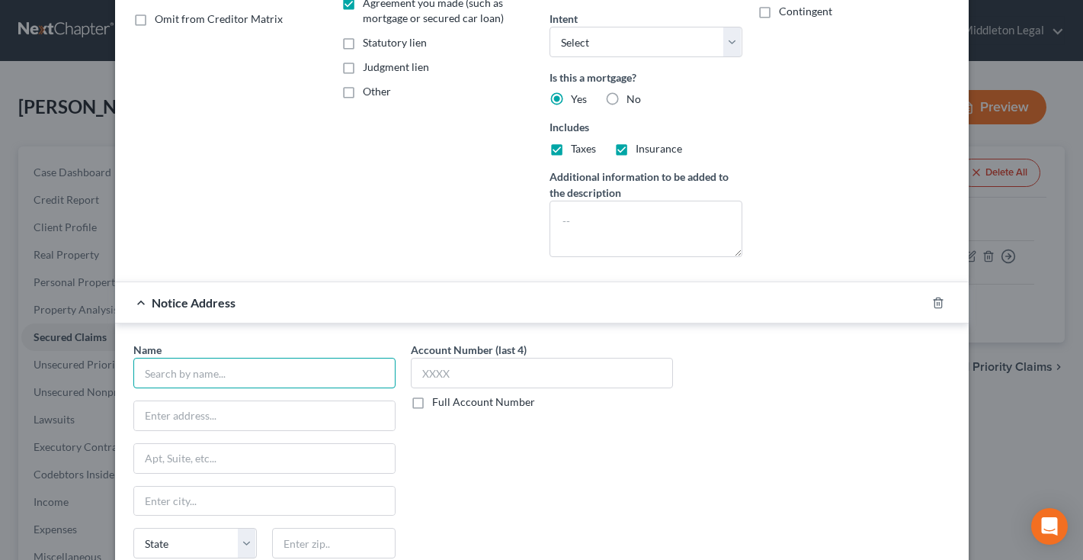
click at [256, 371] on input "text" at bounding box center [264, 373] width 262 height 30
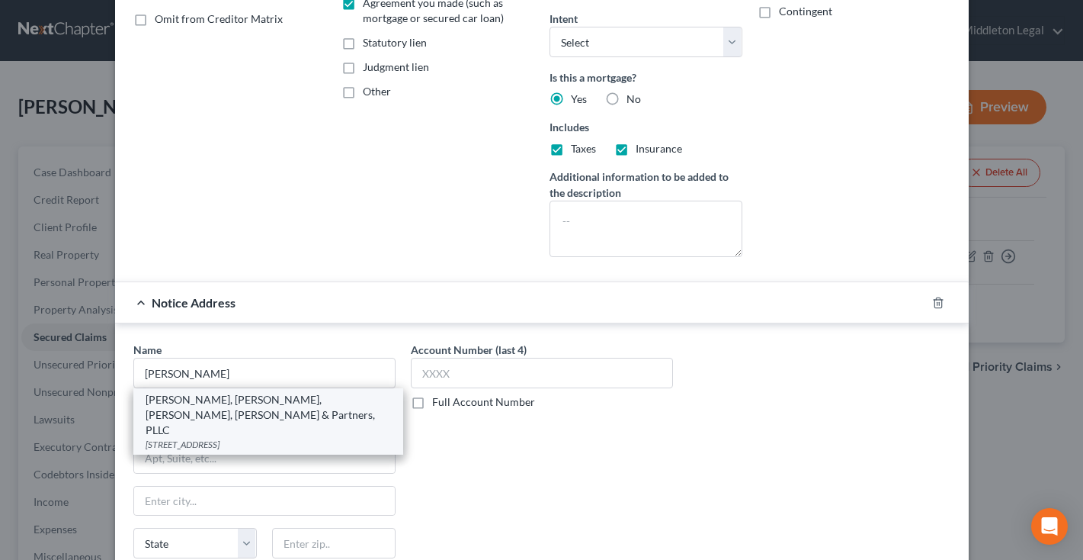
click at [259, 415] on div "[PERSON_NAME], [PERSON_NAME], [PERSON_NAME], [PERSON_NAME] & Partners, PLLC" at bounding box center [268, 415] width 245 height 46
type input "[PERSON_NAME], [PERSON_NAME], [PERSON_NAME], [PERSON_NAME] & Partners, PLLC"
type input "[STREET_ADDRESS]"
type input "Boca Raton"
select select "9"
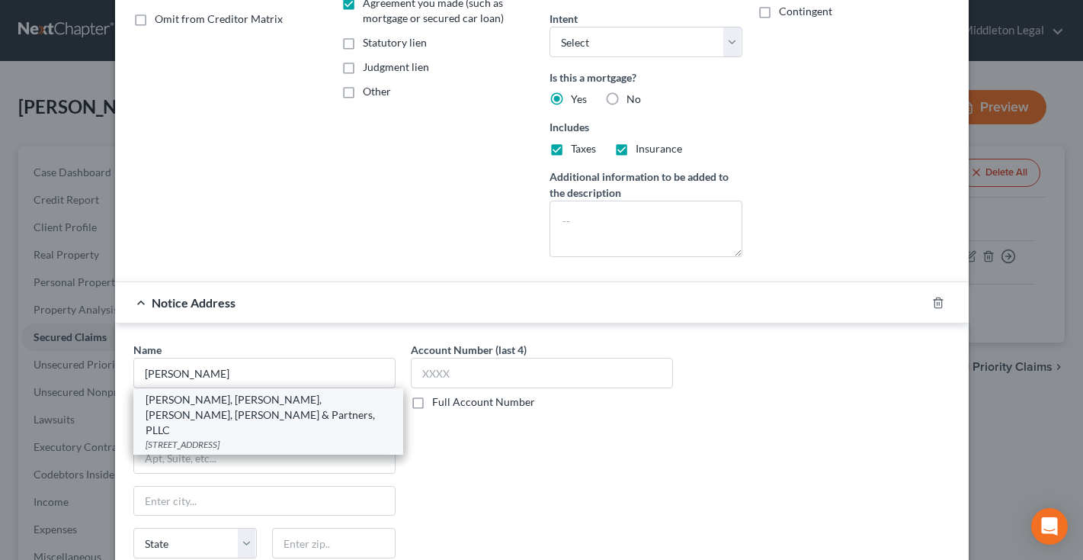
type input "33487"
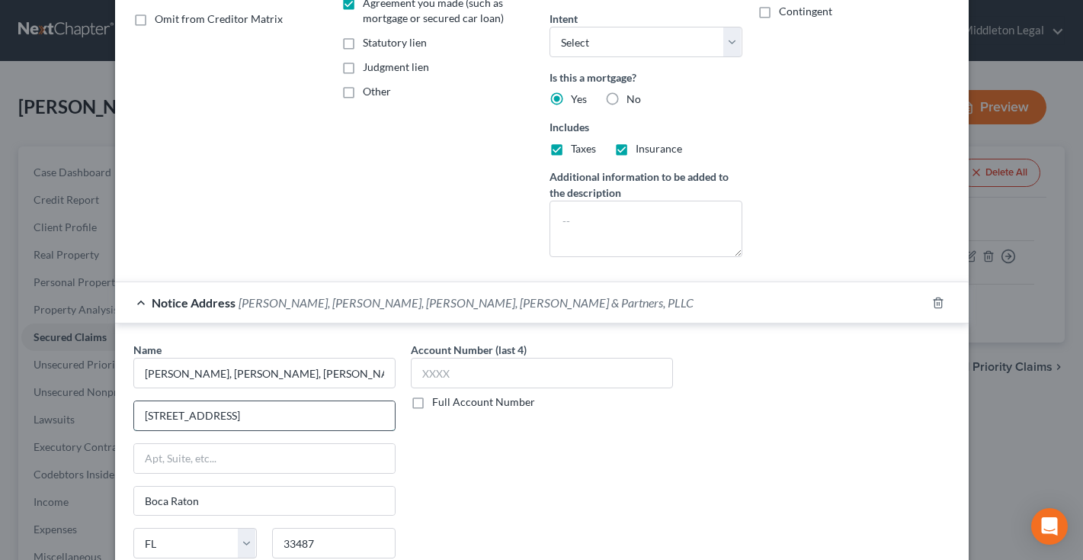
click at [287, 422] on input "[STREET_ADDRESS]" at bounding box center [264, 415] width 261 height 29
paste input "[STREET_ADDRESS][PERSON_NAME]"
type input "[STREET_ADDRESS][PERSON_NAME]"
click at [352, 534] on input "33487" at bounding box center [333, 543] width 123 height 30
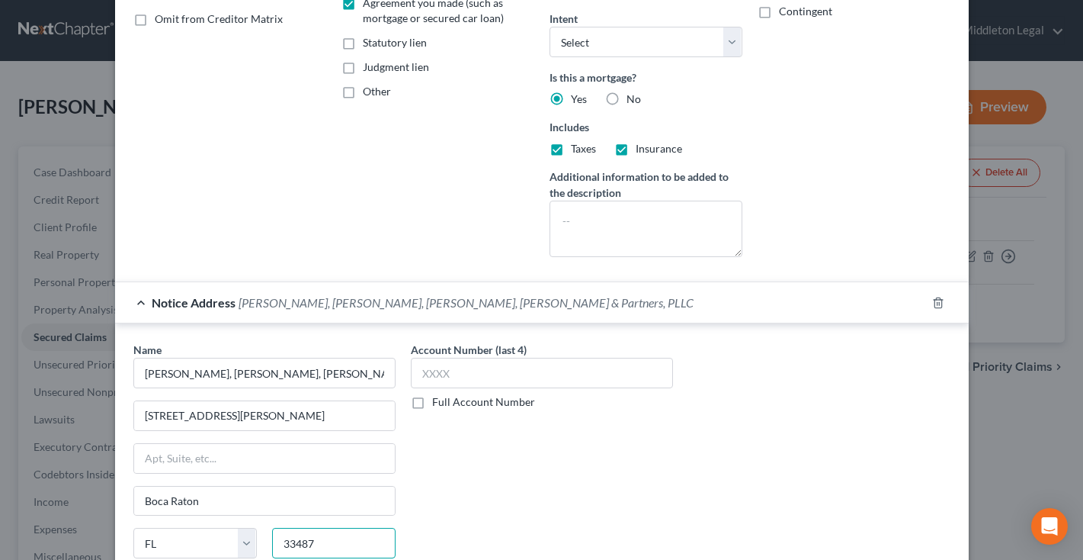
click at [352, 534] on input "33487" at bounding box center [333, 543] width 123 height 30
type input "21031"
type input "Hunt Valley"
select select "21"
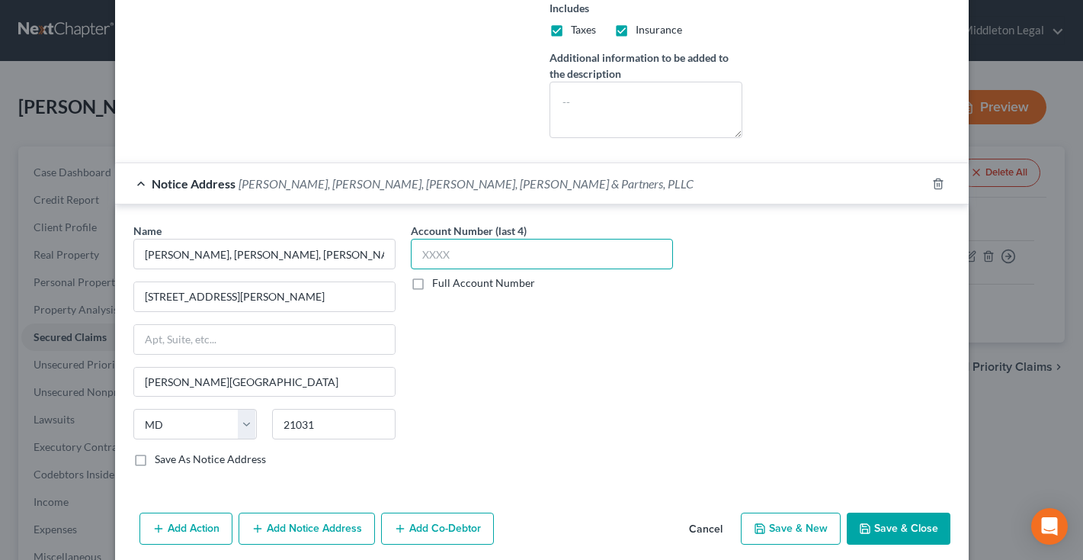
scroll to position [437, 0]
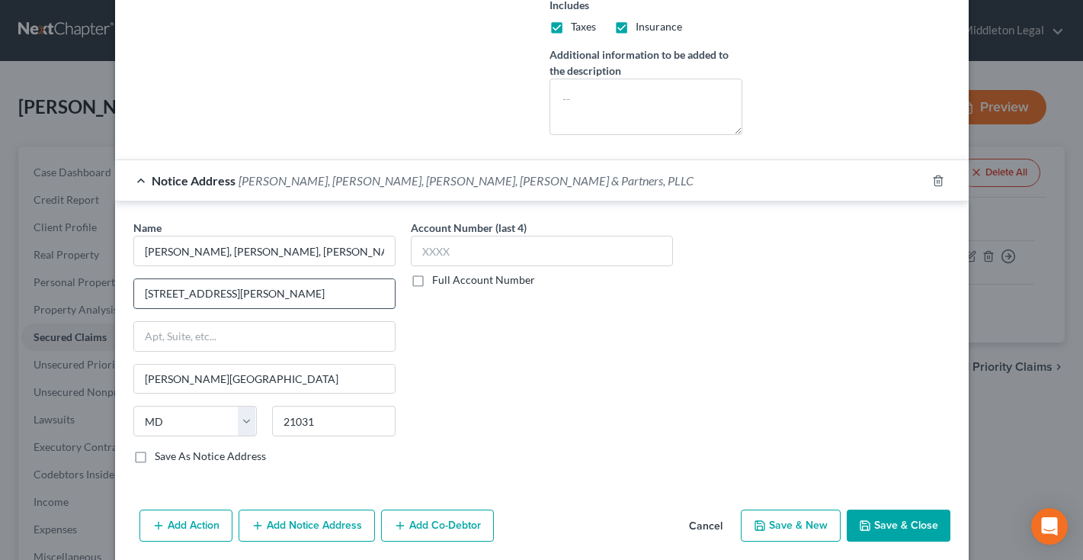
click at [292, 300] on input "11350 McCormick Rd" at bounding box center [264, 293] width 261 height 29
type input "11350 McCormick Rd, EP 1 Ste 302"
click at [896, 518] on button "Save & Close" at bounding box center [899, 525] width 104 height 32
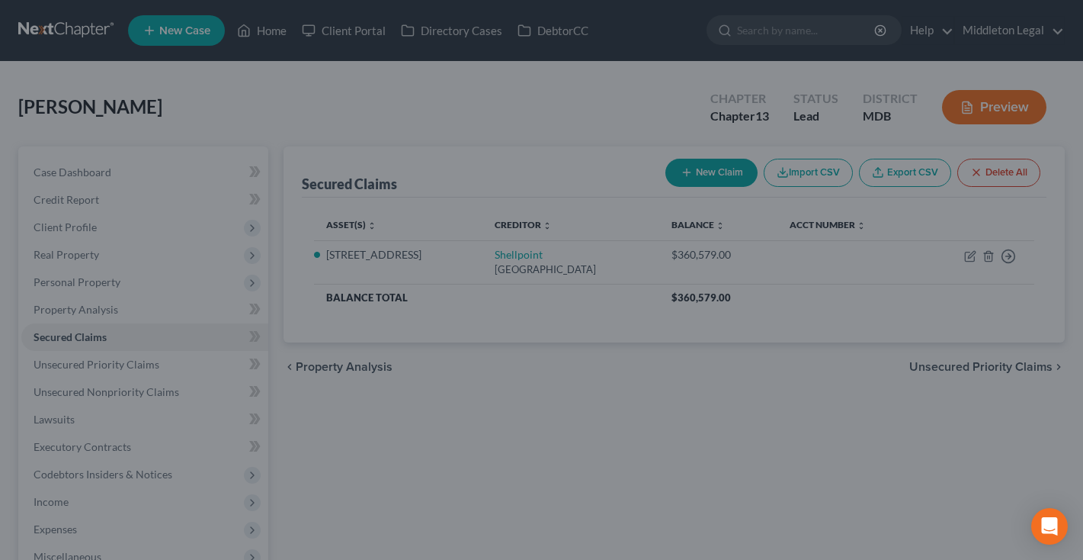
select select "2"
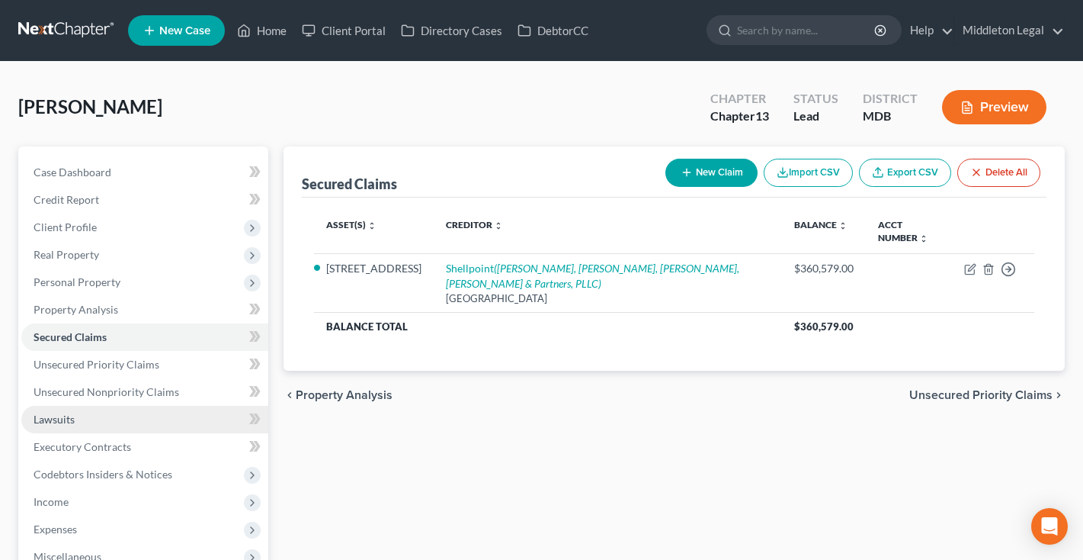
click at [83, 430] on link "Lawsuits" at bounding box center [144, 419] width 247 height 27
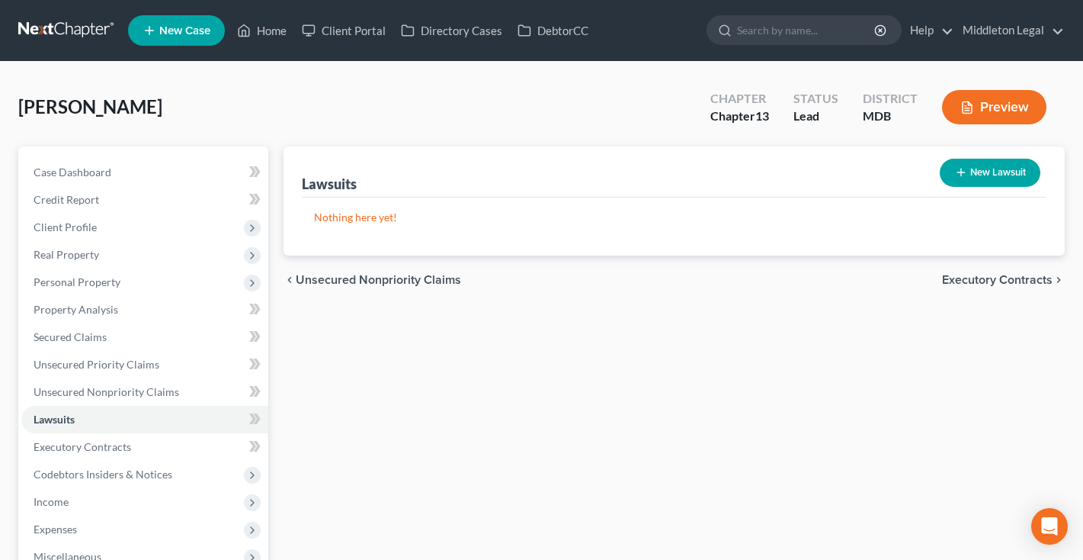
click at [983, 164] on button "New Lawsuit" at bounding box center [990, 173] width 101 height 28
select select "0"
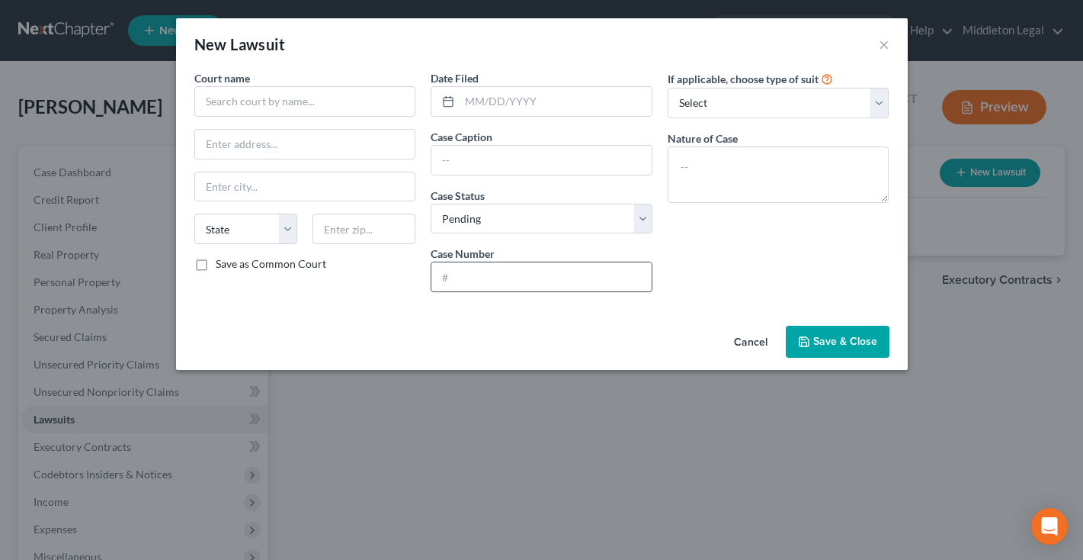
click at [463, 265] on input "text" at bounding box center [541, 276] width 220 height 29
paste input "C-16-CV-25-000784"
type input "C-16-CV-25-000784"
click at [502, 160] on input "text" at bounding box center [541, 160] width 220 height 29
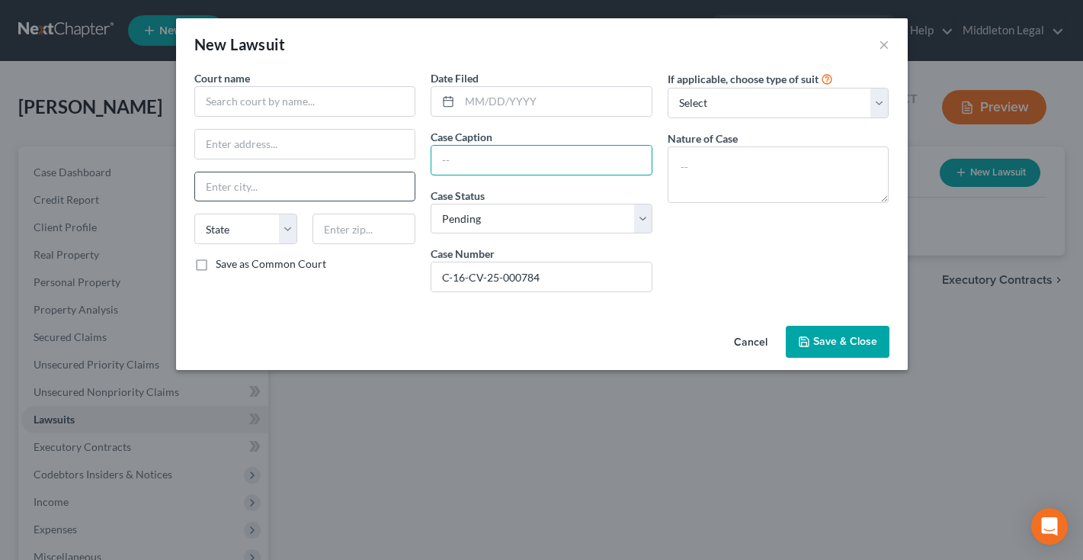
paste input "Keith Yacko, et al. vs. Ja'lisa Dixon"
type input "Keith Yacko, et al. vs. Ja'lisa Dixon"
click at [527, 94] on input "text" at bounding box center [556, 101] width 192 height 29
paste input "02/18/2025"
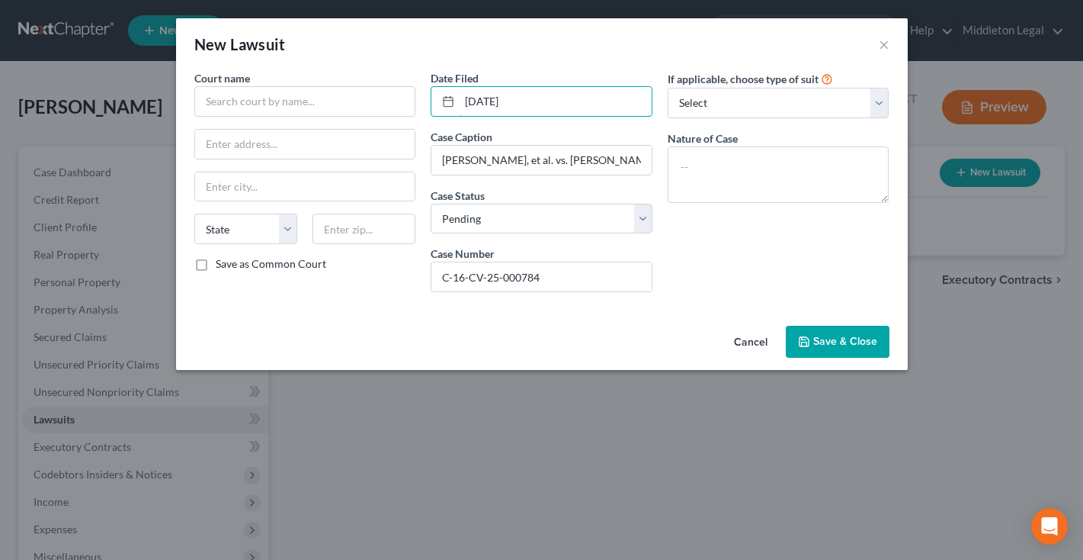
type input "02/18/2025"
click at [755, 85] on label "If applicable, choose type of suit" at bounding box center [743, 79] width 151 height 16
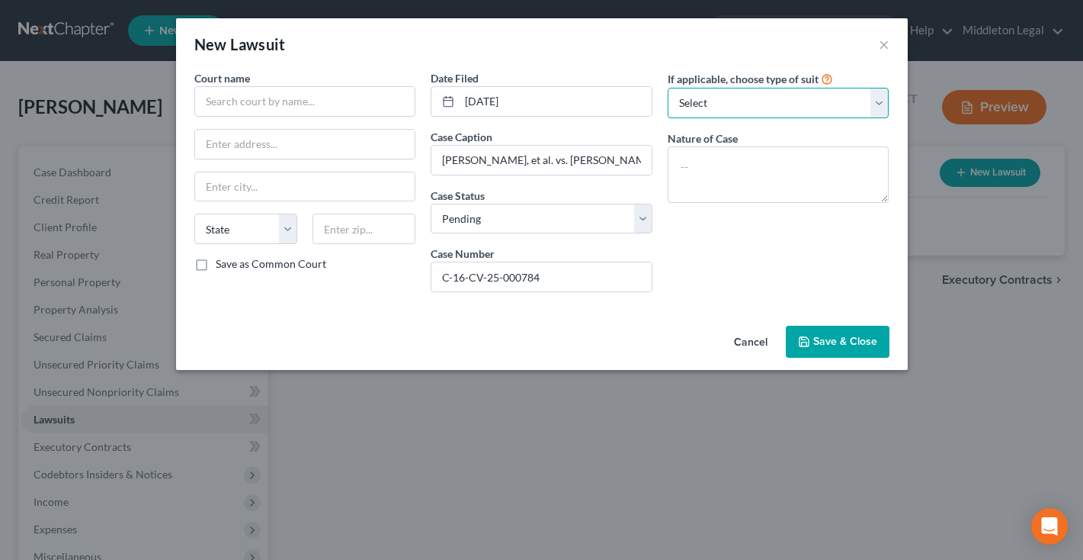
select select "4"
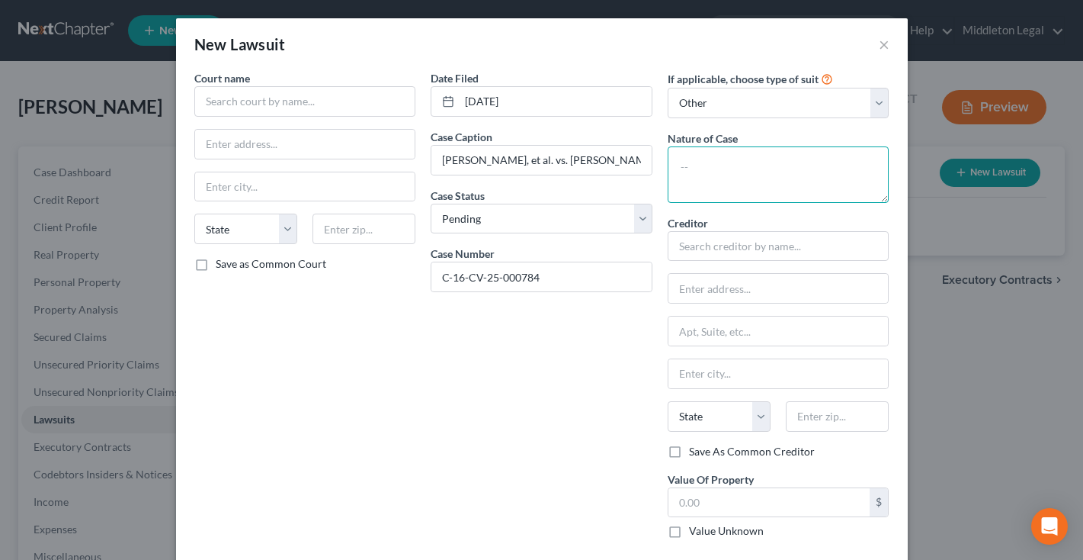
click at [740, 175] on textarea at bounding box center [779, 174] width 222 height 56
paste textarea "Foreclosure - Residential"
type textarea "Foreclosure - Residential"
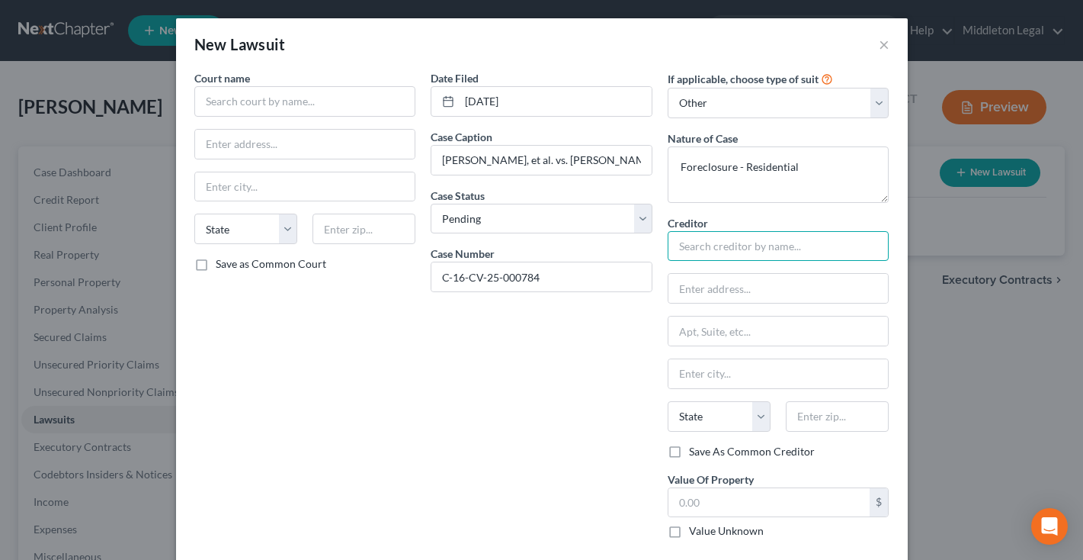
click at [805, 249] on input "text" at bounding box center [779, 246] width 222 height 30
type input "Shellpoint"
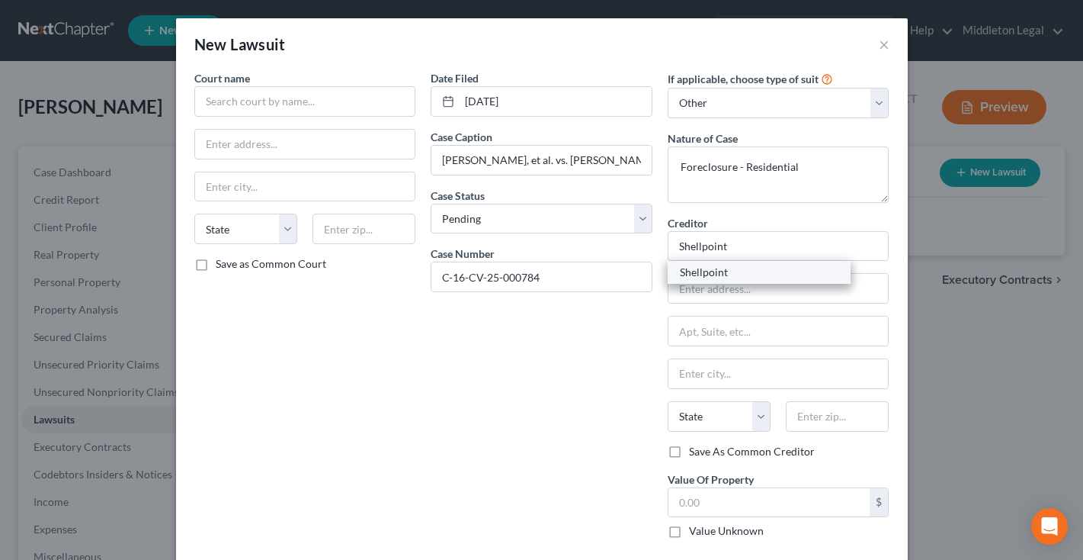
click at [769, 266] on div "Shellpoint" at bounding box center [759, 272] width 159 height 15
type input "PO Box 619063"
type input "Dallas"
select select "45"
type input "75261"
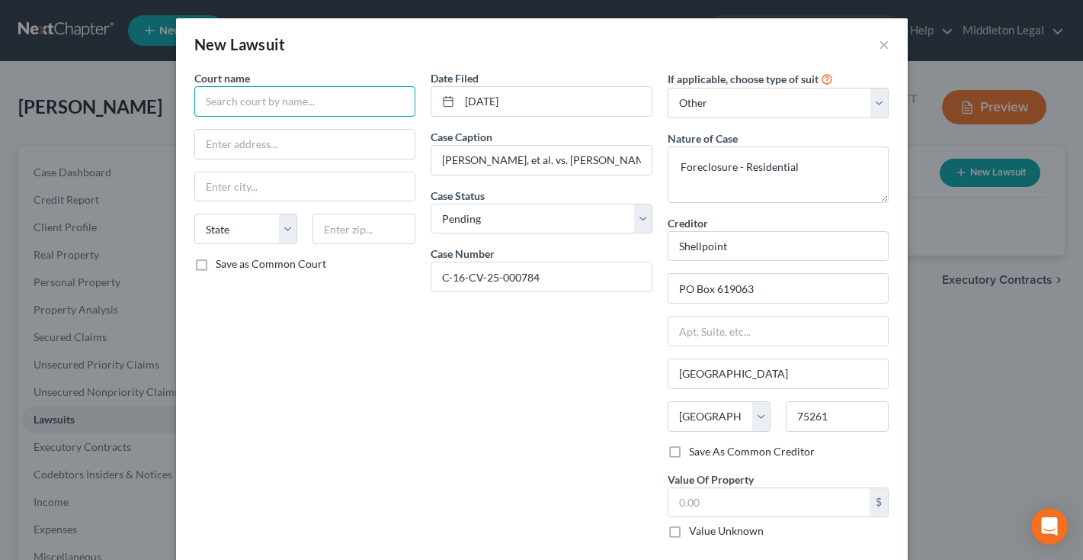
click at [303, 100] on input "text" at bounding box center [305, 101] width 222 height 30
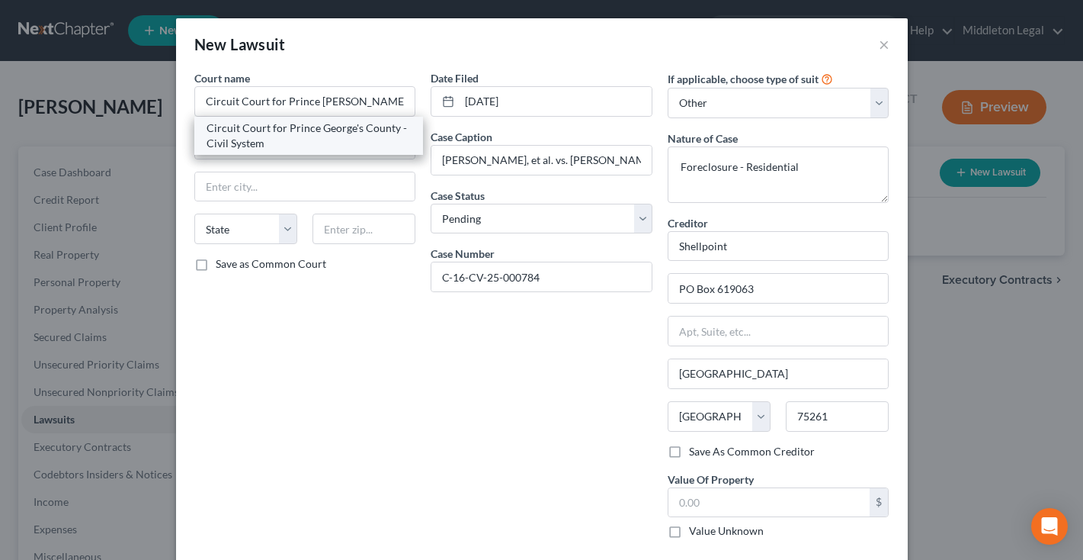
click at [300, 130] on div "Circuit Court for Prince George's County - Civil System" at bounding box center [309, 135] width 205 height 30
type input "Circuit Court for Prince George's County - Civil System"
type input "14735 Main Street"
type input "Upper Marlboro"
select select "21"
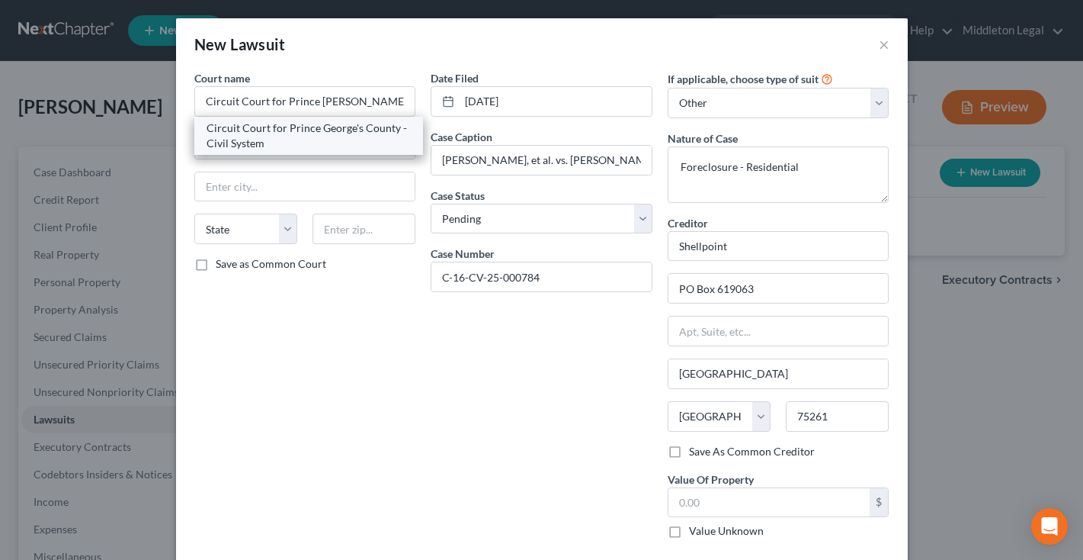
type input "20772"
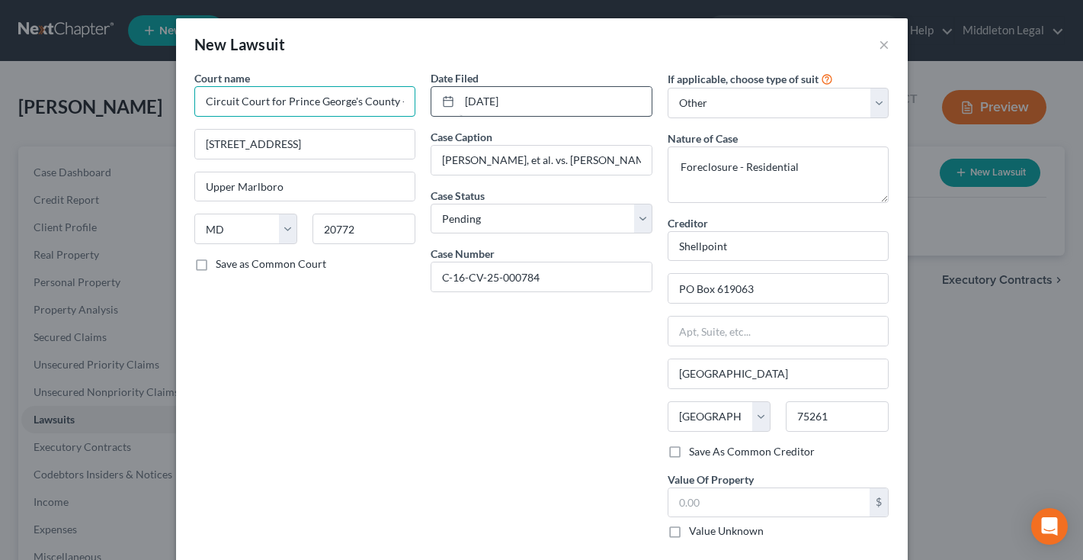
drag, startPoint x: 396, startPoint y: 102, endPoint x: 487, endPoint y: 101, distance: 90.7
click at [487, 101] on div "Court name * Circuit Court for Prince George's County - Civil System 14735 Main…" at bounding box center [542, 310] width 710 height 480
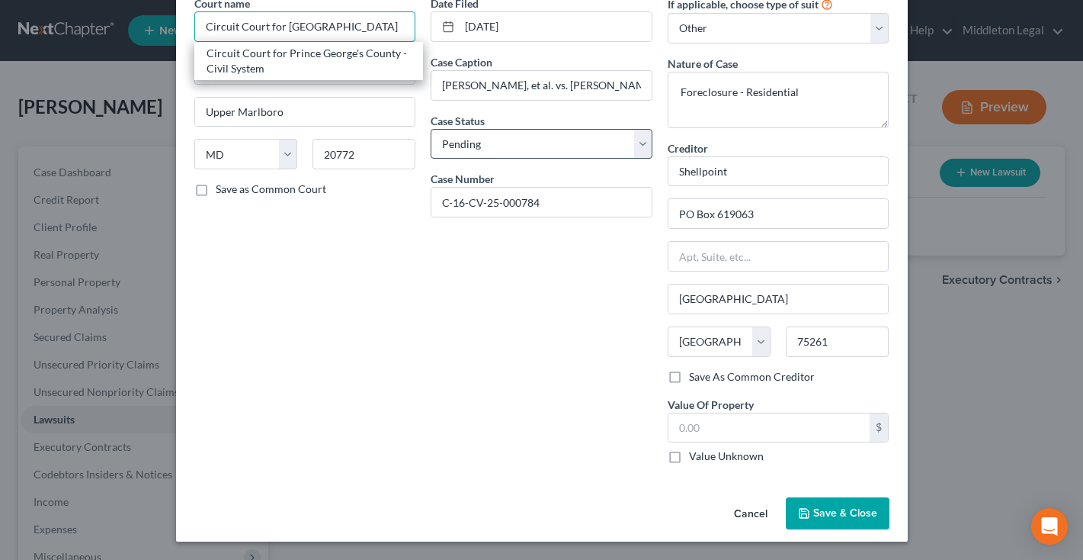
scroll to position [74, 0]
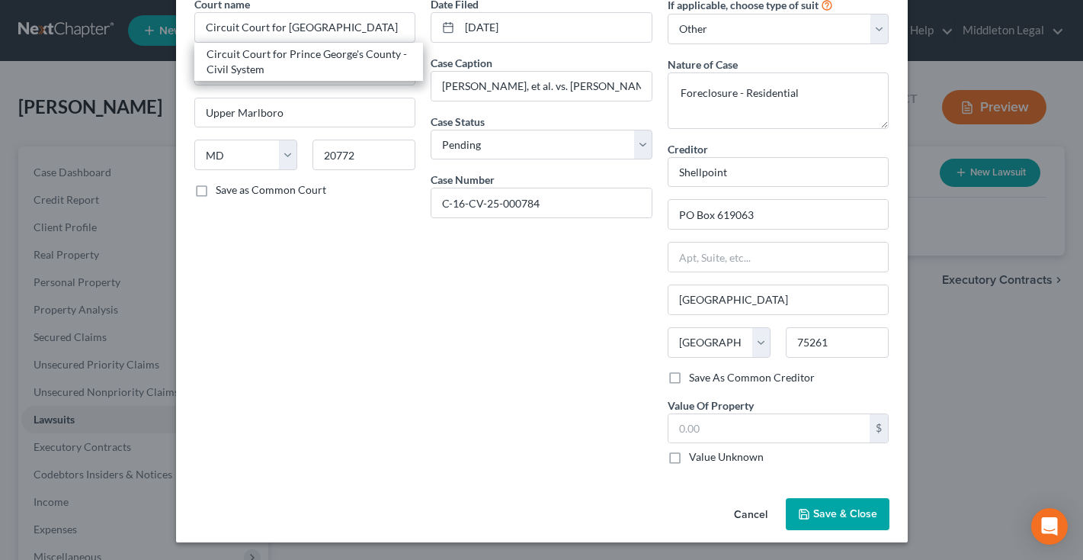
click at [817, 511] on span "Save & Close" at bounding box center [845, 513] width 64 height 13
type input "Circuit Court for Prince George's County"
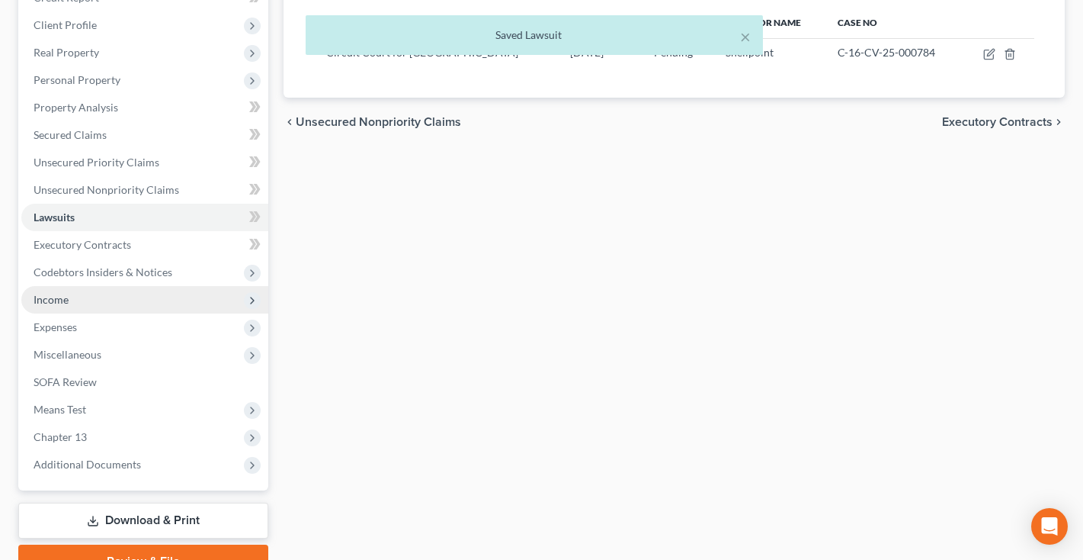
scroll to position [203, 0]
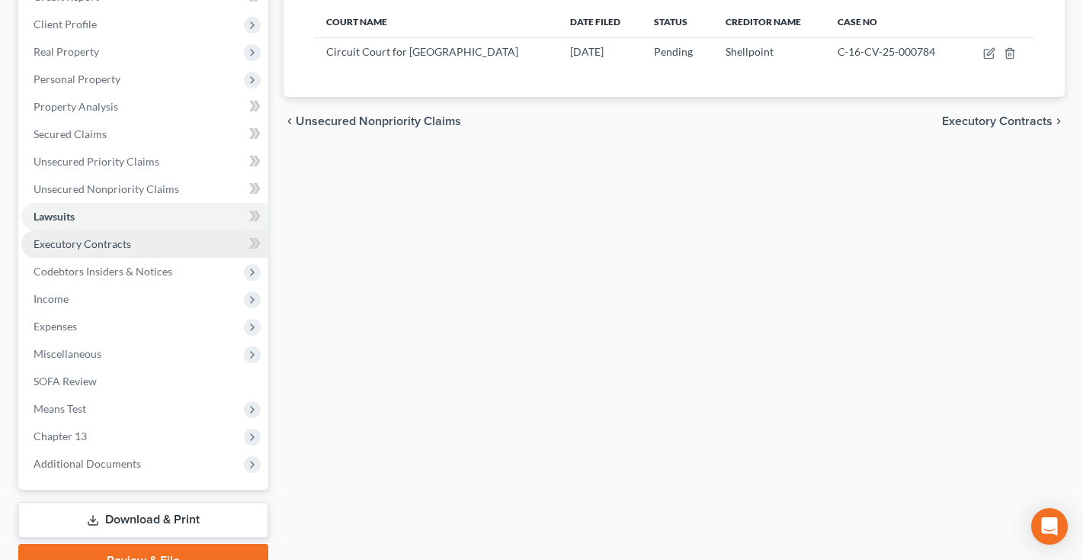
click at [133, 241] on link "Executory Contracts" at bounding box center [144, 243] width 247 height 27
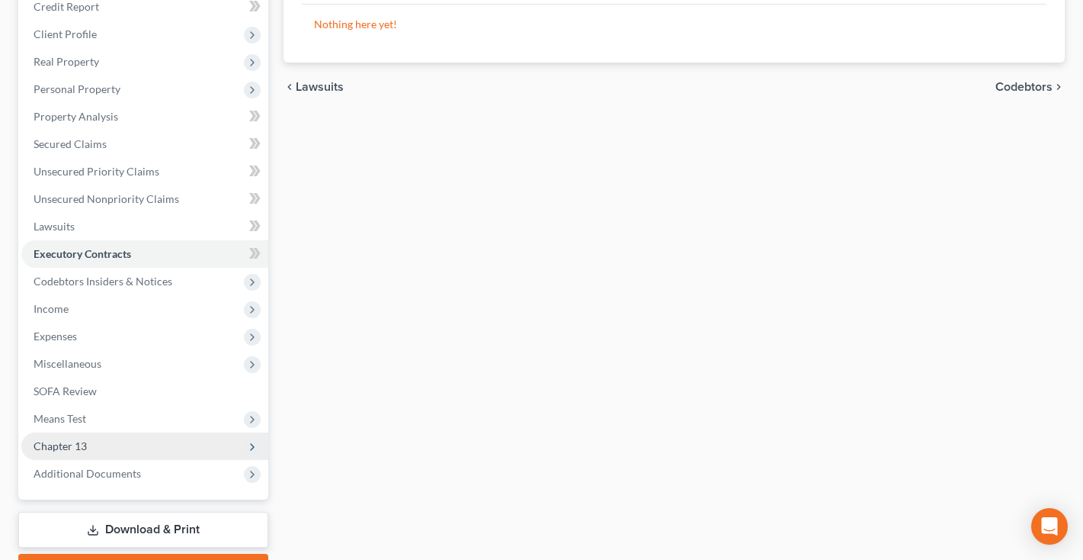
scroll to position [200, 0]
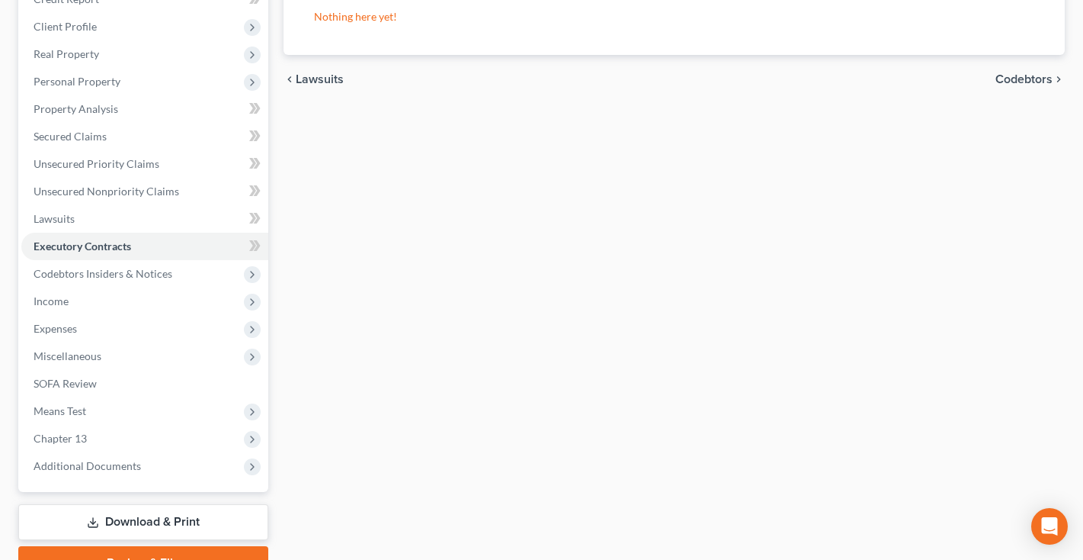
click at [101, 528] on link "Download & Print" at bounding box center [143, 522] width 250 height 36
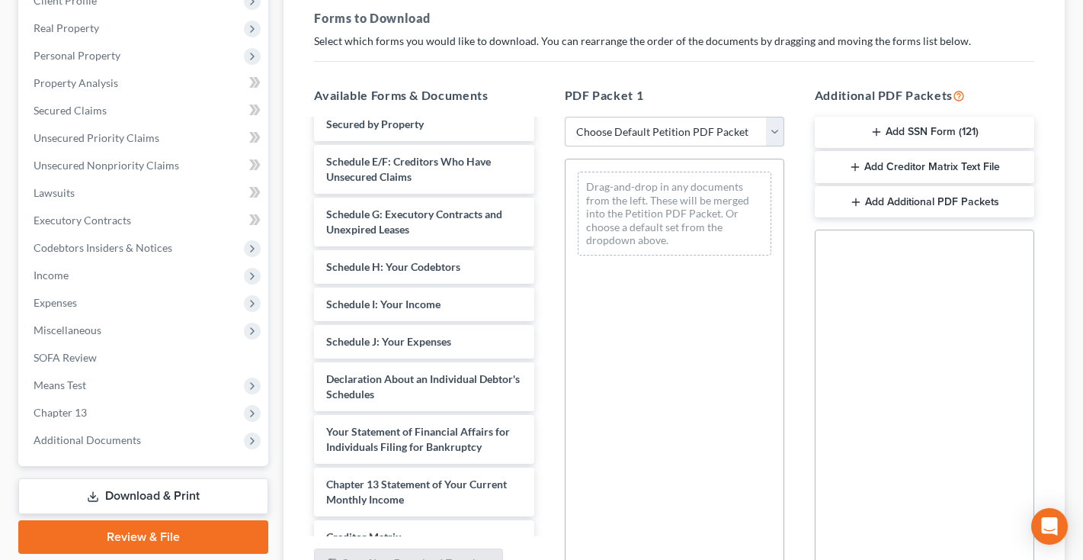
scroll to position [521, 0]
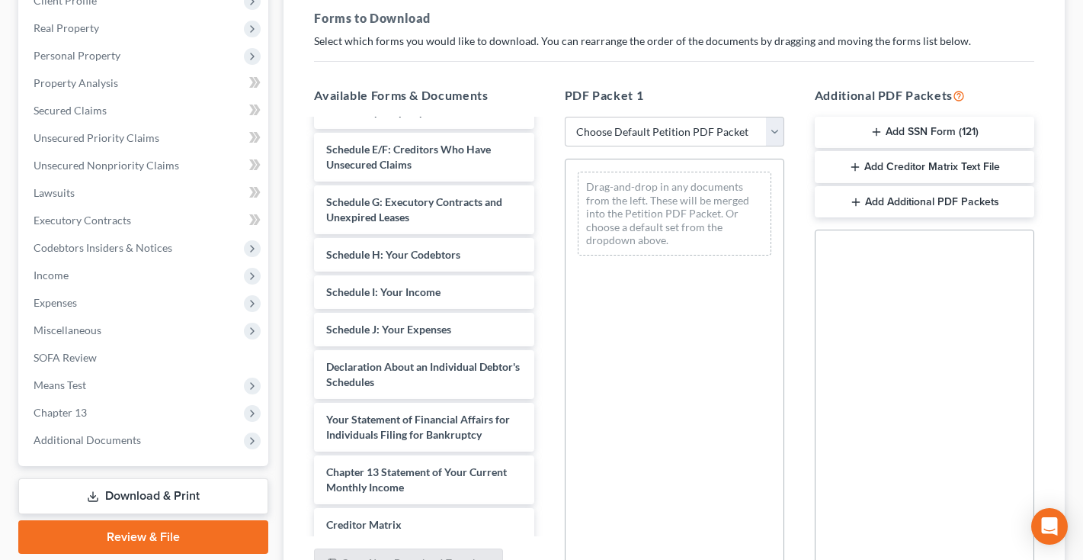
click at [916, 173] on button "Add Creditor Matrix Text File" at bounding box center [925, 167] width 220 height 32
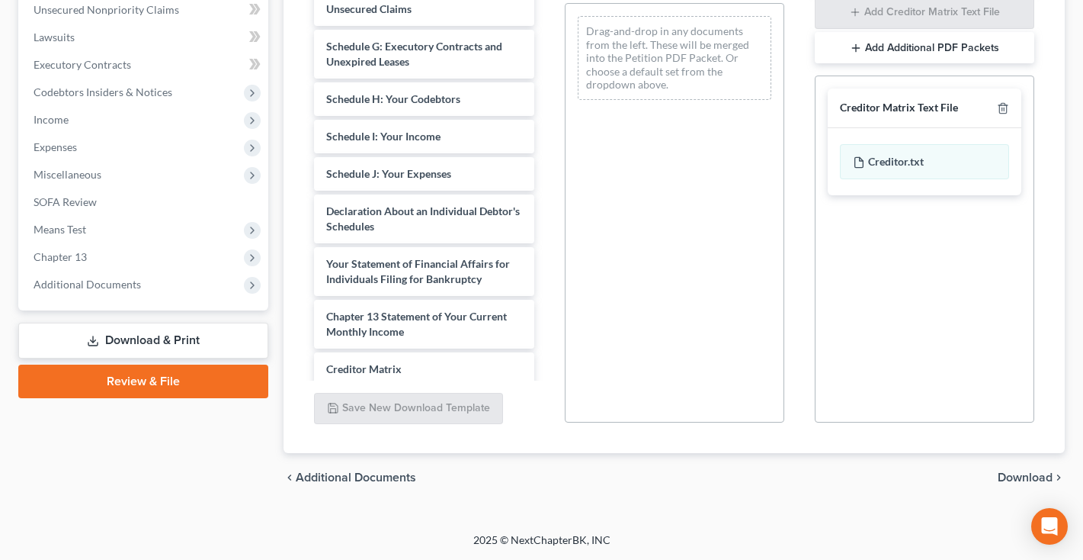
click at [1001, 487] on div "chevron_left Additional Documents Download chevron_right" at bounding box center [674, 477] width 781 height 49
click at [1001, 476] on span "Download" at bounding box center [1025, 477] width 55 height 12
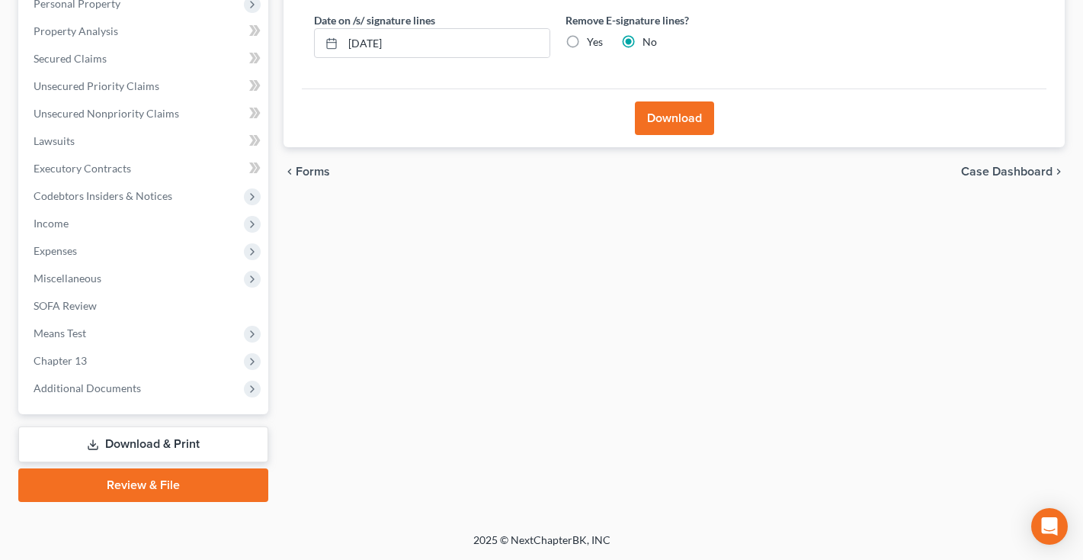
click at [686, 121] on button "Download" at bounding box center [674, 118] width 79 height 34
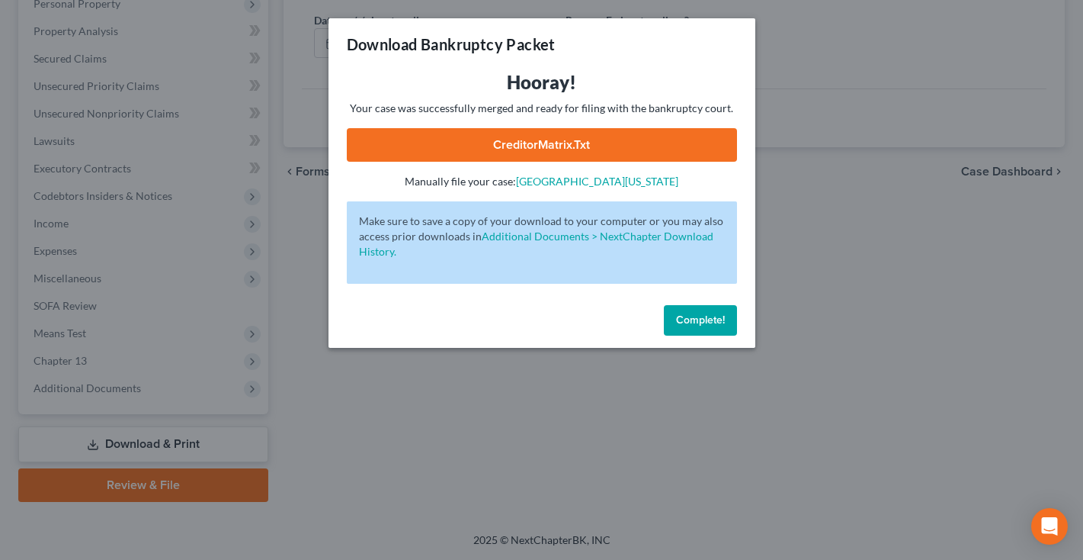
click at [521, 149] on link "CreditorMatrix.txt" at bounding box center [542, 145] width 390 height 34
click at [707, 323] on span "Complete!" at bounding box center [700, 319] width 49 height 13
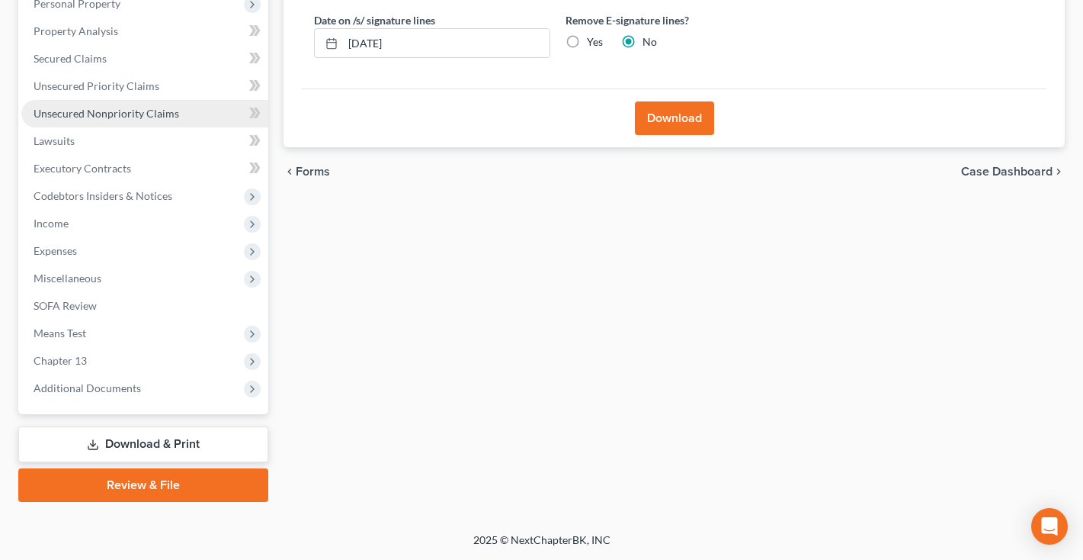
click at [88, 113] on span "Unsecured Nonpriority Claims" at bounding box center [107, 113] width 146 height 13
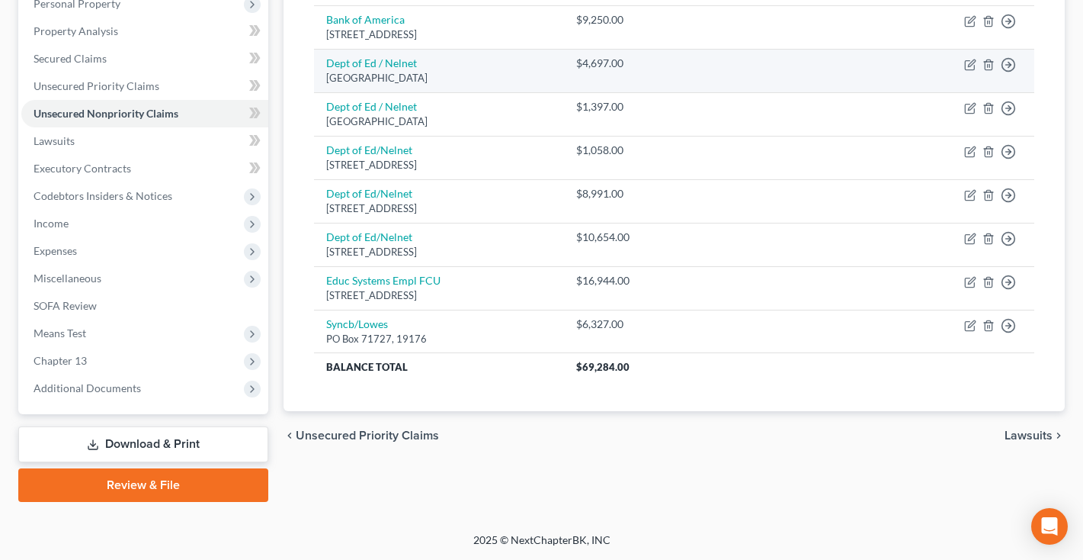
scroll to position [278, 0]
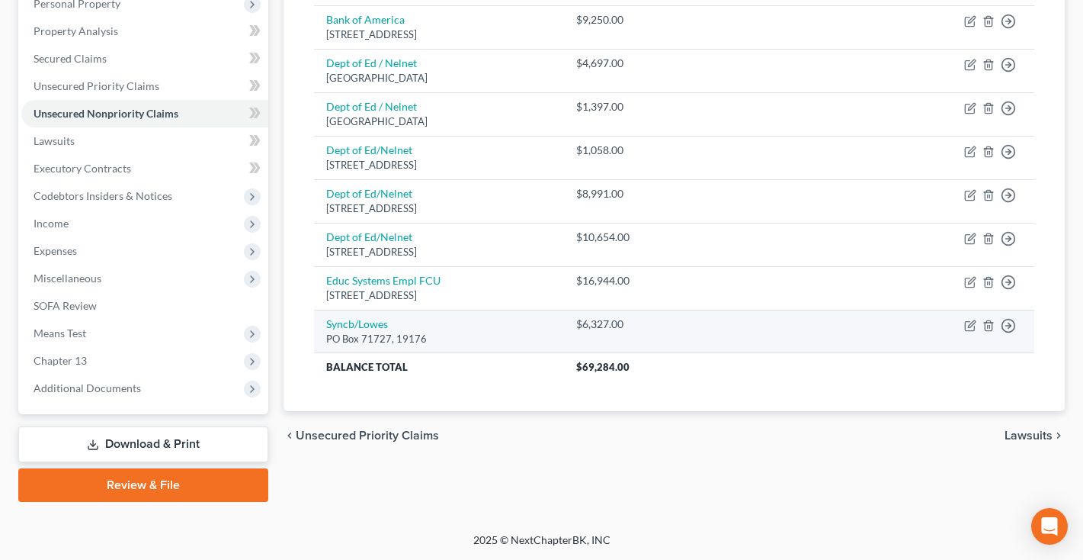
click at [964, 322] on td "Move to D Move to E Move to G Move to Notice Only" at bounding box center [960, 330] width 149 height 43
click at [967, 324] on icon "button" at bounding box center [970, 325] width 12 height 12
select select "2"
select select "0"
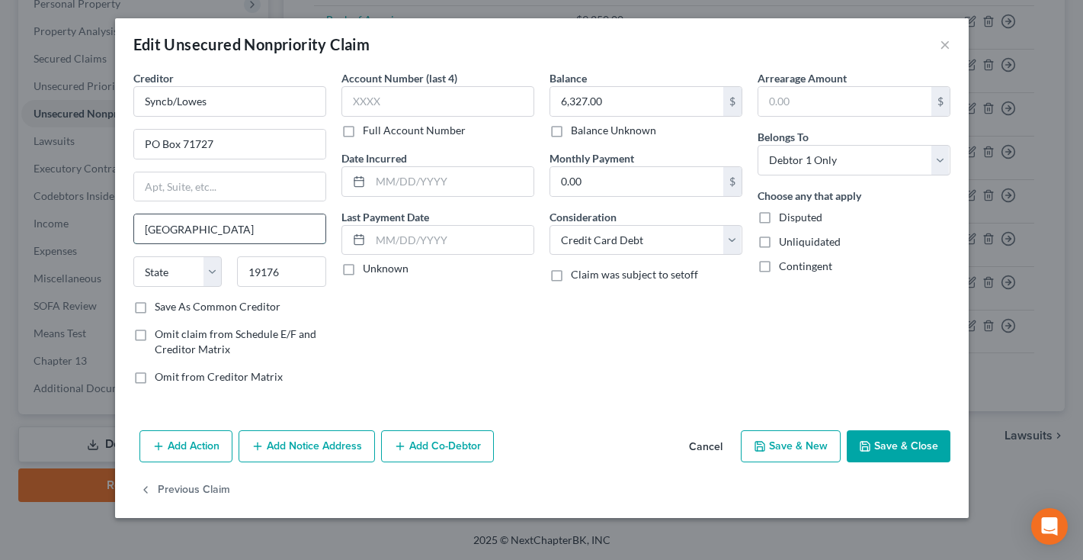
type input "Philadelphia"
select select "39"
click at [878, 433] on button "Save & Close" at bounding box center [899, 446] width 104 height 32
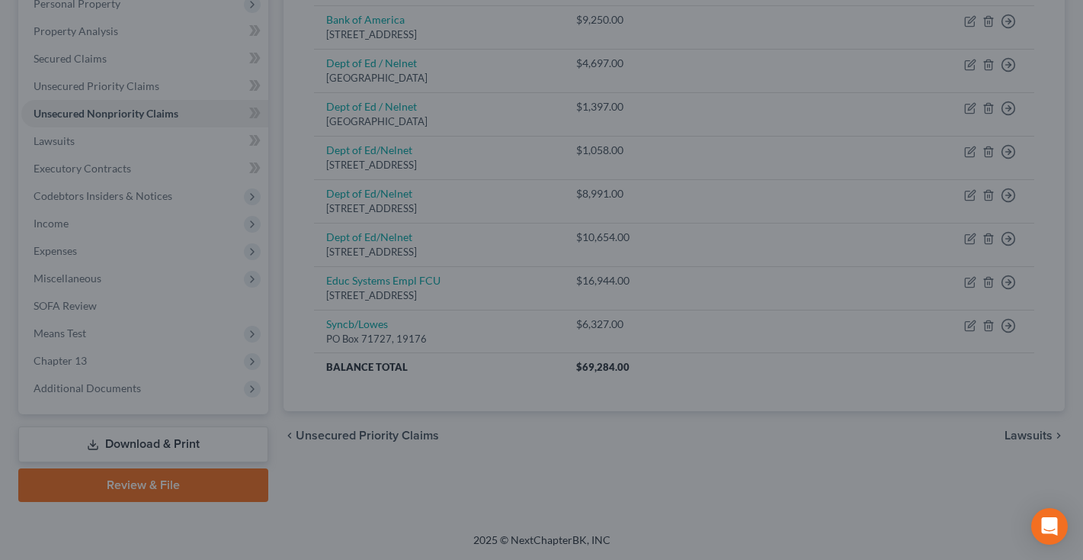
type input "0"
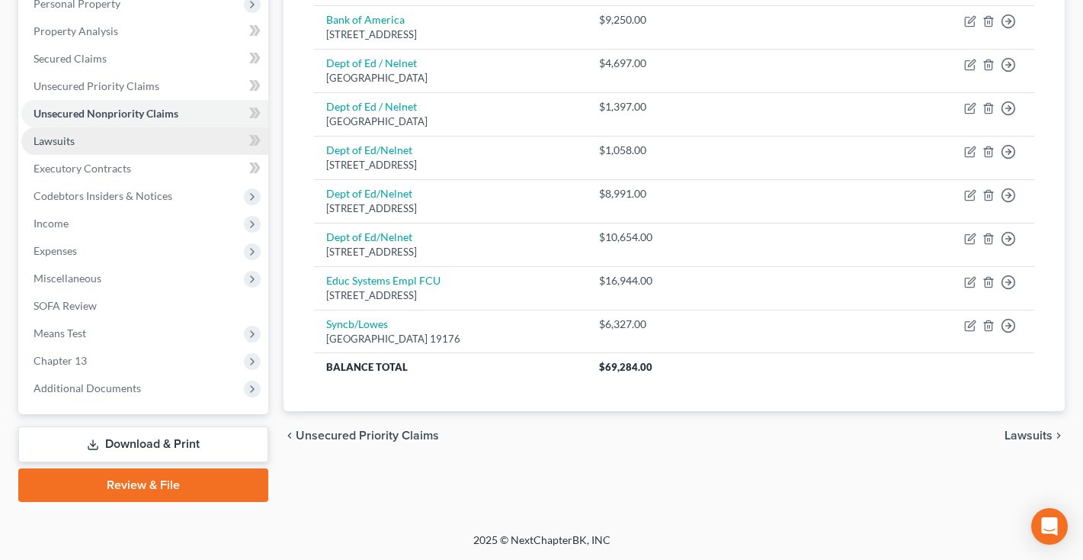
click at [90, 139] on link "Lawsuits" at bounding box center [144, 140] width 247 height 27
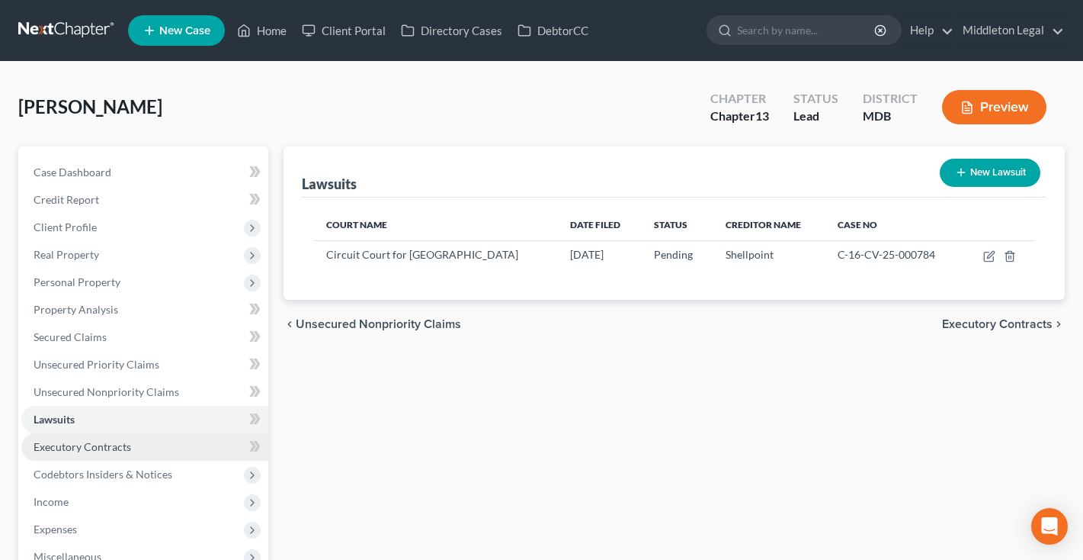
click at [61, 451] on span "Executory Contracts" at bounding box center [83, 446] width 98 height 13
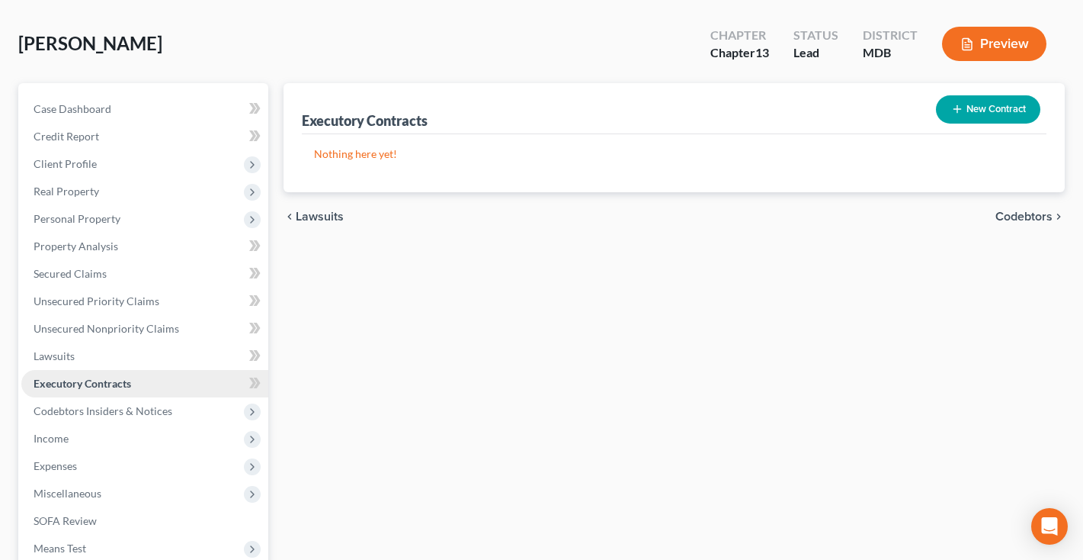
scroll to position [66, 0]
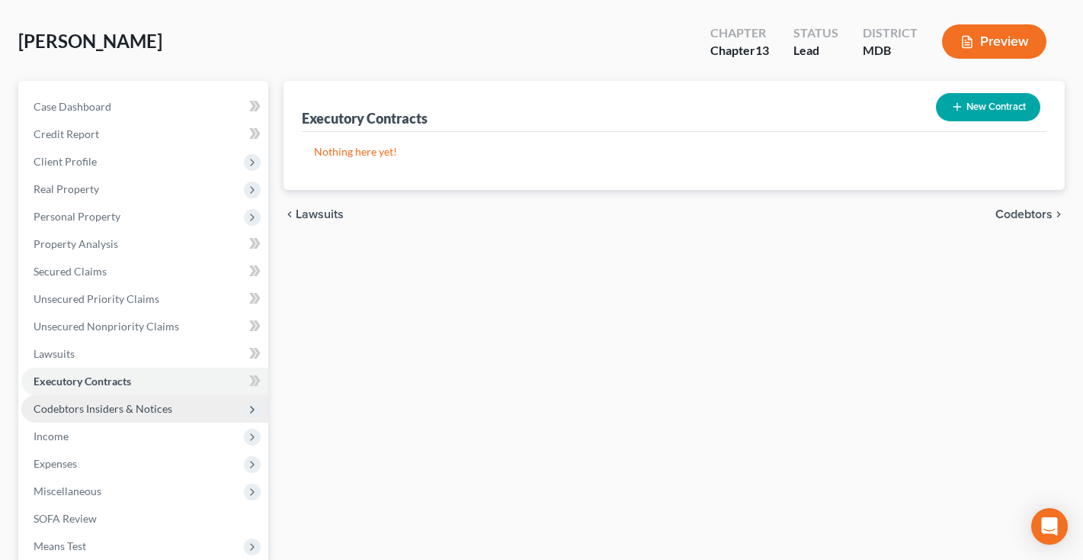
click at [67, 417] on span "Codebtors Insiders & Notices" at bounding box center [144, 408] width 247 height 27
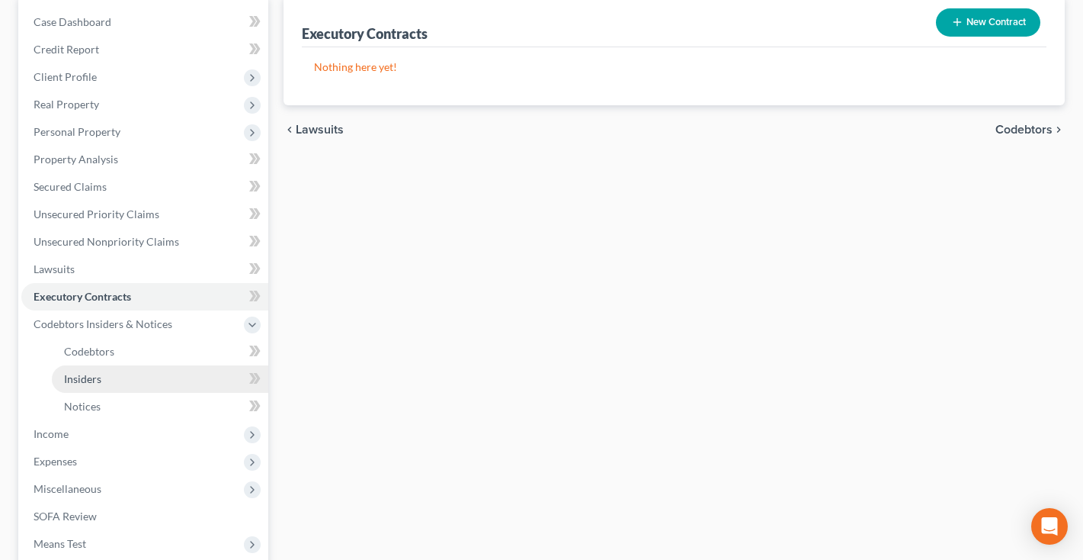
scroll to position [159, 0]
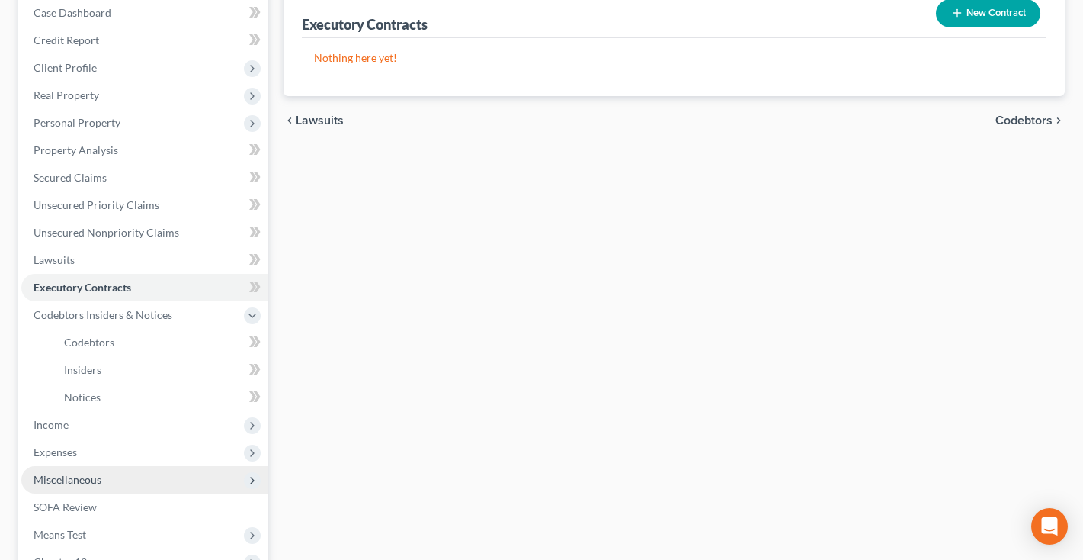
click at [52, 483] on span "Miscellaneous" at bounding box center [68, 479] width 68 height 13
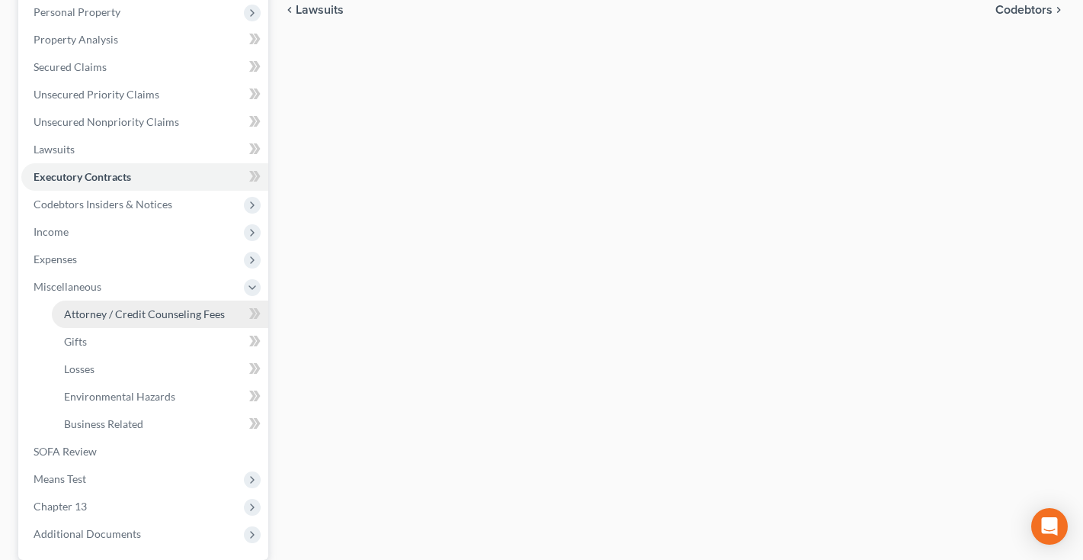
click at [151, 317] on span "Attorney / Credit Counseling Fees" at bounding box center [144, 313] width 161 height 13
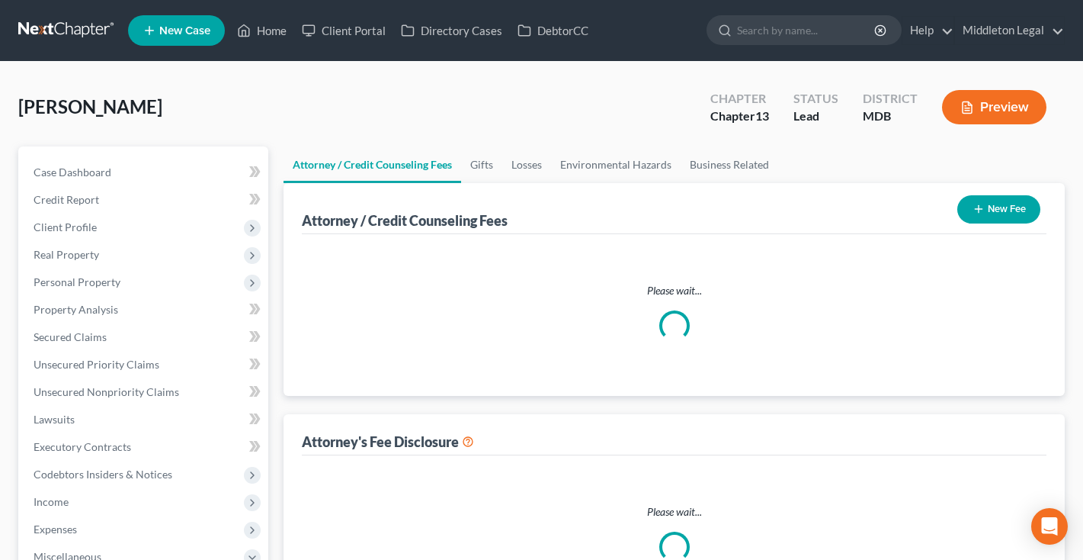
select select "3"
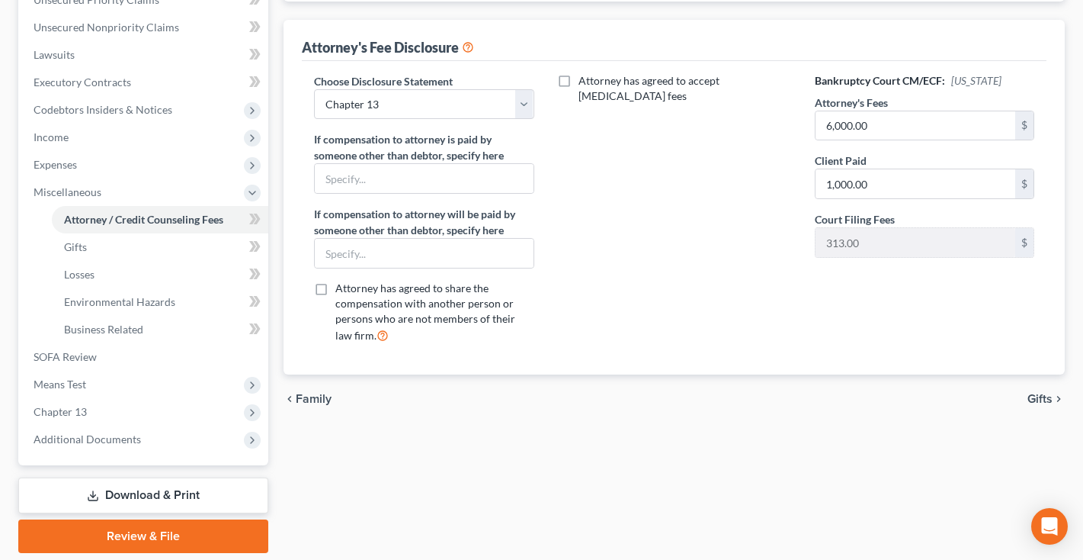
scroll to position [379, 0]
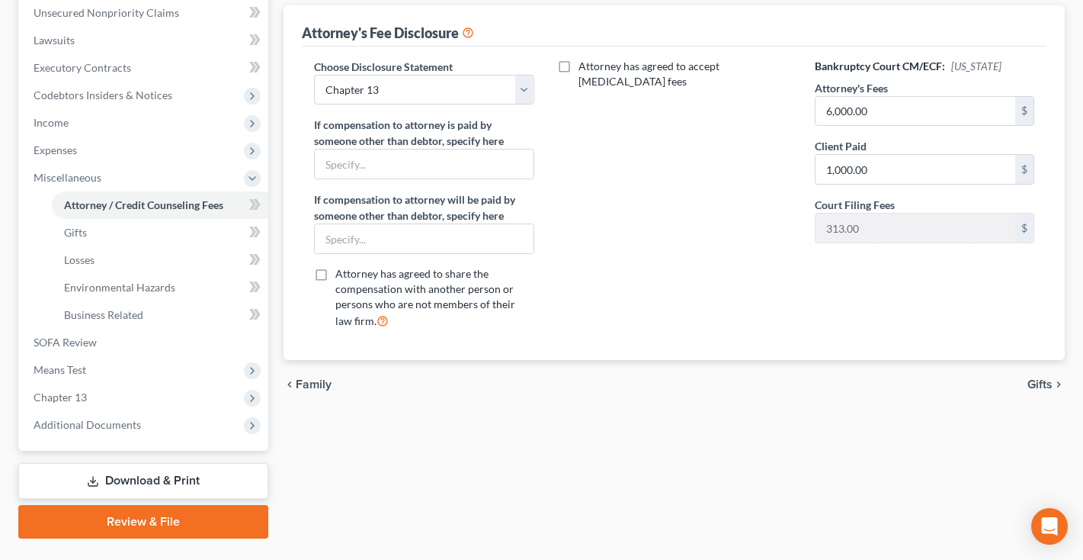
click at [110, 483] on link "Download & Print" at bounding box center [143, 481] width 250 height 36
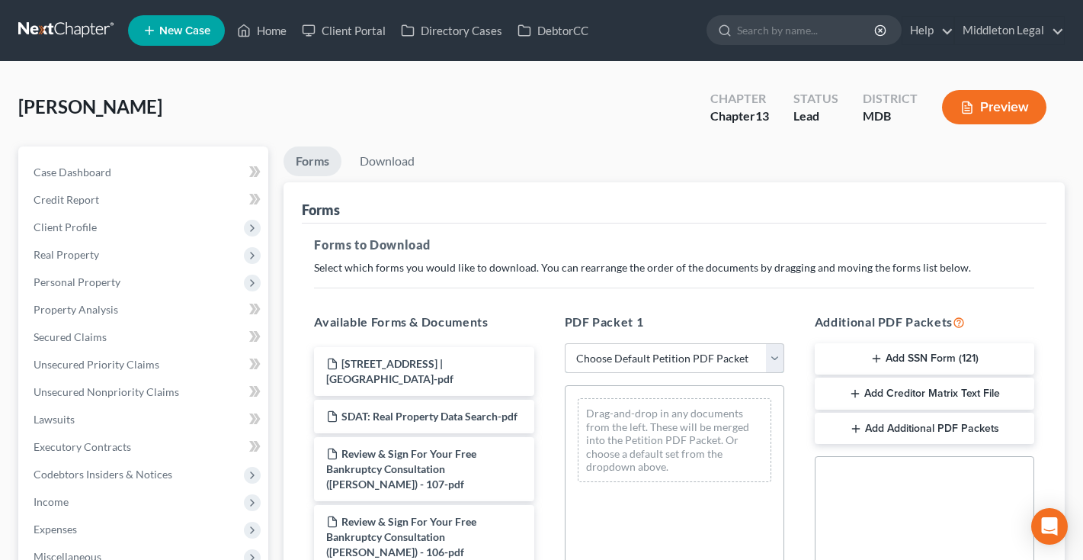
select select "1"
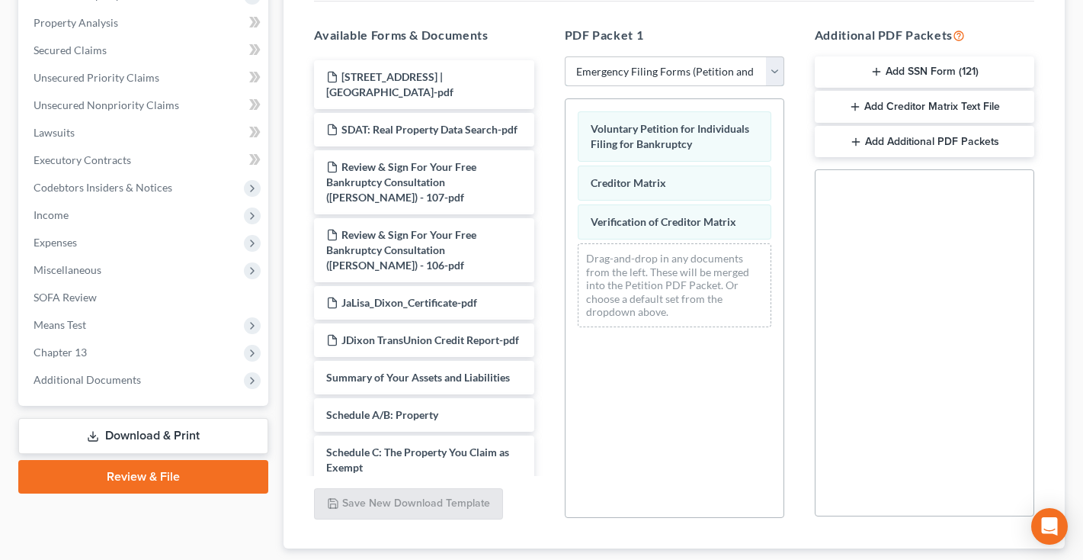
scroll to position [324, 0]
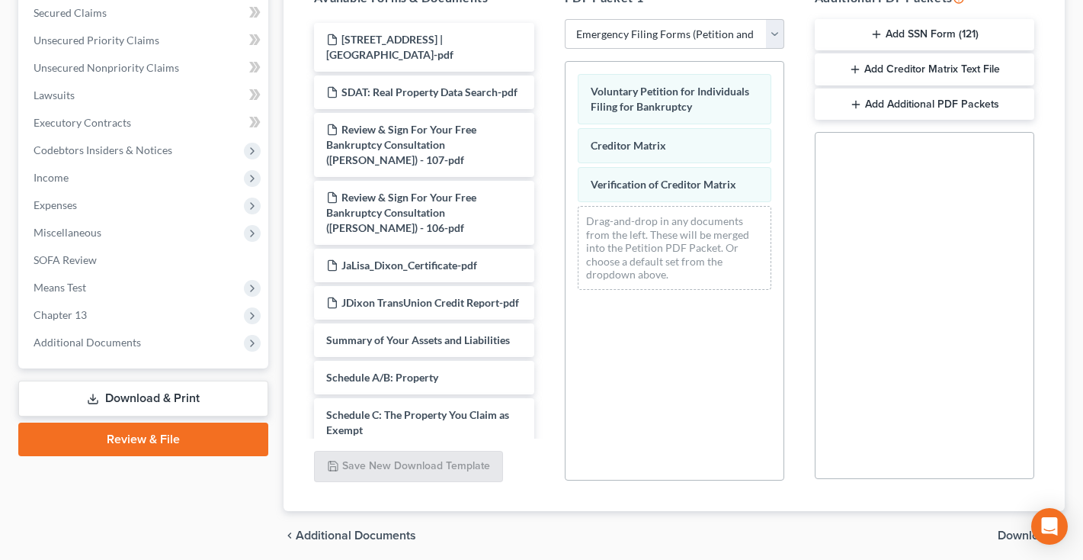
click at [183, 437] on link "Review & File" at bounding box center [143, 439] width 250 height 34
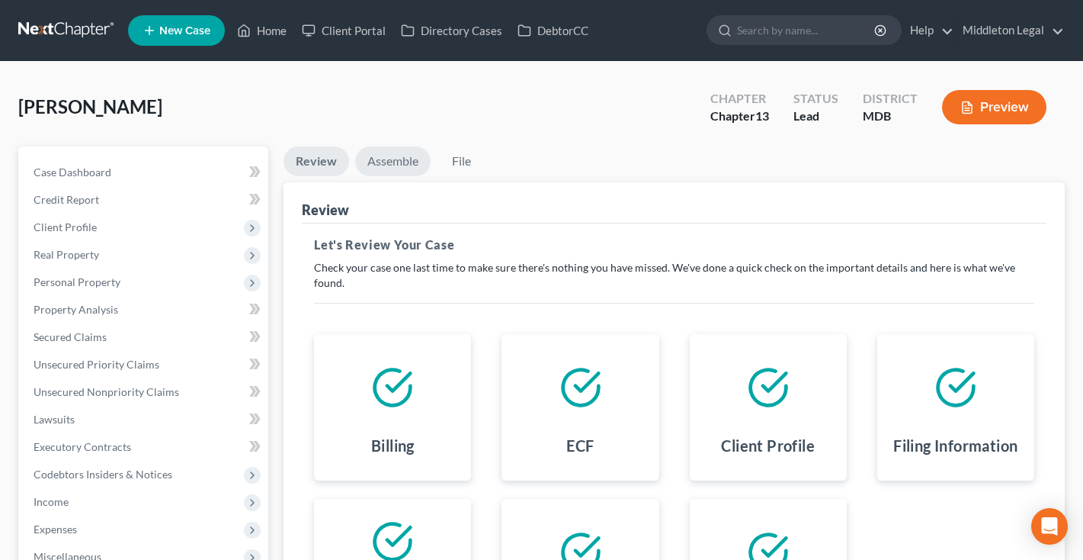
scroll to position [-1, 0]
click at [386, 168] on link "Assemble" at bounding box center [392, 161] width 75 height 30
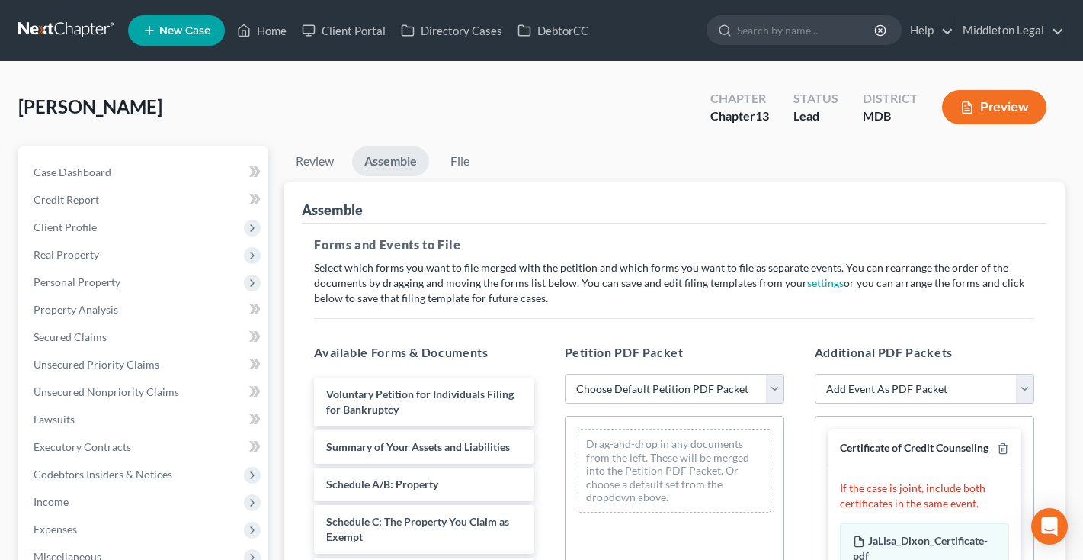
scroll to position [0, 0]
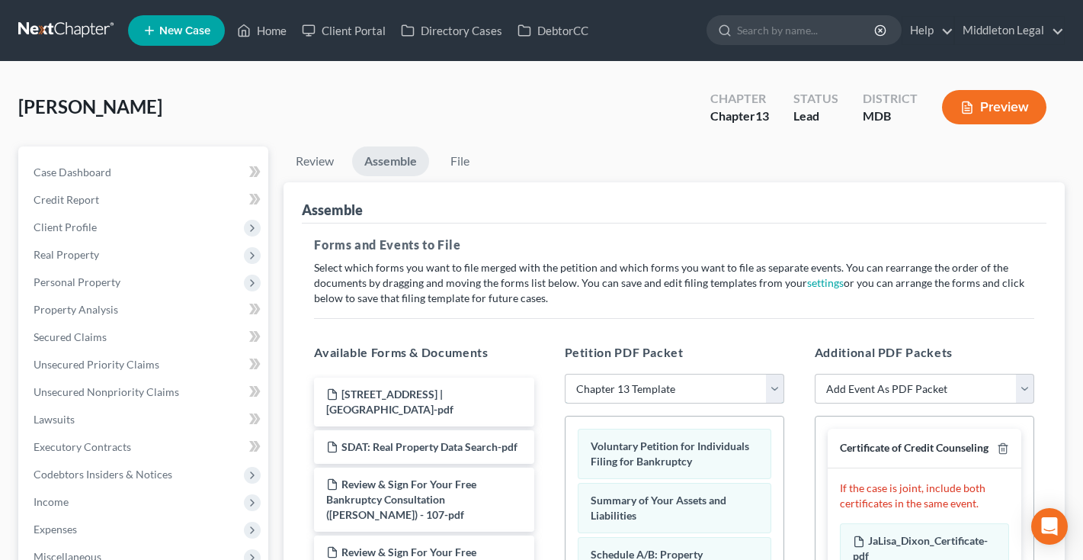
select select "0"
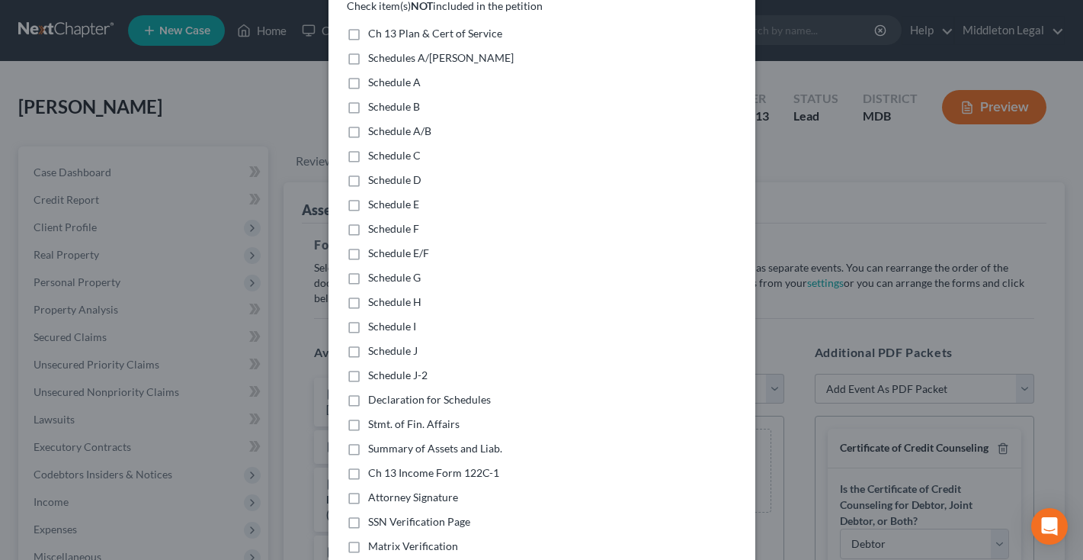
scroll to position [194, 0]
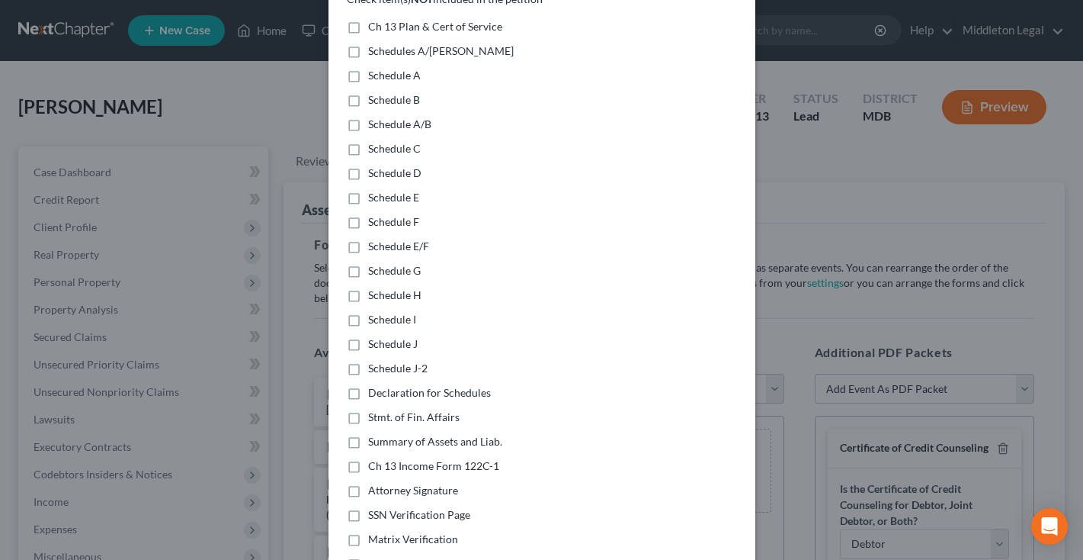
click at [368, 19] on label "Ch 13 Plan & Cert of Service" at bounding box center [435, 26] width 134 height 15
click at [374, 19] on input "Ch 13 Plan & Cert of Service" at bounding box center [379, 24] width 10 height 10
checkbox input "true"
click at [368, 43] on label "Schedules A/B-J" at bounding box center [441, 50] width 146 height 15
click at [374, 43] on input "Schedules A/B-J" at bounding box center [379, 48] width 10 height 10
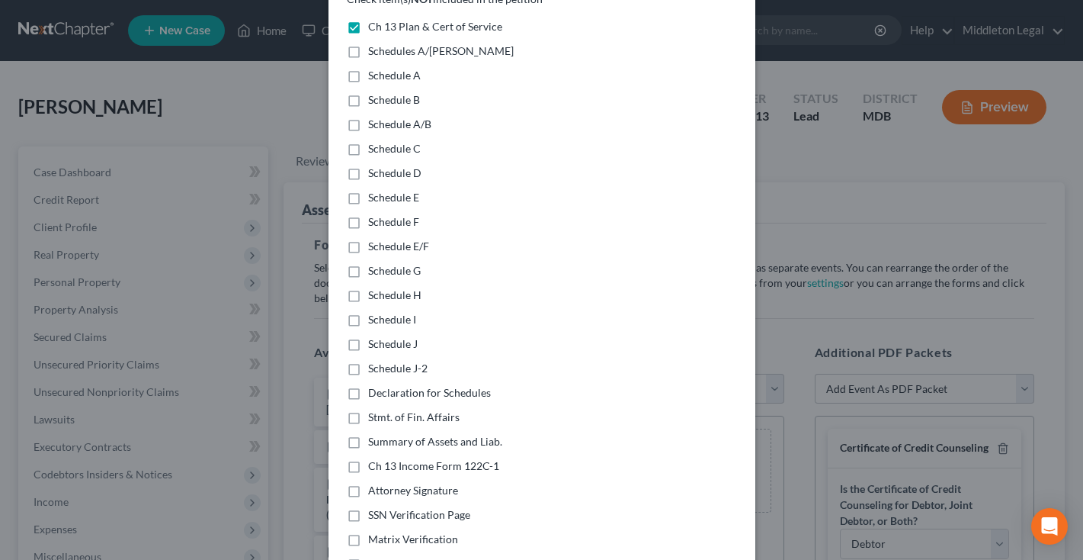
checkbox input "true"
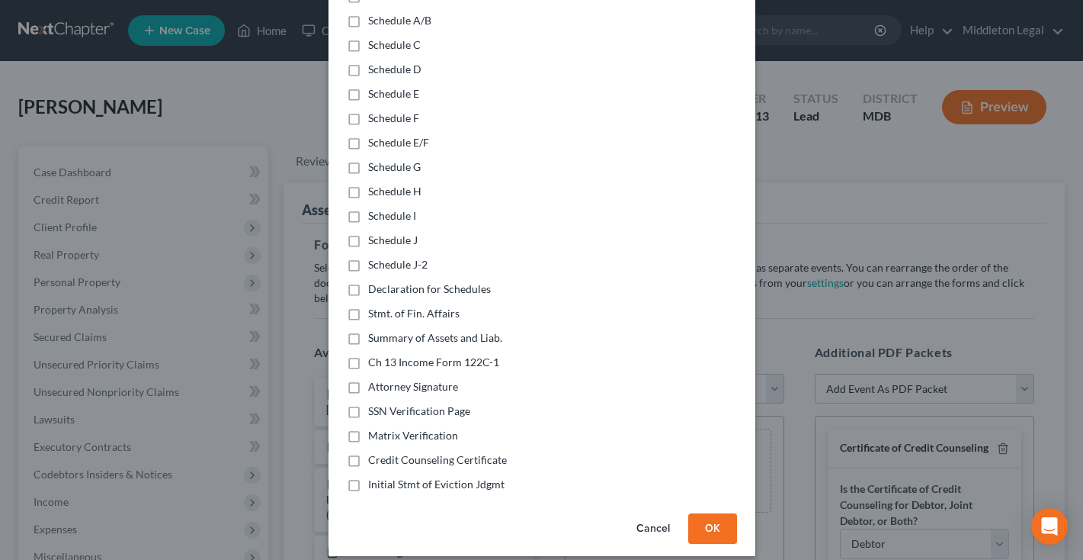
scroll to position [297, 0]
click at [368, 282] on label "Declaration for Schedules" at bounding box center [429, 289] width 123 height 15
click at [374, 282] on input "Declaration for Schedules" at bounding box center [379, 287] width 10 height 10
checkbox input "true"
click at [368, 306] on label "Stmt. of Fin. Affairs" at bounding box center [413, 313] width 91 height 15
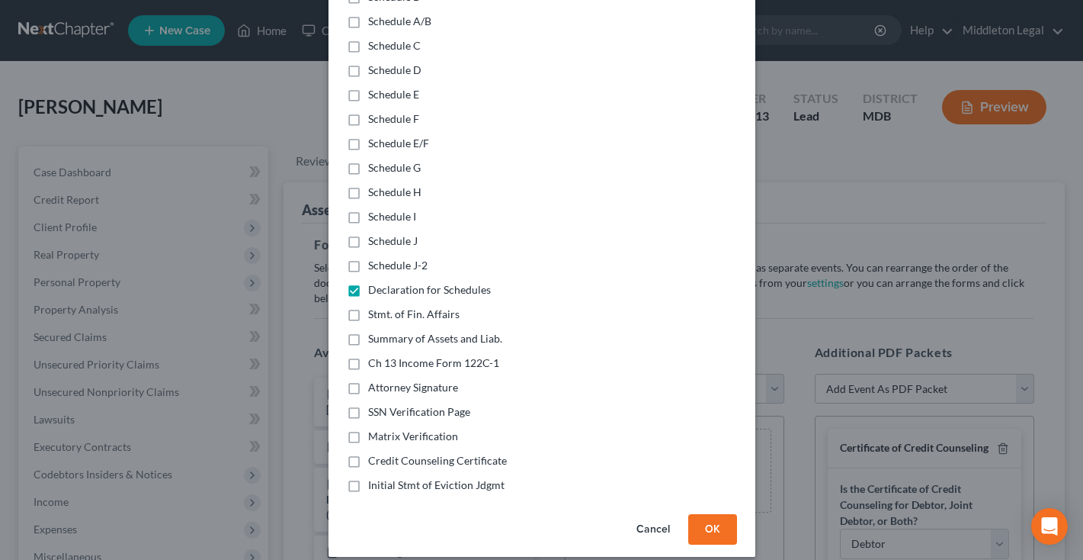
click at [374, 306] on input "Stmt. of Fin. Affairs" at bounding box center [379, 311] width 10 height 10
checkbox input "true"
click at [368, 331] on label "Summary of Assets and Liab." at bounding box center [435, 338] width 134 height 15
click at [374, 331] on input "Summary of Assets and Liab." at bounding box center [379, 336] width 10 height 10
checkbox input "true"
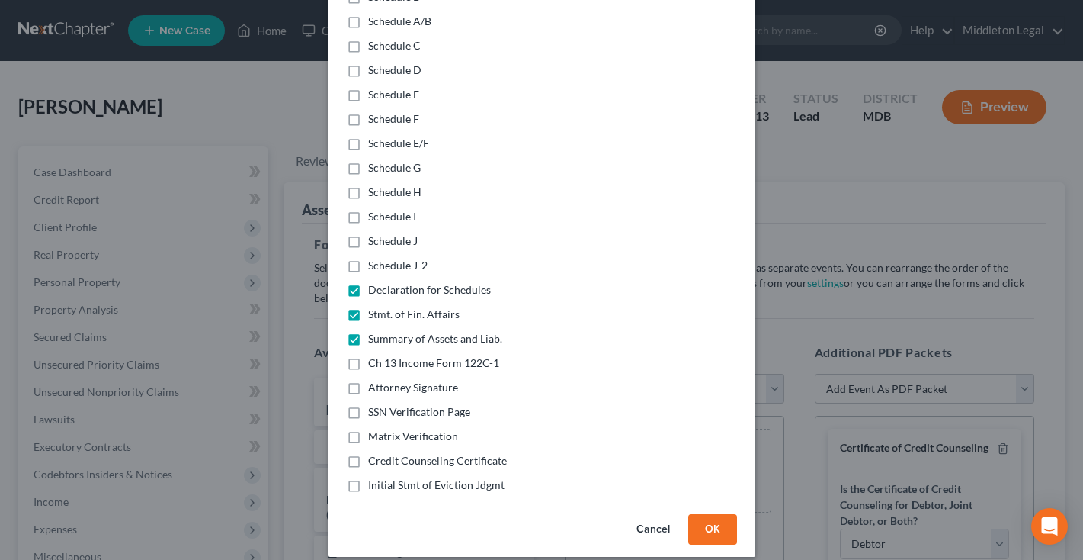
click at [368, 355] on label "Ch 13 Income Form 122C-1" at bounding box center [433, 362] width 131 height 15
click at [374, 355] on input "Ch 13 Income Form 122C-1" at bounding box center [379, 360] width 10 height 10
checkbox input "true"
click at [368, 477] on label "Initial Stmt of Eviction Jdgmt" at bounding box center [436, 484] width 136 height 15
click at [374, 477] on input "Initial Stmt of Eviction Jdgmt" at bounding box center [379, 482] width 10 height 10
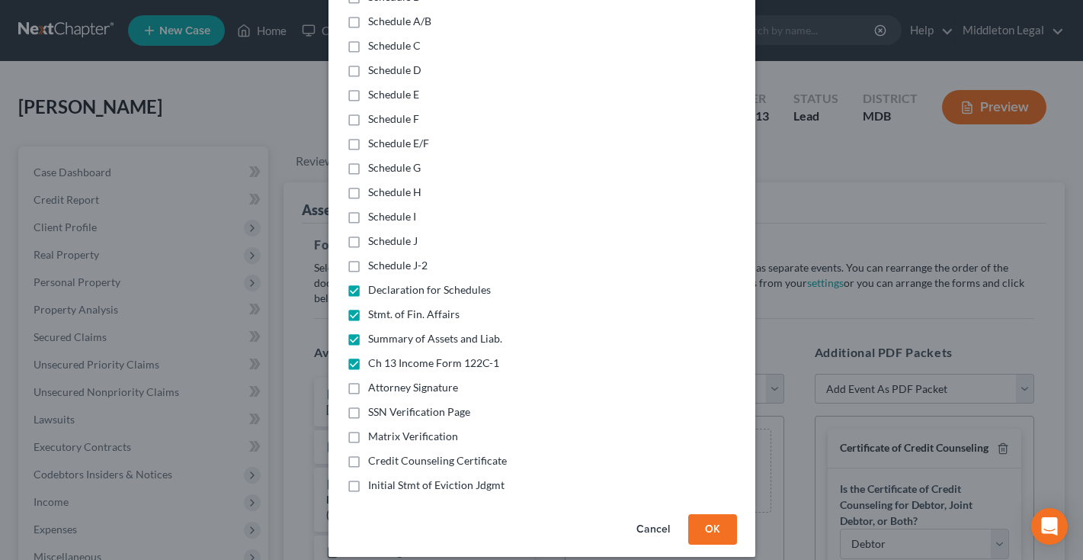
checkbox input "true"
click at [705, 514] on button "OK" at bounding box center [712, 529] width 49 height 30
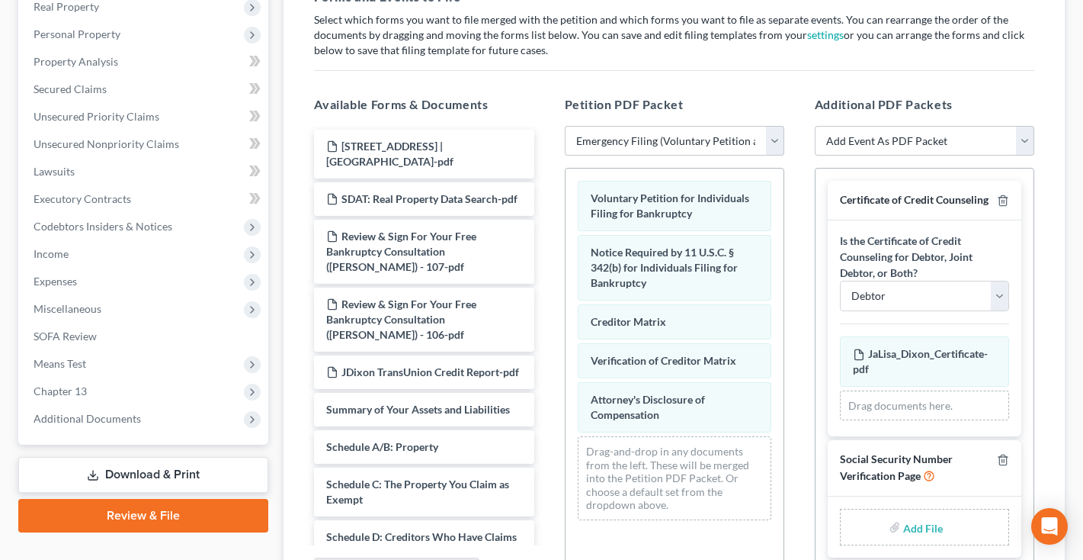
scroll to position [254, 0]
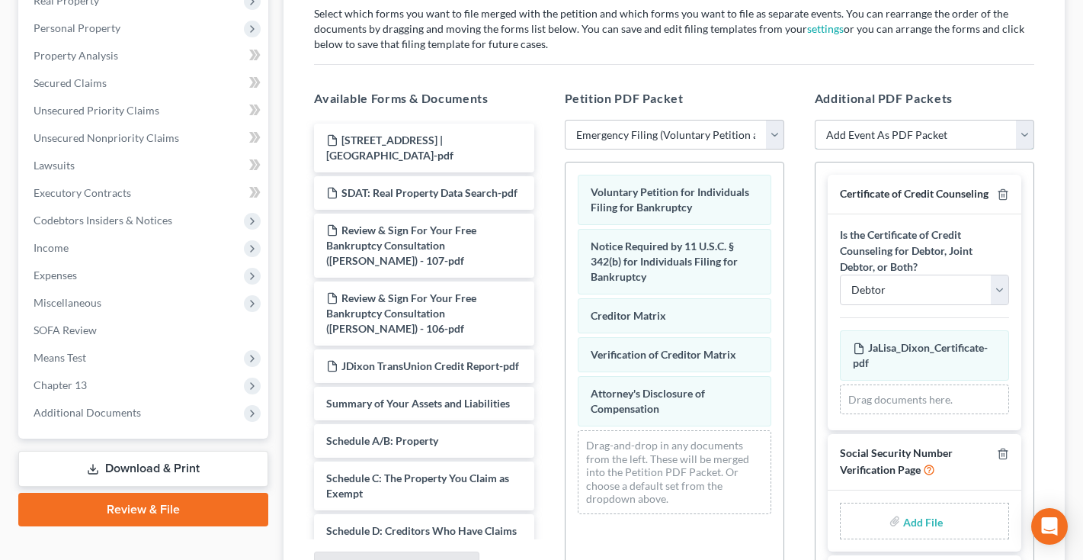
select select "29"
select select
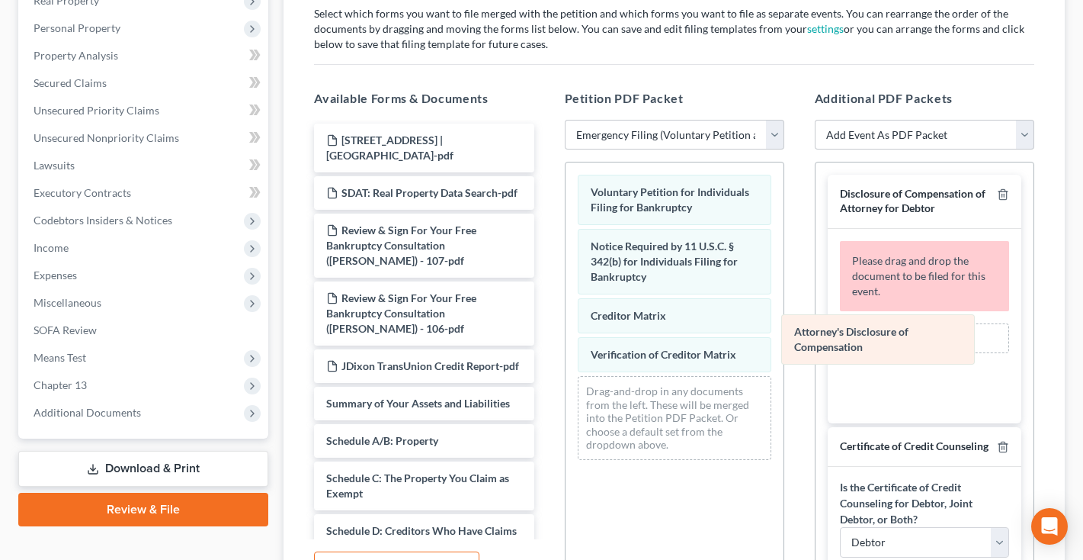
drag, startPoint x: 714, startPoint y: 411, endPoint x: 920, endPoint y: 348, distance: 215.1
click at [784, 348] on div "Attorney's Disclosure of Compensation Voluntary Petition for Individuals Filing…" at bounding box center [675, 316] width 218 height 309
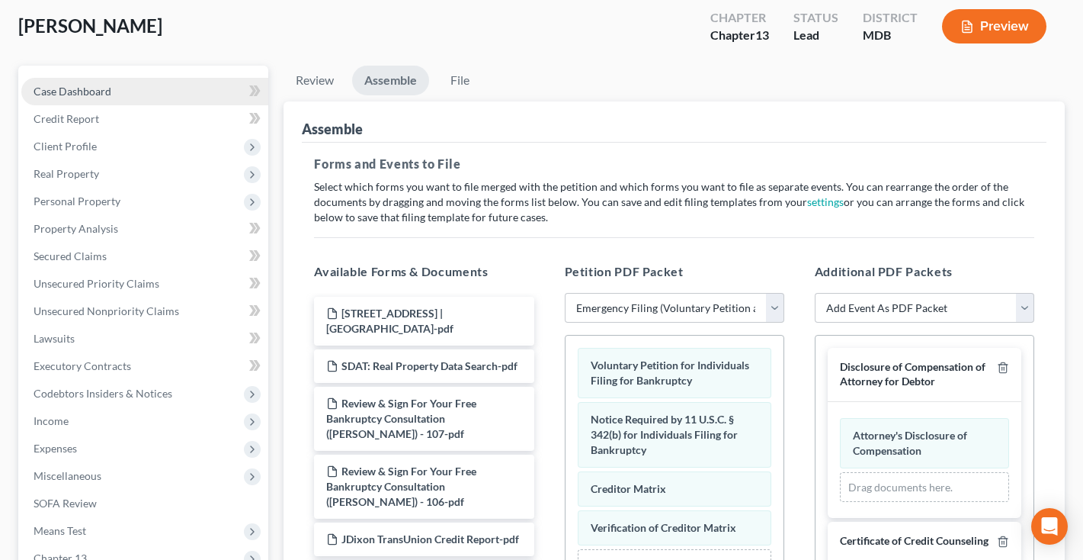
scroll to position [79, 0]
click at [128, 93] on link "Case Dashboard" at bounding box center [144, 92] width 247 height 27
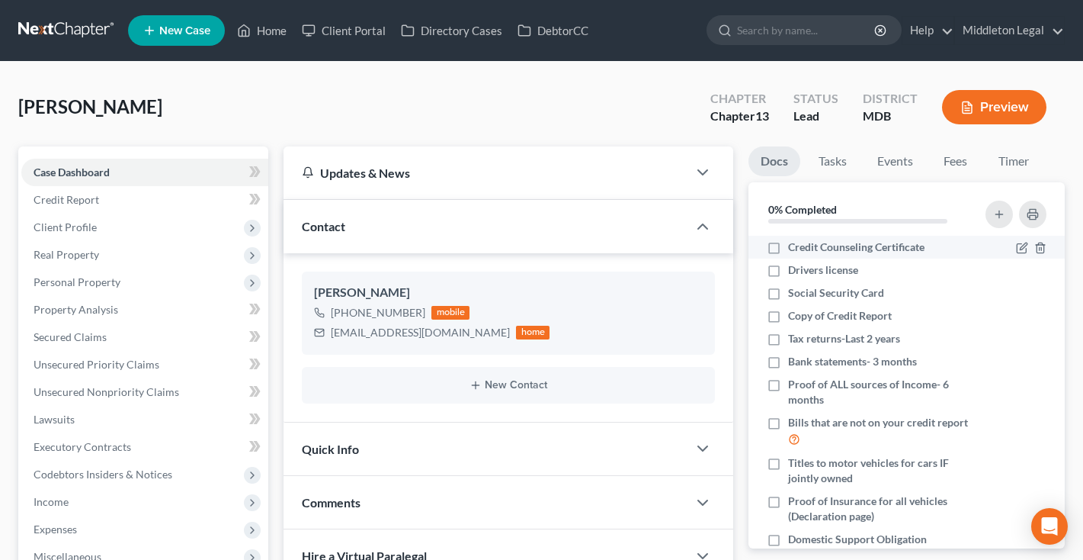
click at [788, 245] on label "Credit Counseling Certificate" at bounding box center [856, 246] width 136 height 15
click at [794, 245] on input "Credit Counseling Certificate" at bounding box center [799, 244] width 10 height 10
checkbox input "true"
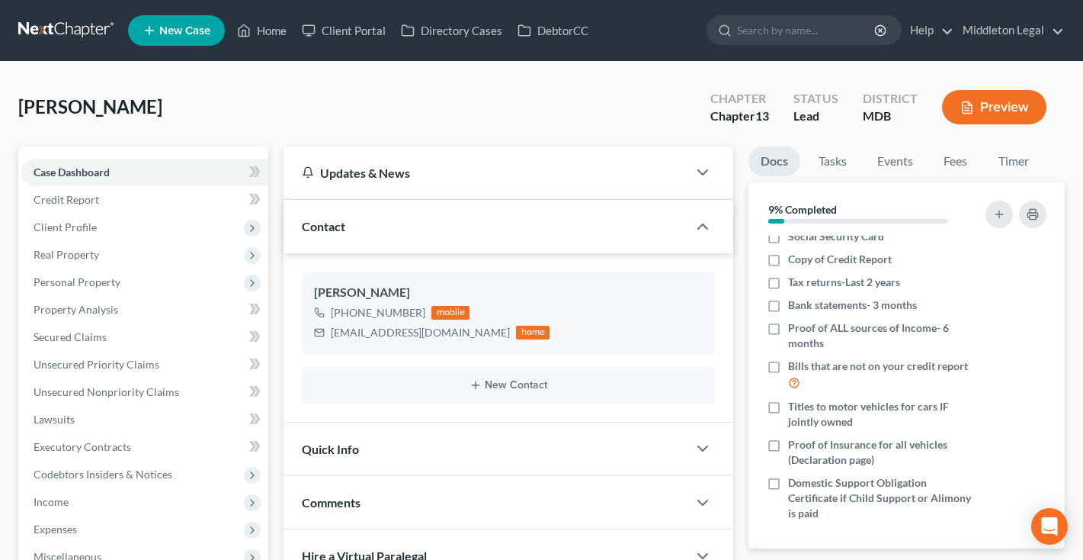
click at [58, 27] on link at bounding box center [67, 30] width 98 height 27
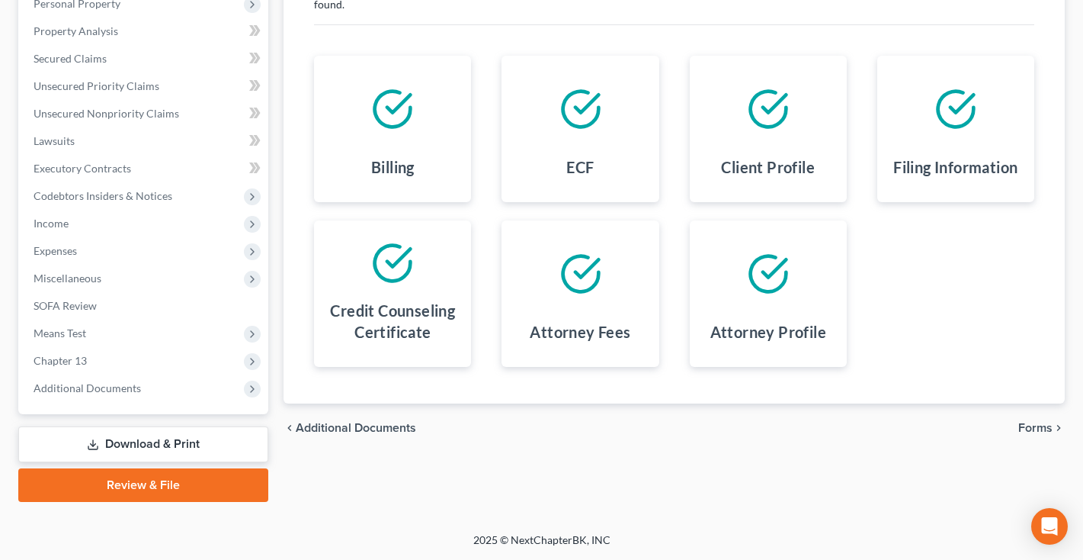
click at [142, 451] on link "Download & Print" at bounding box center [143, 444] width 250 height 36
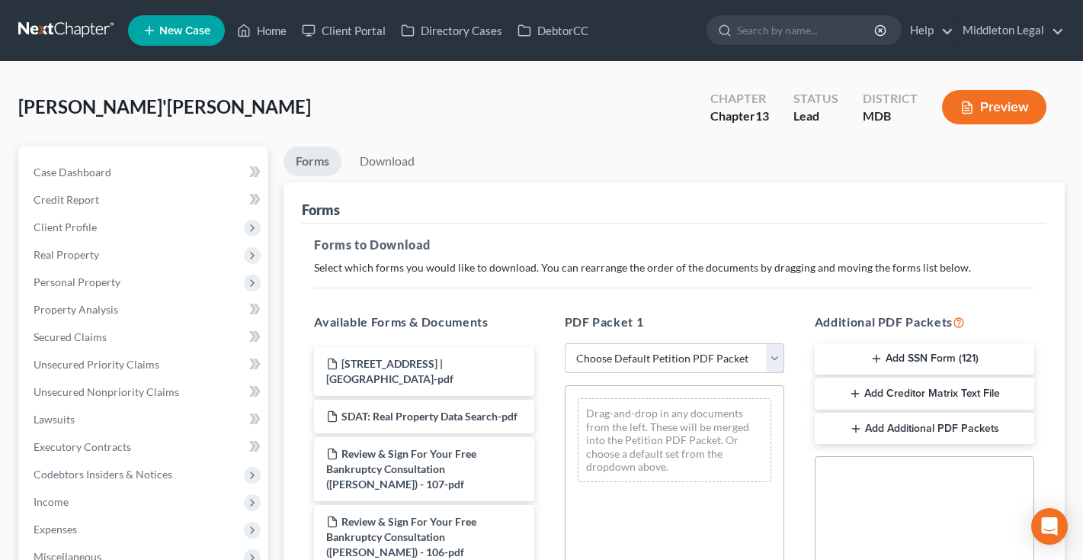
select select "3"
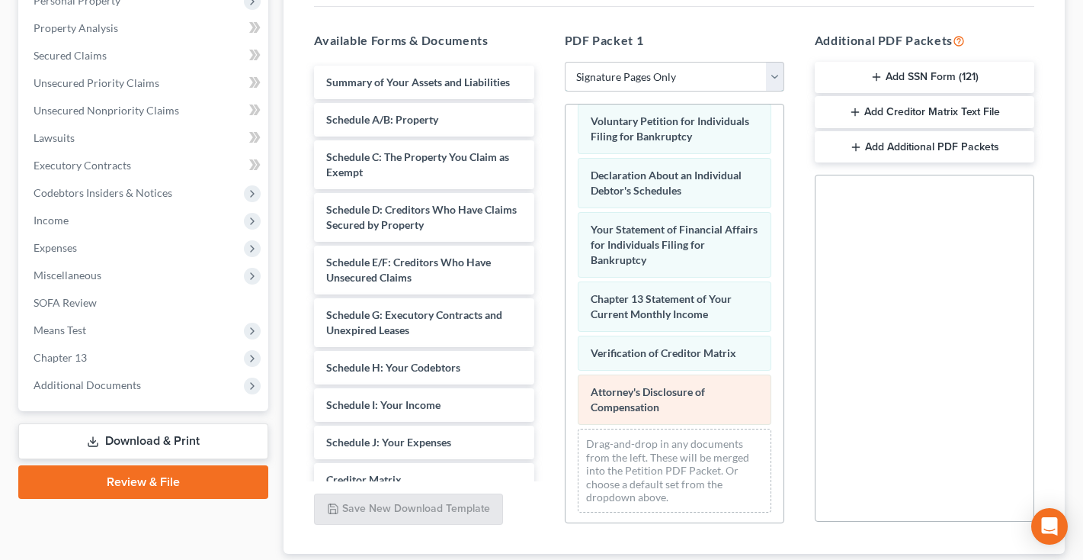
scroll to position [286, 0]
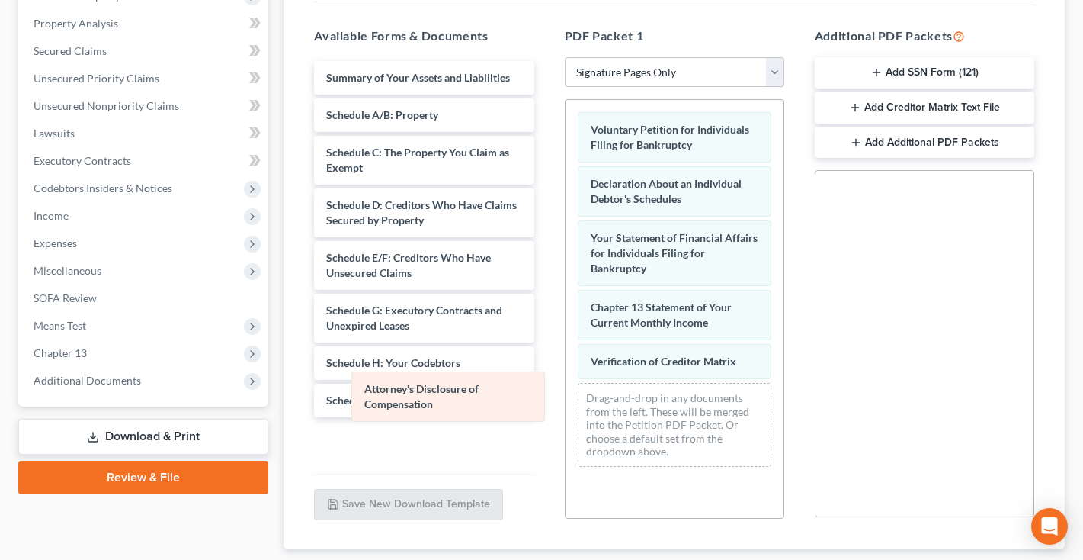
drag, startPoint x: 681, startPoint y: 403, endPoint x: 453, endPoint y: 407, distance: 228.7
click at [566, 407] on div "Attorney's Disclosure of Compensation Voluntary Petition for Individuals Filing…" at bounding box center [675, 289] width 218 height 379
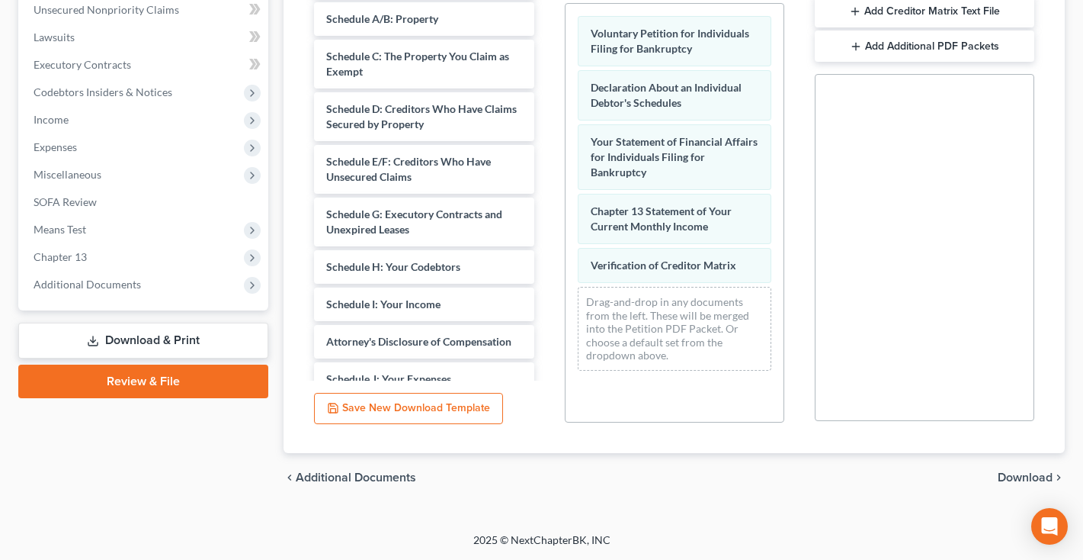
click at [1038, 474] on span "Download" at bounding box center [1025, 477] width 55 height 12
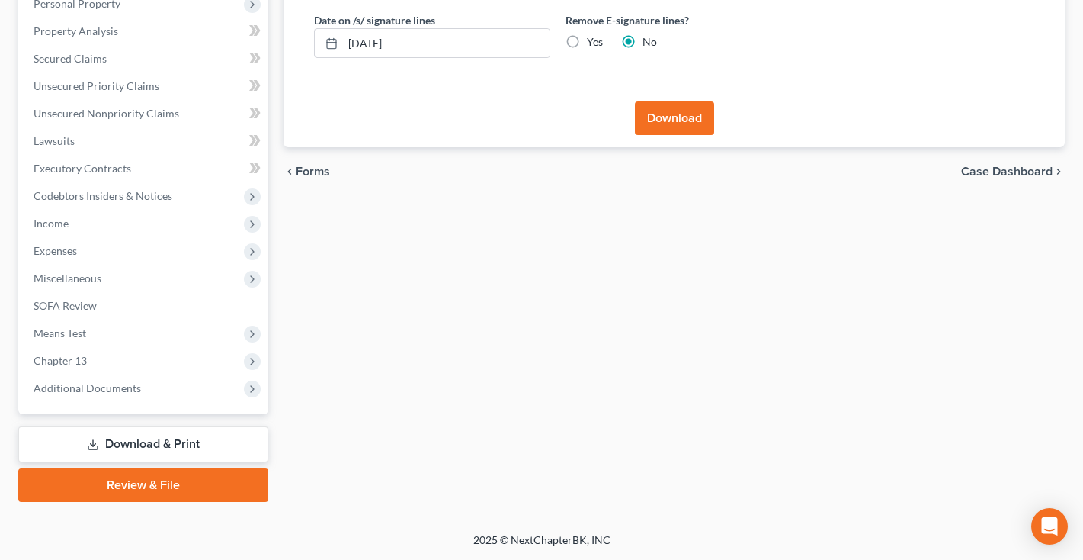
click at [587, 43] on label "Yes" at bounding box center [595, 41] width 16 height 15
click at [593, 43] on input "Yes" at bounding box center [598, 39] width 10 height 10
radio input "true"
radio input "false"
click at [691, 117] on button "Download" at bounding box center [674, 118] width 79 height 34
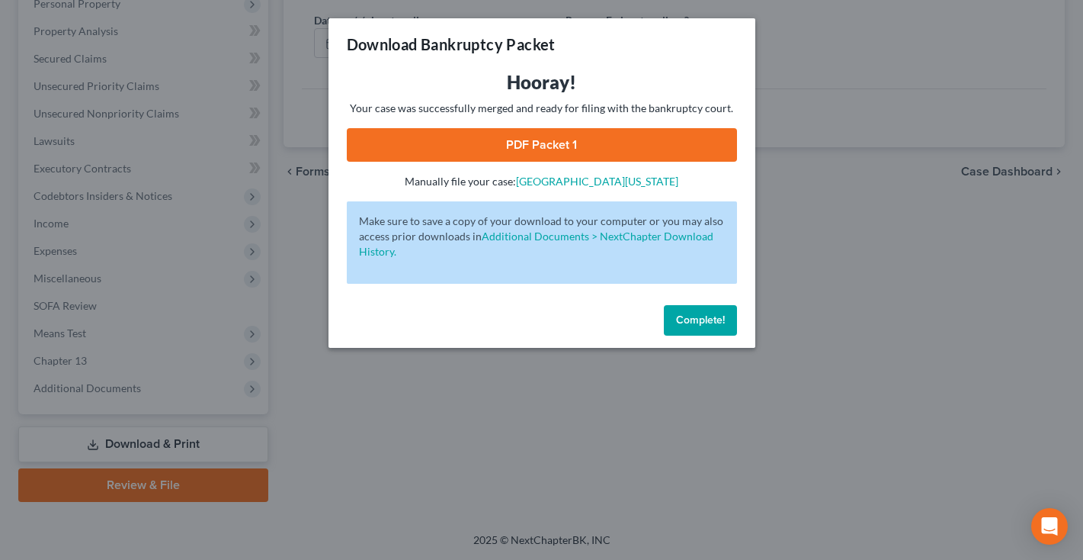
click at [530, 139] on link "PDF Packet 1" at bounding box center [542, 145] width 390 height 34
click at [697, 311] on button "Complete!" at bounding box center [700, 320] width 73 height 30
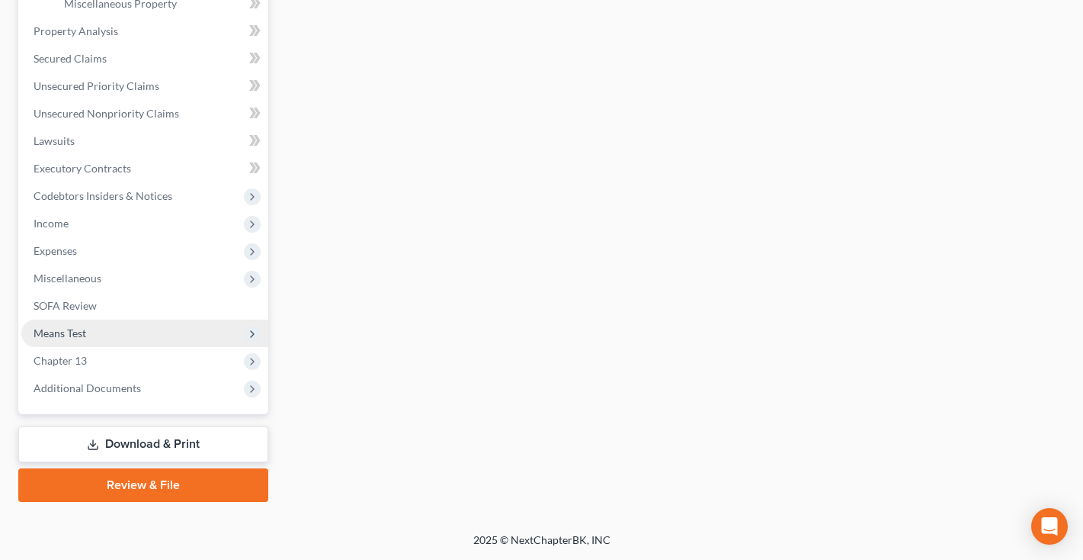
scroll to position [553, 0]
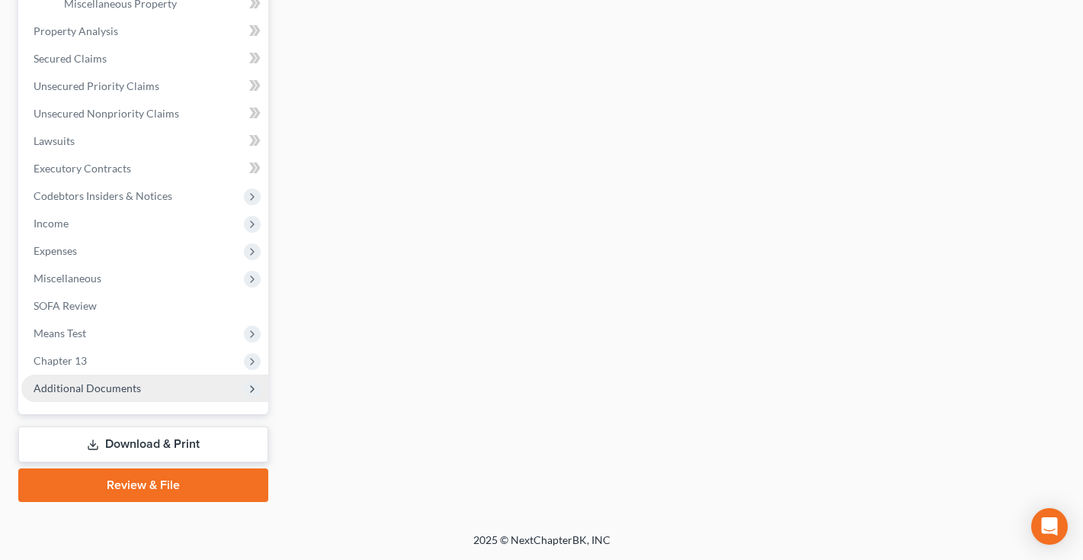
click at [81, 396] on span "Additional Documents" at bounding box center [144, 387] width 247 height 27
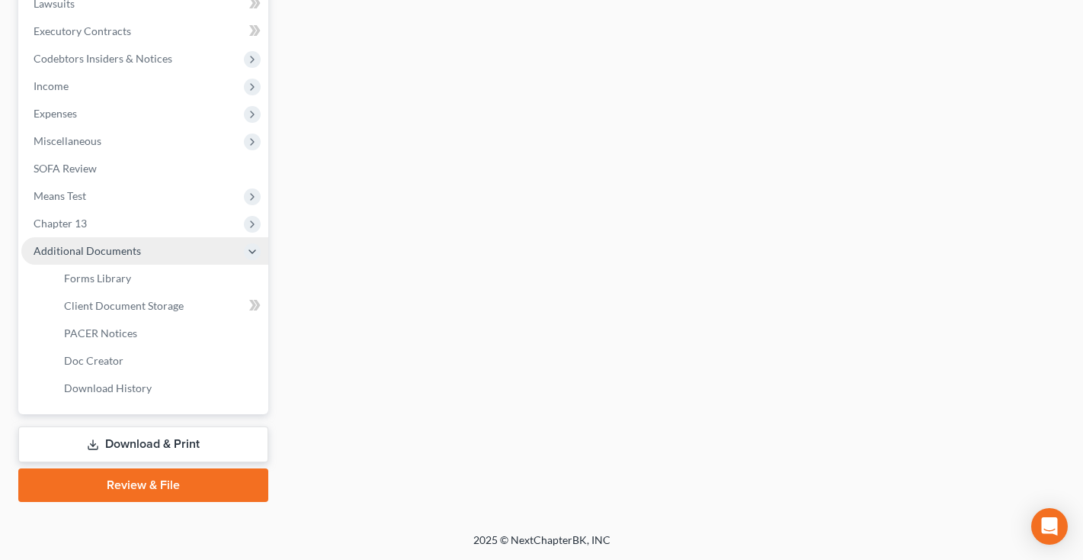
scroll to position [415, 0]
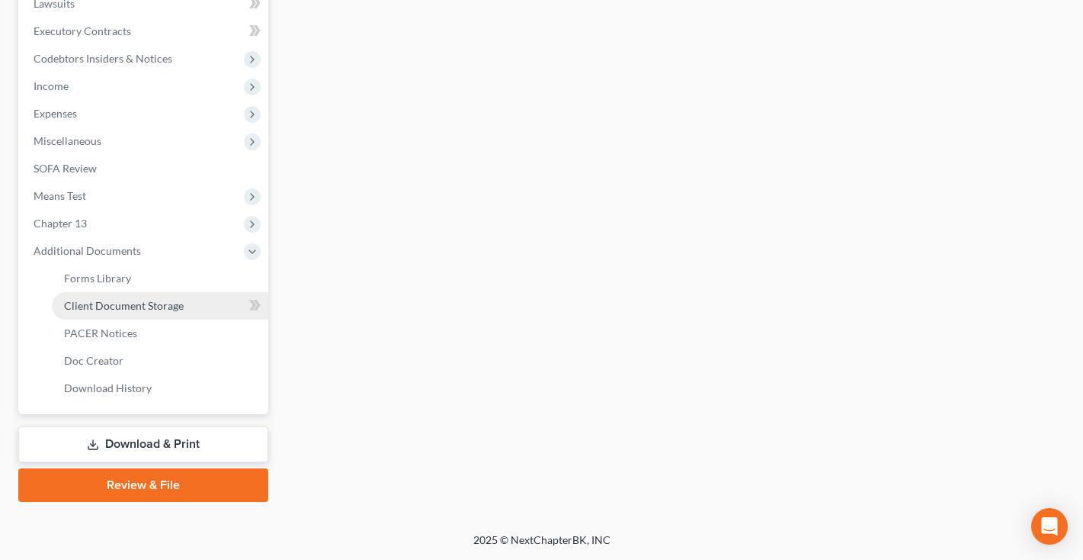
click at [119, 309] on span "Client Document Storage" at bounding box center [124, 305] width 120 height 13
select select "14"
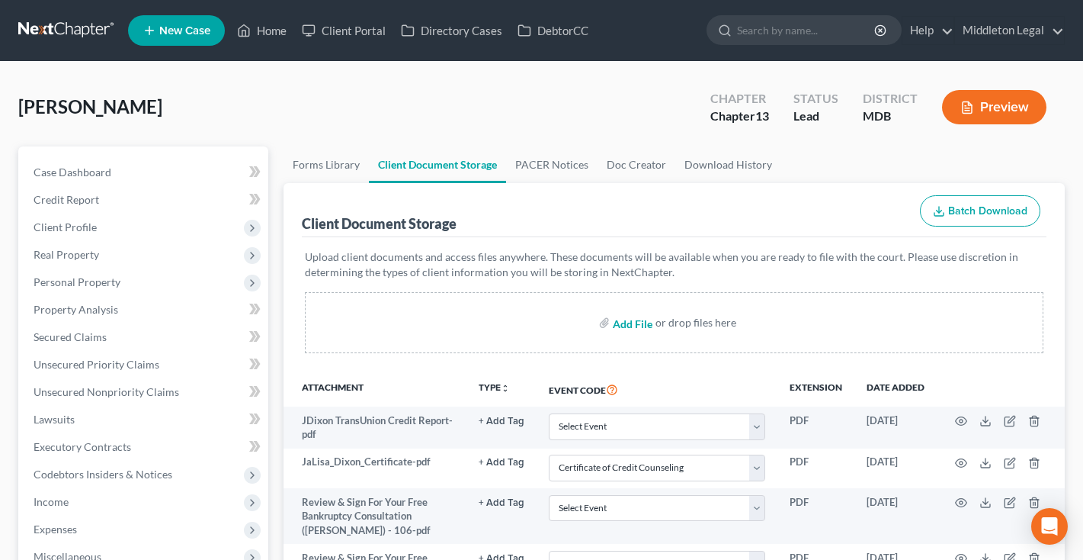
click at [637, 323] on input "file" at bounding box center [631, 322] width 37 height 27
type input "C:\fakepath\[US_STATE] Judiciary Case Search.pdf"
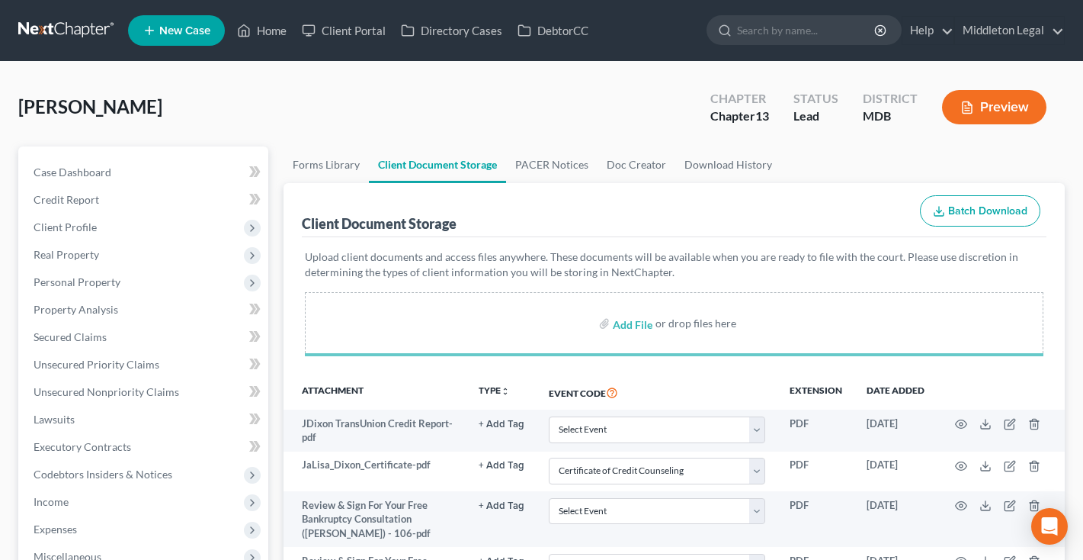
select select "14"
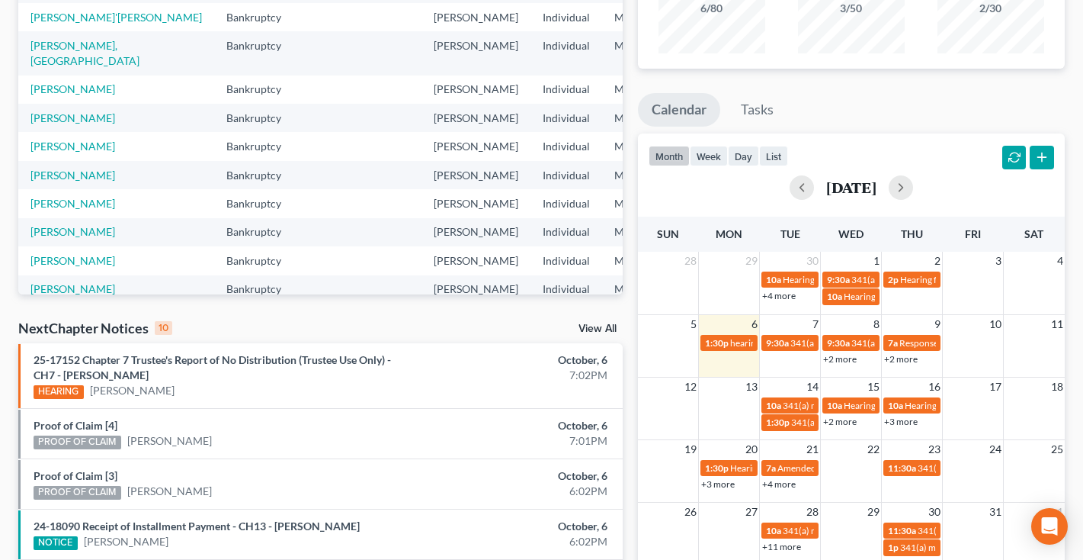
scroll to position [184, 0]
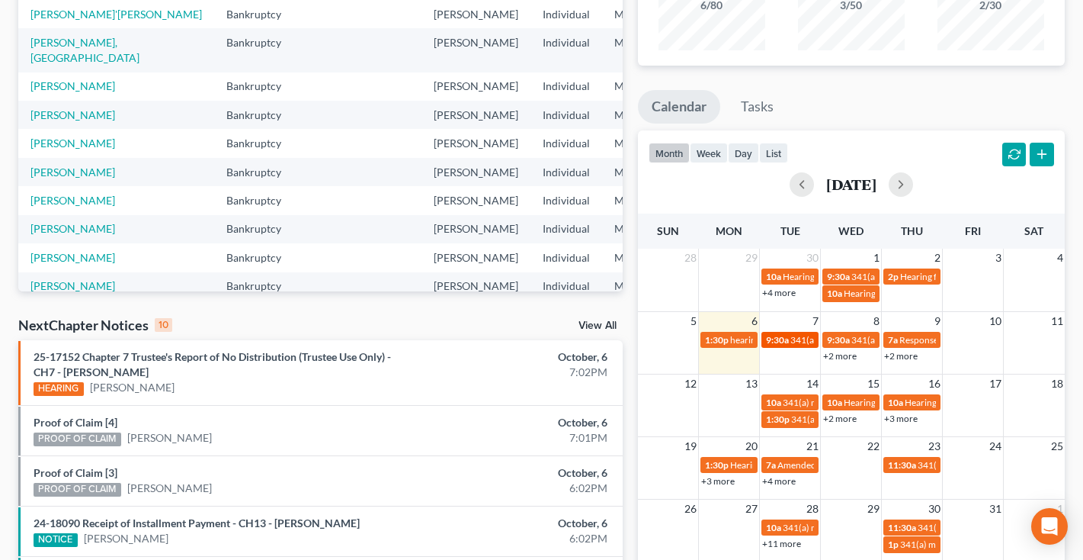
click at [808, 341] on span "341(a) meeting for [PERSON_NAME]" at bounding box center [863, 339] width 147 height 11
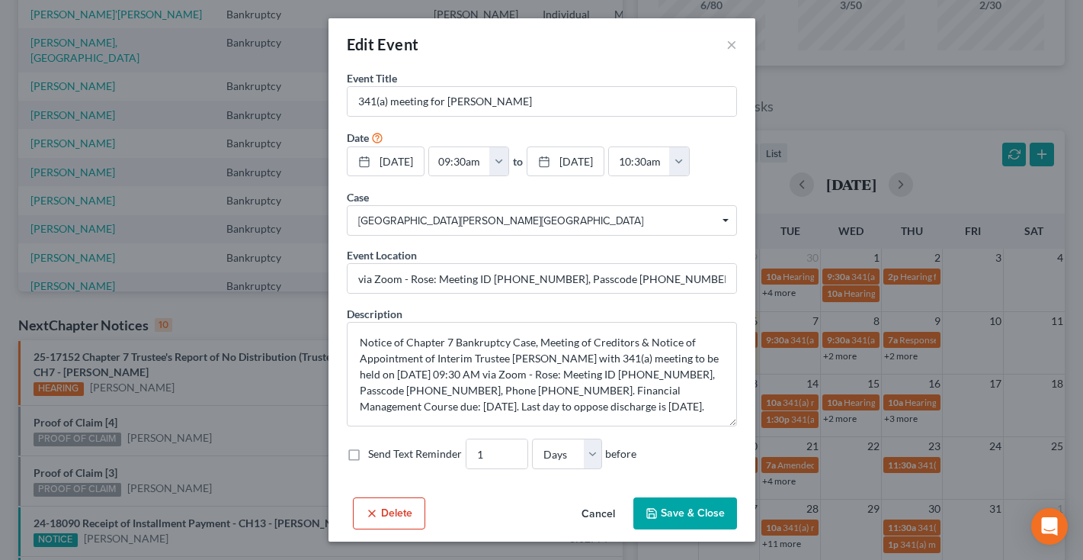
click at [598, 513] on button "Cancel" at bounding box center [598, 514] width 58 height 30
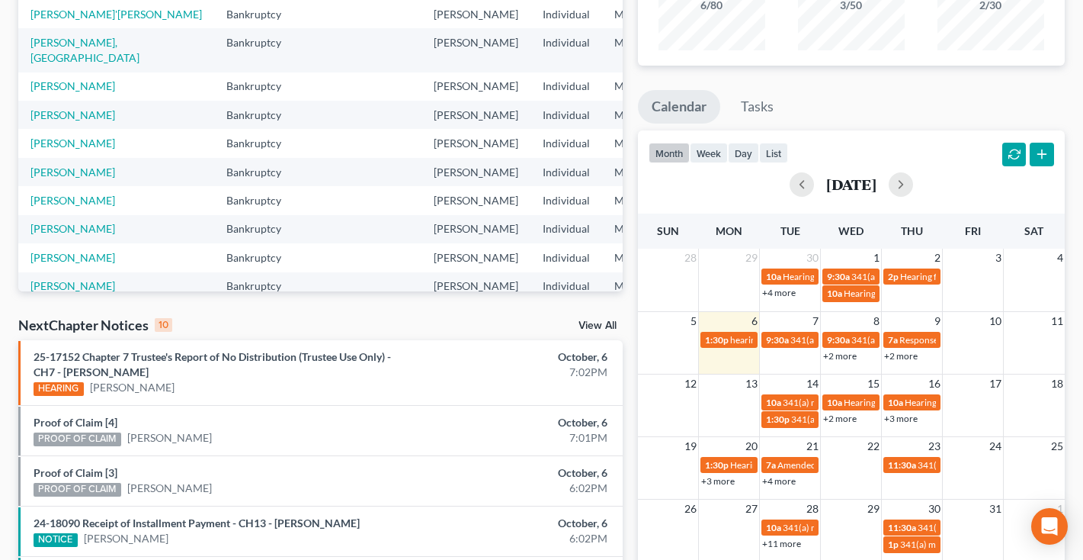
click at [848, 358] on link "+2 more" at bounding box center [840, 355] width 34 height 11
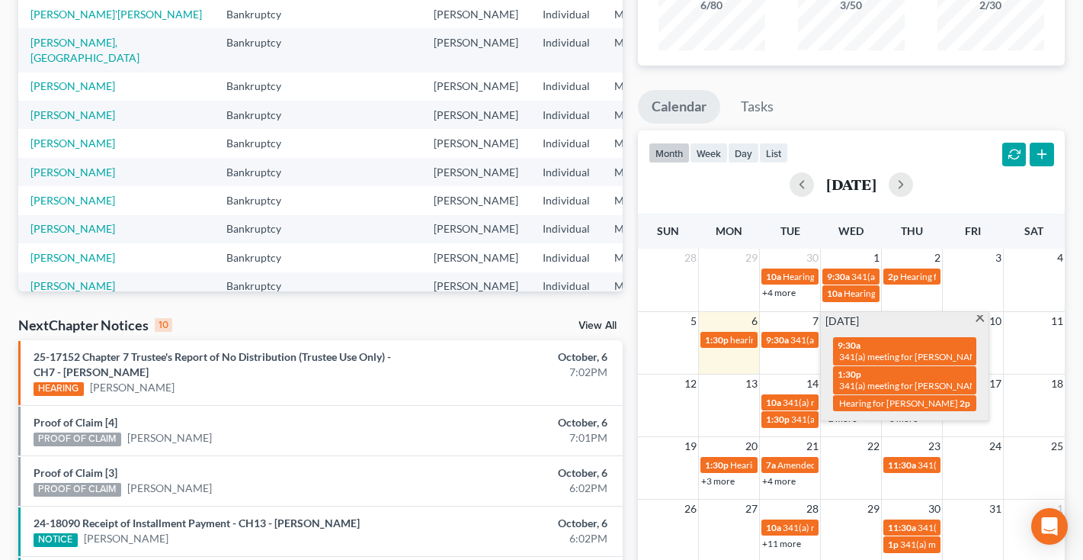
click at [980, 316] on span at bounding box center [979, 320] width 11 height 10
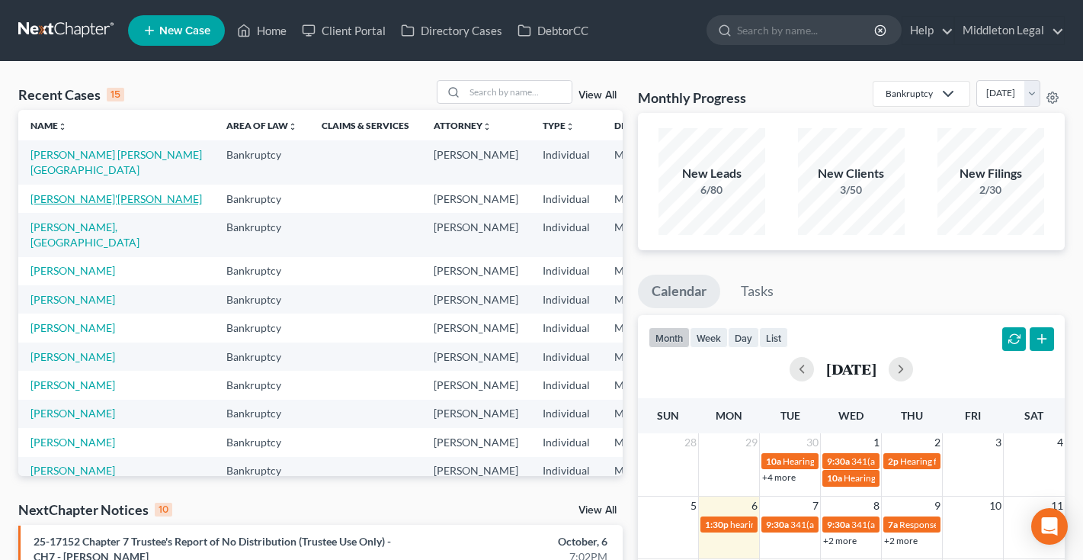
scroll to position [0, 0]
click at [52, 205] on link "[PERSON_NAME]'[PERSON_NAME]" at bounding box center [116, 198] width 172 height 13
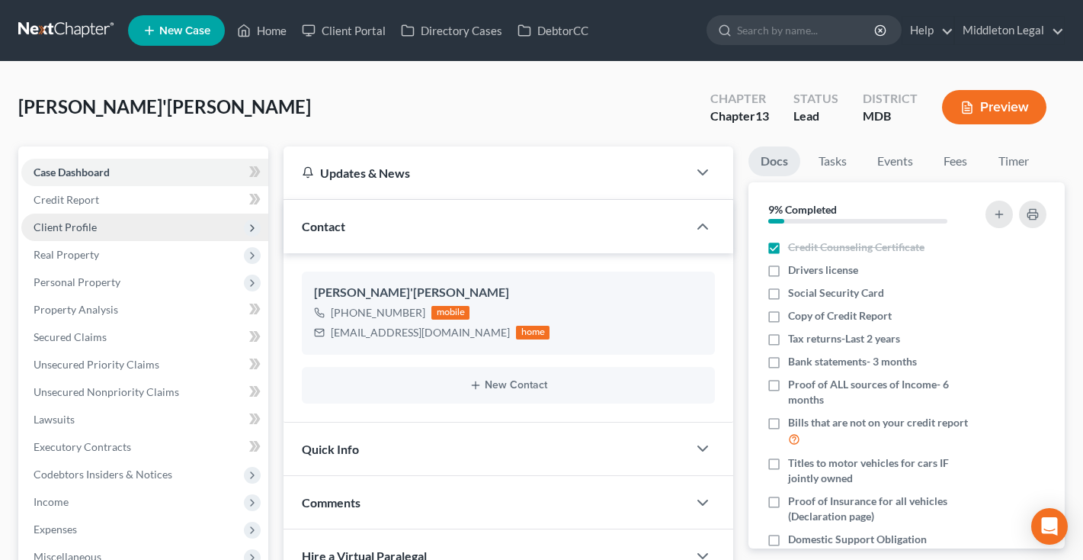
click at [120, 229] on span "Client Profile" at bounding box center [144, 226] width 247 height 27
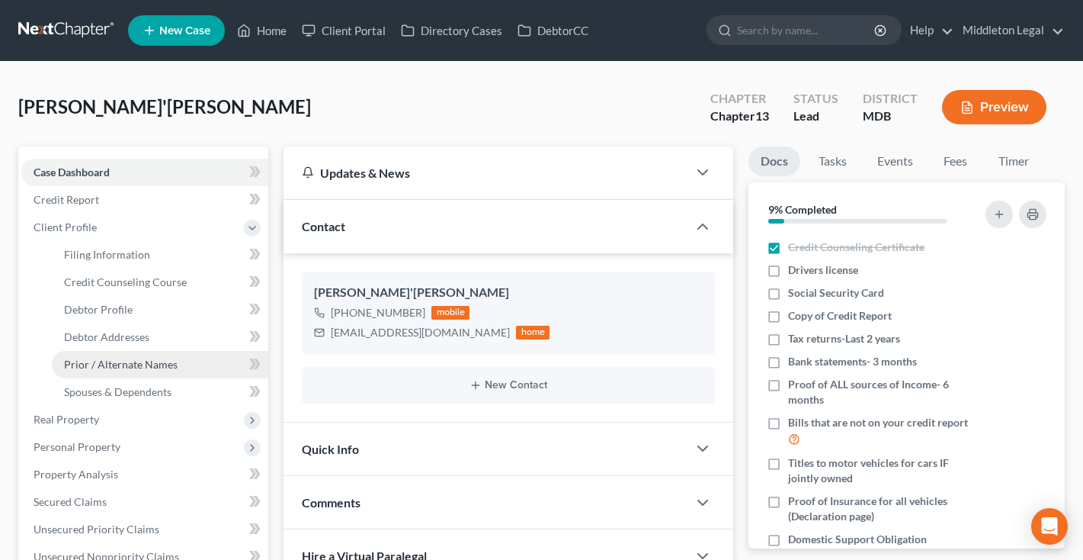
click at [122, 362] on span "Prior / Alternate Names" at bounding box center [121, 364] width 114 height 13
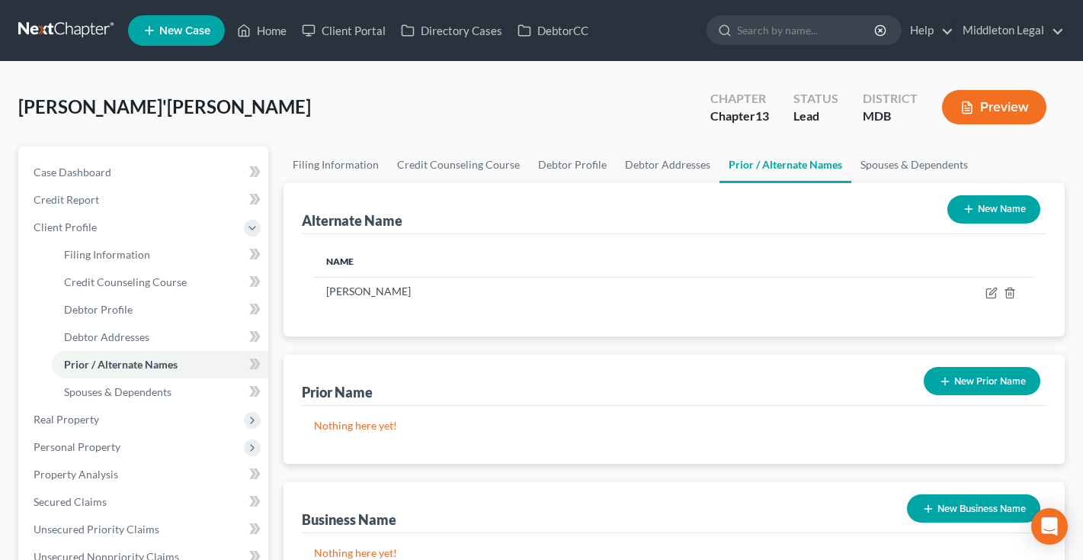
click at [987, 220] on button "New Name" at bounding box center [994, 209] width 93 height 28
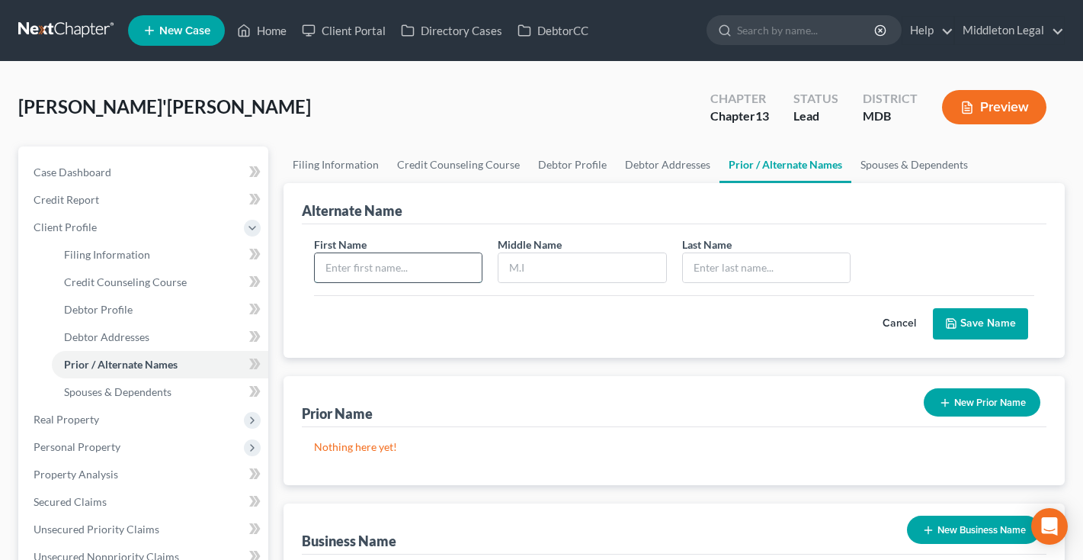
click at [363, 268] on input "text" at bounding box center [398, 267] width 167 height 29
type input "j"
type input "Ja'[PERSON_NAME]"
type input "[PERSON_NAME]"
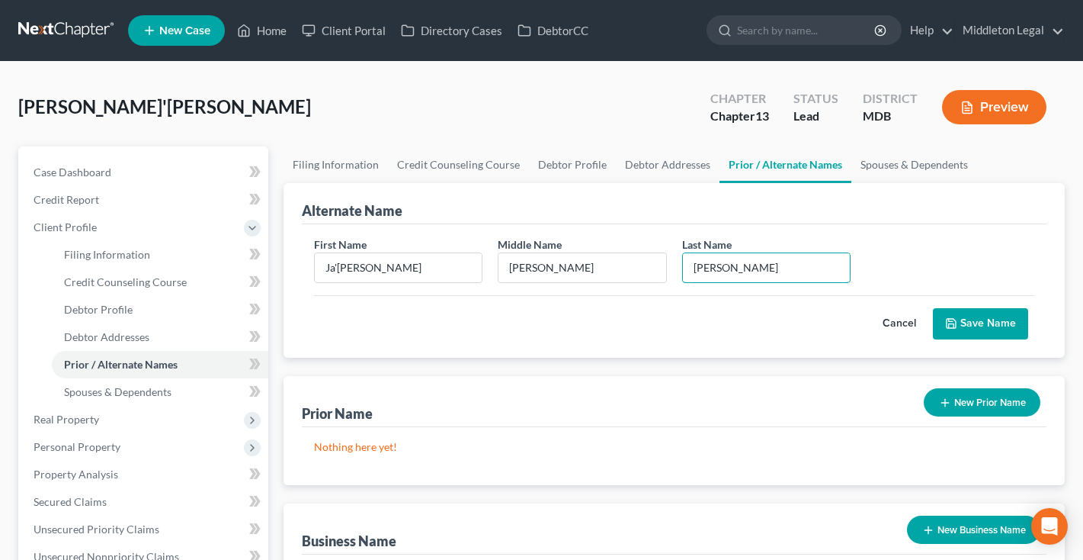
type input "[PERSON_NAME]"
click at [965, 328] on button "Save Name" at bounding box center [980, 324] width 95 height 32
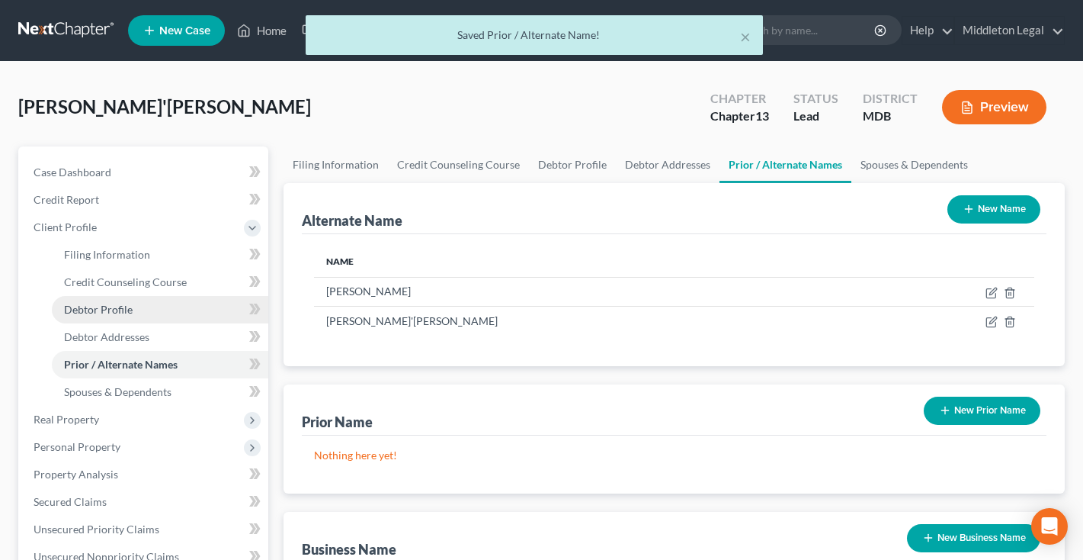
click at [129, 311] on span "Debtor Profile" at bounding box center [98, 309] width 69 height 13
select select "0"
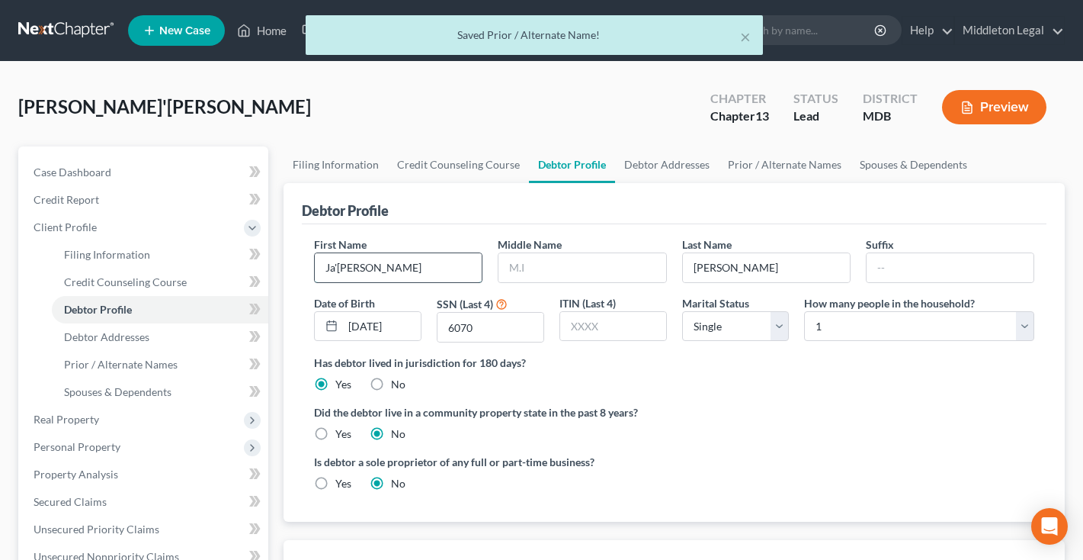
click at [338, 270] on input "Ja'[PERSON_NAME]" at bounding box center [398, 267] width 167 height 29
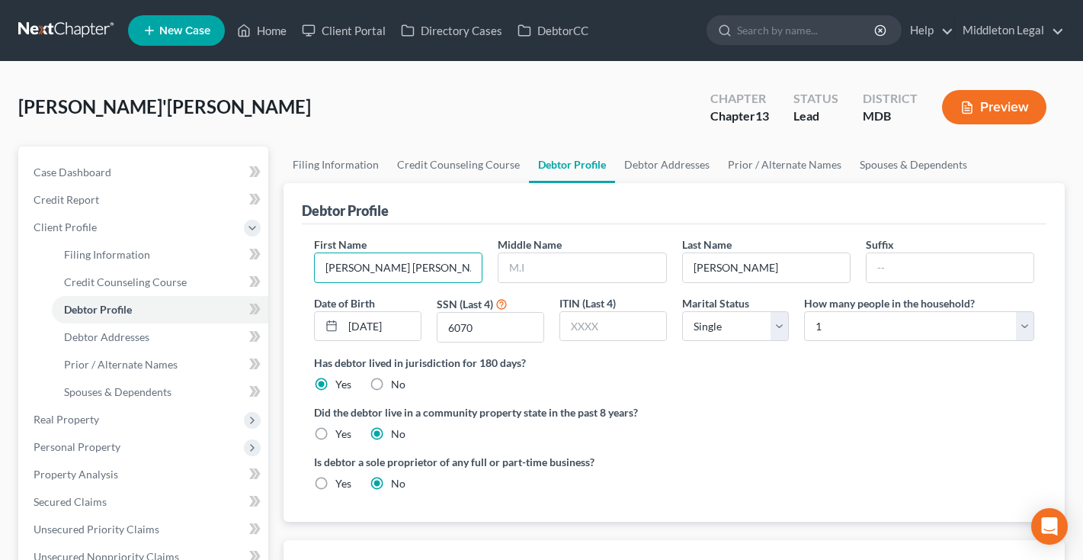
type input "[PERSON_NAME] [PERSON_NAME]"
click at [596, 241] on div "Middle Name" at bounding box center [582, 259] width 184 height 46
click at [596, 261] on input "text" at bounding box center [582, 267] width 167 height 29
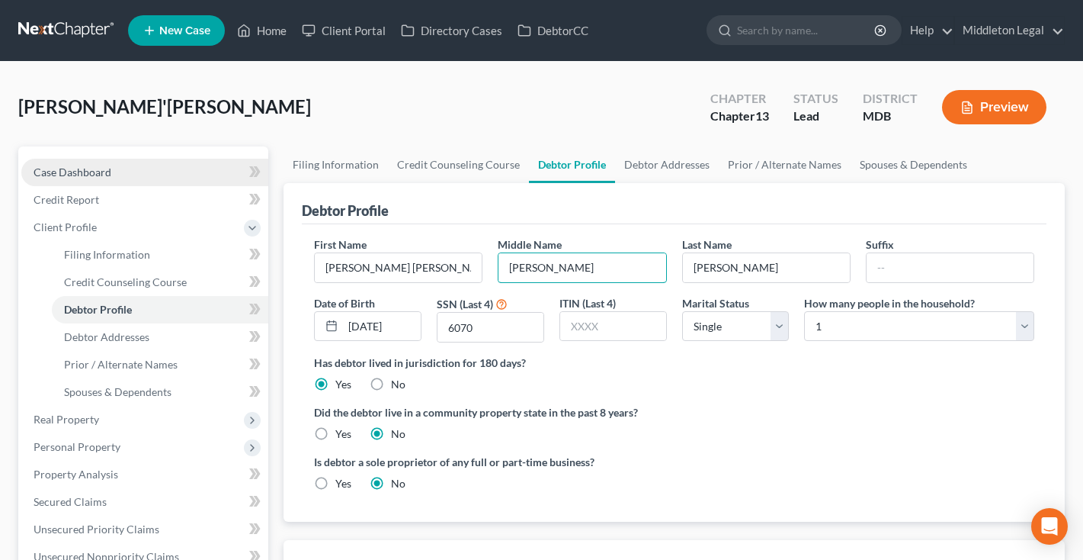
type input "[PERSON_NAME]"
click at [97, 171] on span "Case Dashboard" at bounding box center [73, 171] width 78 height 13
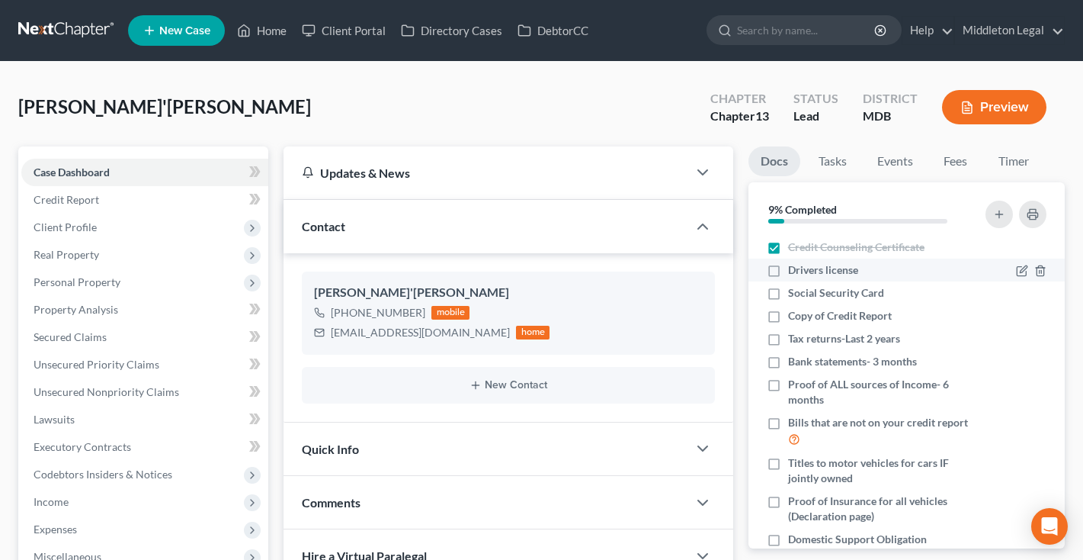
click at [788, 265] on label "Drivers license" at bounding box center [823, 269] width 70 height 15
click at [794, 265] on input "Drivers license" at bounding box center [799, 267] width 10 height 10
checkbox input "true"
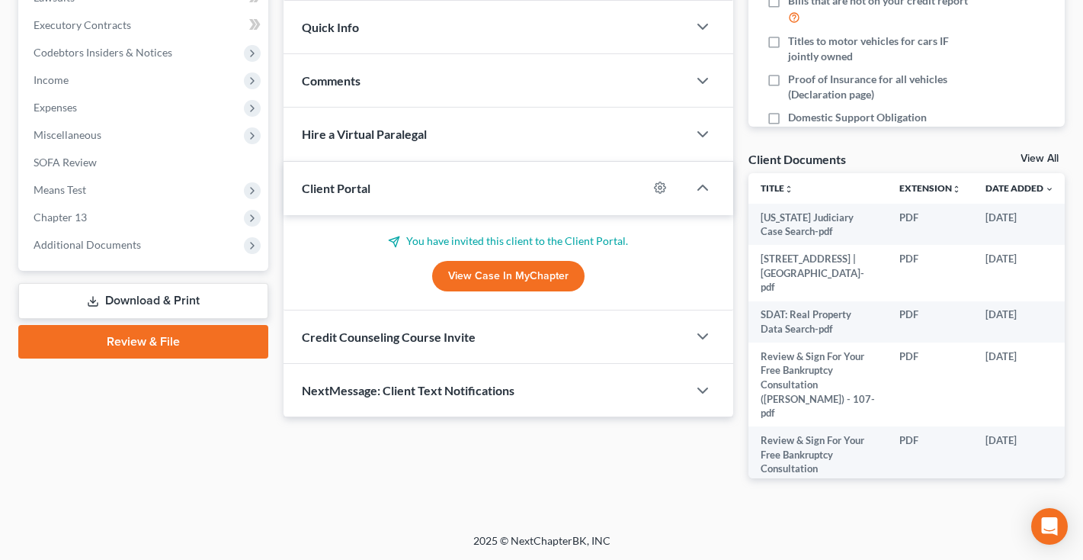
click at [1041, 159] on link "View All" at bounding box center [1040, 158] width 38 height 11
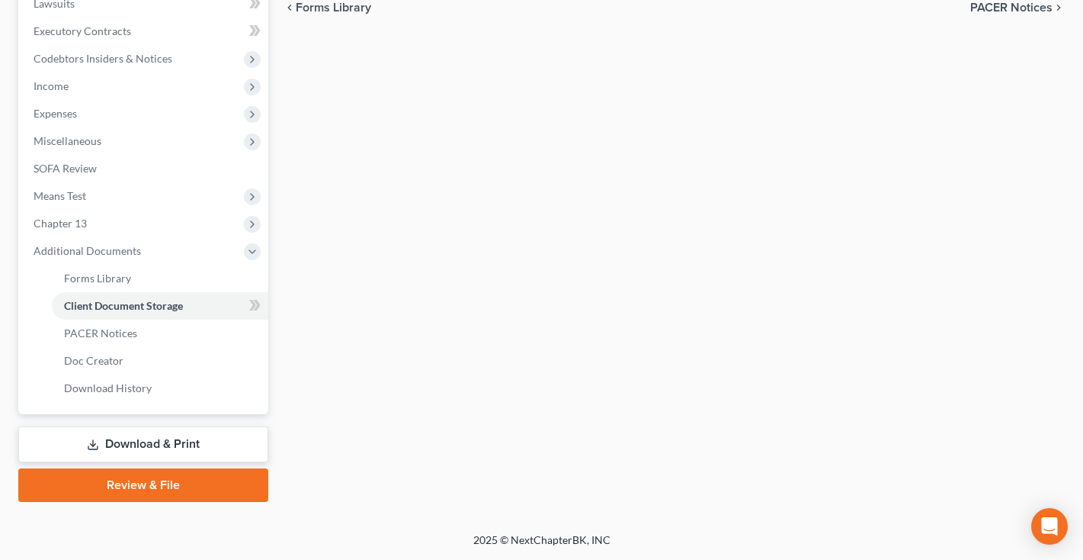
scroll to position [270, 0]
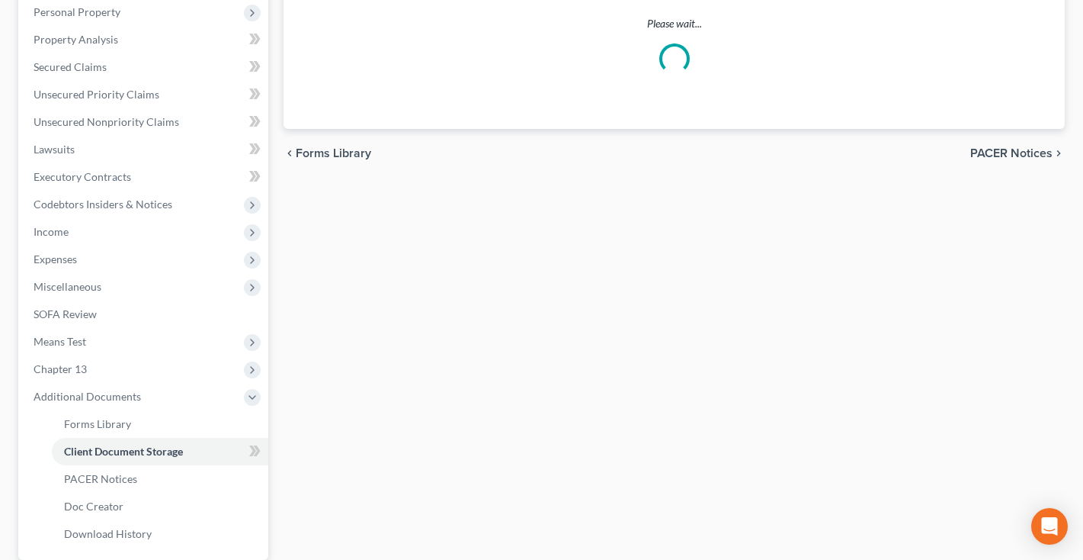
select select "14"
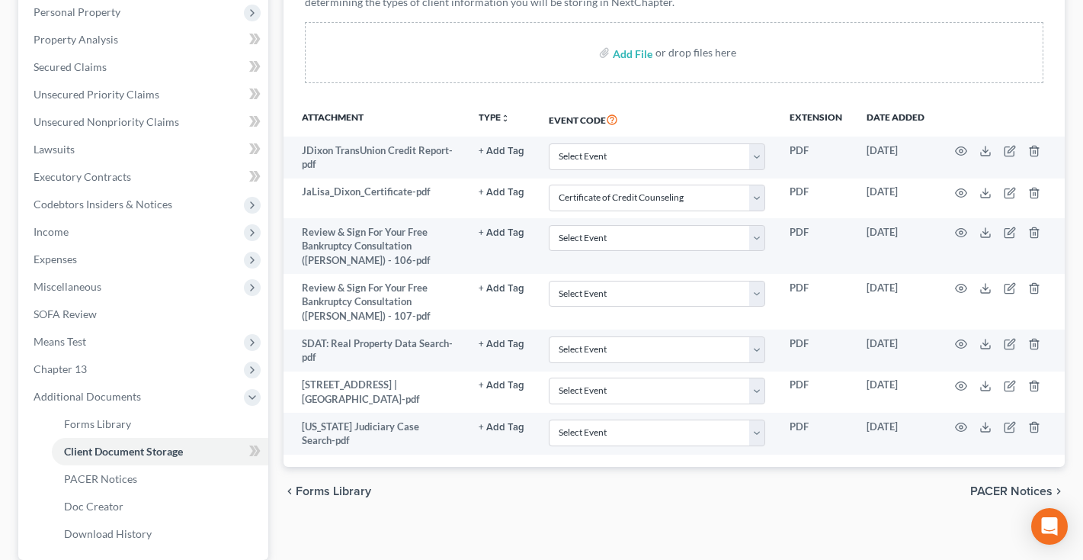
scroll to position [0, 0]
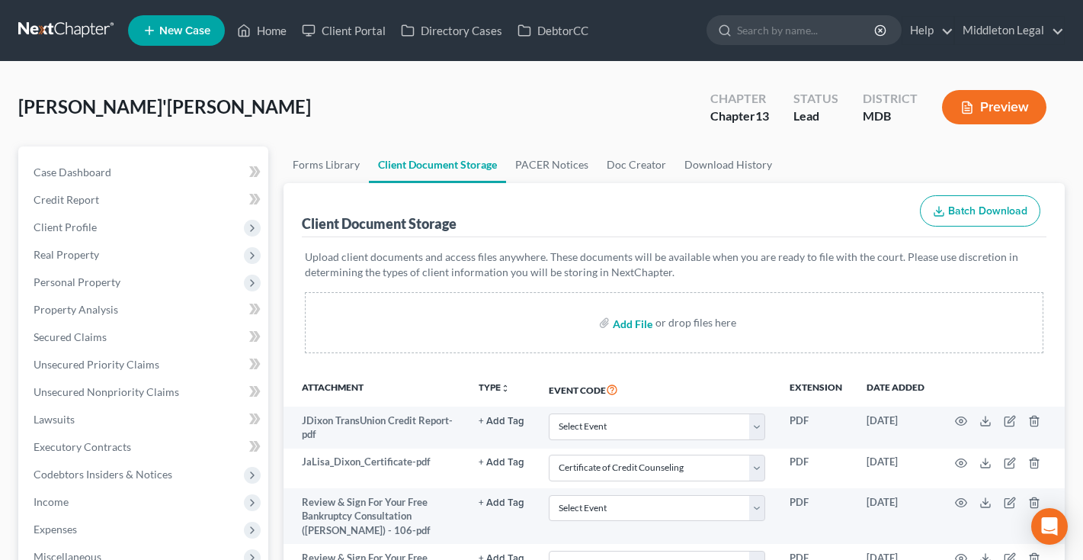
click at [636, 327] on input "file" at bounding box center [631, 322] width 37 height 27
type input "C:\fakepath\ID Dixon.pdf"
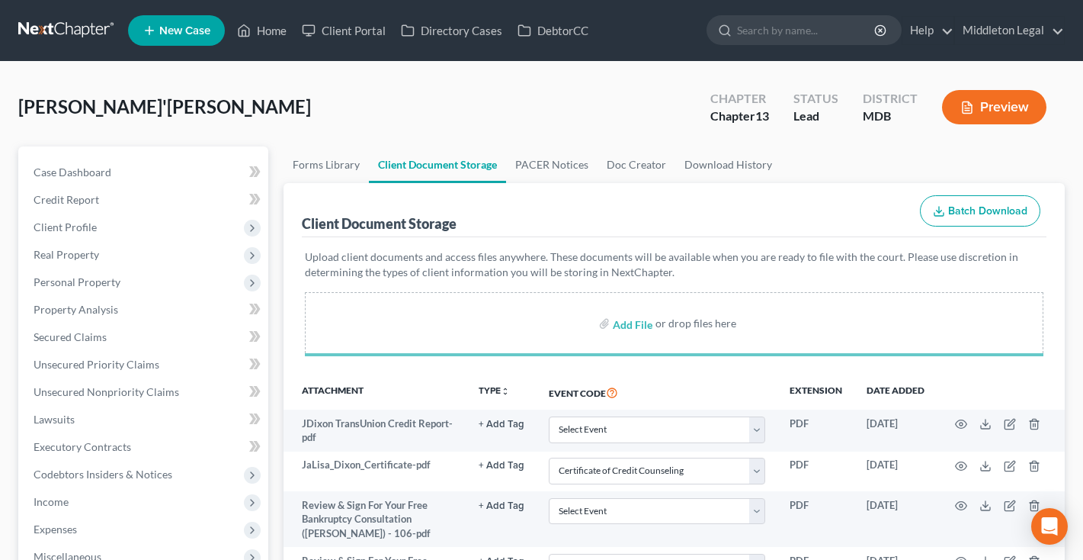
select select "14"
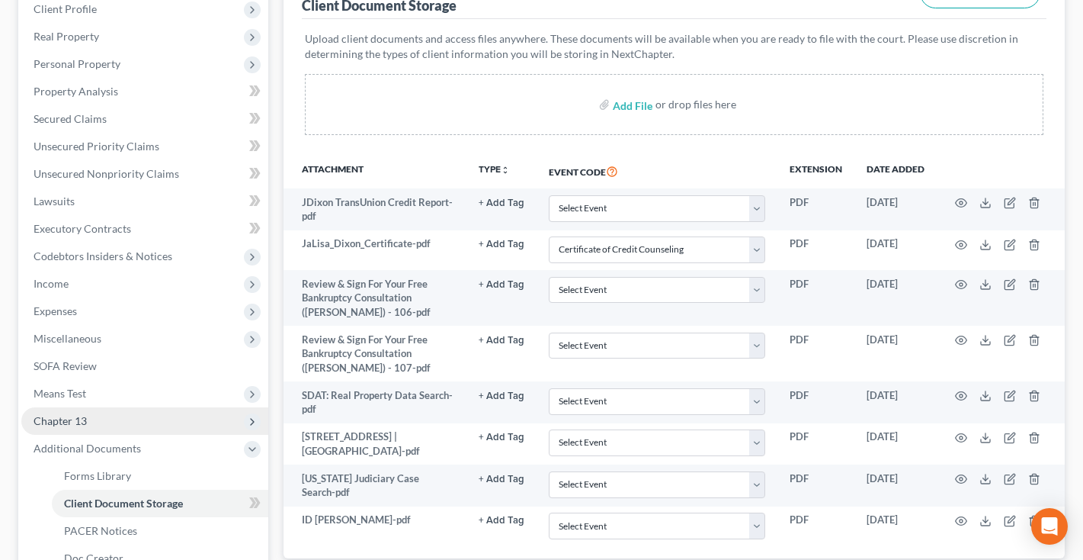
scroll to position [209, 0]
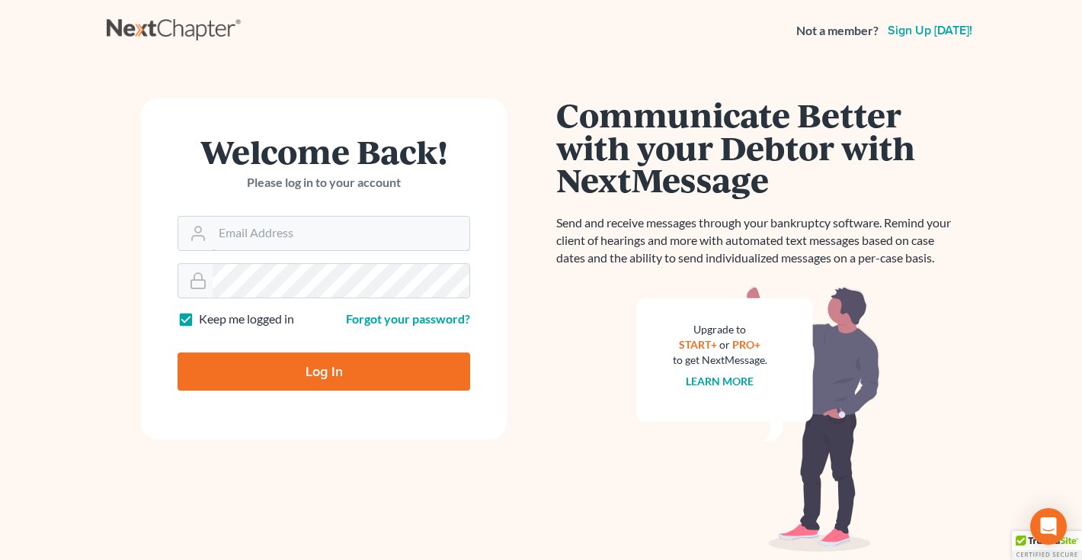
type input "[EMAIL_ADDRESS][DOMAIN_NAME]"
click at [282, 377] on input "Log In" at bounding box center [324, 371] width 293 height 38
type input "Thinking..."
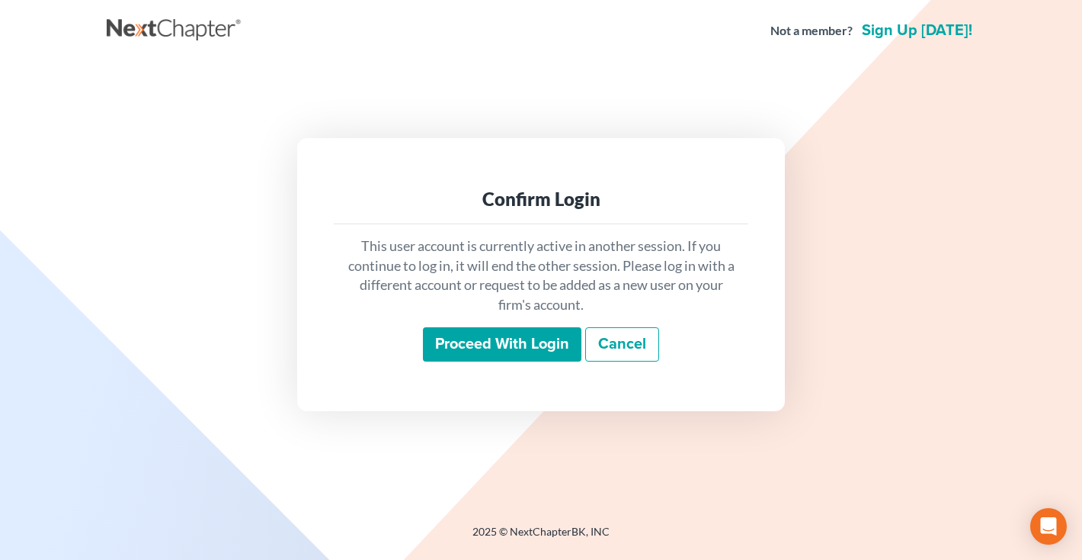
click at [436, 358] on input "Proceed with login" at bounding box center [502, 344] width 159 height 35
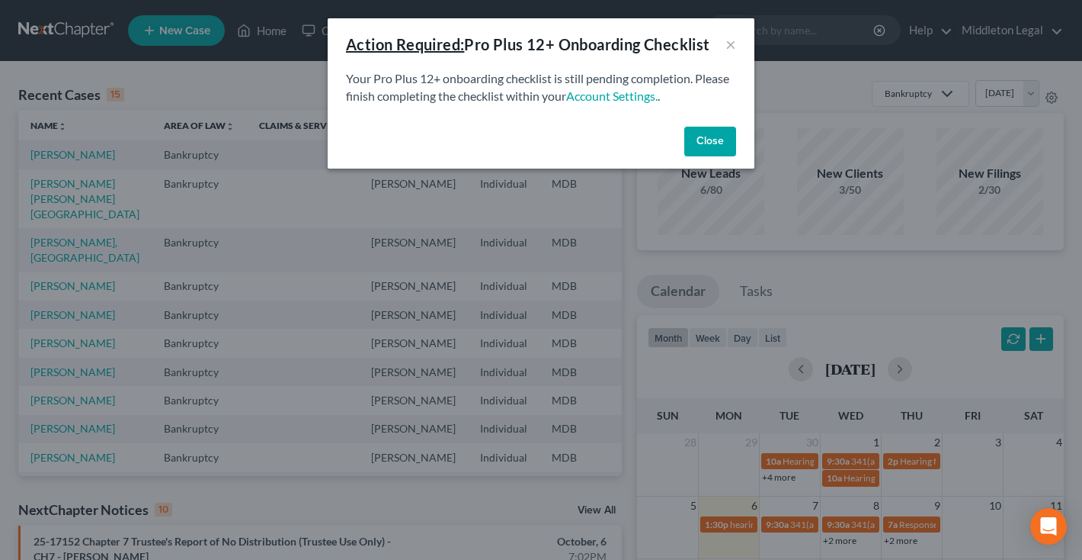
click at [703, 143] on button "Close" at bounding box center [711, 142] width 52 height 30
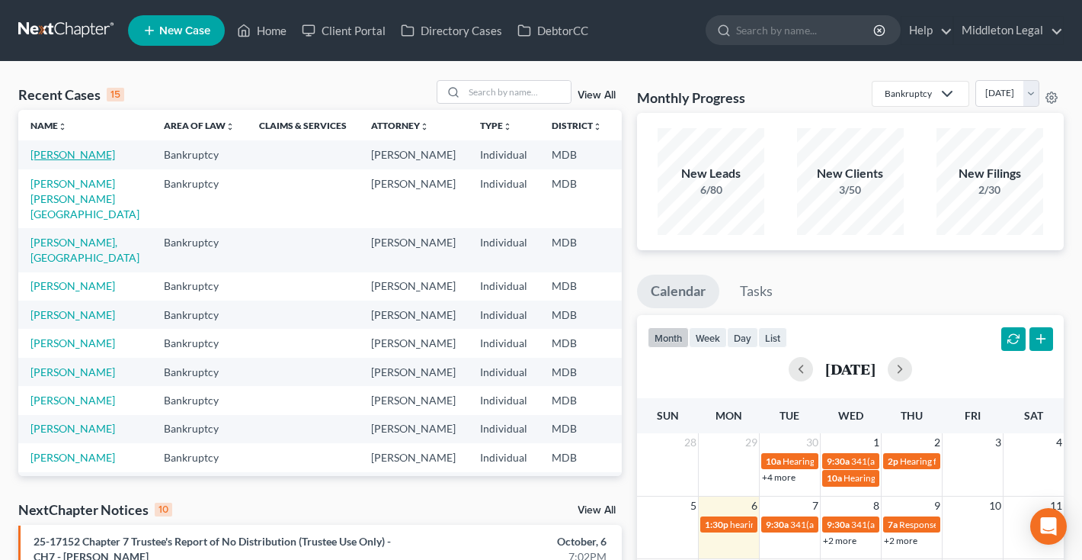
click at [38, 157] on link "[PERSON_NAME]" at bounding box center [72, 154] width 85 height 13
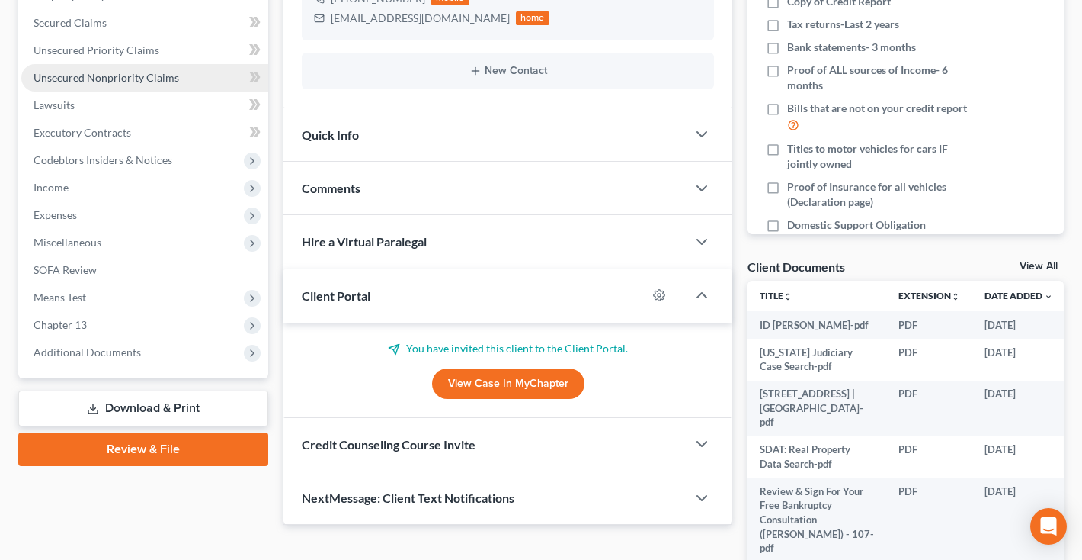
scroll to position [342, 0]
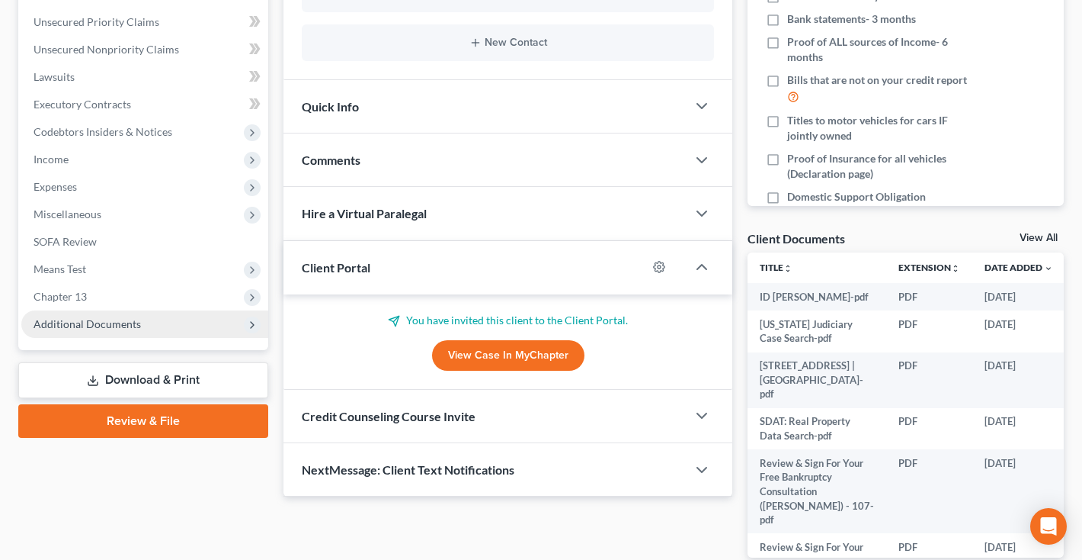
click at [113, 326] on span "Additional Documents" at bounding box center [87, 323] width 107 height 13
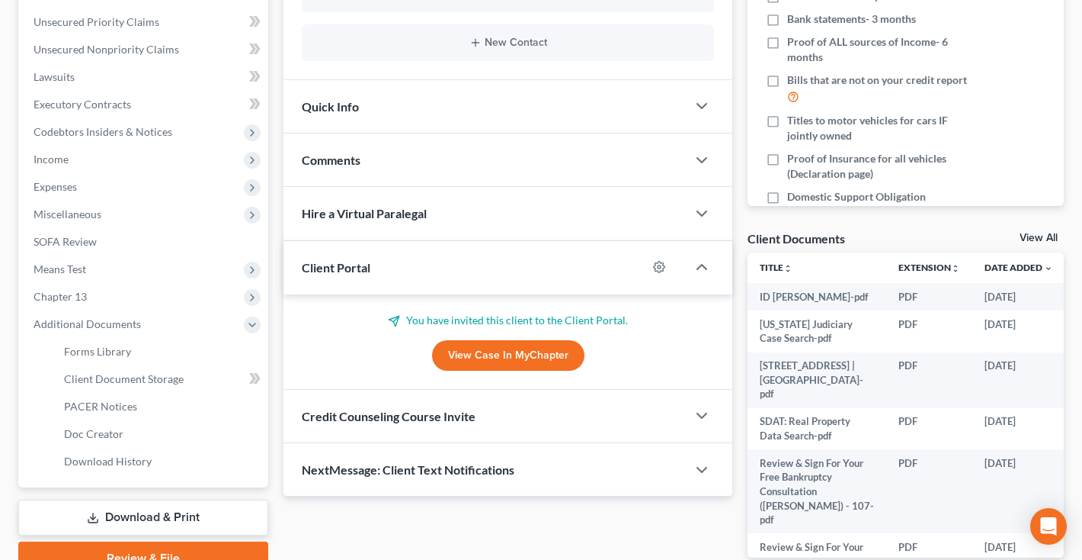
click at [158, 514] on link "Download & Print" at bounding box center [143, 517] width 250 height 36
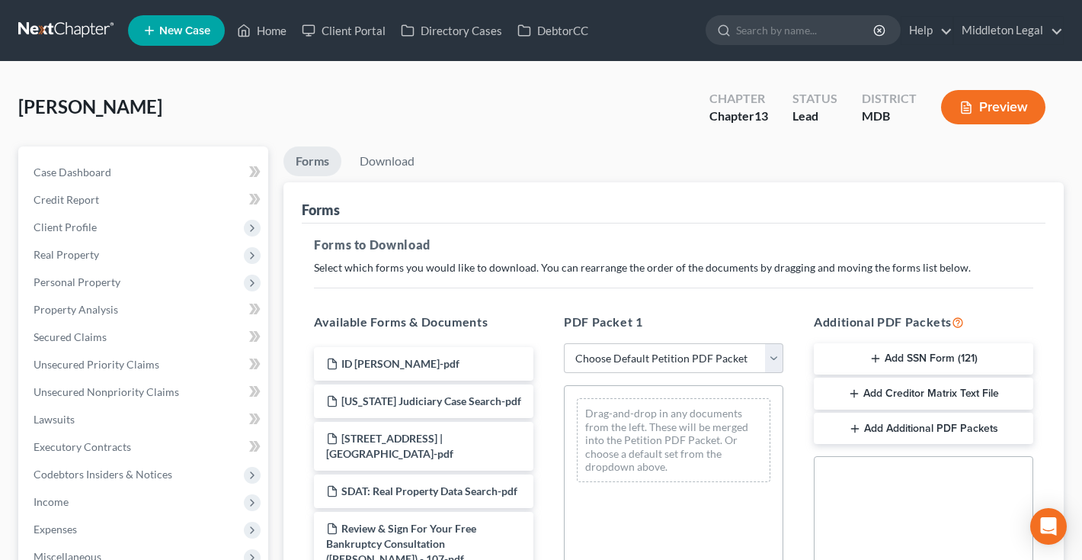
click at [918, 371] on button "Add SSN Form (121)" at bounding box center [924, 359] width 220 height 32
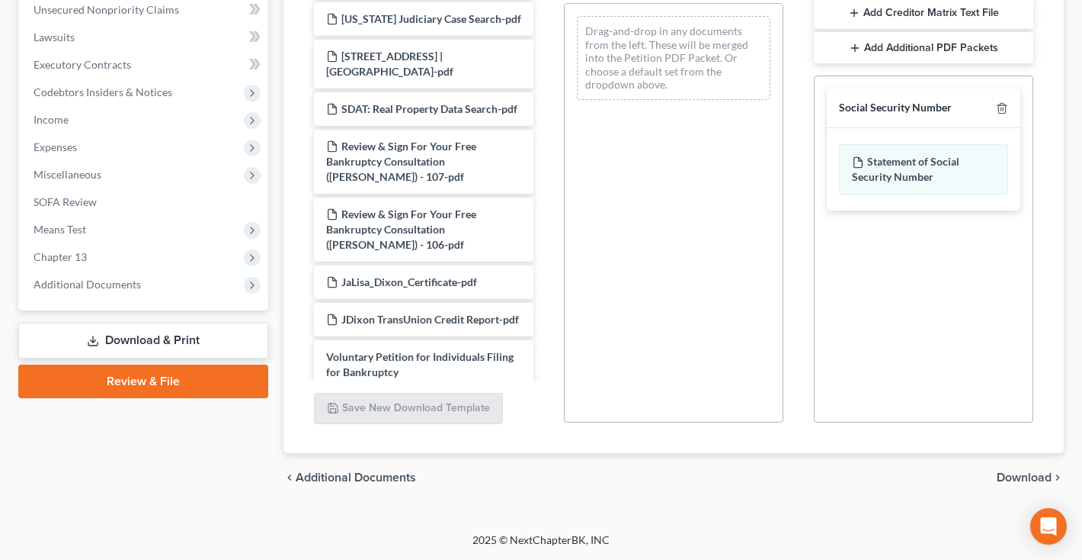
click at [1001, 475] on span "Download" at bounding box center [1024, 477] width 55 height 12
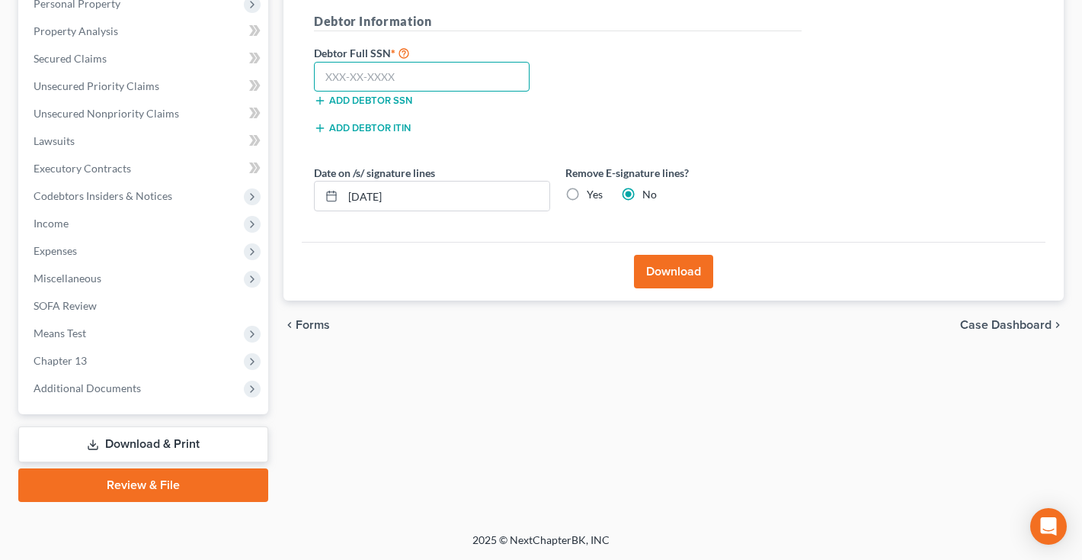
click at [477, 66] on input "text" at bounding box center [422, 77] width 216 height 30
type input "214-29-6070"
click at [676, 268] on button "Download" at bounding box center [673, 272] width 79 height 34
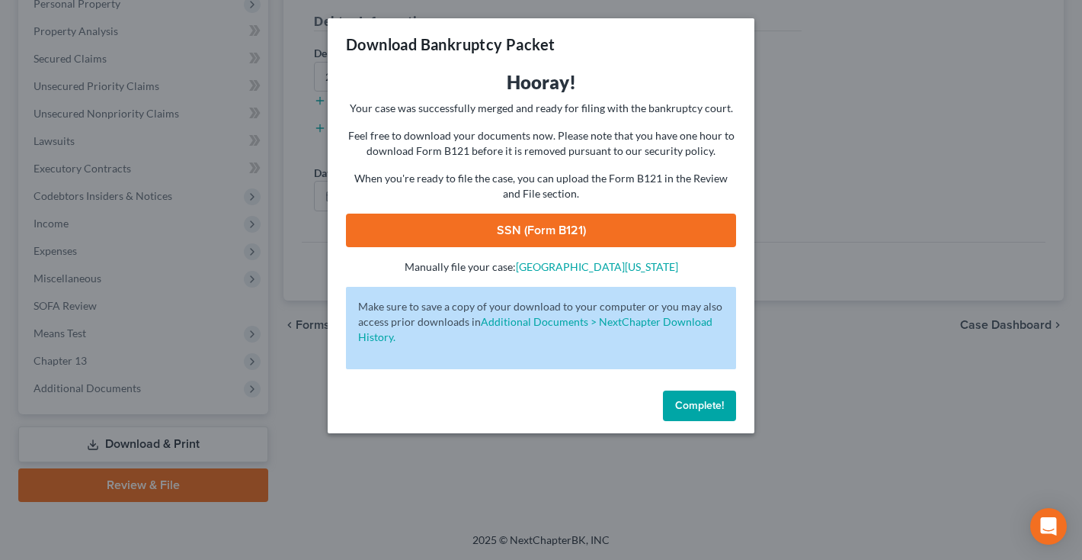
click at [648, 227] on link "SSN (Form B121)" at bounding box center [541, 230] width 390 height 34
click at [691, 412] on button "Complete!" at bounding box center [699, 405] width 73 height 30
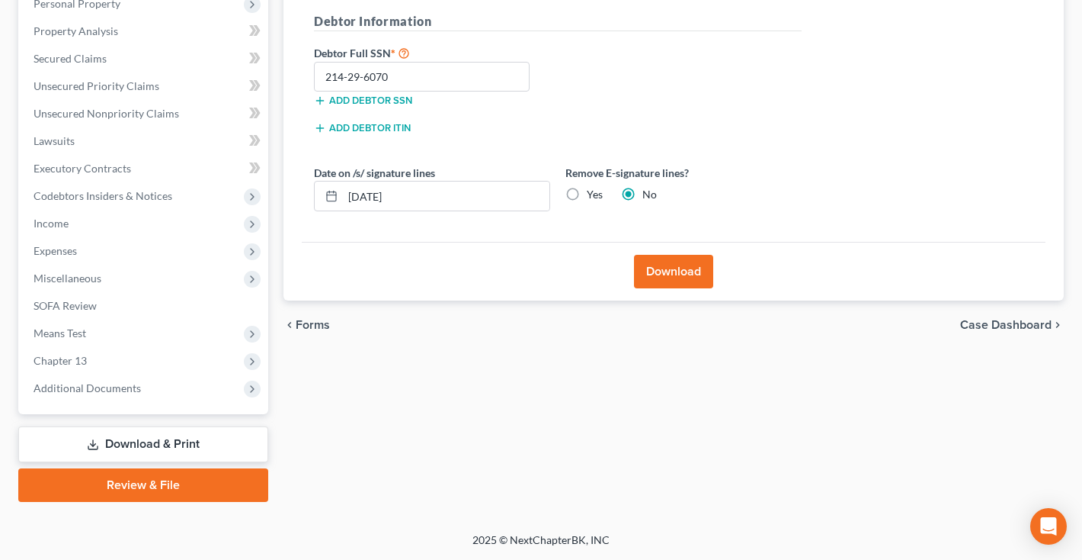
click at [178, 480] on link "Review & File" at bounding box center [143, 485] width 250 height 34
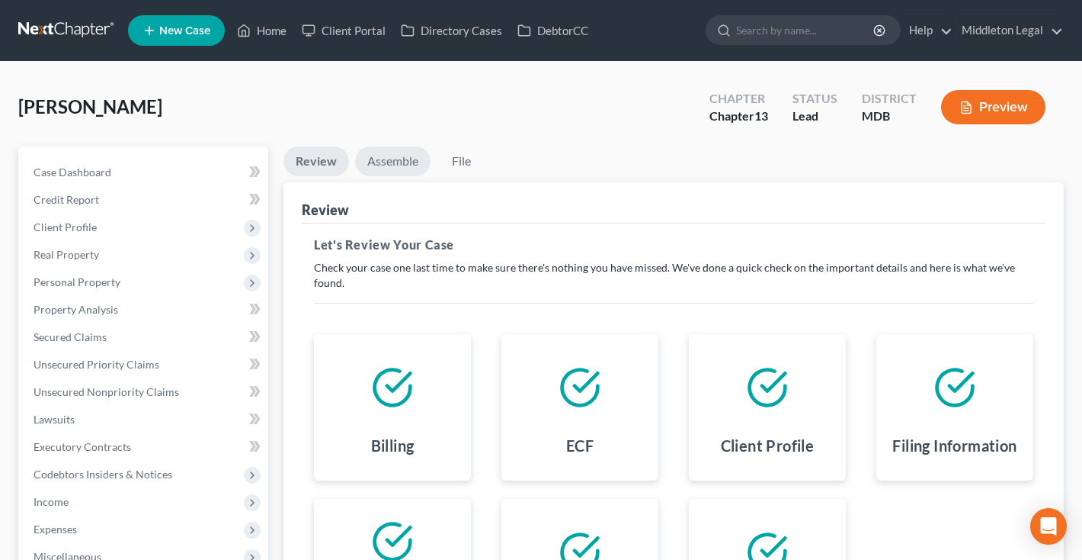
click at [383, 162] on link "Assemble" at bounding box center [392, 161] width 75 height 30
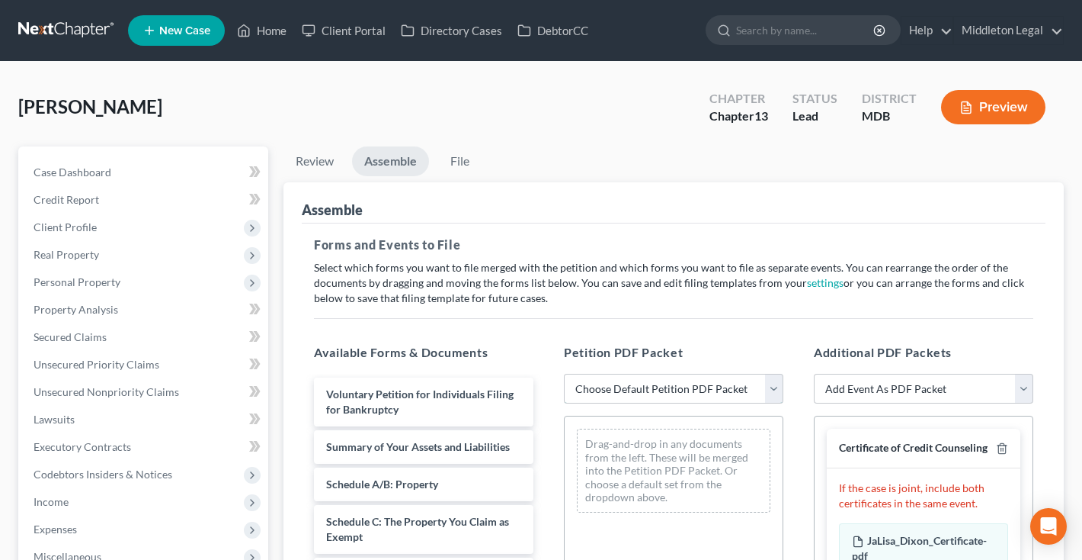
select select "0"
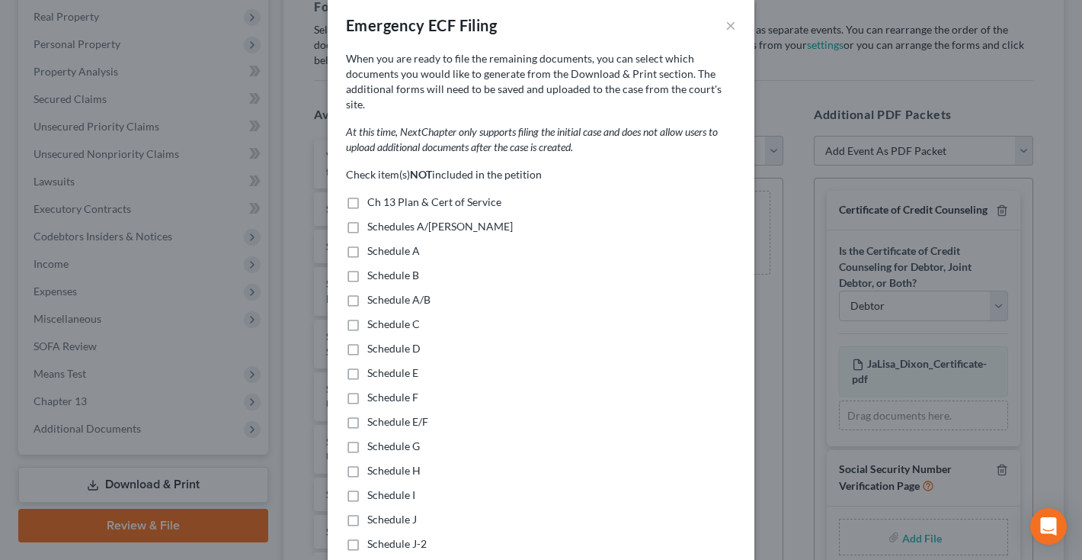
scroll to position [26, 0]
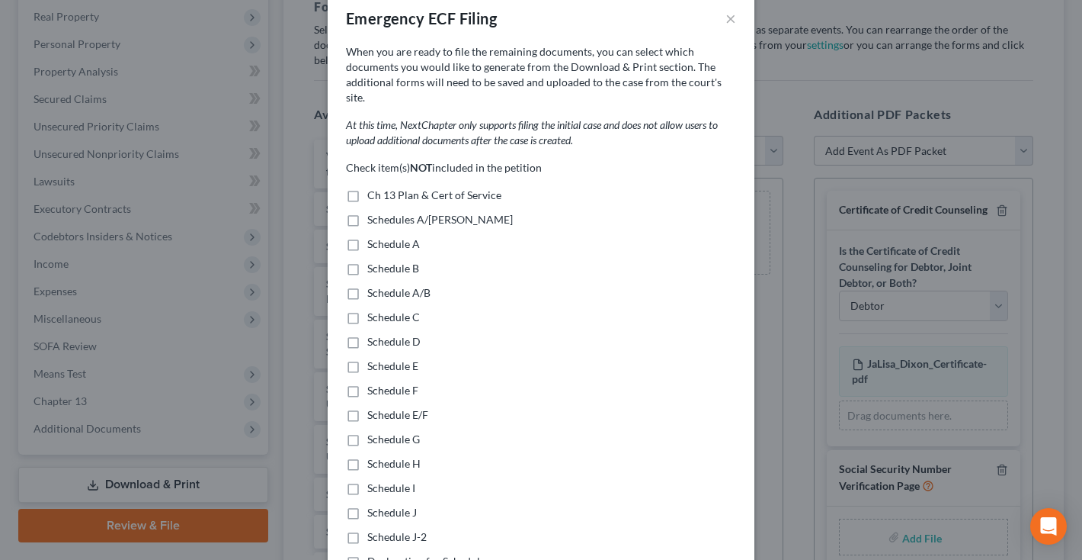
click at [367, 188] on label "Ch 13 Plan & Cert of Service" at bounding box center [434, 195] width 134 height 15
click at [374, 188] on input "Ch 13 Plan & Cert of Service" at bounding box center [379, 193] width 10 height 10
checkbox input "true"
click at [367, 212] on label "Schedules A/[PERSON_NAME]" at bounding box center [440, 219] width 146 height 15
click at [374, 212] on input "Schedules A/[PERSON_NAME]" at bounding box center [379, 217] width 10 height 10
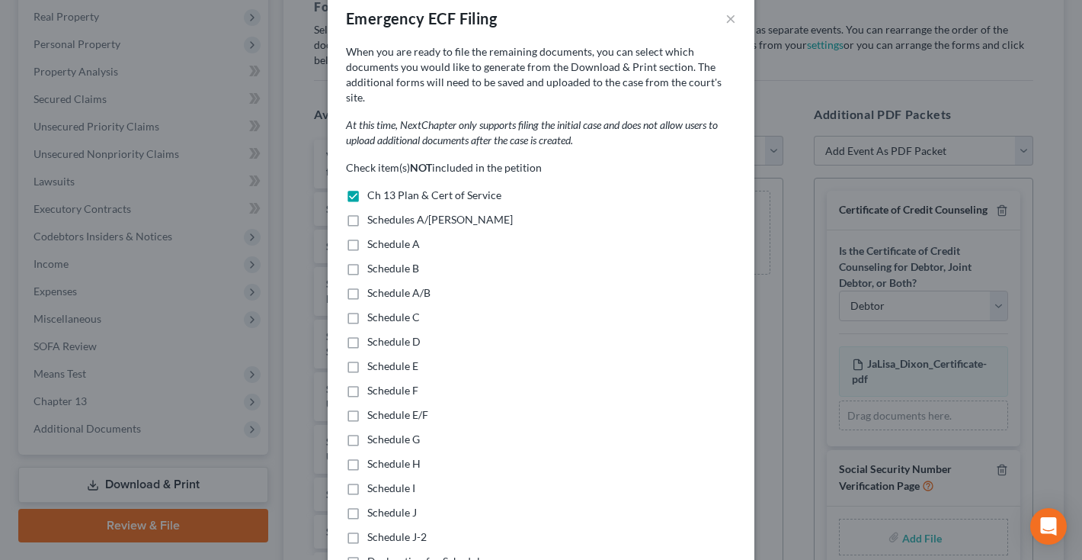
checkbox input "true"
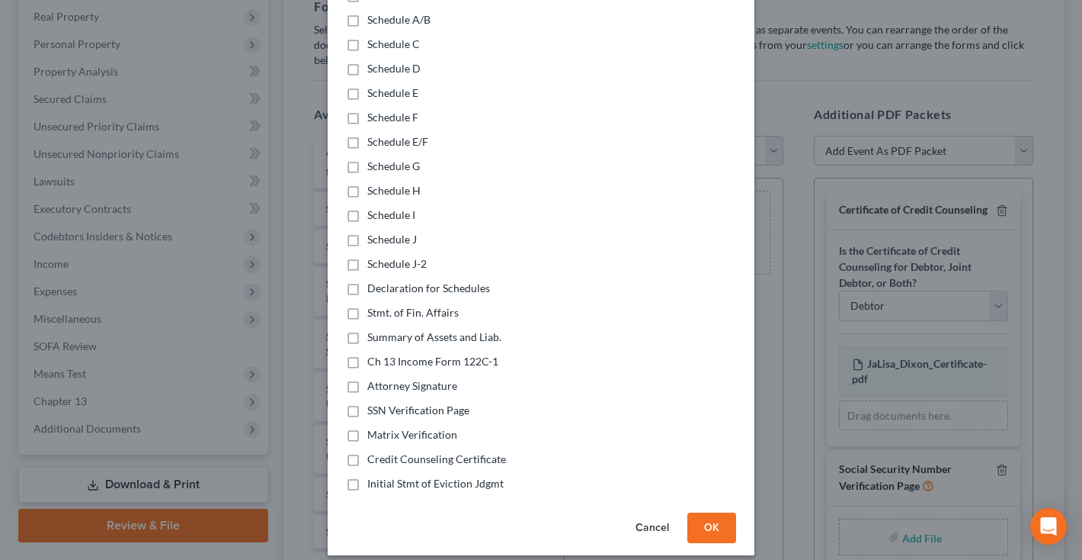
scroll to position [297, 0]
click at [367, 282] on label "Declaration for Schedules" at bounding box center [428, 289] width 123 height 15
click at [374, 282] on input "Declaration for Schedules" at bounding box center [379, 287] width 10 height 10
checkbox input "true"
click at [367, 306] on label "Stmt. of Fin. Affairs" at bounding box center [412, 313] width 91 height 15
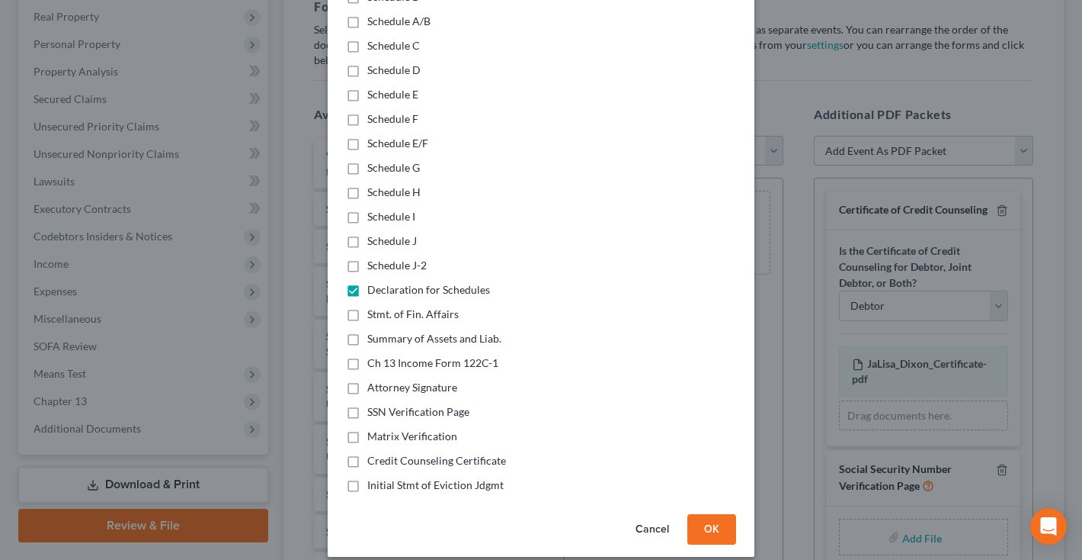
click at [374, 306] on input "Stmt. of Fin. Affairs" at bounding box center [379, 311] width 10 height 10
checkbox input "true"
click at [367, 331] on label "Summary of Assets and Liab." at bounding box center [434, 338] width 134 height 15
click at [374, 331] on input "Summary of Assets and Liab." at bounding box center [379, 336] width 10 height 10
checkbox input "true"
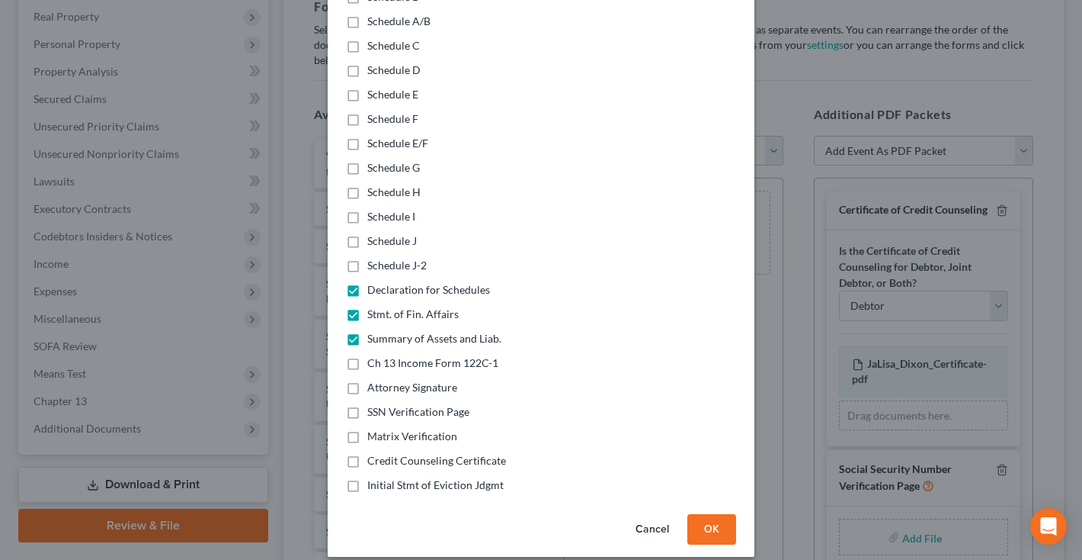
click at [367, 358] on label "Ch 13 Income Form 122C-1" at bounding box center [432, 362] width 131 height 15
click at [374, 358] on input "Ch 13 Income Form 122C-1" at bounding box center [379, 360] width 10 height 10
checkbox input "true"
click at [367, 477] on label "Initial Stmt of Eviction Jdgmt" at bounding box center [435, 484] width 136 height 15
click at [374, 477] on input "Initial Stmt of Eviction Jdgmt" at bounding box center [379, 482] width 10 height 10
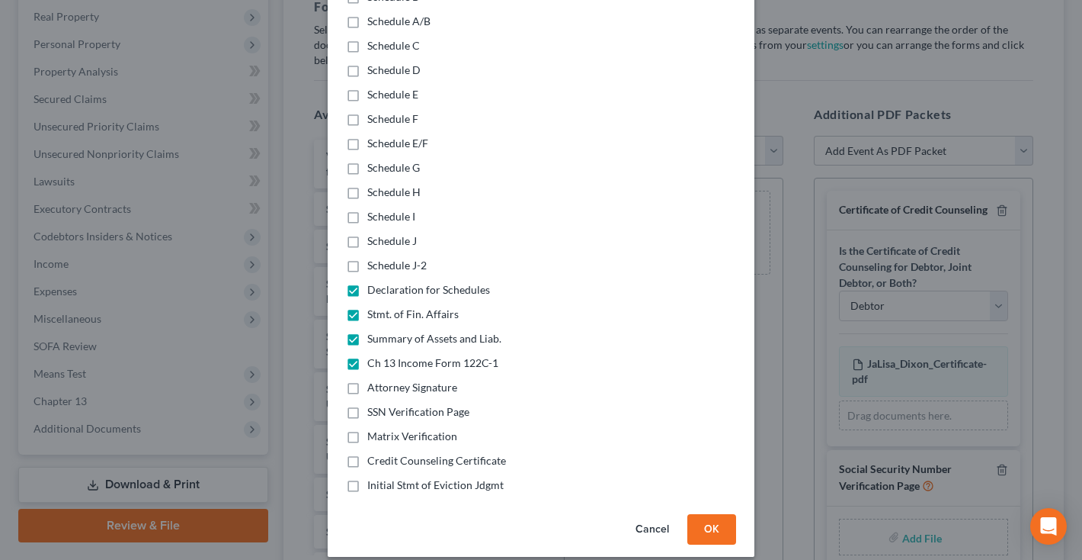
checkbox input "true"
click at [702, 514] on button "OK" at bounding box center [712, 529] width 49 height 30
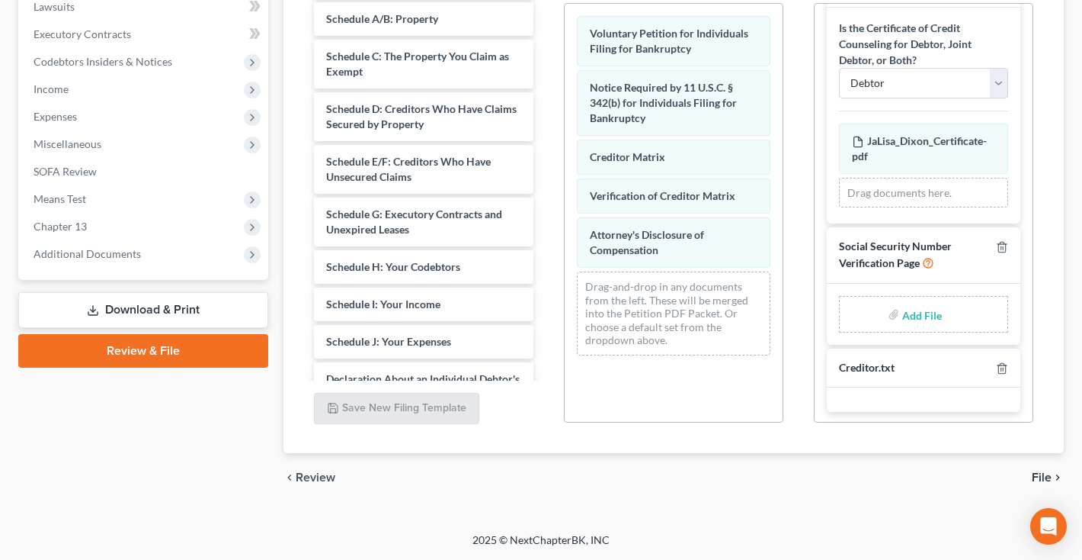
scroll to position [412, 0]
click at [925, 317] on input "file" at bounding box center [921, 313] width 37 height 27
type input "C:\fakepath\897bf094-2259-4a1b-872d-ae480853c093.pdf"
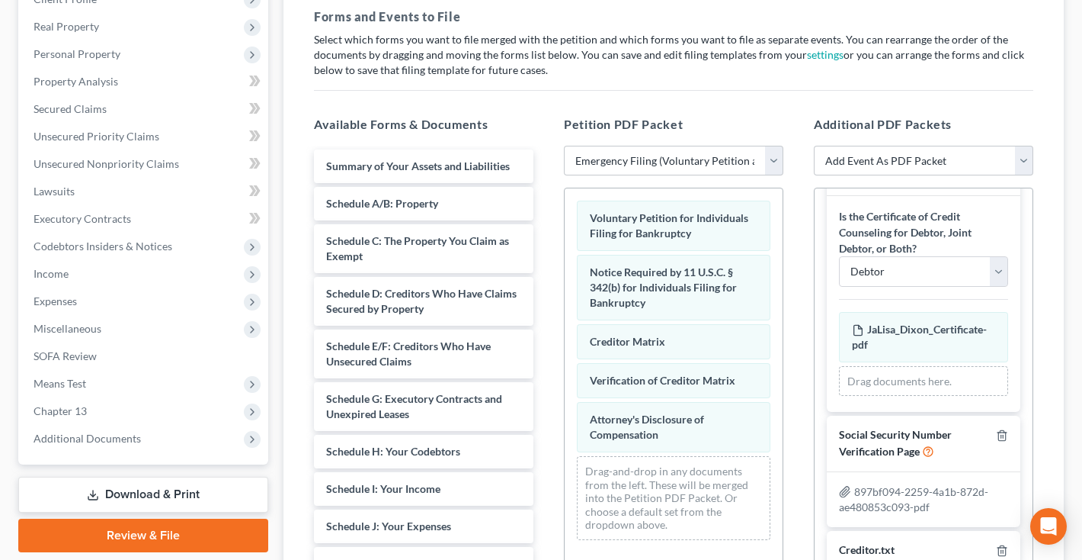
scroll to position [210, 0]
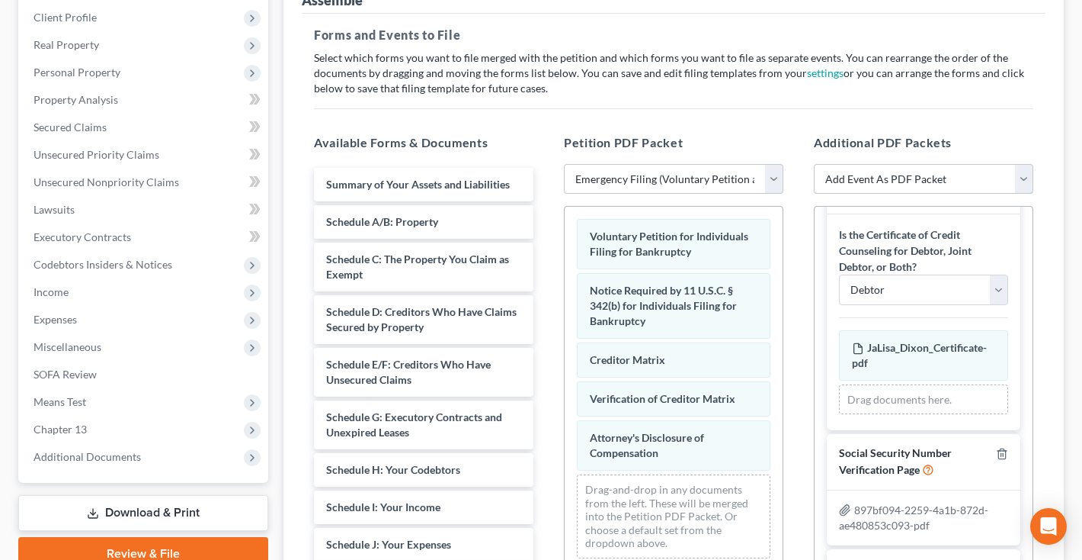
select select "29"
select select
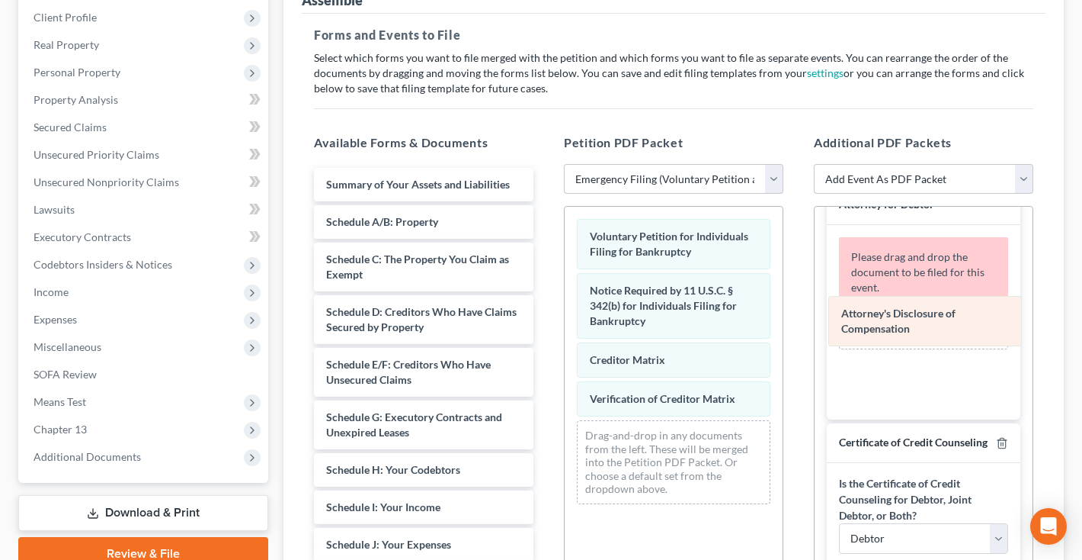
drag, startPoint x: 697, startPoint y: 442, endPoint x: 960, endPoint y: 306, distance: 296.3
click at [783, 306] on div "Attorney's Disclosure of Compensation Voluntary Petition for Individuals Filing…" at bounding box center [674, 361] width 218 height 309
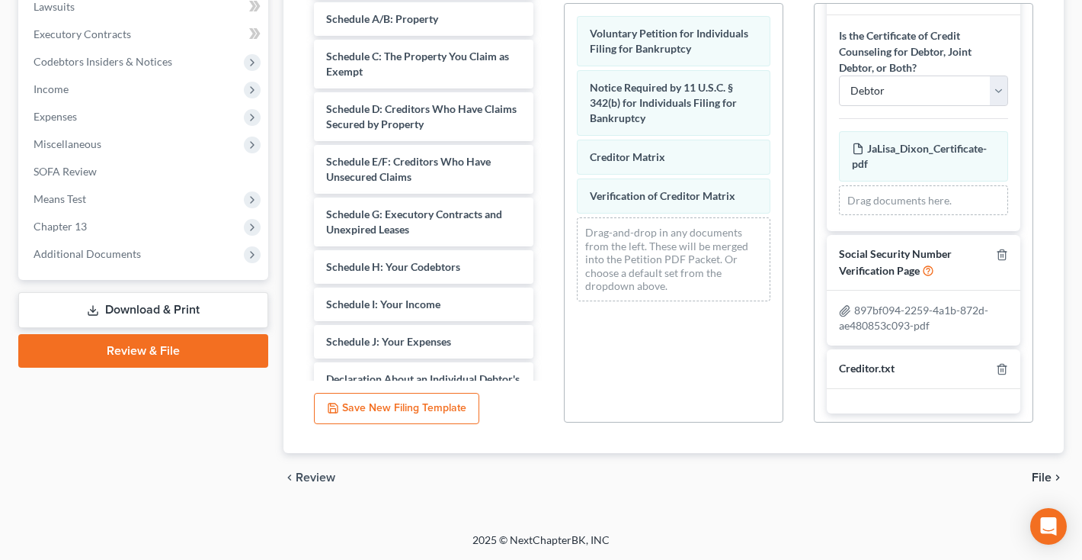
scroll to position [412, 0]
click at [1042, 476] on span "File" at bounding box center [1042, 477] width 20 height 12
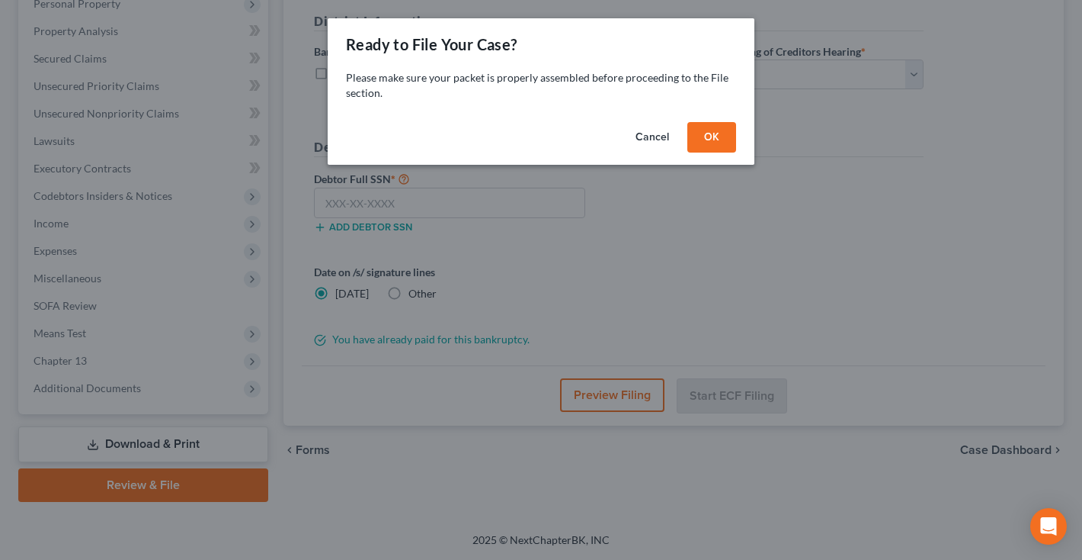
scroll to position [278, 0]
click at [711, 142] on button "OK" at bounding box center [712, 137] width 49 height 30
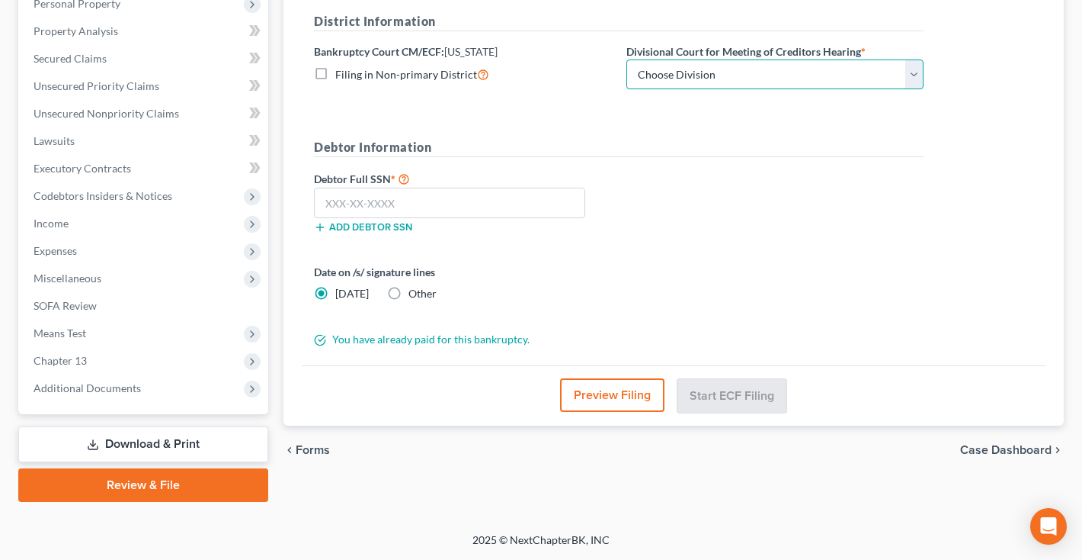
select select "1"
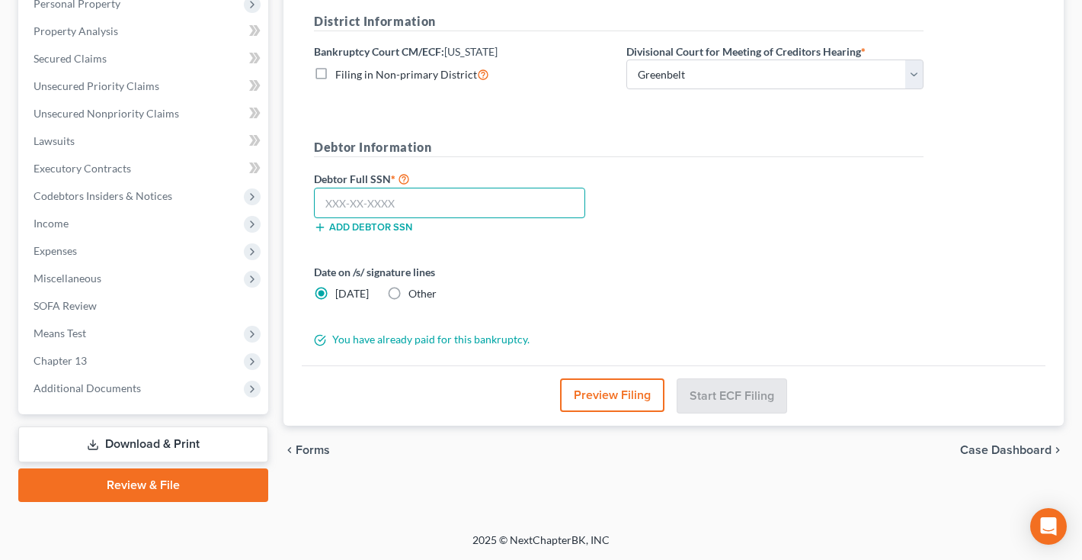
click at [442, 201] on input "text" at bounding box center [449, 203] width 271 height 30
type input "214-29-6070"
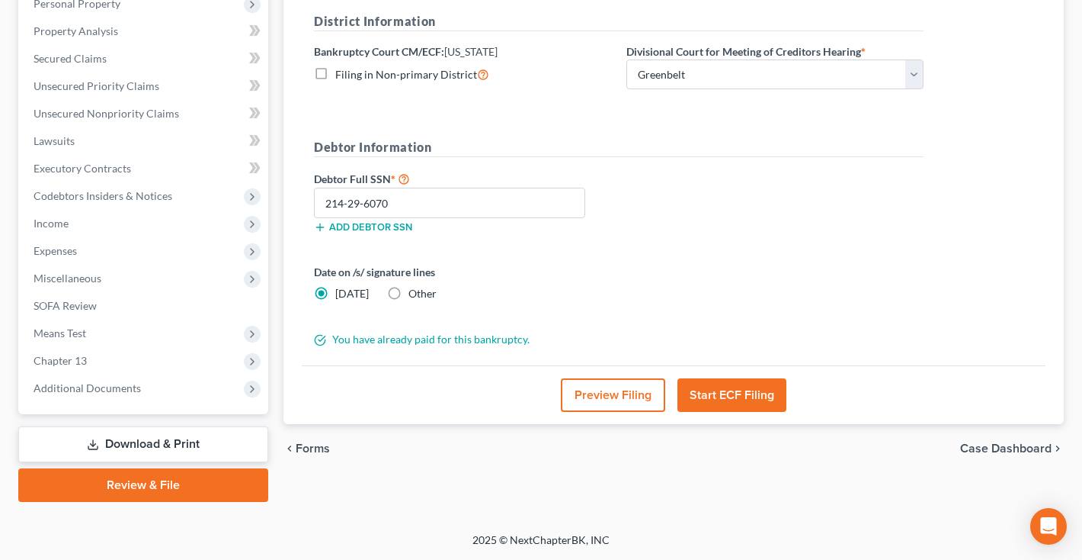
click at [614, 392] on button "Preview Filing" at bounding box center [613, 395] width 104 height 34
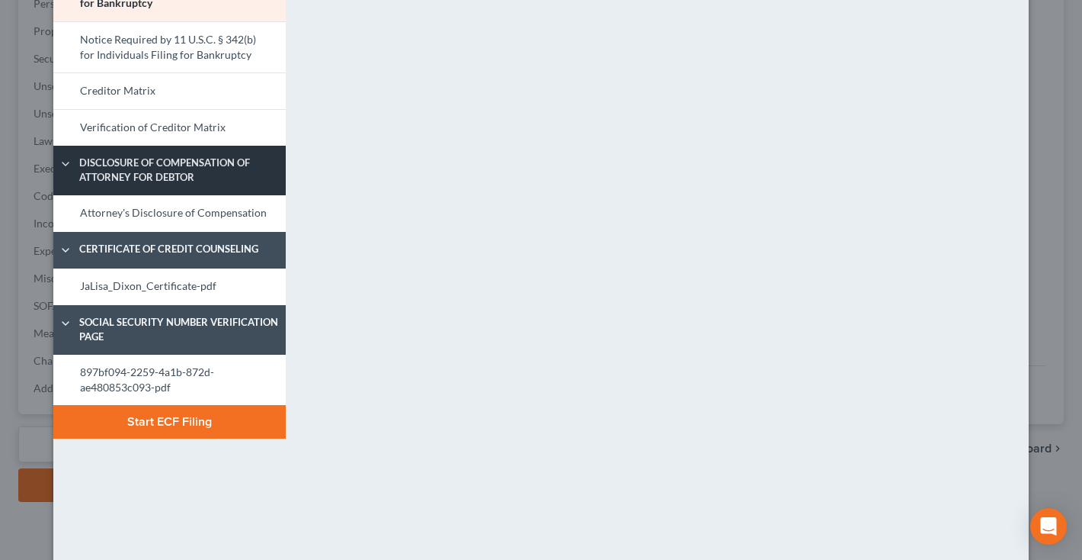
scroll to position [143, 0]
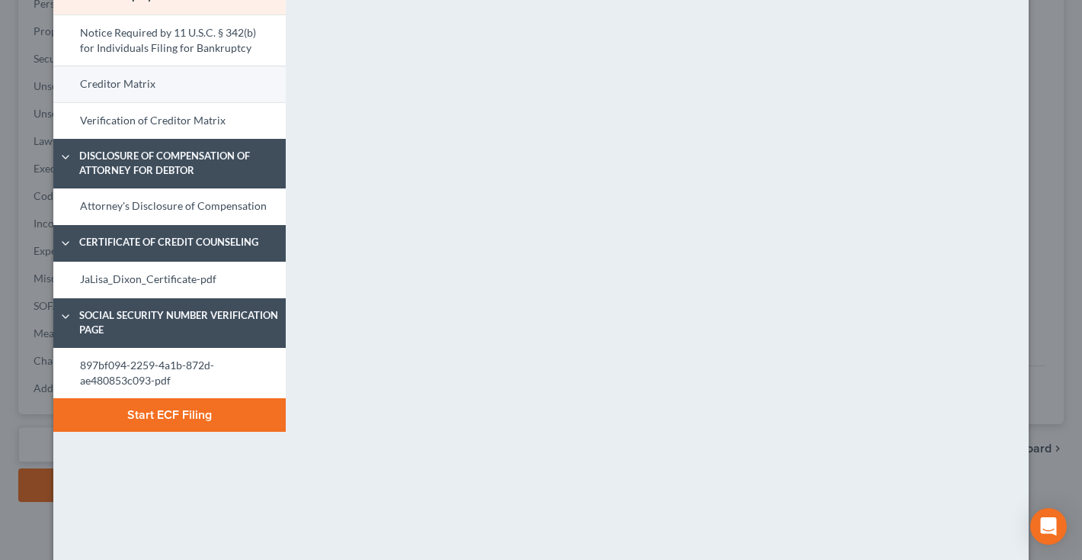
click at [189, 90] on link "Creditor Matrix" at bounding box center [169, 84] width 232 height 37
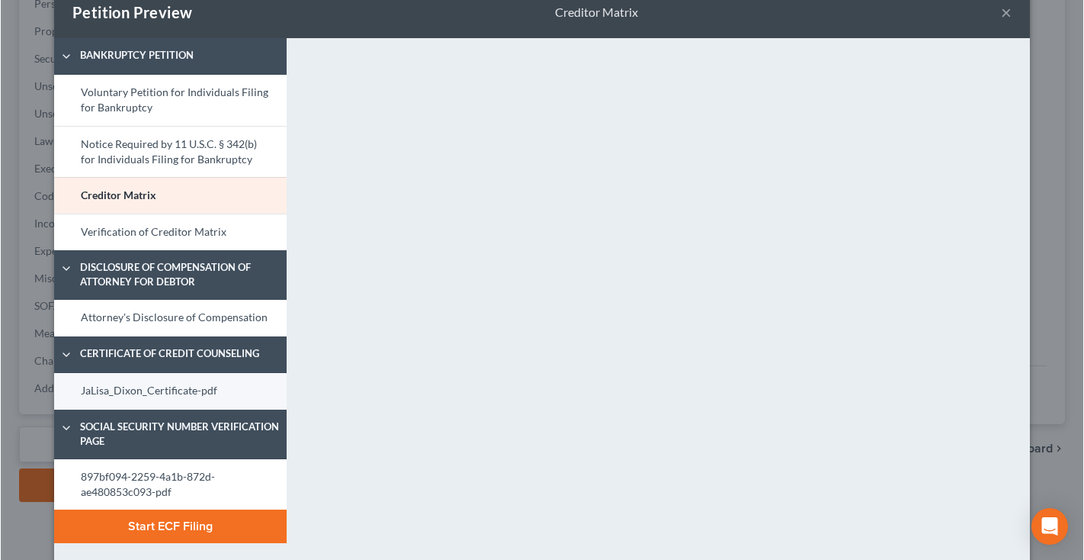
scroll to position [120, 0]
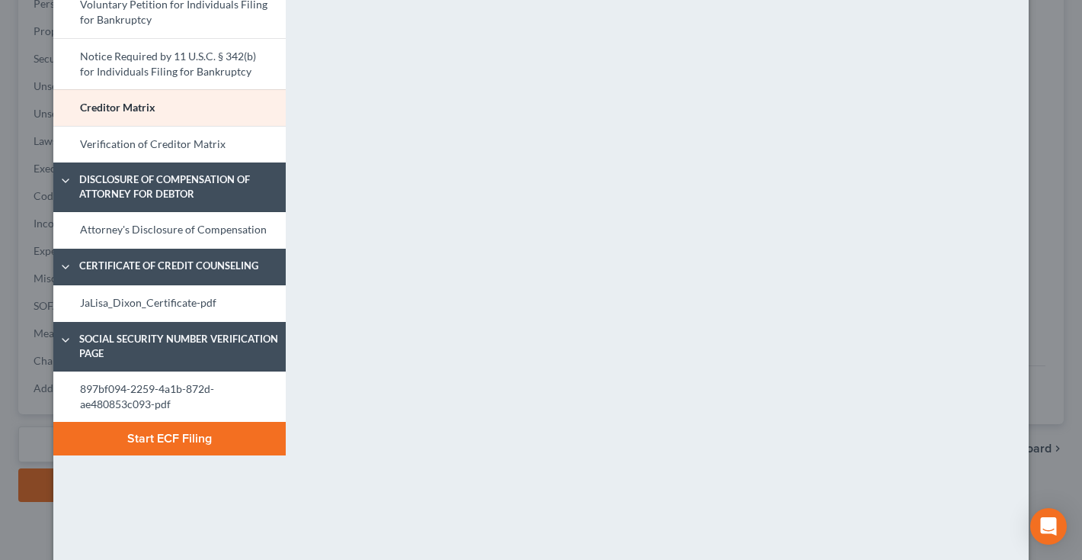
click at [184, 439] on button "Start ECF Filing" at bounding box center [169, 439] width 232 height 34
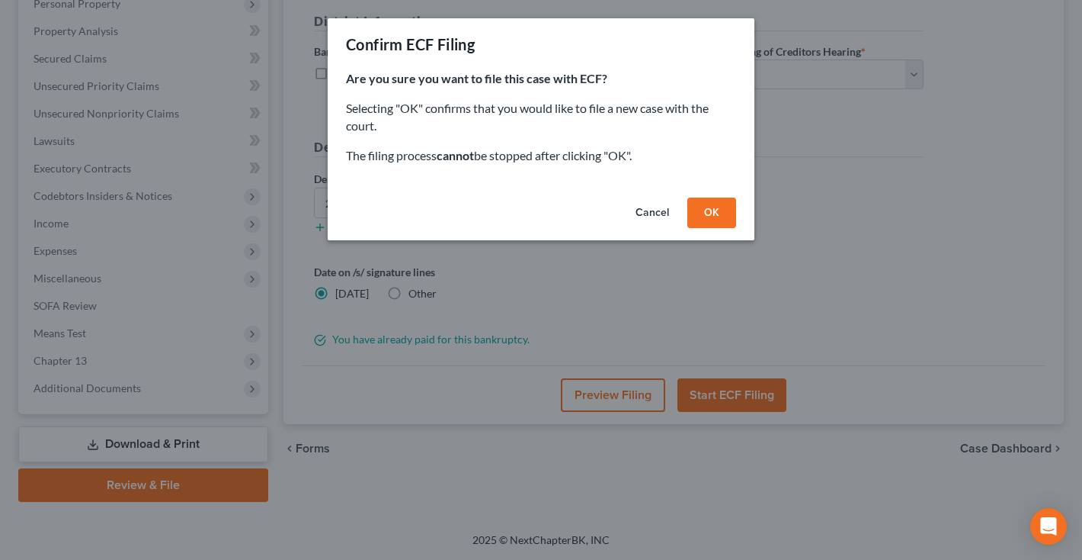
click at [719, 209] on button "OK" at bounding box center [712, 212] width 49 height 30
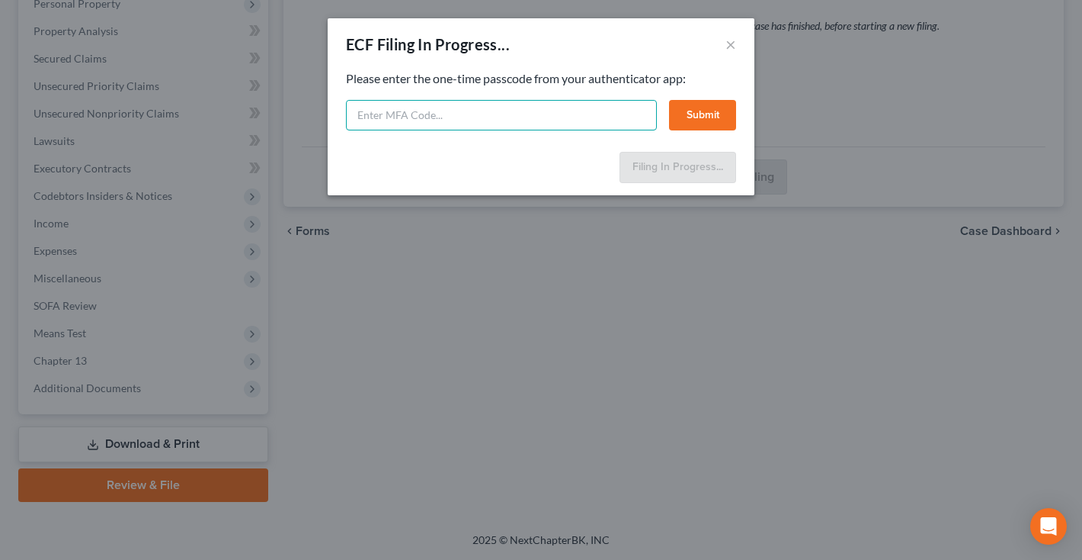
click at [484, 117] on input "text" at bounding box center [501, 115] width 311 height 30
type input "274557"
click at [715, 101] on button "Submit" at bounding box center [702, 115] width 67 height 30
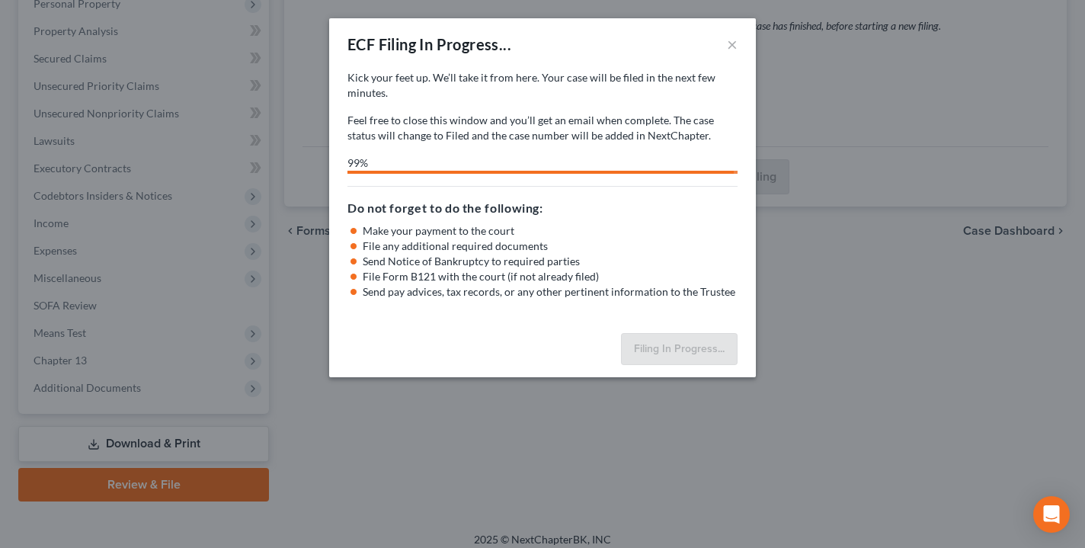
select select "1"
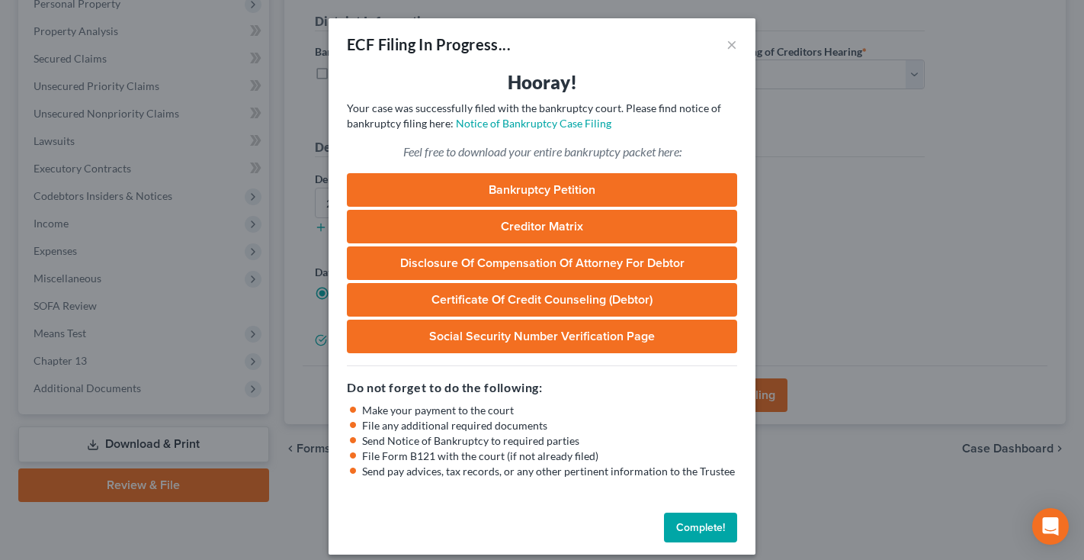
click at [690, 528] on button "Complete!" at bounding box center [700, 527] width 73 height 30
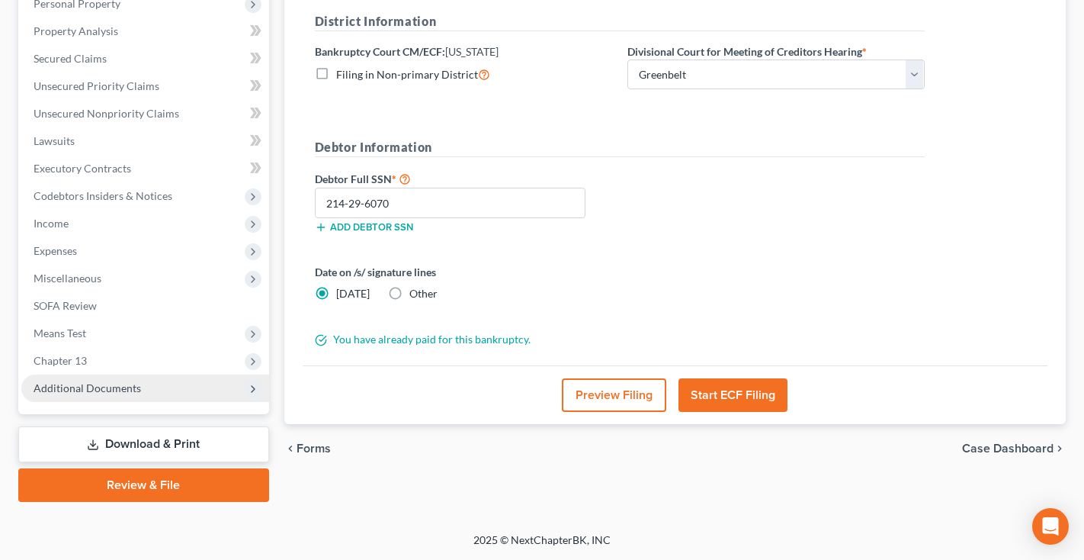
click at [126, 390] on span "Additional Documents" at bounding box center [87, 387] width 107 height 13
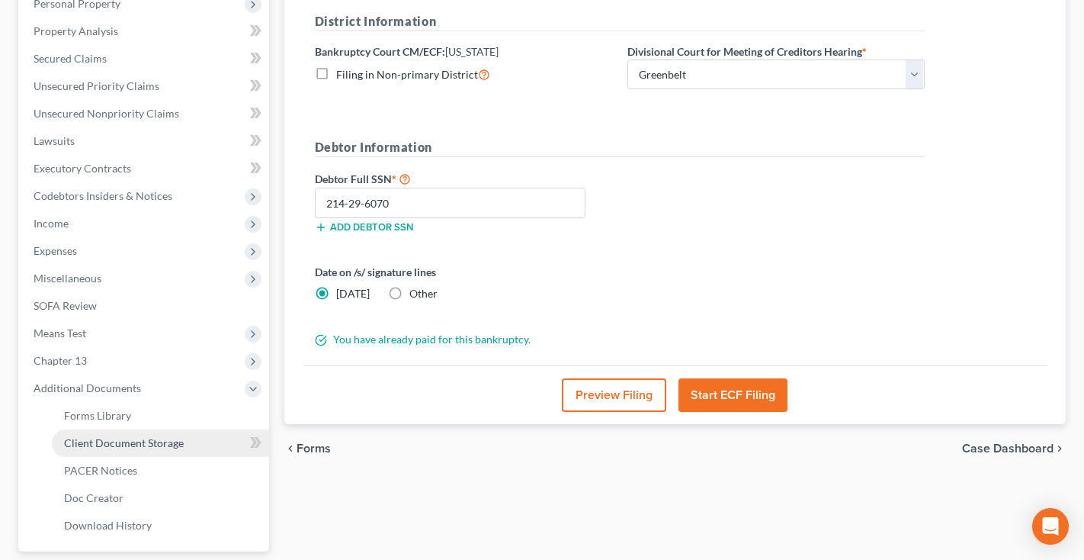
click at [120, 440] on span "Client Document Storage" at bounding box center [124, 442] width 120 height 13
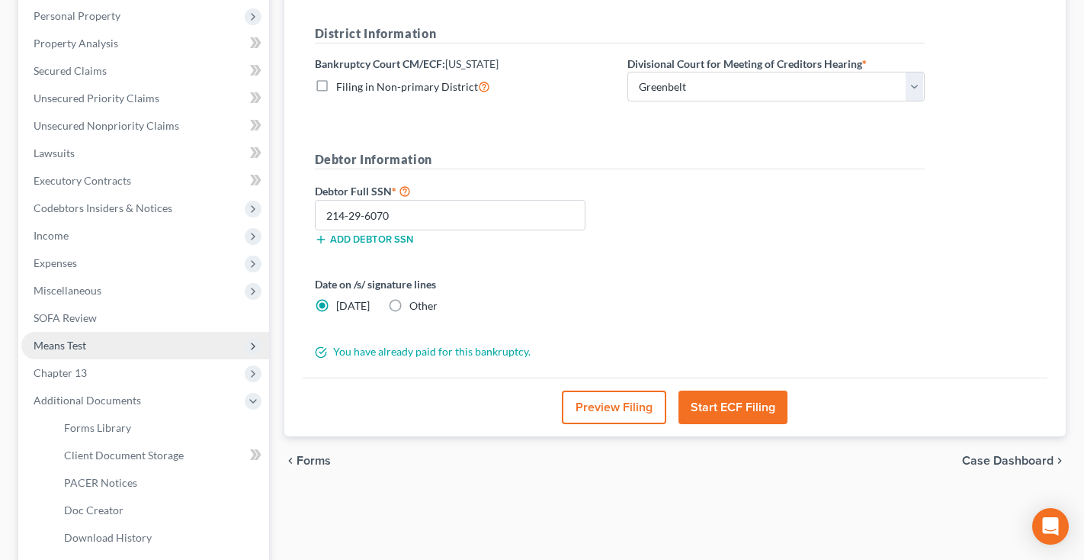
select select "14"
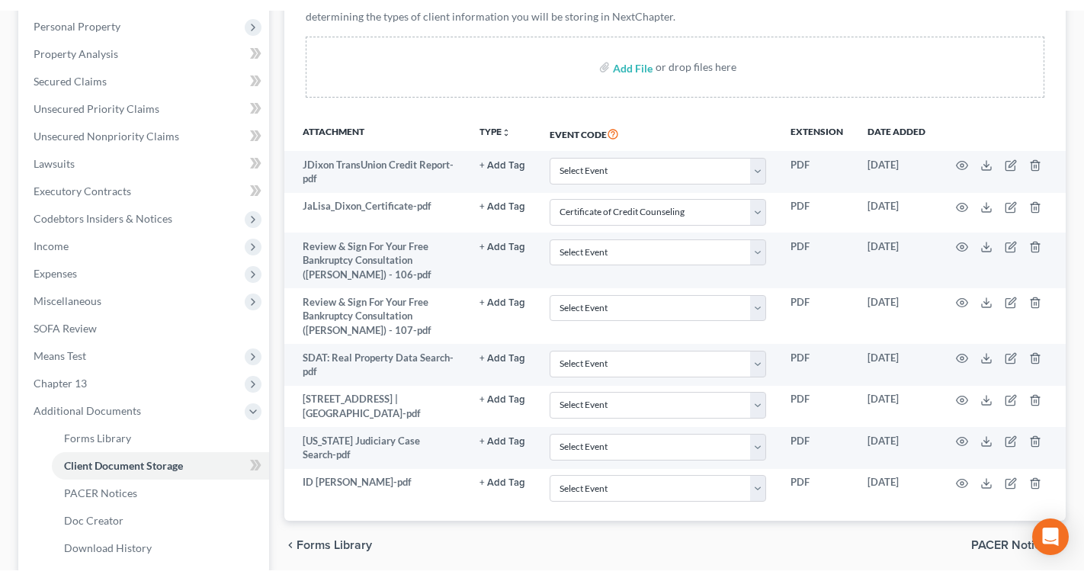
scroll to position [0, 0]
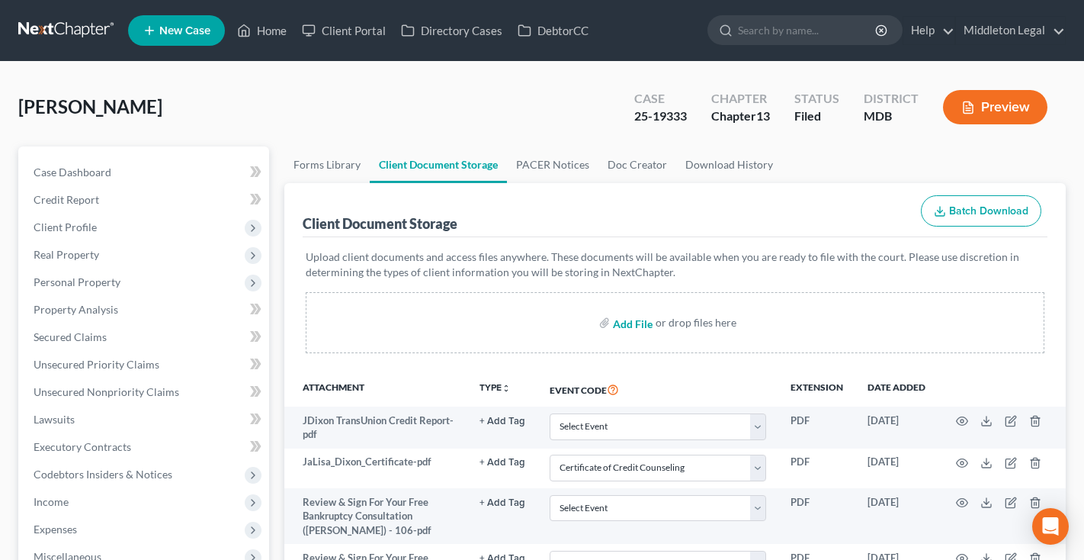
click at [640, 327] on input "file" at bounding box center [631, 322] width 37 height 27
type input "C:\fakepath\eStmt_[DATE] BoA.pdf"
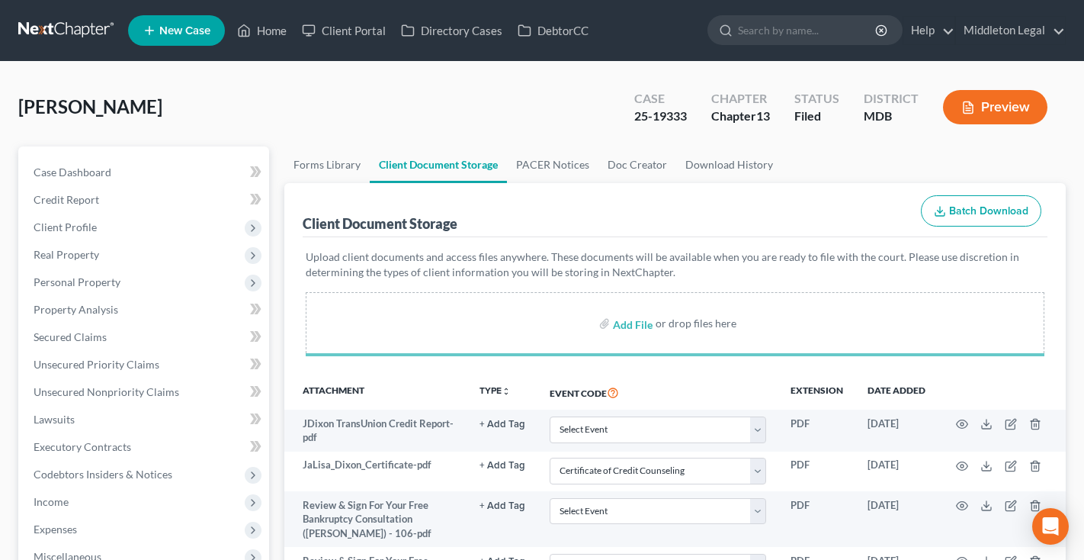
select select "14"
